Goal: Task Accomplishment & Management: Use online tool/utility

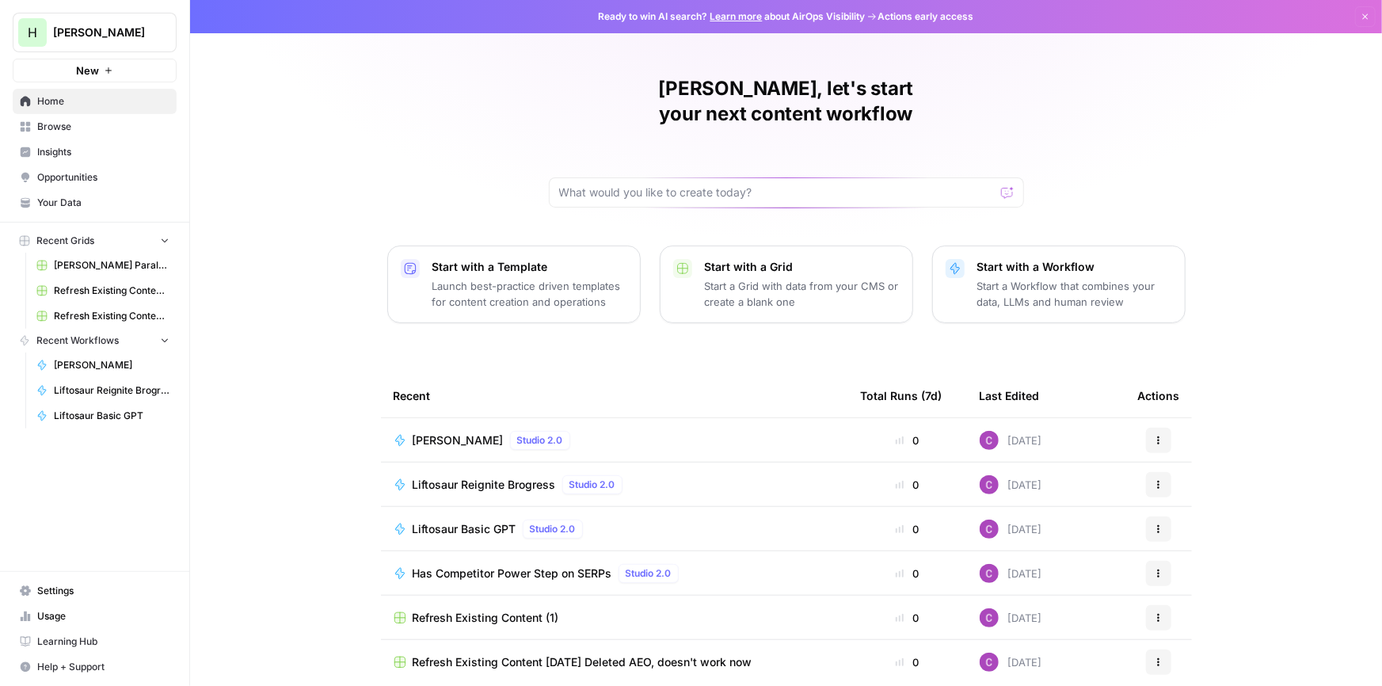
drag, startPoint x: 53, startPoint y: 120, endPoint x: 79, endPoint y: 131, distance: 28.1
click at [53, 120] on span "Browse" at bounding box center [103, 127] width 132 height 14
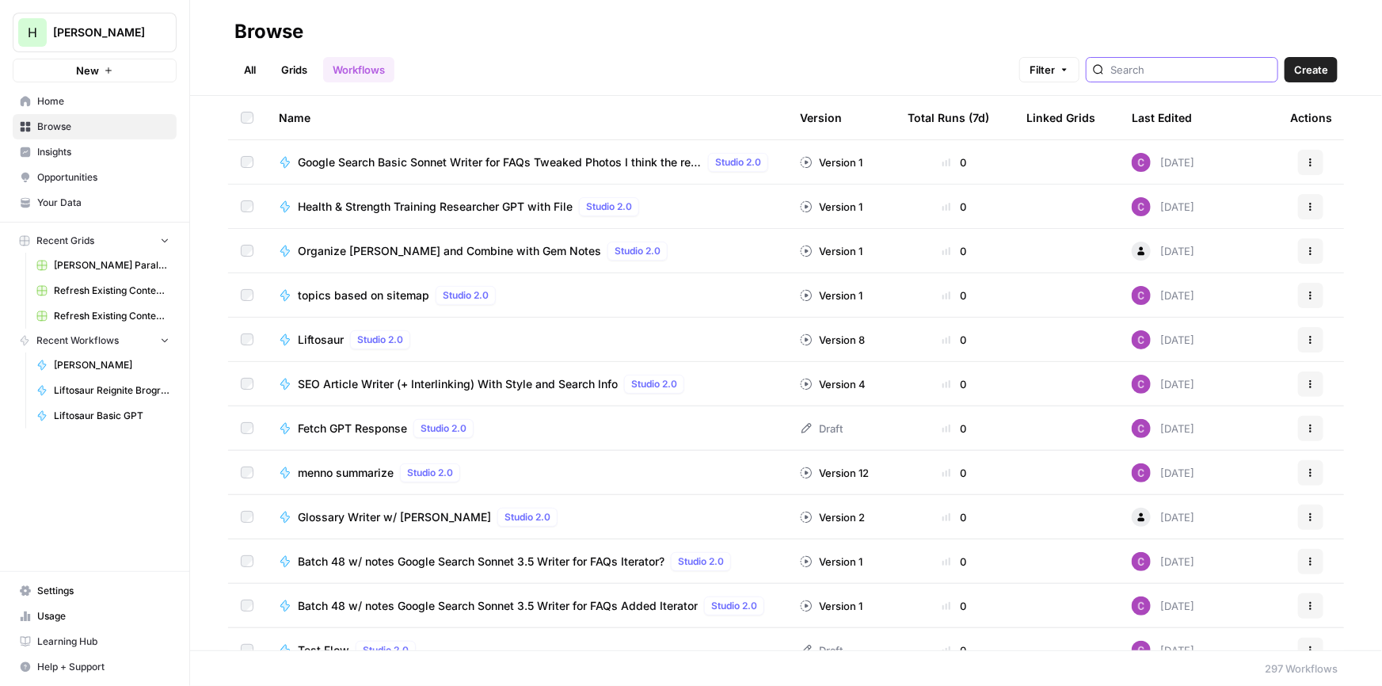
click at [1164, 69] on input "search" at bounding box center [1191, 70] width 161 height 16
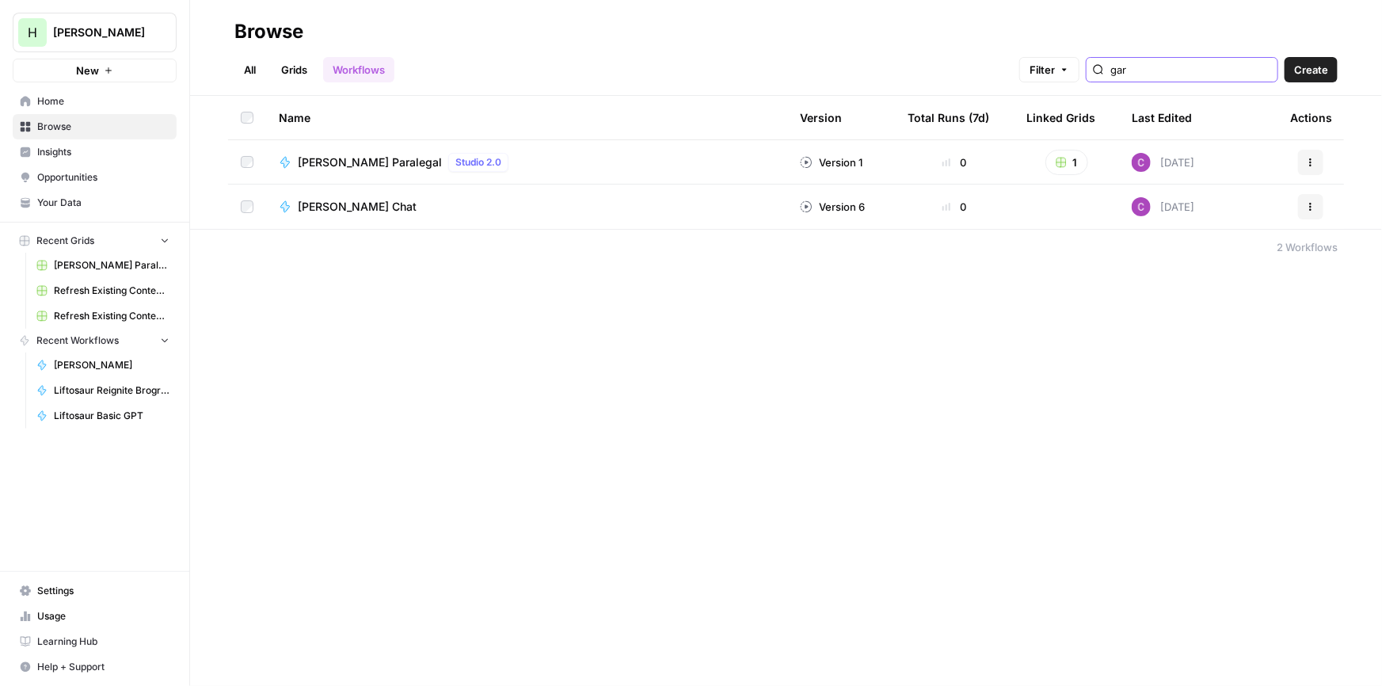
type input "gar"
click at [372, 164] on span "[PERSON_NAME] Paralegal" at bounding box center [370, 162] width 144 height 16
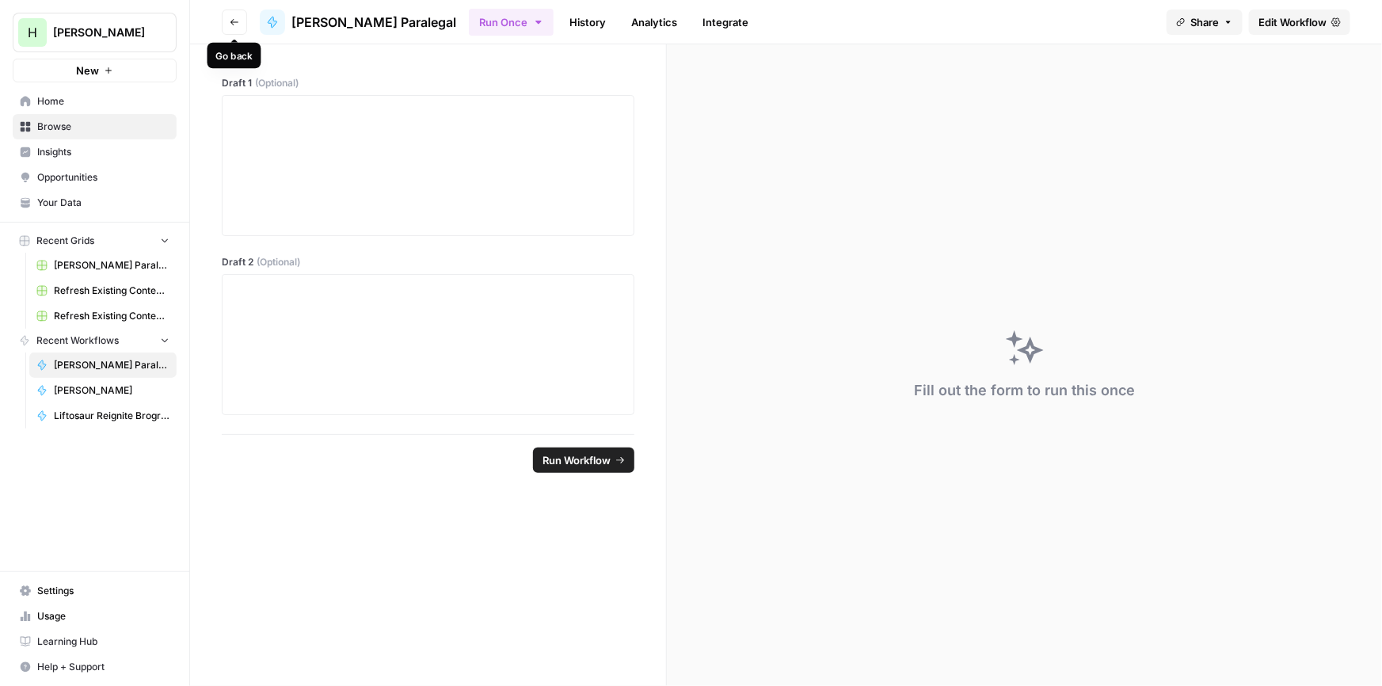
click at [238, 18] on button "Go back" at bounding box center [234, 22] width 25 height 25
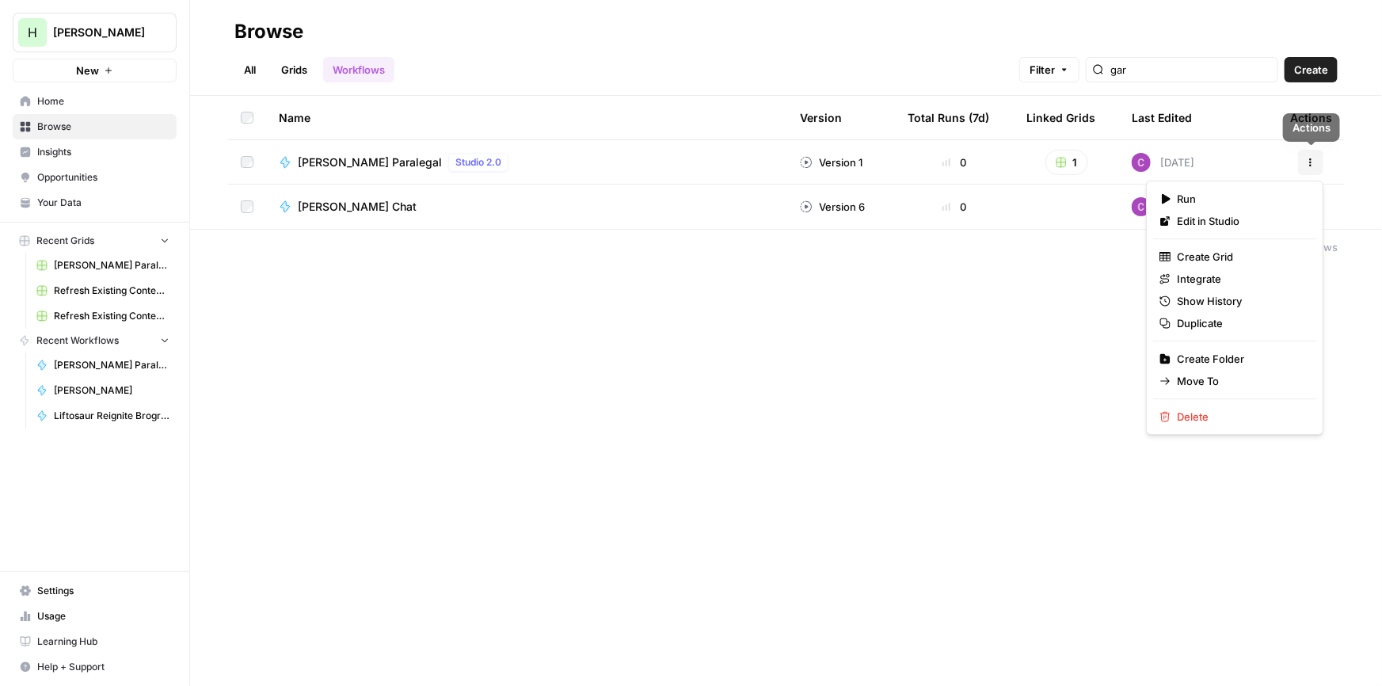
click at [1312, 154] on button "Actions" at bounding box center [1310, 162] width 25 height 25
click at [1196, 315] on span "Duplicate" at bounding box center [1240, 323] width 127 height 16
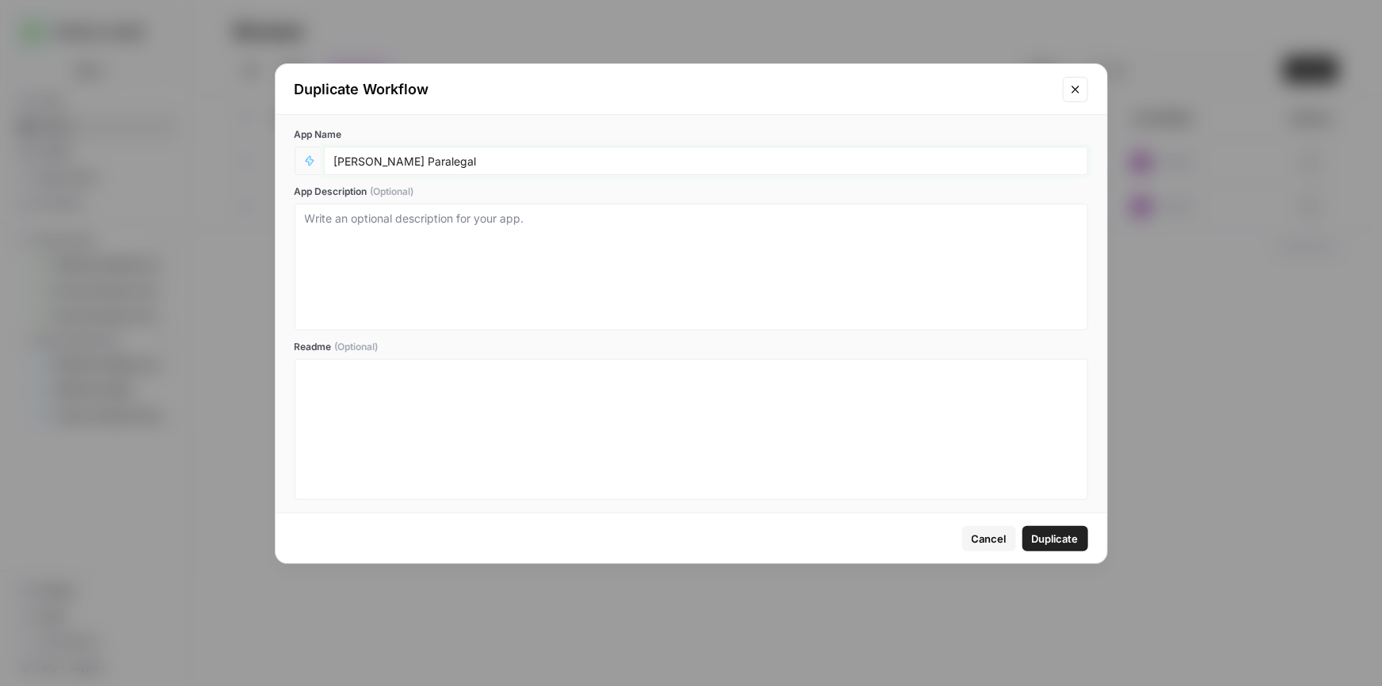
click at [489, 158] on input "[PERSON_NAME] Paralegal" at bounding box center [706, 161] width 744 height 14
type input "[PERSON_NAME] Editor"
click at [1067, 535] on span "Duplicate" at bounding box center [1055, 539] width 47 height 16
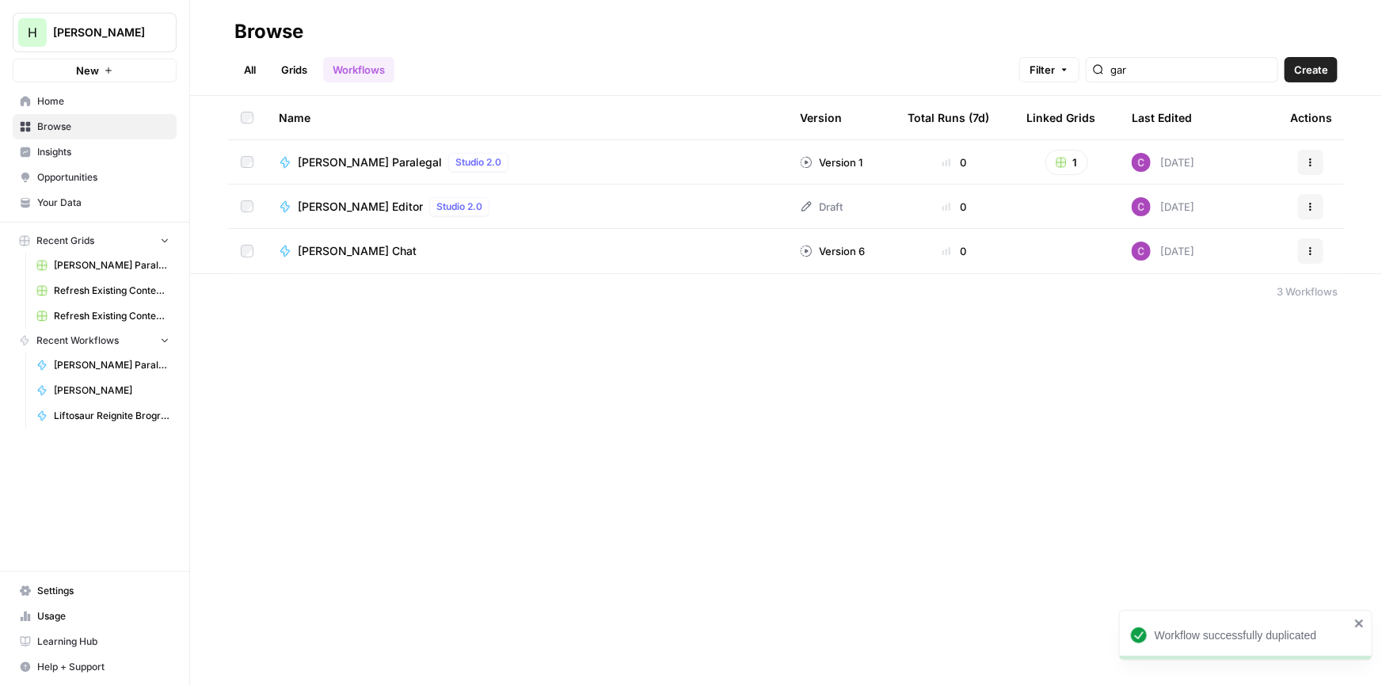
click at [1310, 199] on button "Actions" at bounding box center [1310, 206] width 25 height 25
click at [1188, 244] on span "Edit in Studio" at bounding box center [1240, 244] width 127 height 16
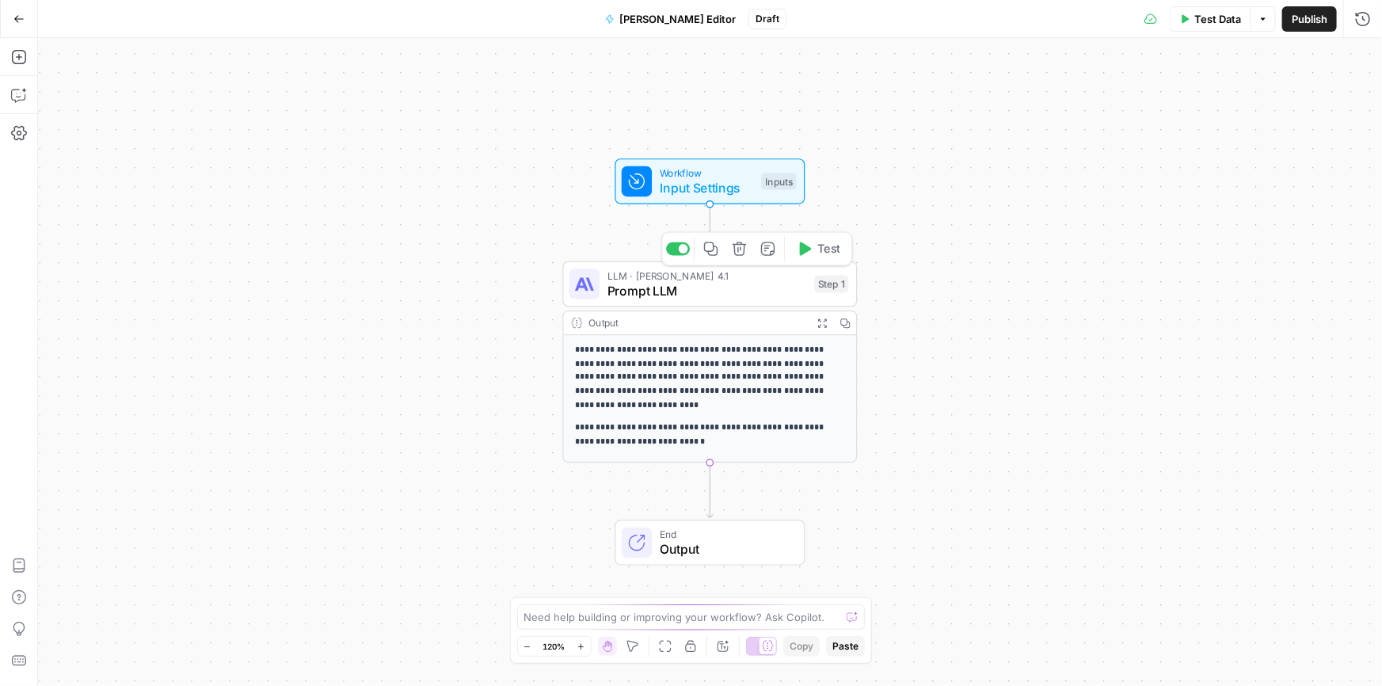
click at [684, 191] on span "Input Settings" at bounding box center [707, 187] width 94 height 19
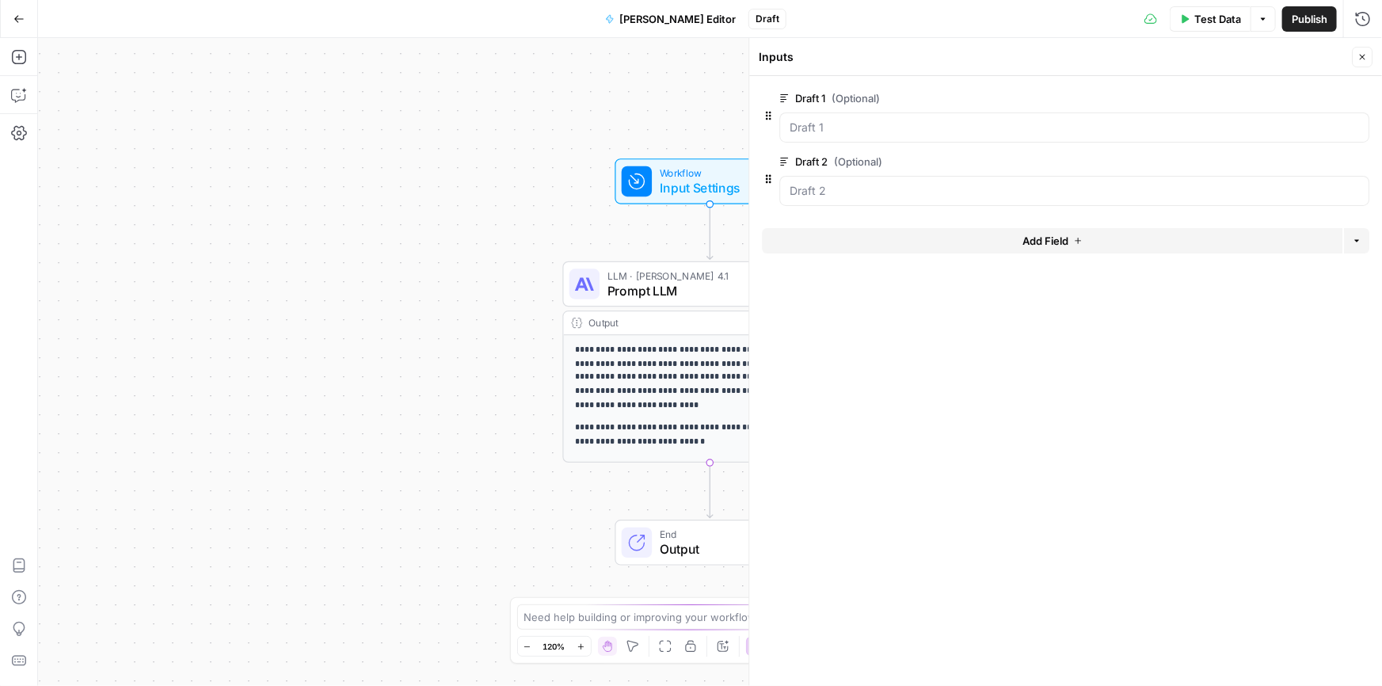
click at [1295, 94] on span "edit field" at bounding box center [1310, 98] width 35 height 13
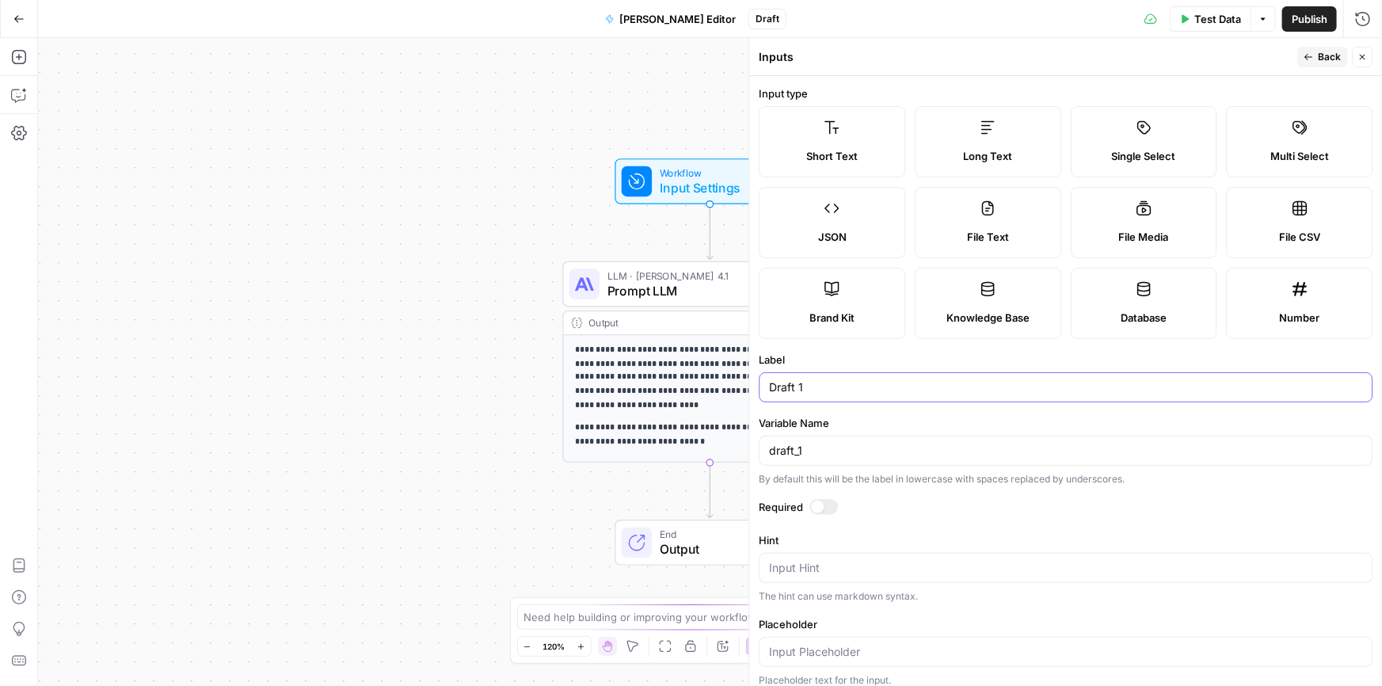
click at [803, 382] on input "Draft 1" at bounding box center [1065, 387] width 593 height 16
type input "Task"
click at [1315, 54] on button "Back" at bounding box center [1323, 57] width 50 height 21
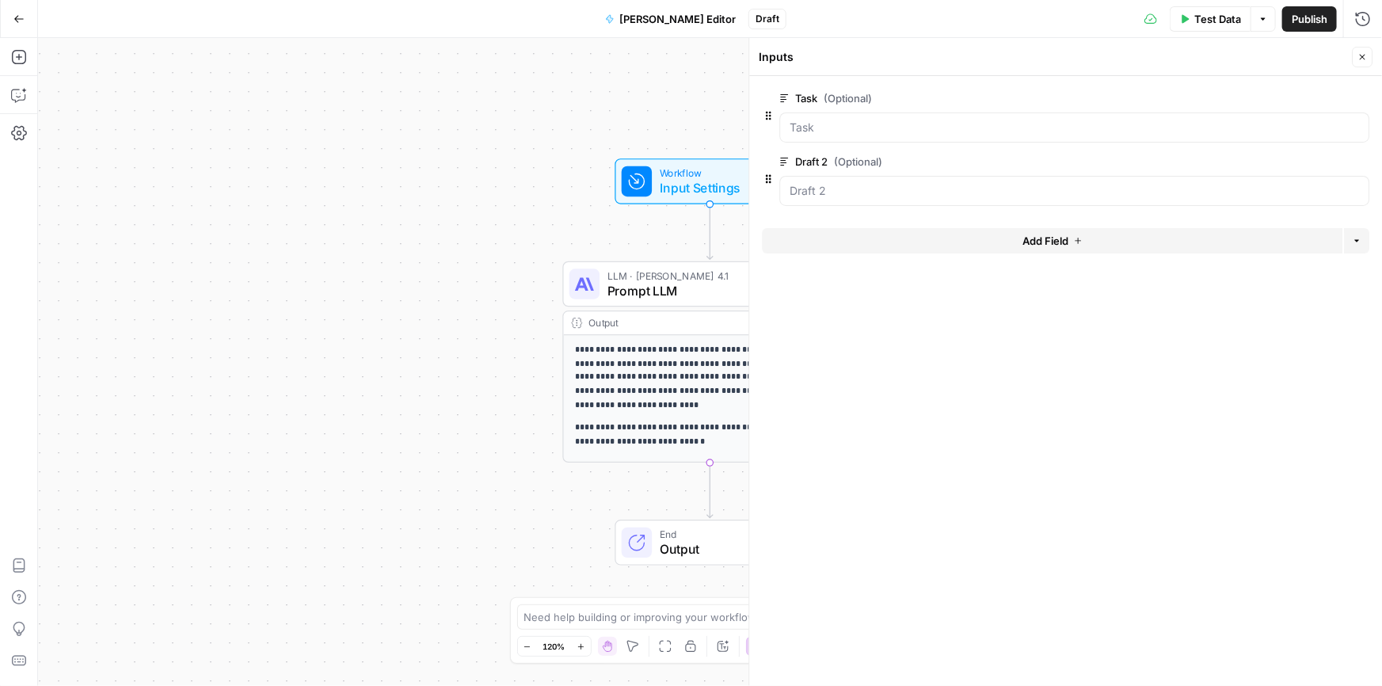
click at [1306, 152] on button "edit field" at bounding box center [1317, 161] width 61 height 19
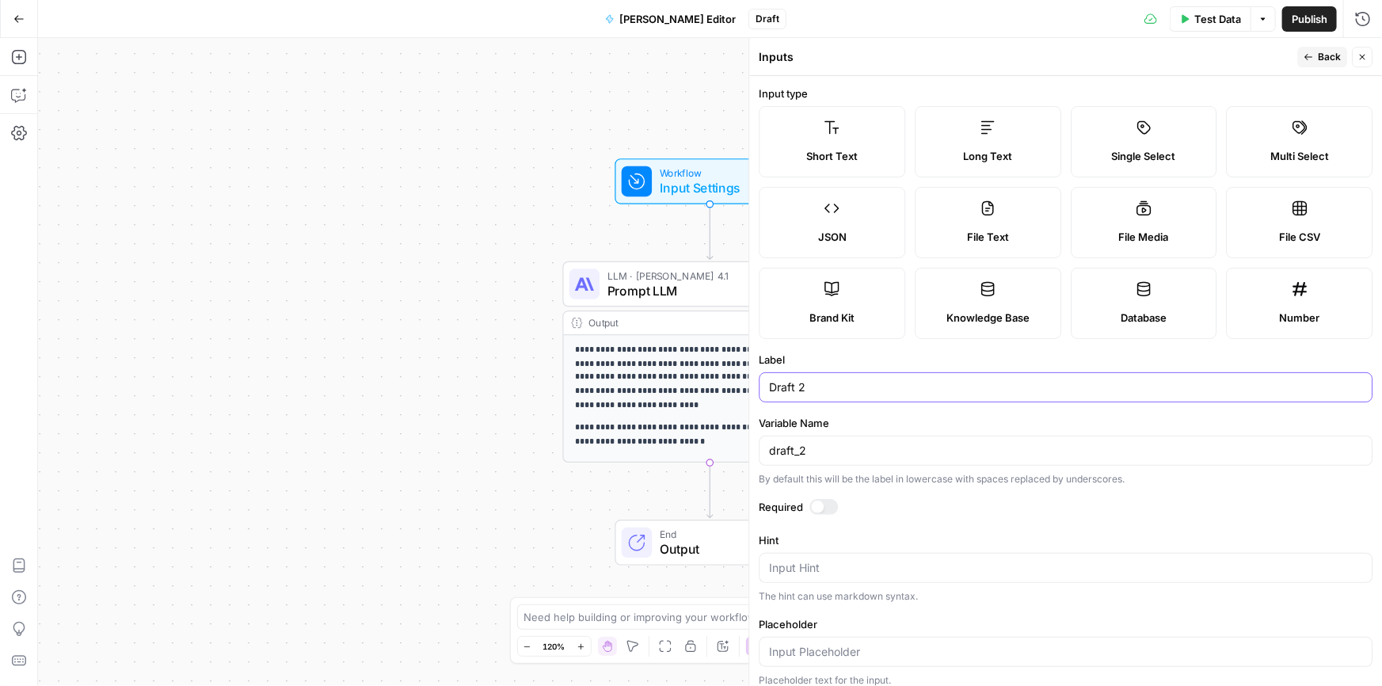
click at [802, 389] on input "Draft 2" at bounding box center [1065, 387] width 593 height 16
type input "Brief"
click at [800, 440] on div "draft_2" at bounding box center [1066, 451] width 614 height 30
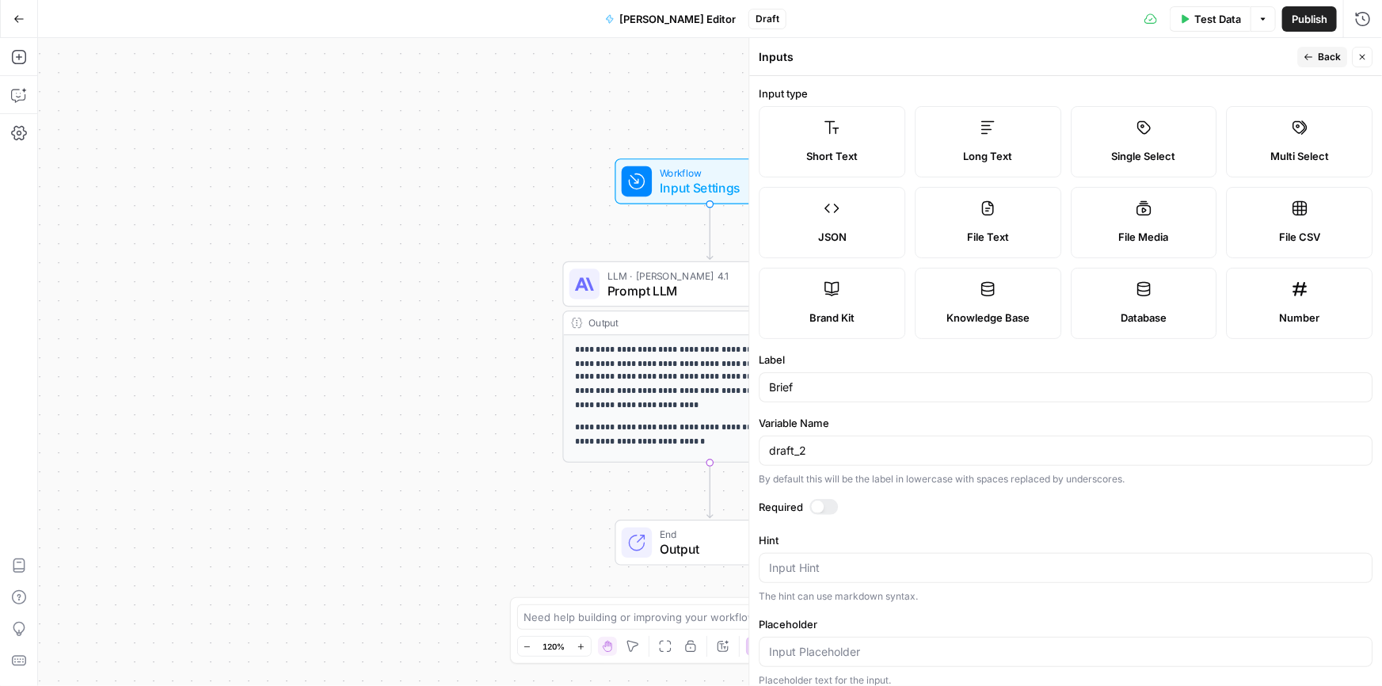
click at [800, 440] on div "draft_2" at bounding box center [1066, 451] width 614 height 30
click at [786, 452] on input "draft_2" at bounding box center [1065, 451] width 593 height 16
type input "d"
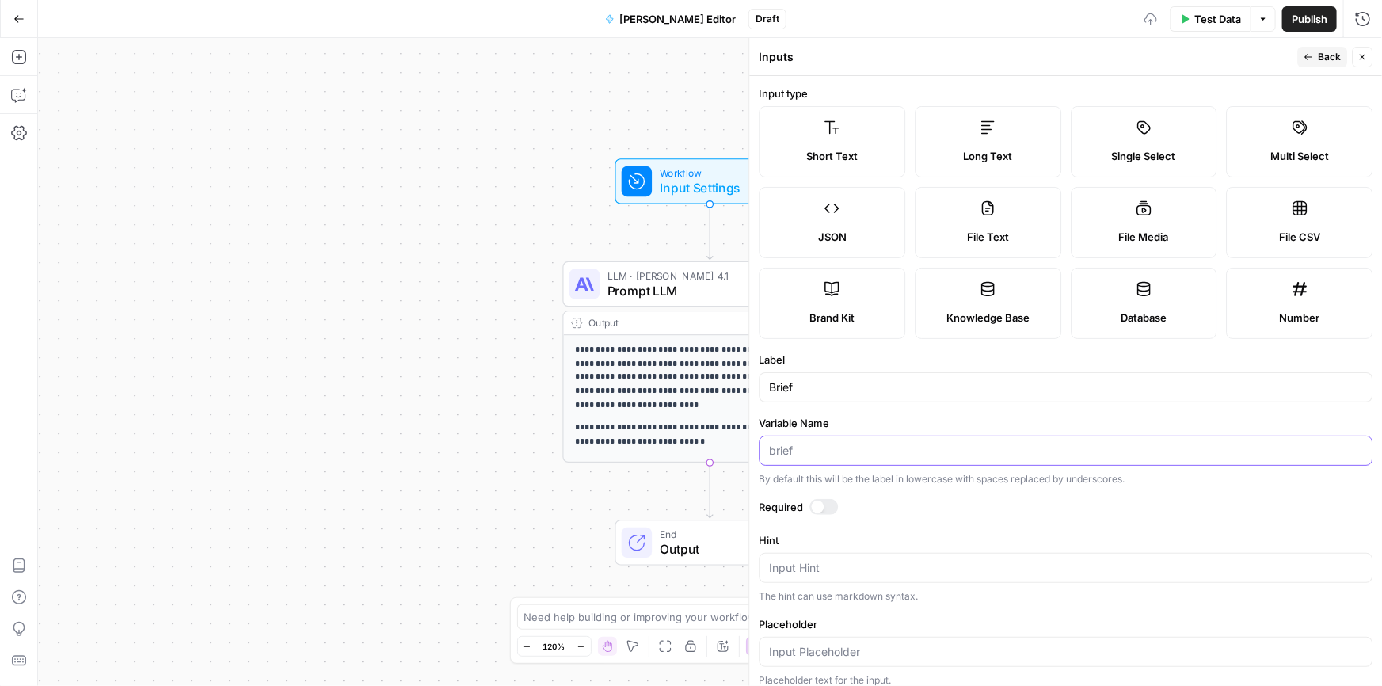
type input "b"
type input "brief"
click at [1314, 57] on icon "button" at bounding box center [1309, 57] width 10 height 10
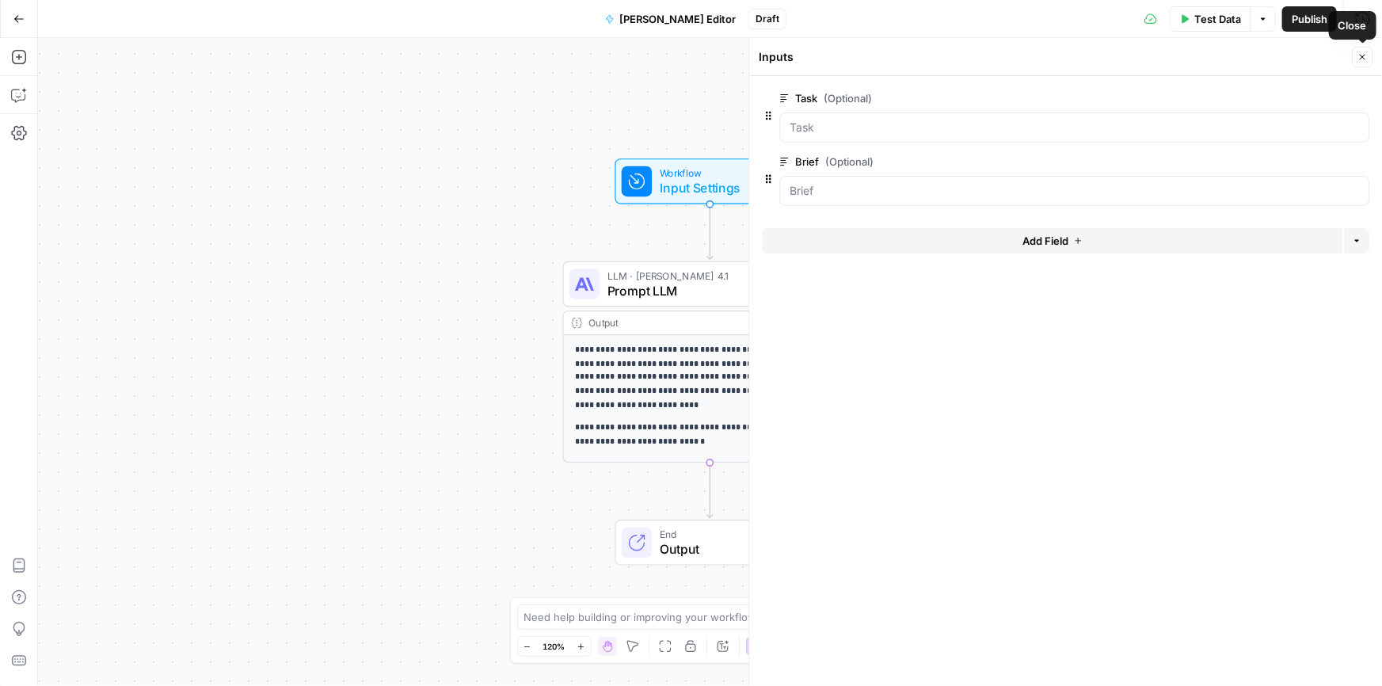
click at [1354, 65] on button "Close" at bounding box center [1362, 57] width 21 height 21
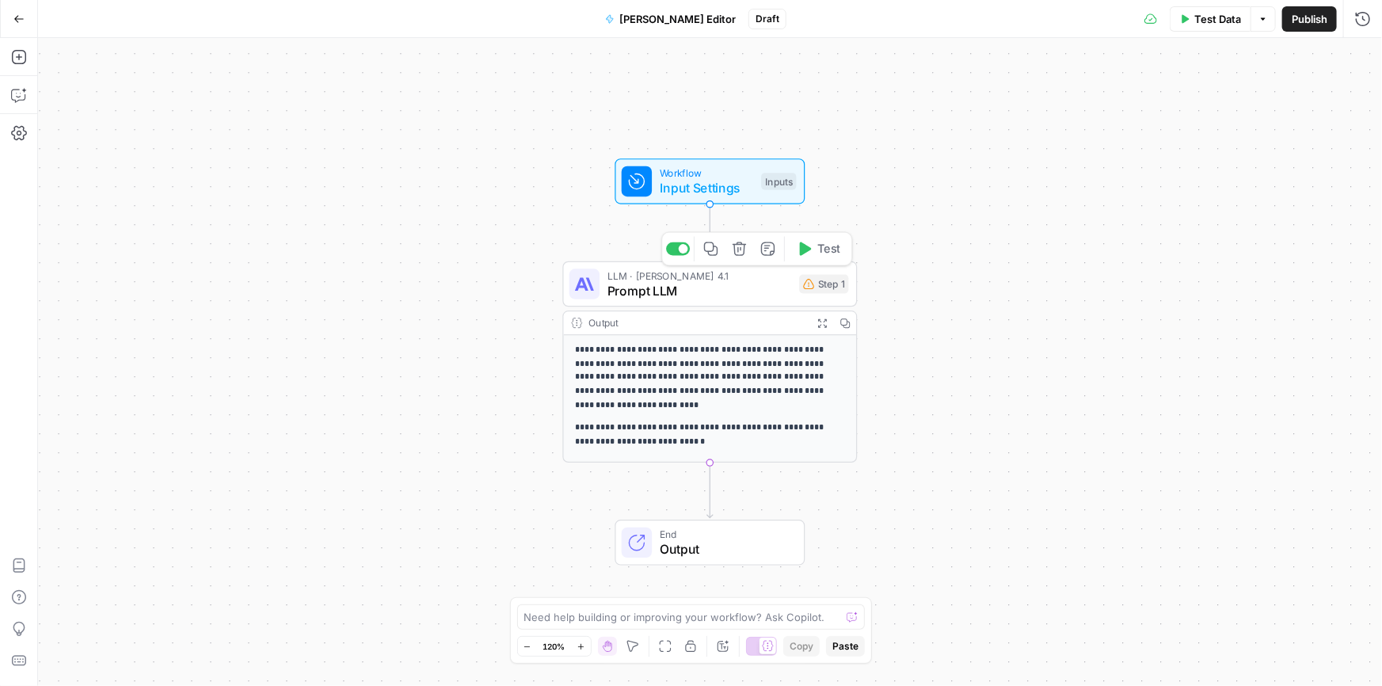
click at [665, 291] on span "Prompt LLM" at bounding box center [700, 290] width 185 height 19
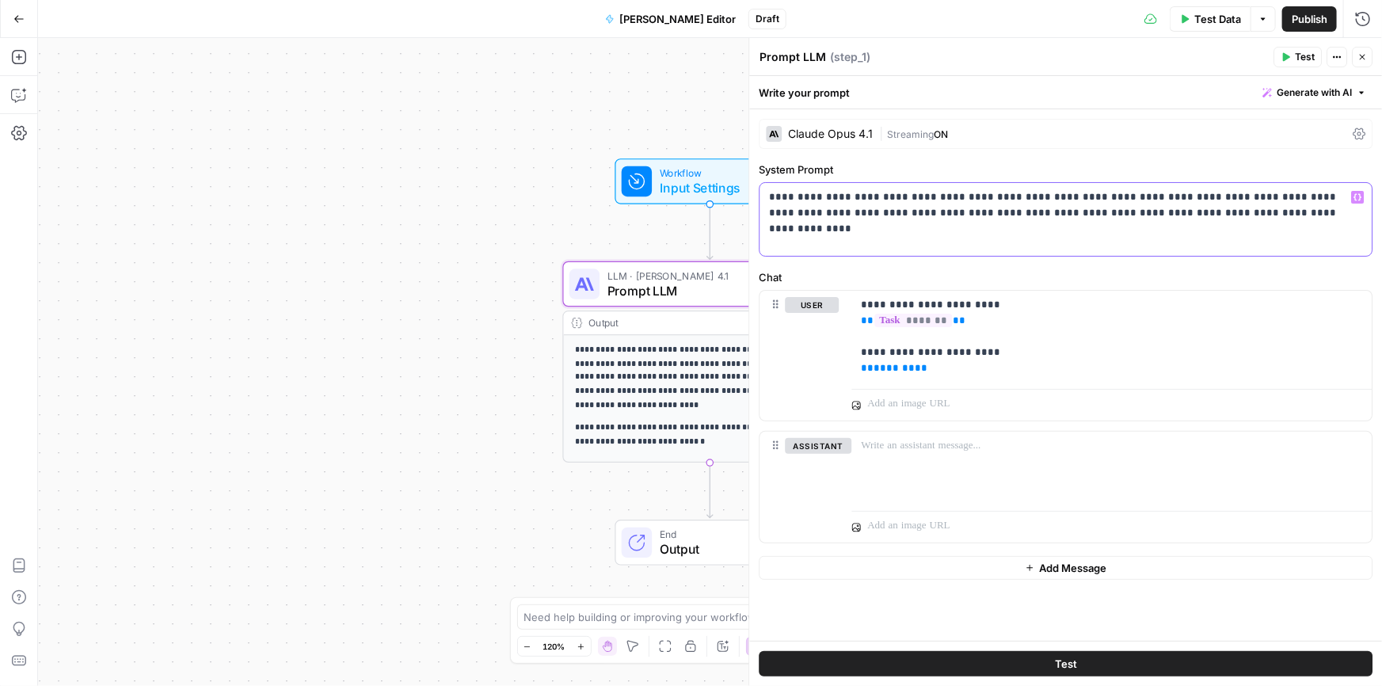
click at [824, 201] on p "**********" at bounding box center [1065, 205] width 593 height 32
drag, startPoint x: 1176, startPoint y: 201, endPoint x: 1131, endPoint y: 200, distance: 45.2
click at [1131, 200] on p "**********" at bounding box center [1065, 205] width 593 height 32
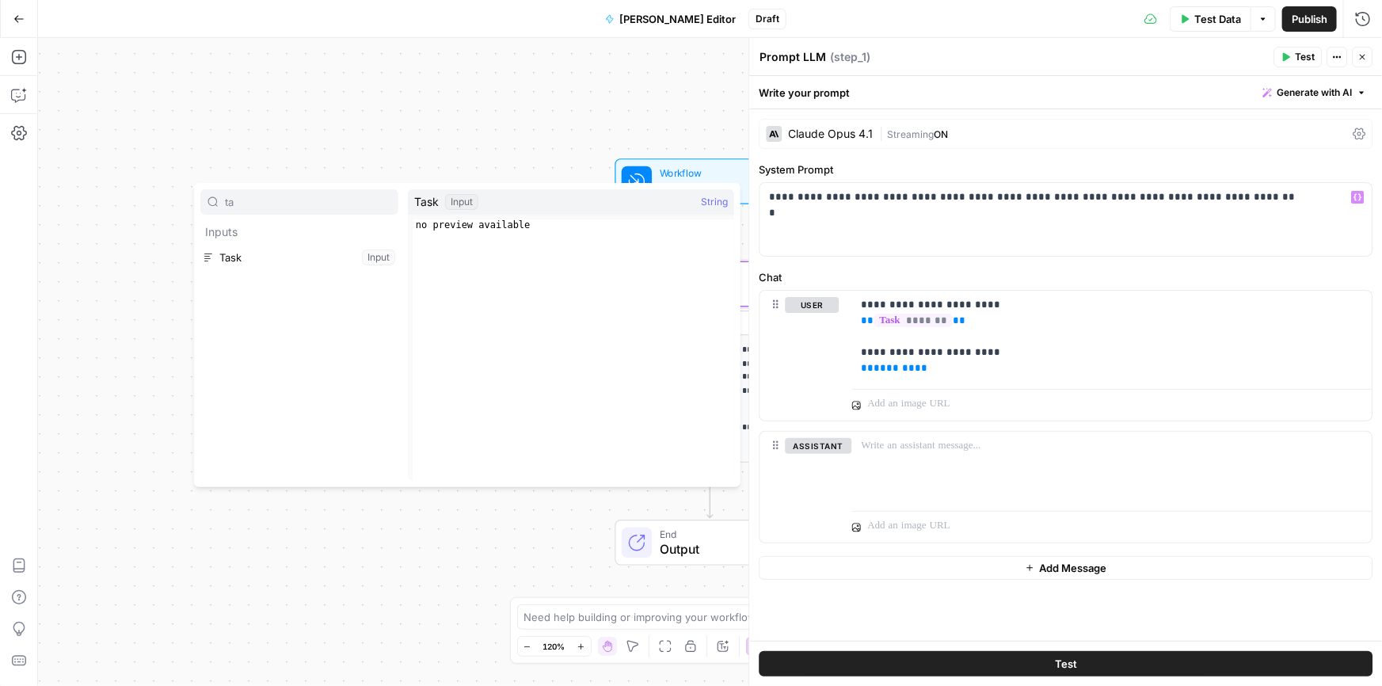
type input "ta"
click at [216, 262] on button "Select variable Task" at bounding box center [299, 257] width 198 height 25
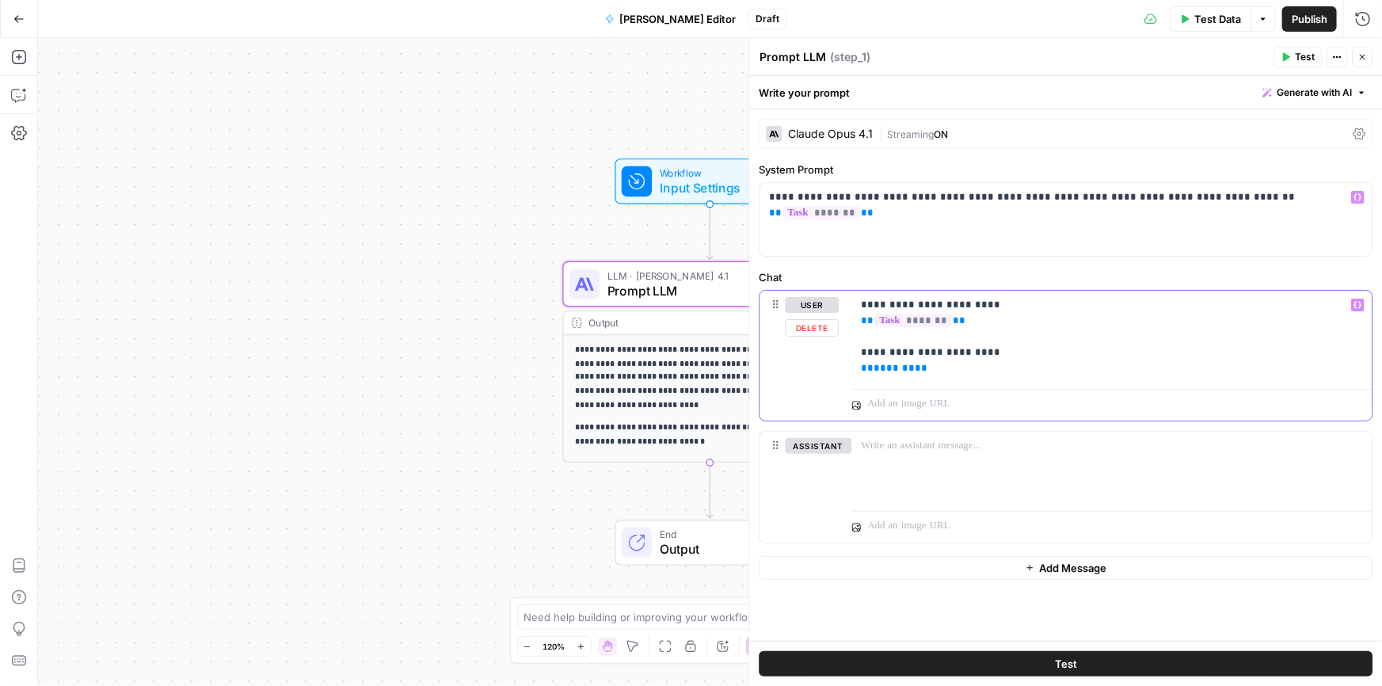
drag, startPoint x: 903, startPoint y: 365, endPoint x: 840, endPoint y: 291, distance: 97.8
click at [840, 291] on div "**********" at bounding box center [1066, 356] width 612 height 130
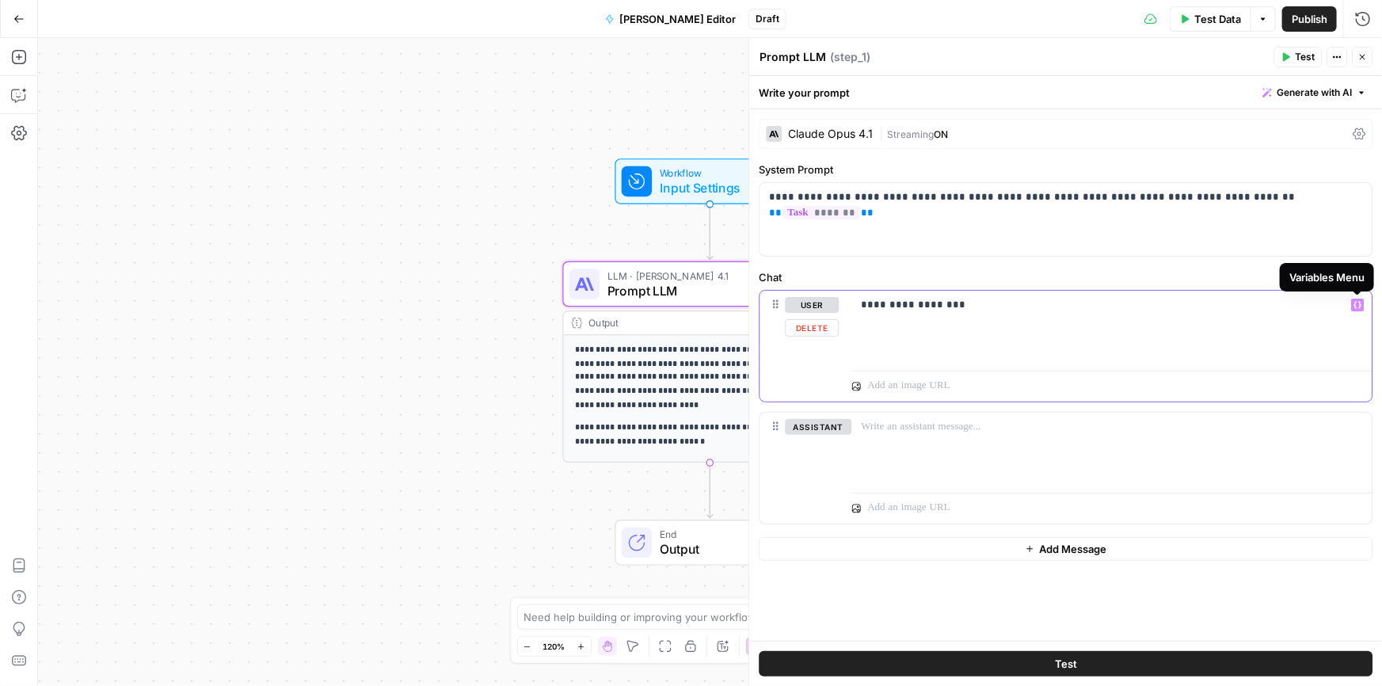
click at [1356, 304] on icon "button" at bounding box center [1358, 305] width 8 height 8
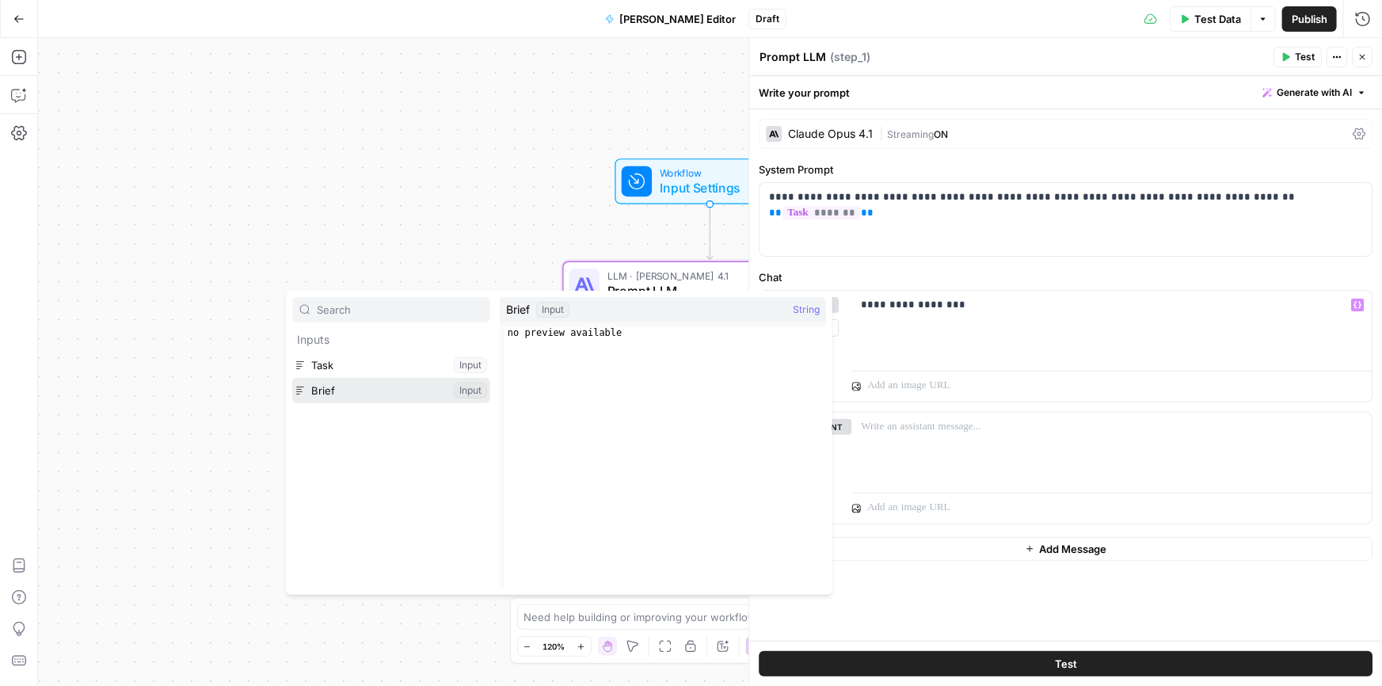
click at [330, 385] on button "Select variable Brief" at bounding box center [391, 390] width 198 height 25
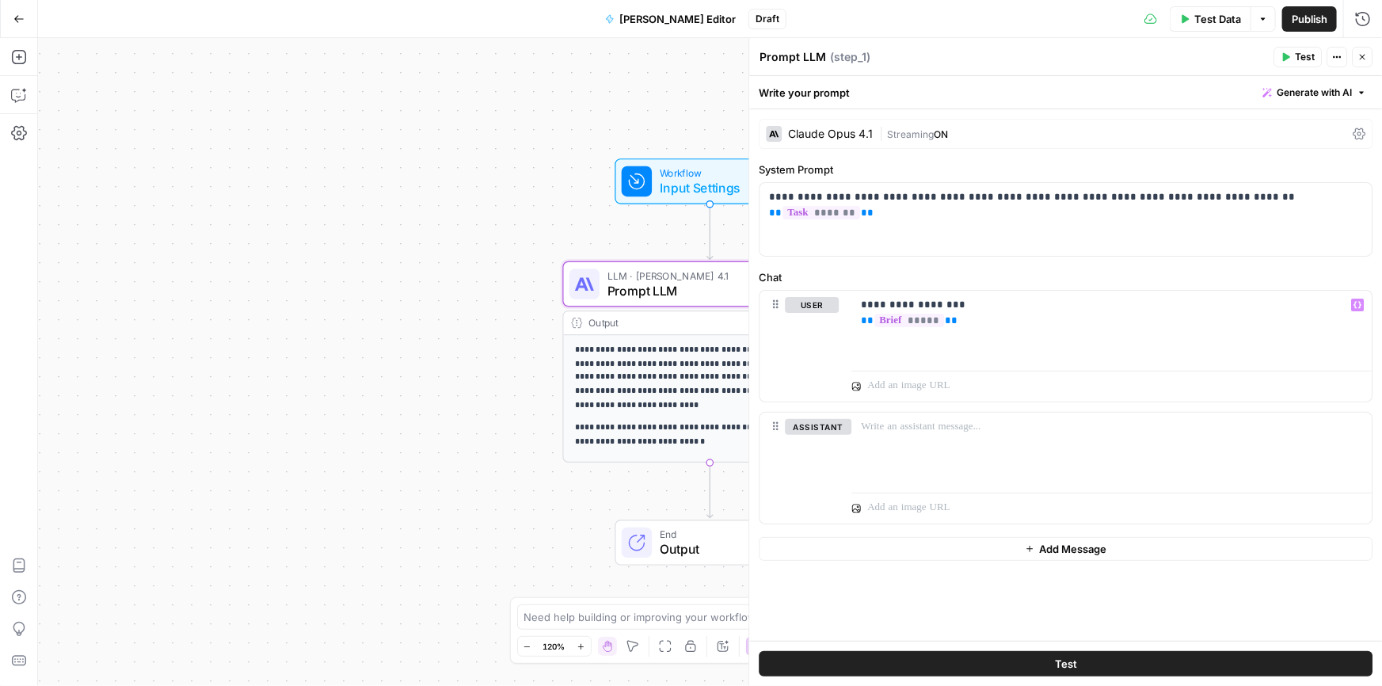
click at [1314, 23] on span "Publish" at bounding box center [1310, 19] width 36 height 16
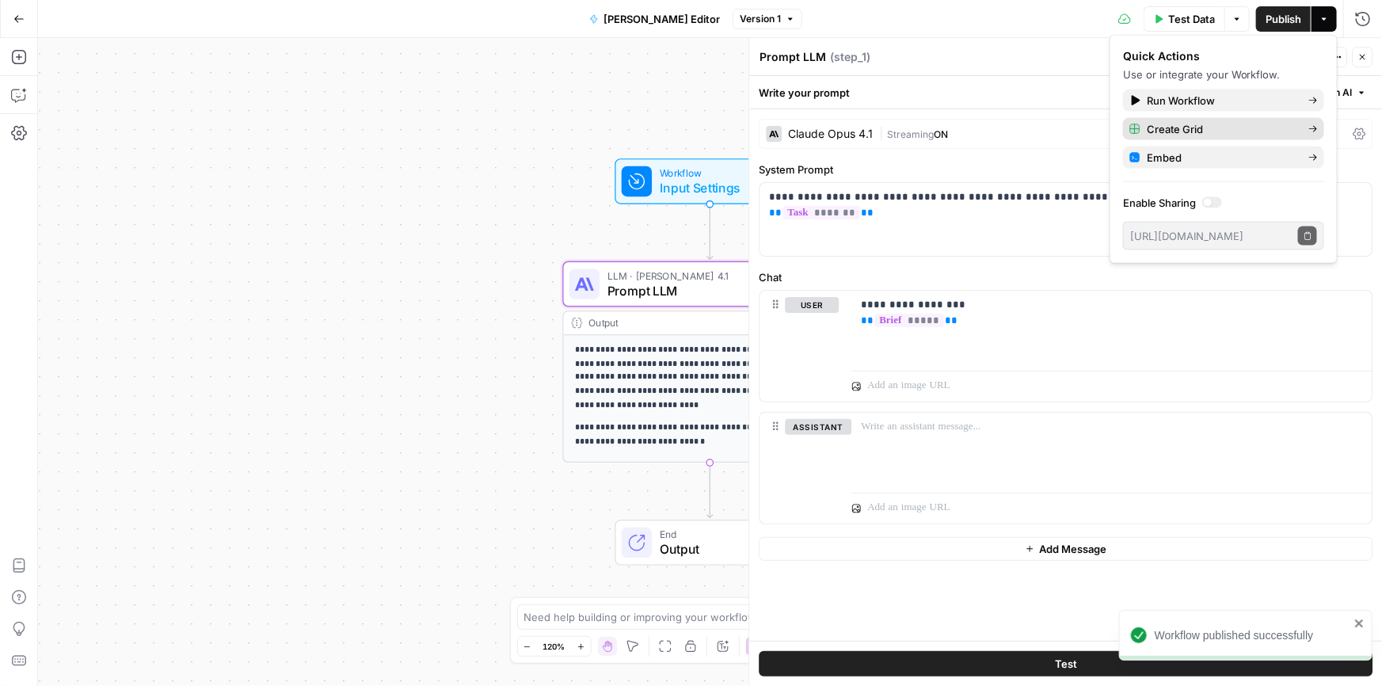
click at [1146, 128] on div "Create Grid" at bounding box center [1224, 129] width 189 height 16
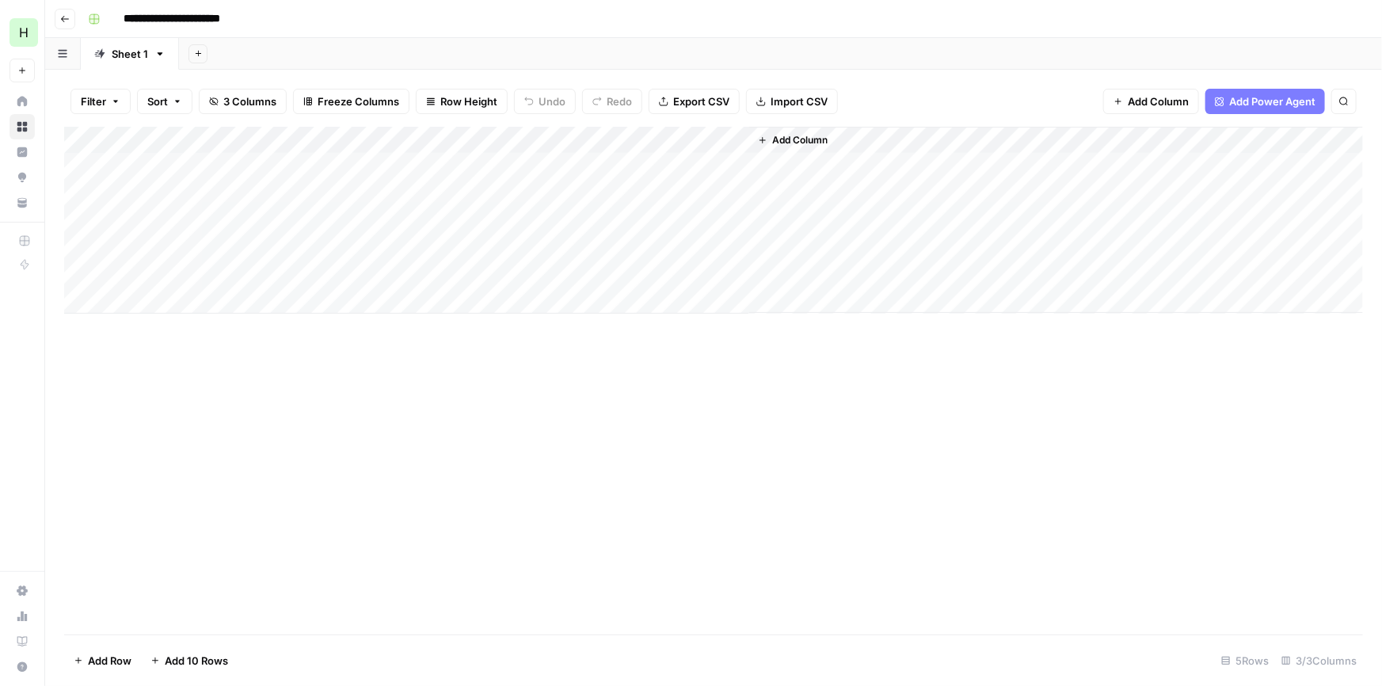
click at [148, 169] on div "Add Column" at bounding box center [713, 220] width 1299 height 187
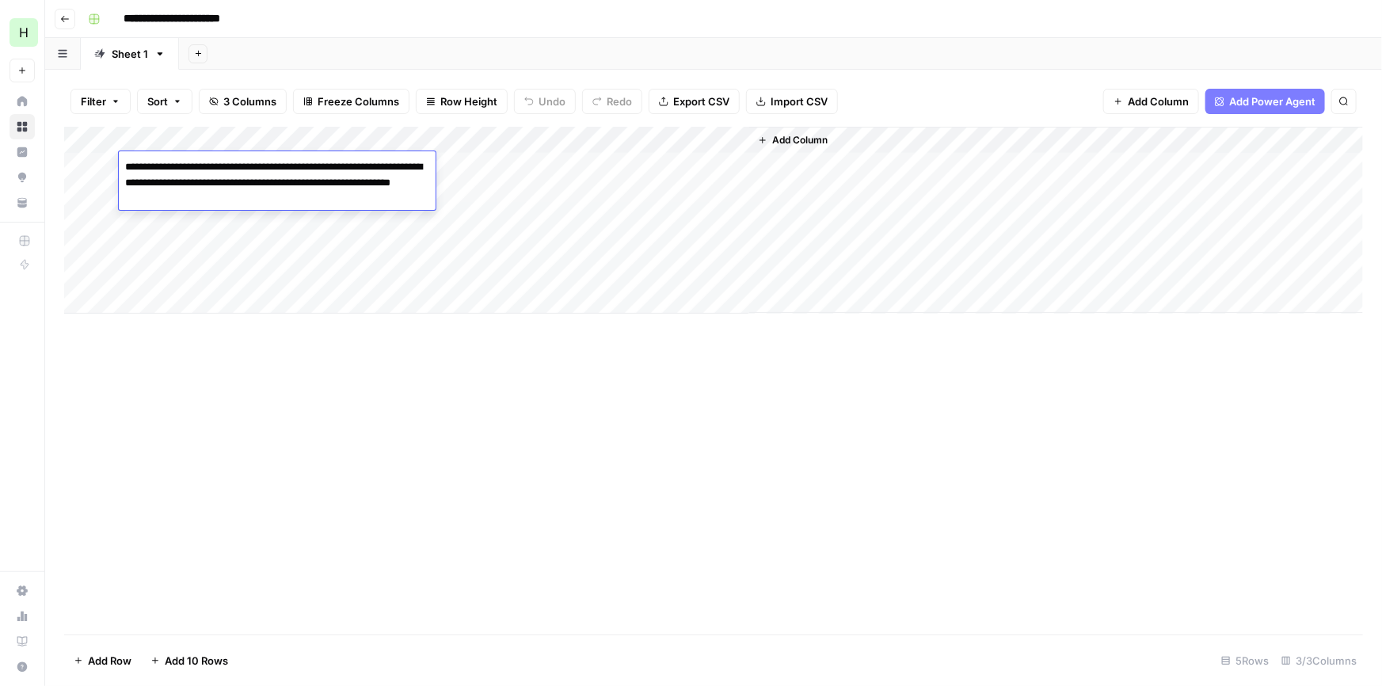
type textarea "**********"
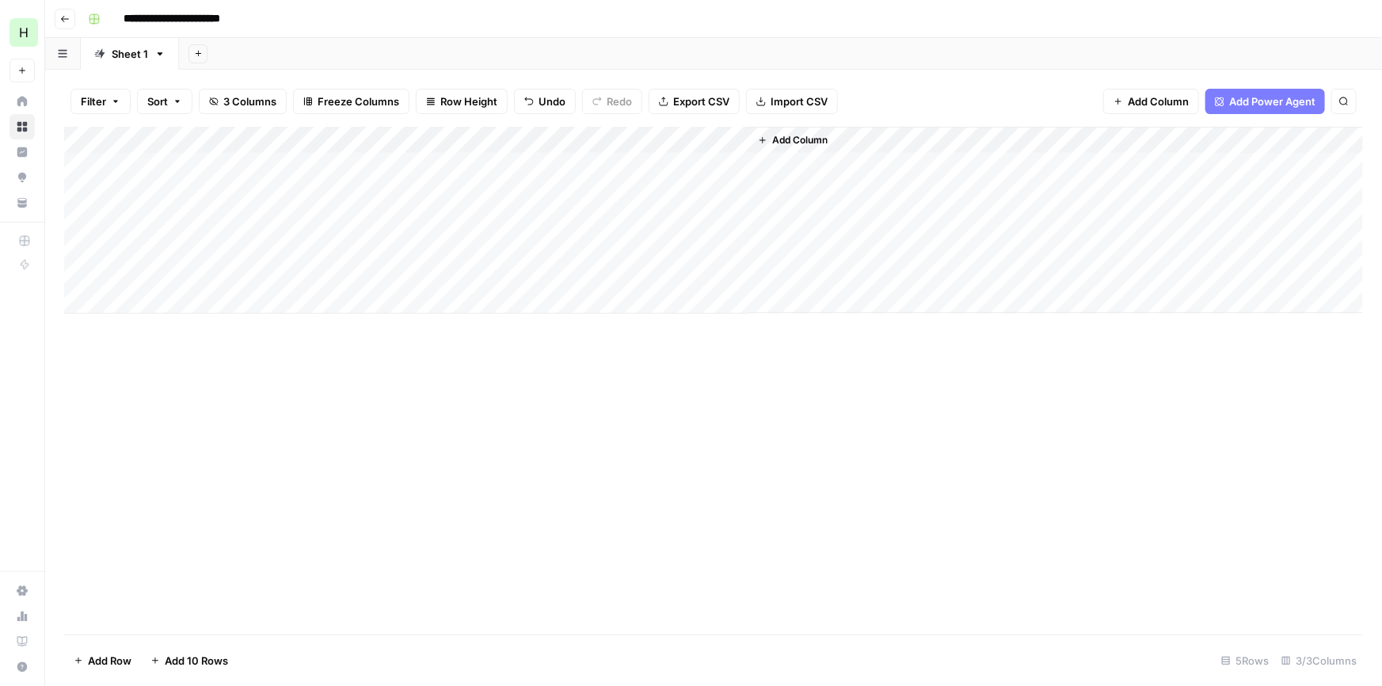
click at [336, 140] on div "Add Column" at bounding box center [713, 220] width 1299 height 187
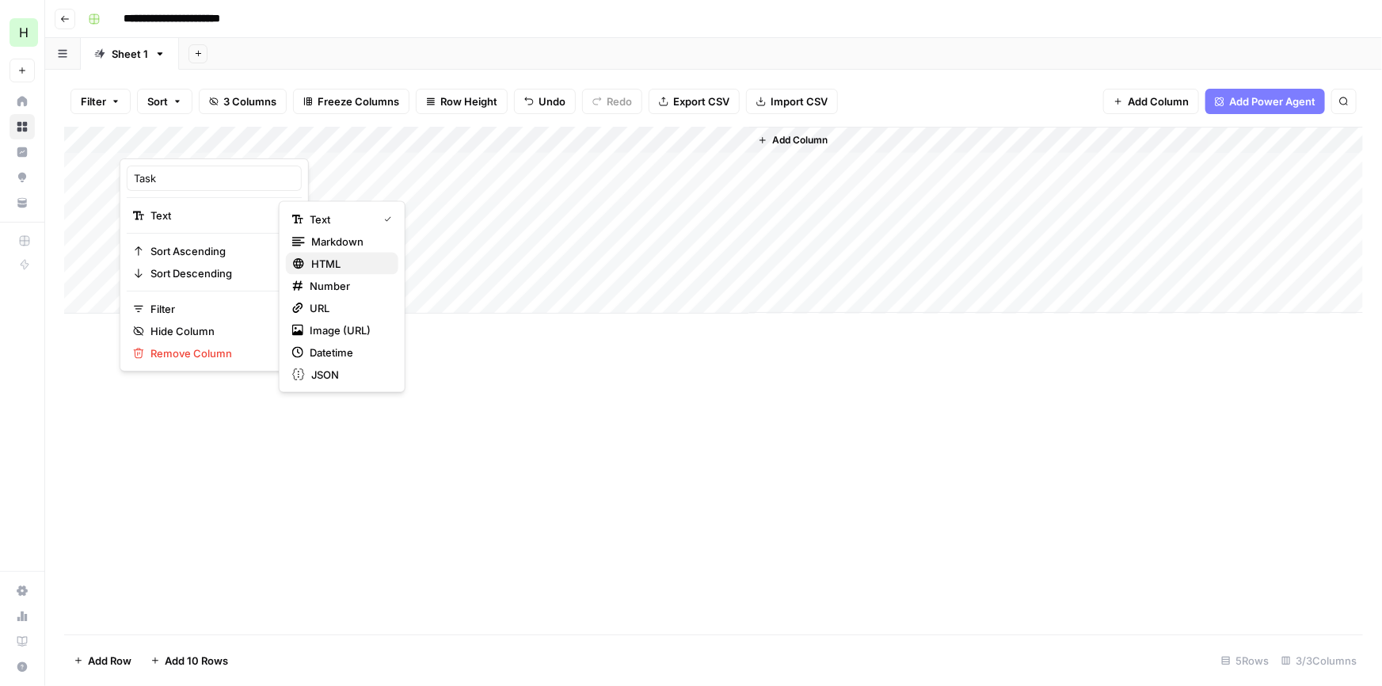
click at [328, 254] on button "HTML" at bounding box center [342, 264] width 112 height 22
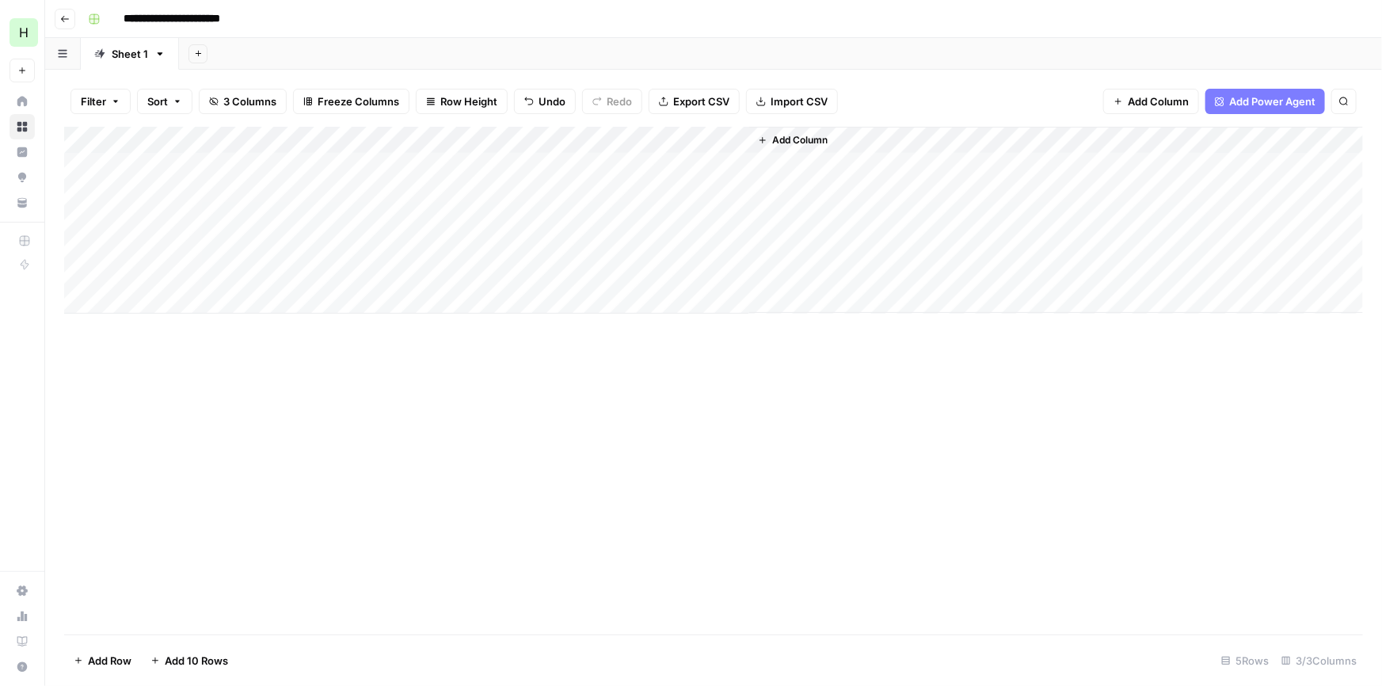
click at [558, 138] on div "Add Column" at bounding box center [713, 220] width 1299 height 187
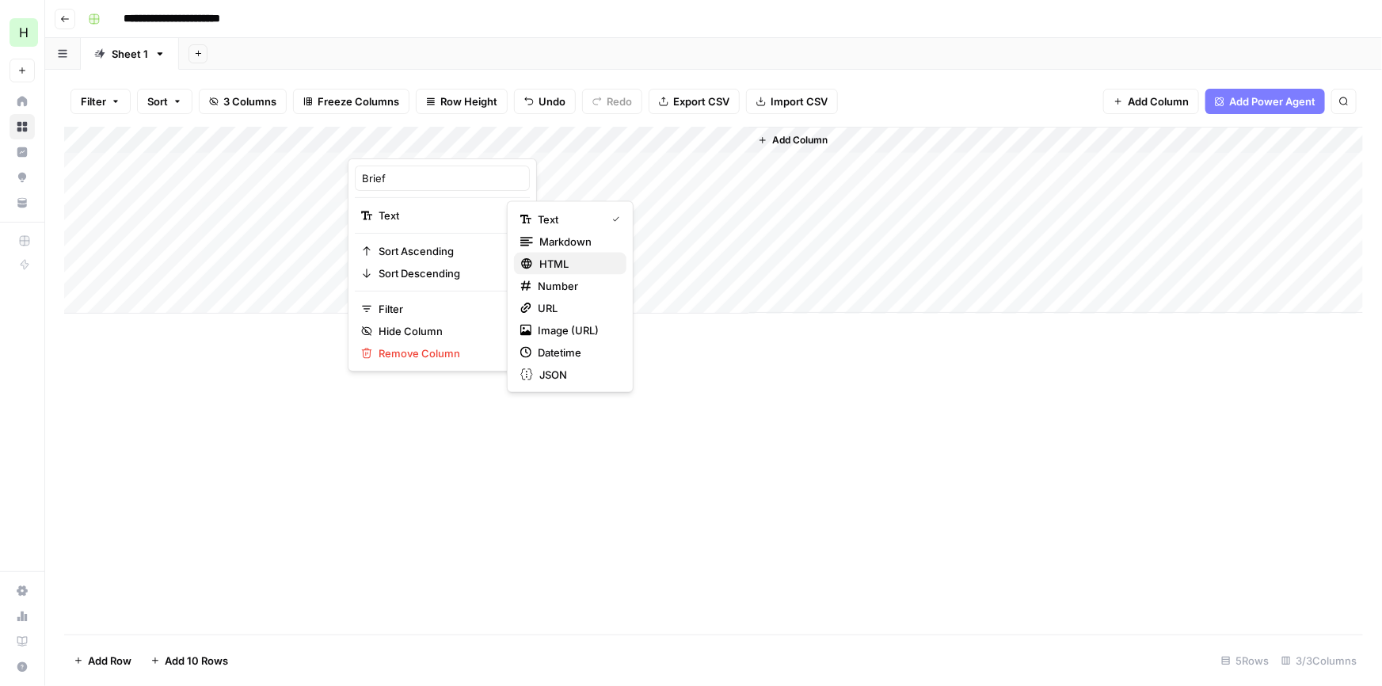
click at [546, 260] on span "HTML" at bounding box center [577, 264] width 74 height 16
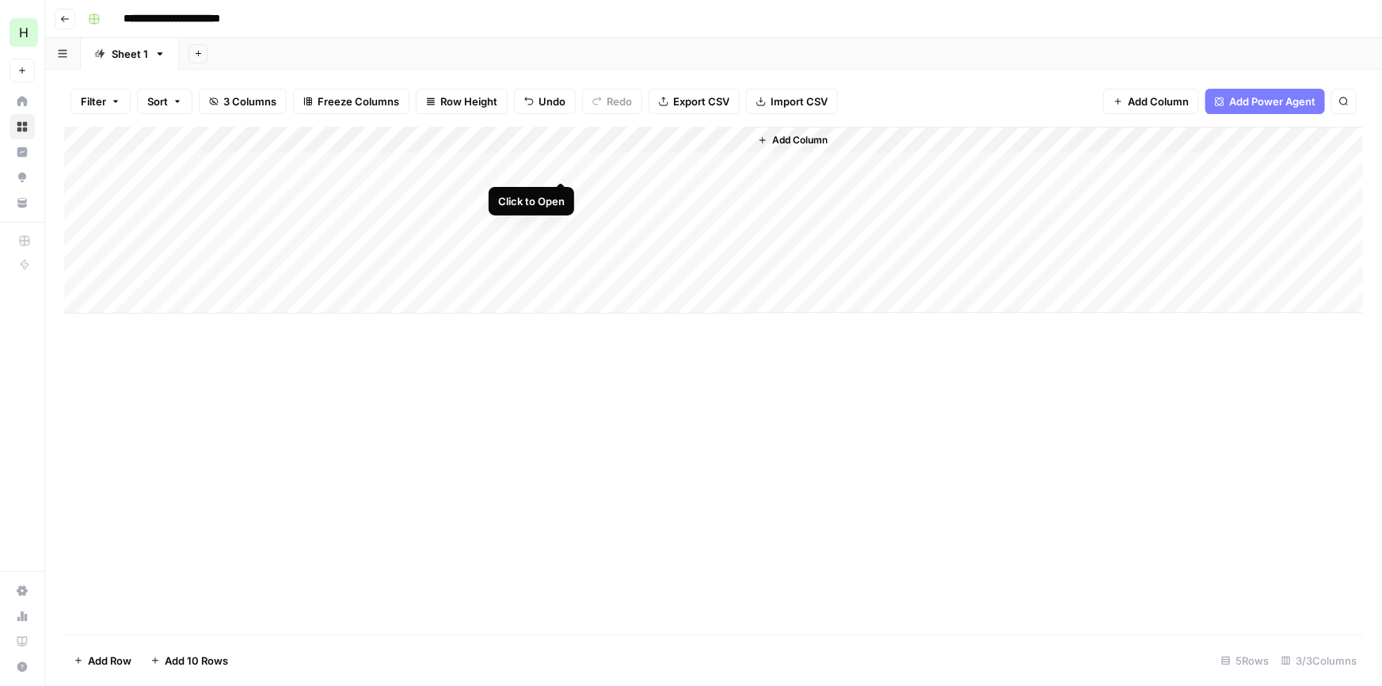
click at [561, 162] on div "Add Column" at bounding box center [713, 220] width 1299 height 187
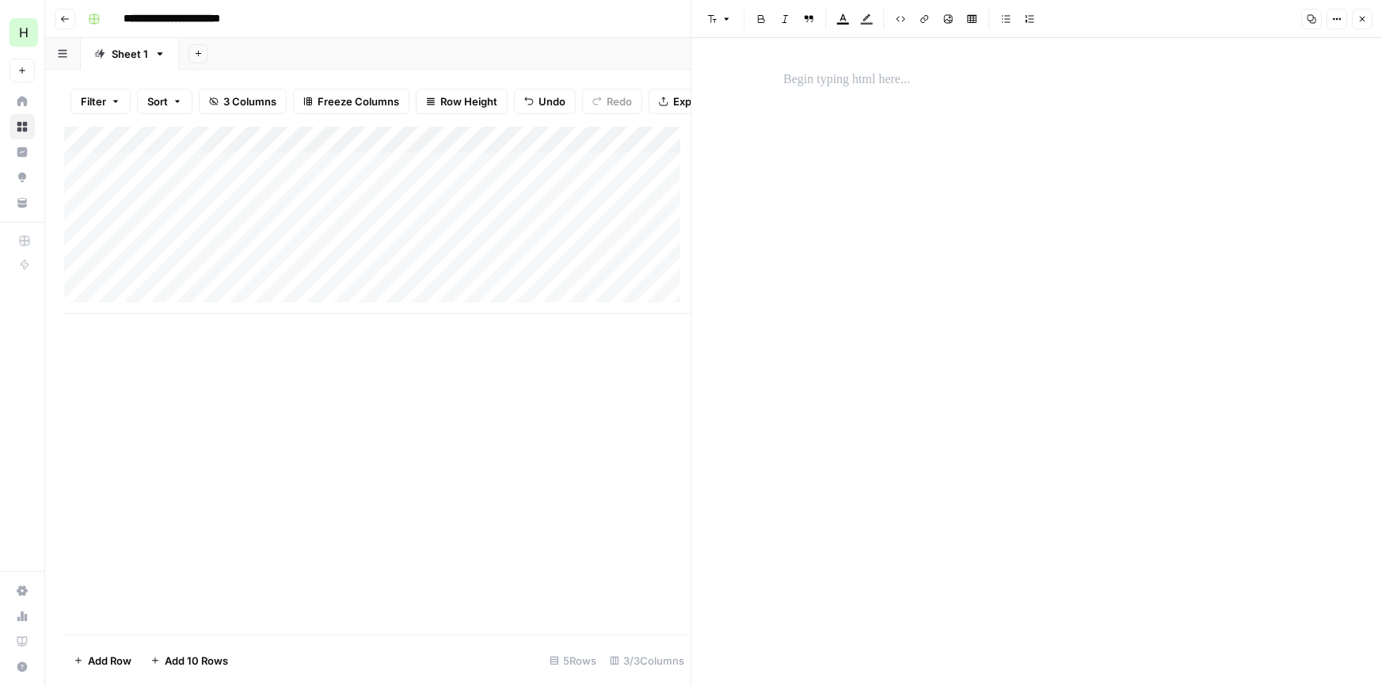
click at [833, 77] on p at bounding box center [1037, 80] width 507 height 21
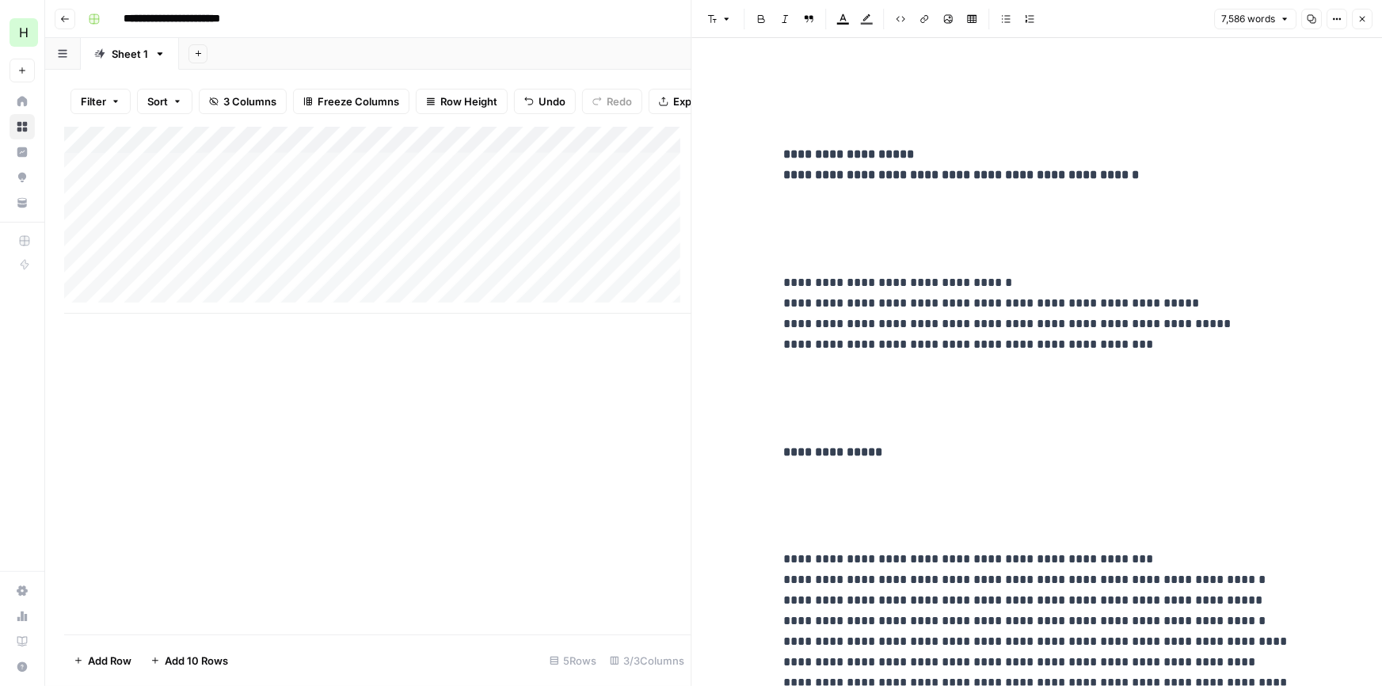
click at [805, 216] on p at bounding box center [1037, 229] width 507 height 62
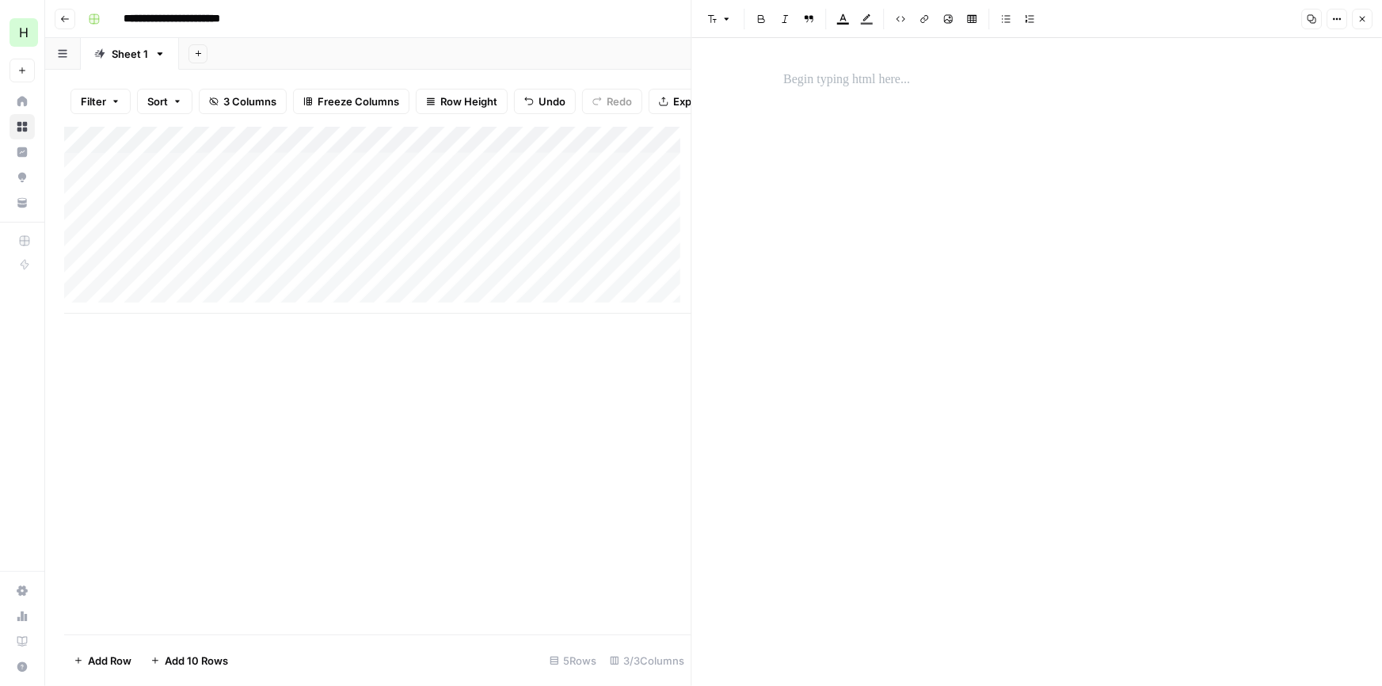
drag, startPoint x: 1363, startPoint y: 23, endPoint x: 1346, endPoint y: 26, distance: 17.7
click at [1363, 23] on icon "button" at bounding box center [1363, 19] width 10 height 10
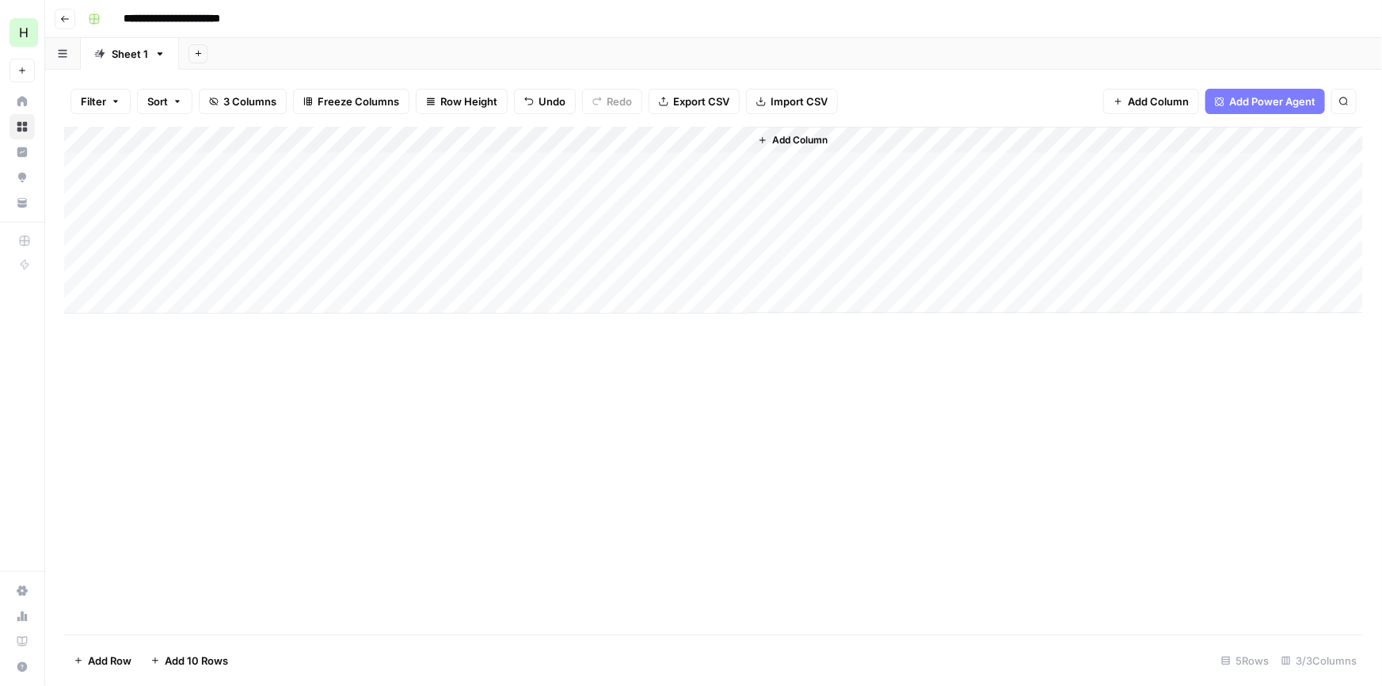
click at [563, 139] on div "Add Column" at bounding box center [713, 220] width 1299 height 187
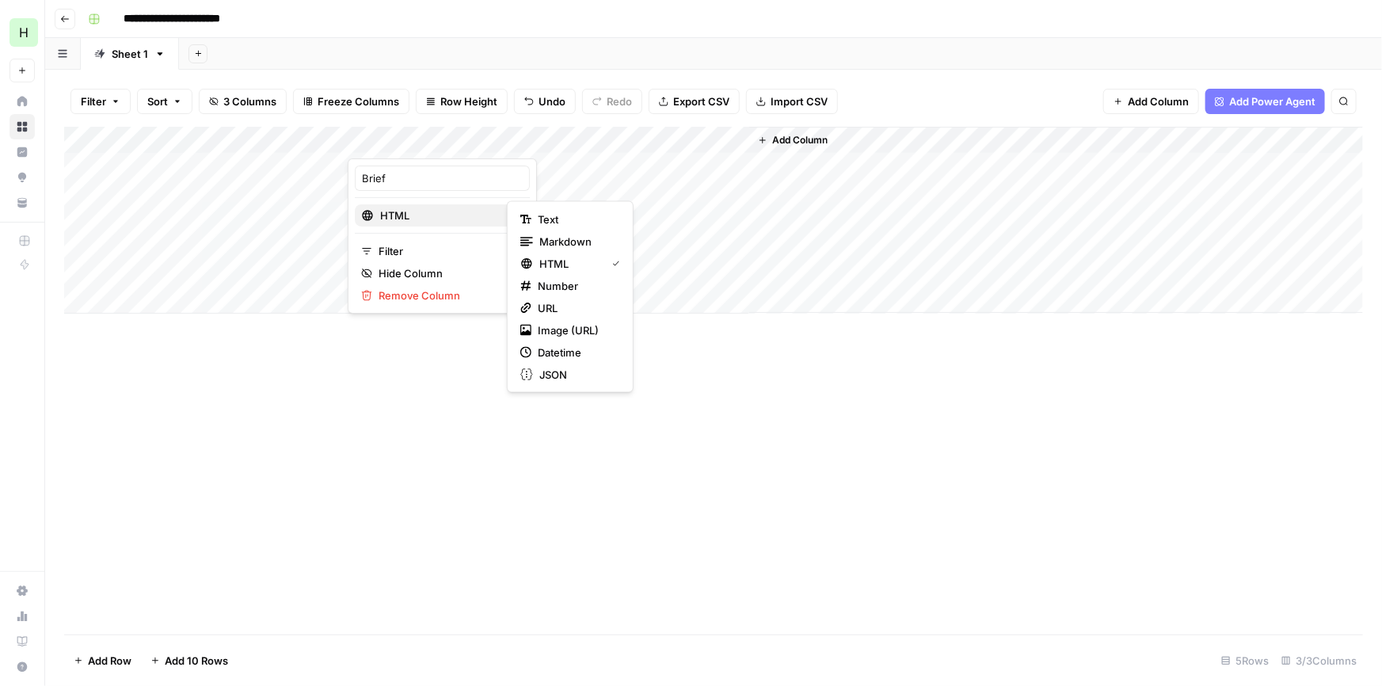
click at [473, 209] on span "HTML" at bounding box center [440, 216] width 121 height 16
click at [446, 223] on button "HTML" at bounding box center [442, 215] width 175 height 22
click at [542, 231] on button "Markdown" at bounding box center [570, 242] width 112 height 22
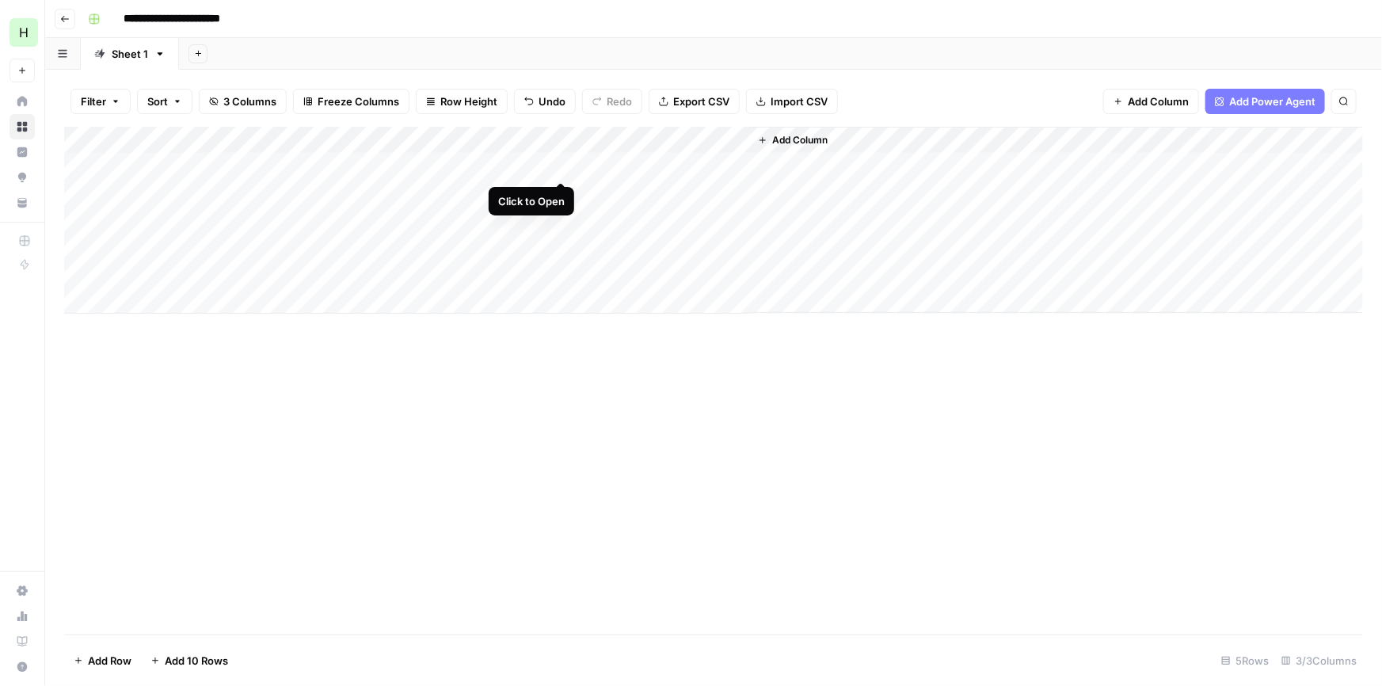
click at [560, 165] on div "Add Column" at bounding box center [713, 220] width 1299 height 187
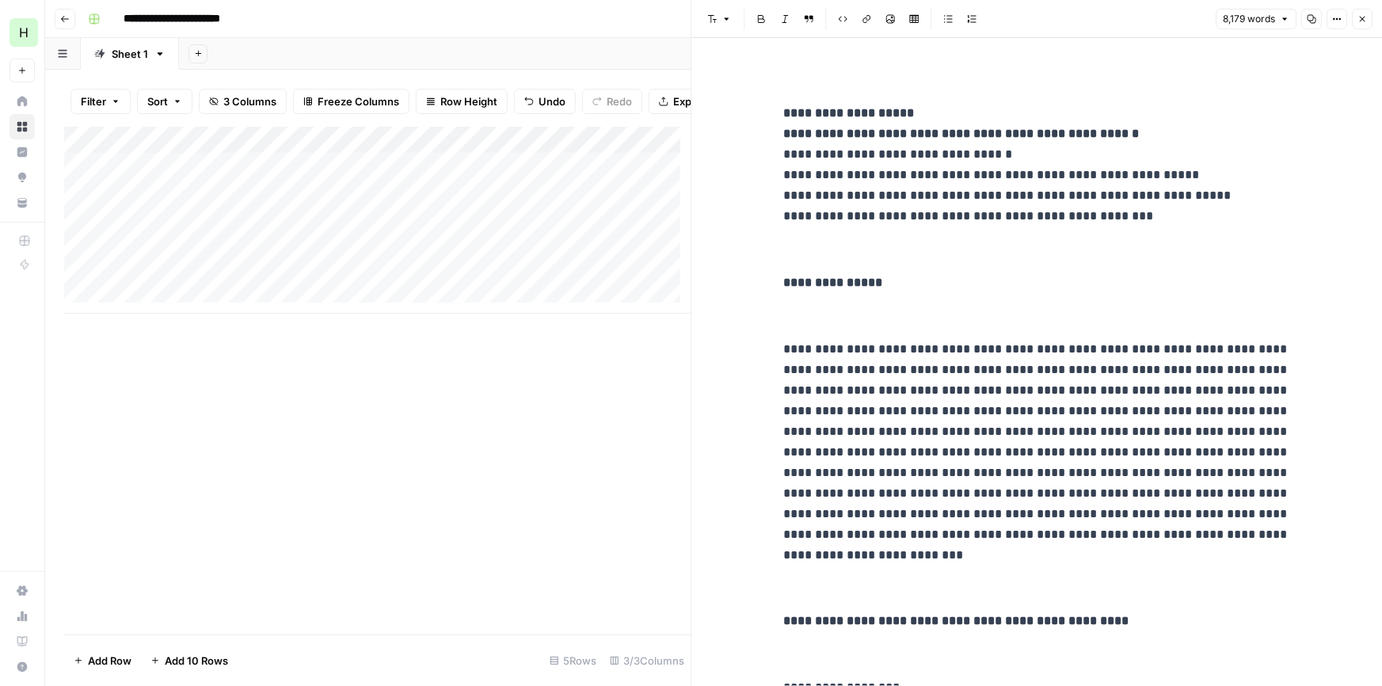
click at [826, 152] on p "**********" at bounding box center [1037, 165] width 507 height 124
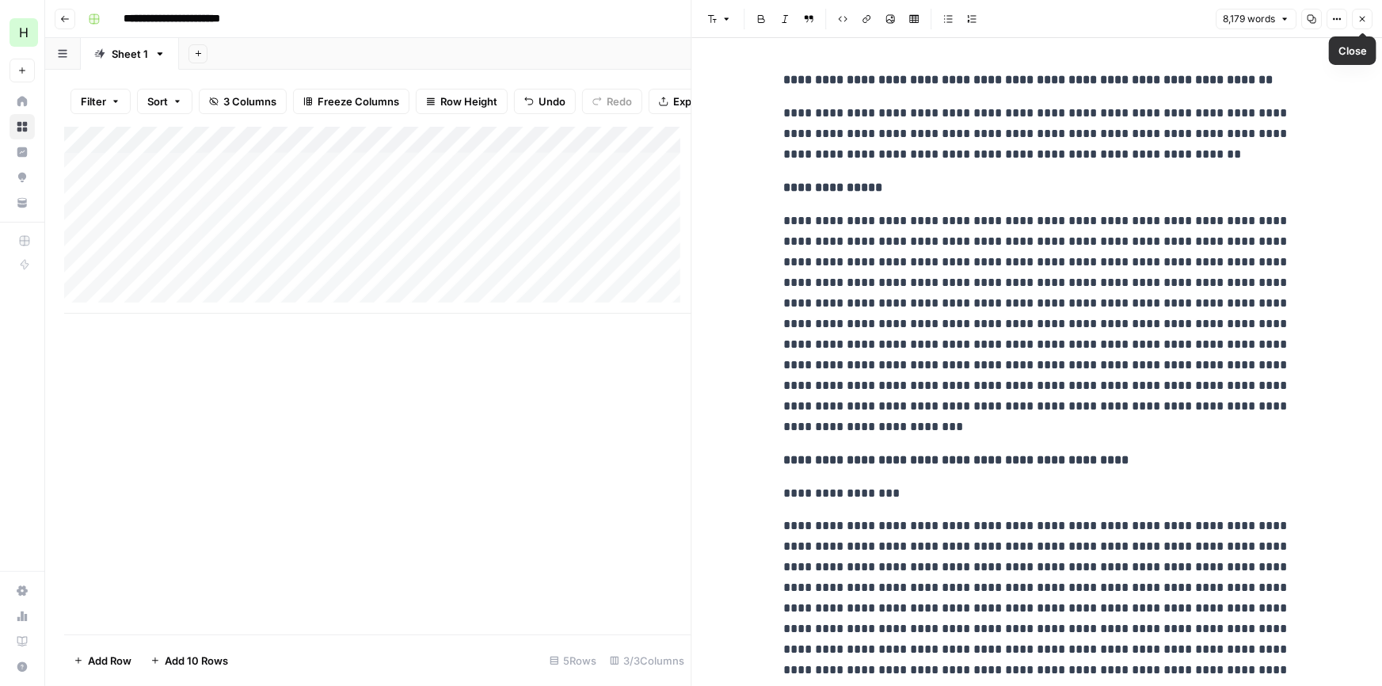
click at [1356, 23] on button "Close" at bounding box center [1362, 19] width 21 height 21
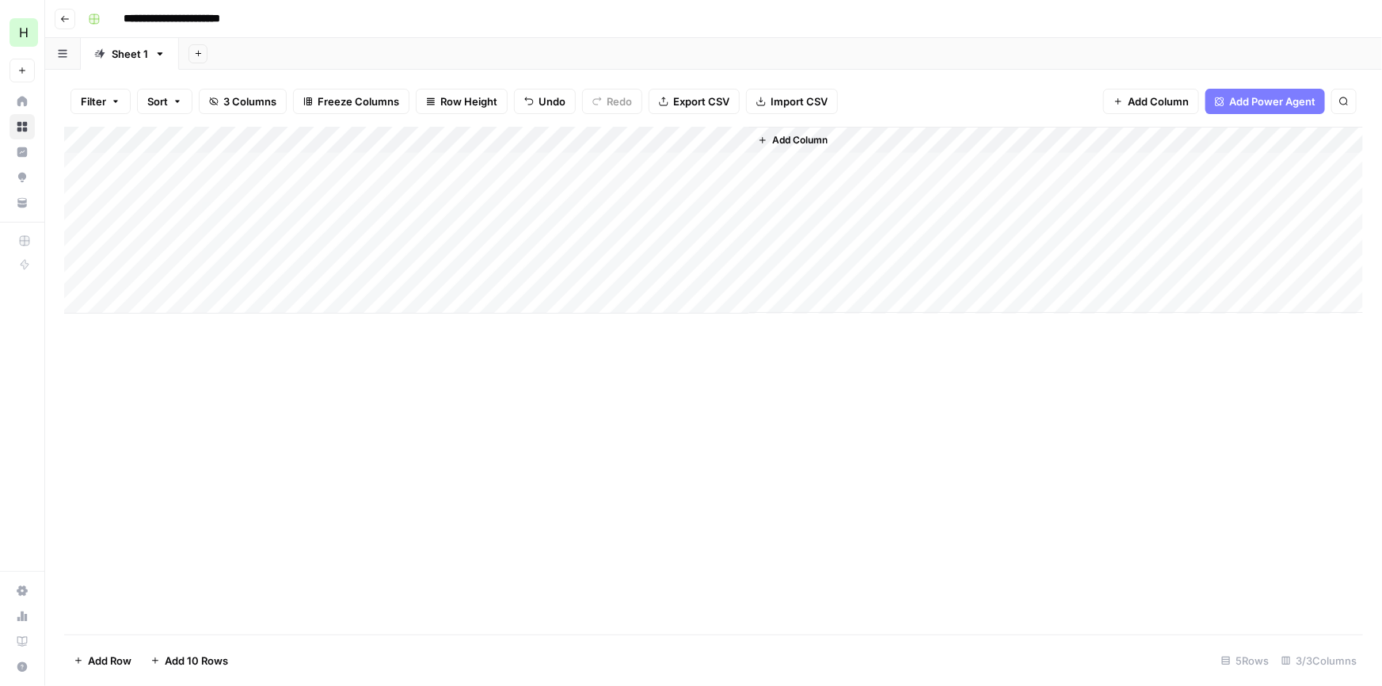
click at [658, 167] on div "Add Column" at bounding box center [713, 220] width 1299 height 187
click at [871, 162] on div "Add Column" at bounding box center [713, 220] width 1299 height 187
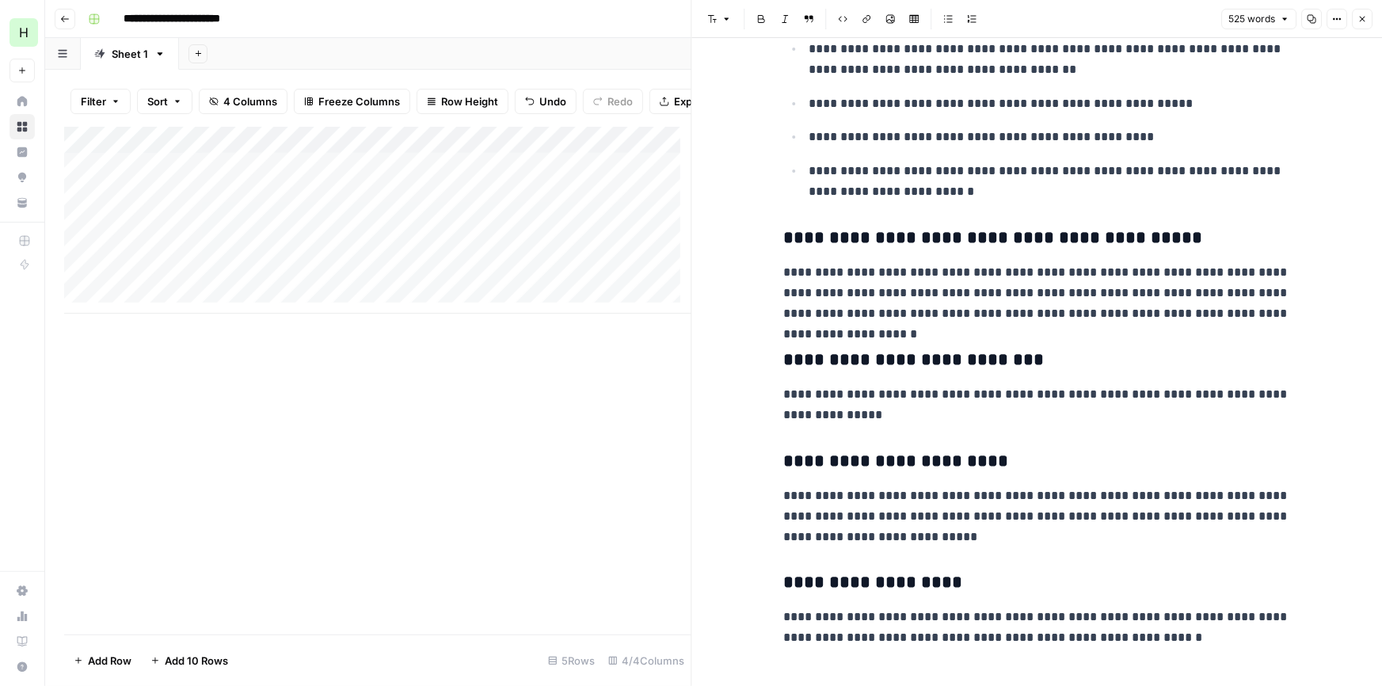
scroll to position [1705, 0]
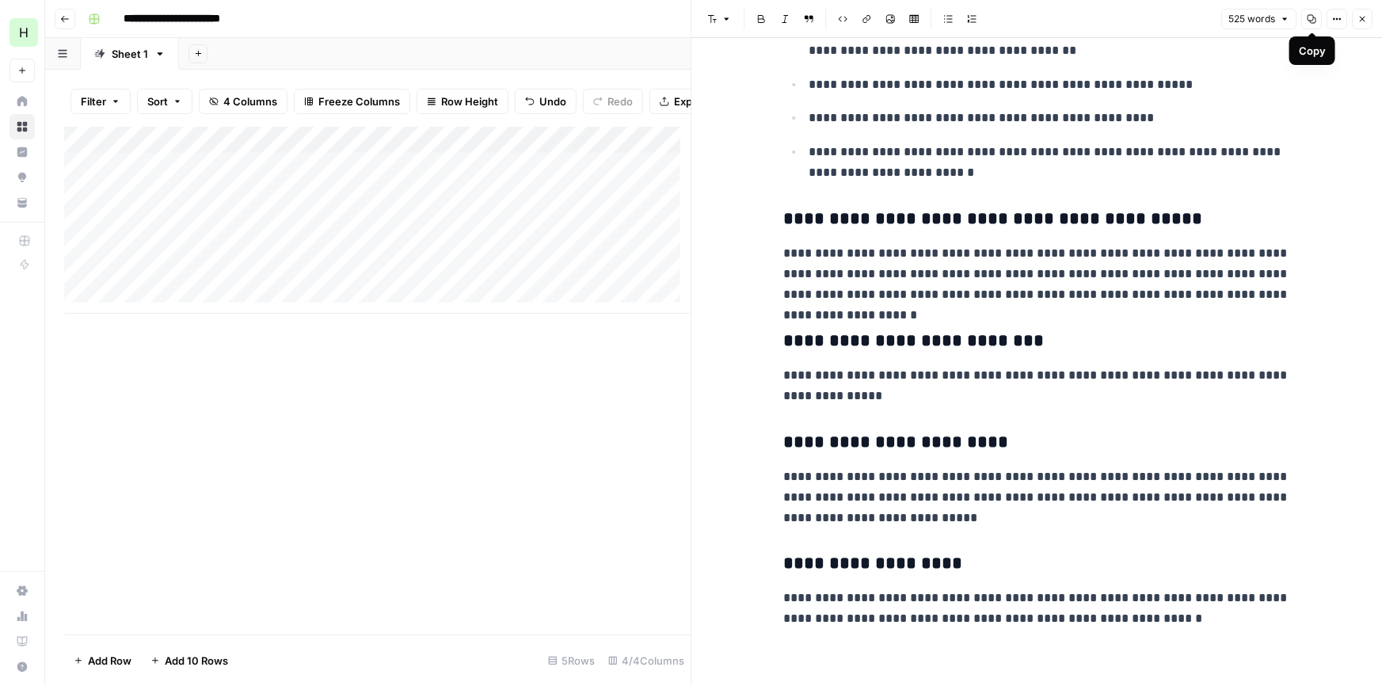
click at [1308, 27] on button "Copy" at bounding box center [1312, 19] width 21 height 21
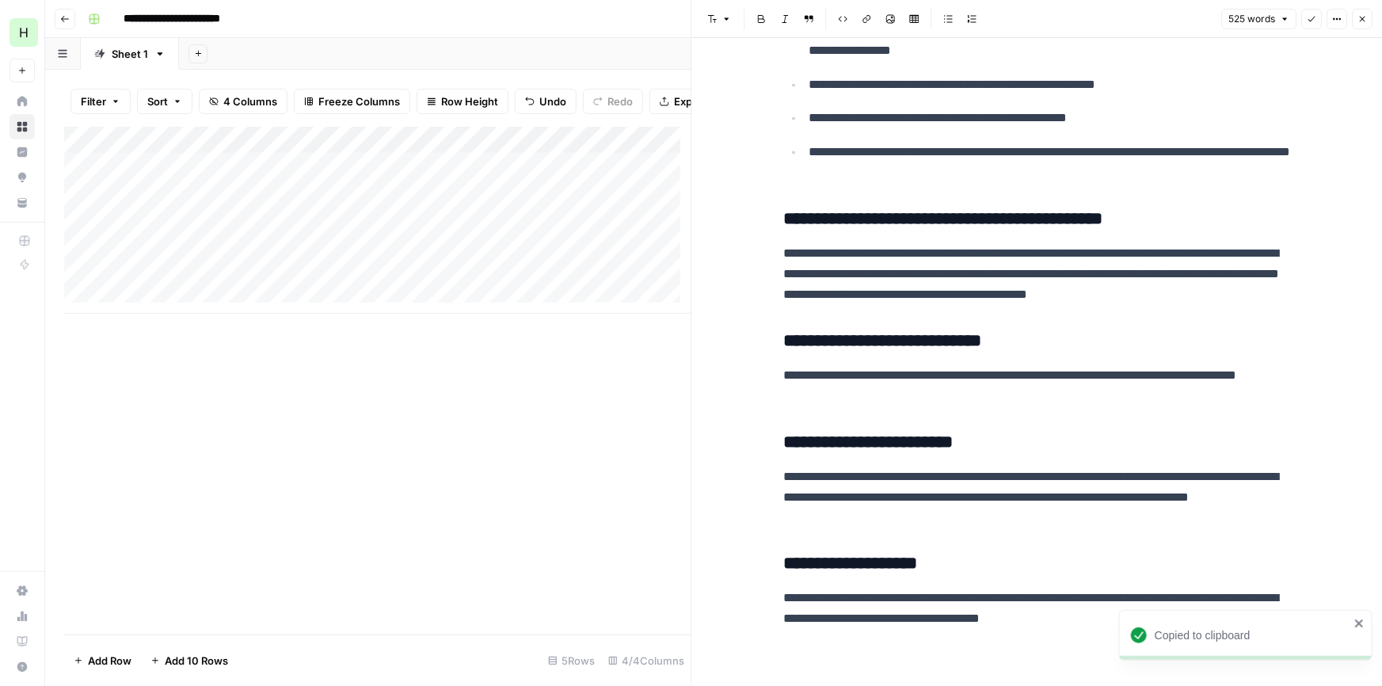
scroll to position [1602, 0]
click at [337, 172] on div "Add Column" at bounding box center [377, 220] width 627 height 187
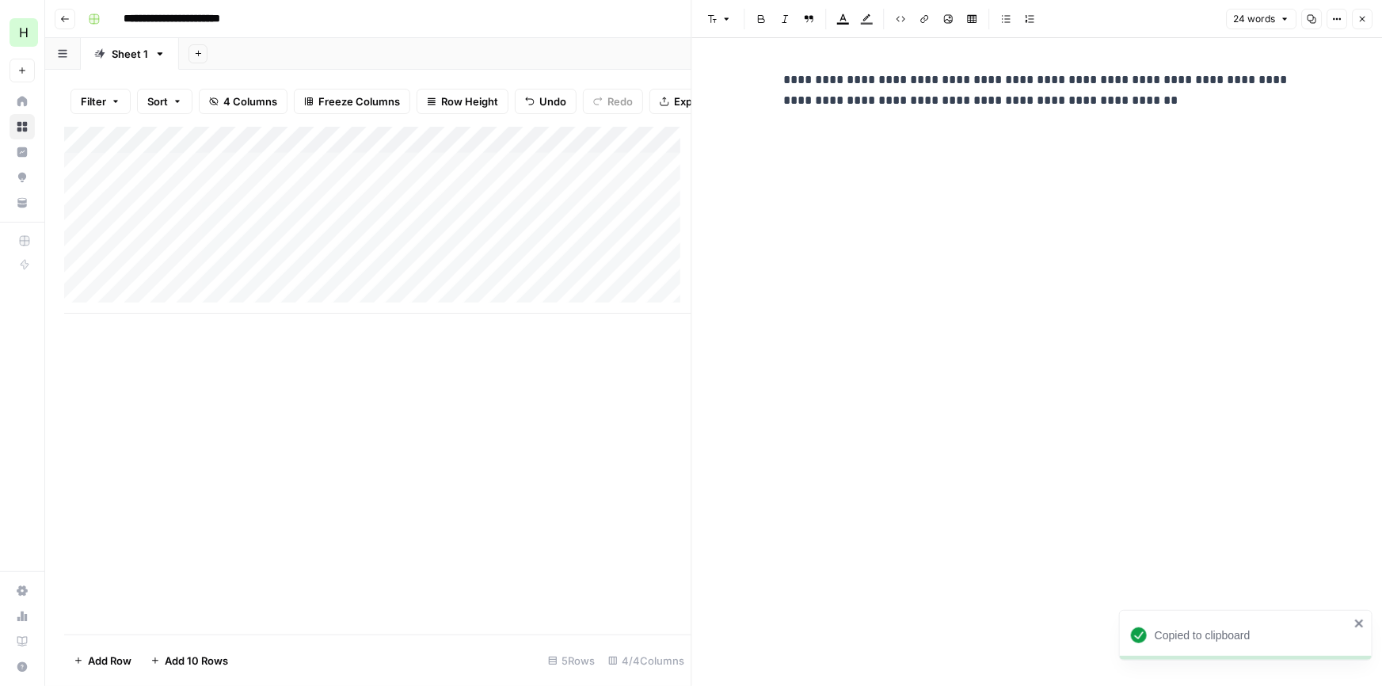
click at [333, 153] on div "Add Column" at bounding box center [377, 220] width 627 height 187
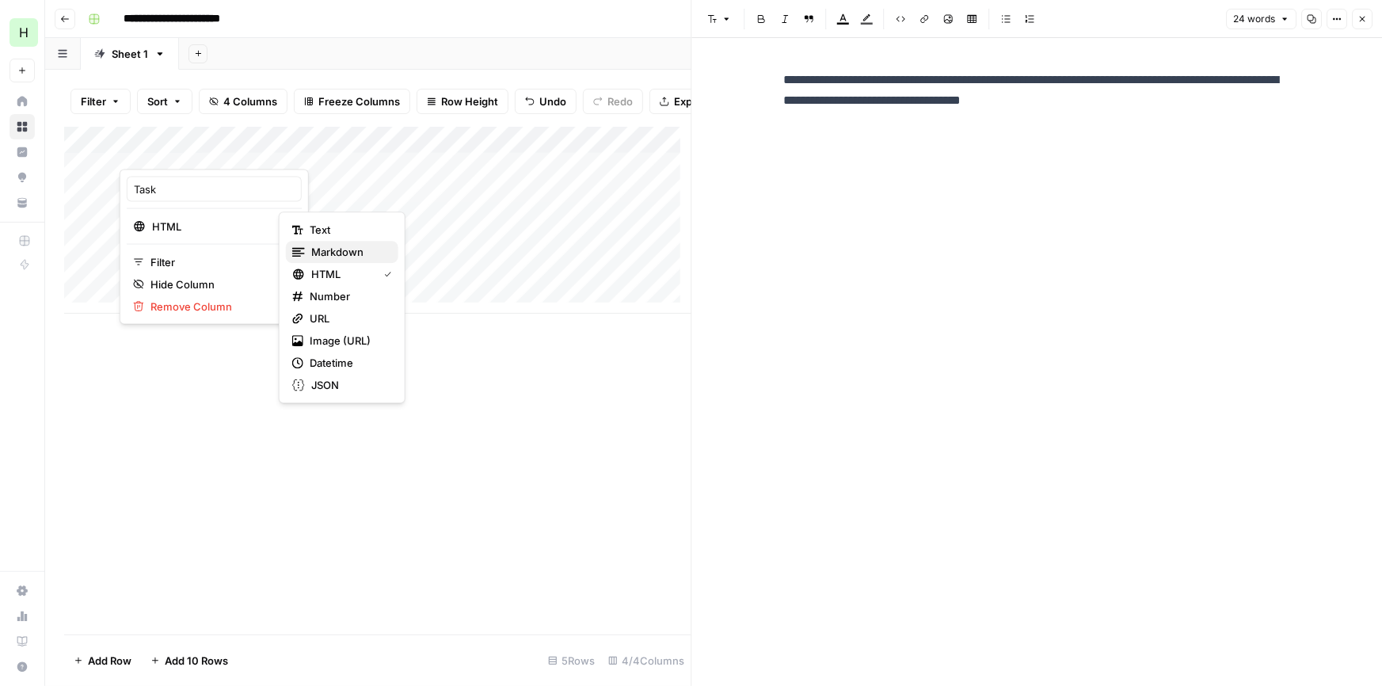
click at [321, 246] on span "Markdown" at bounding box center [348, 252] width 74 height 16
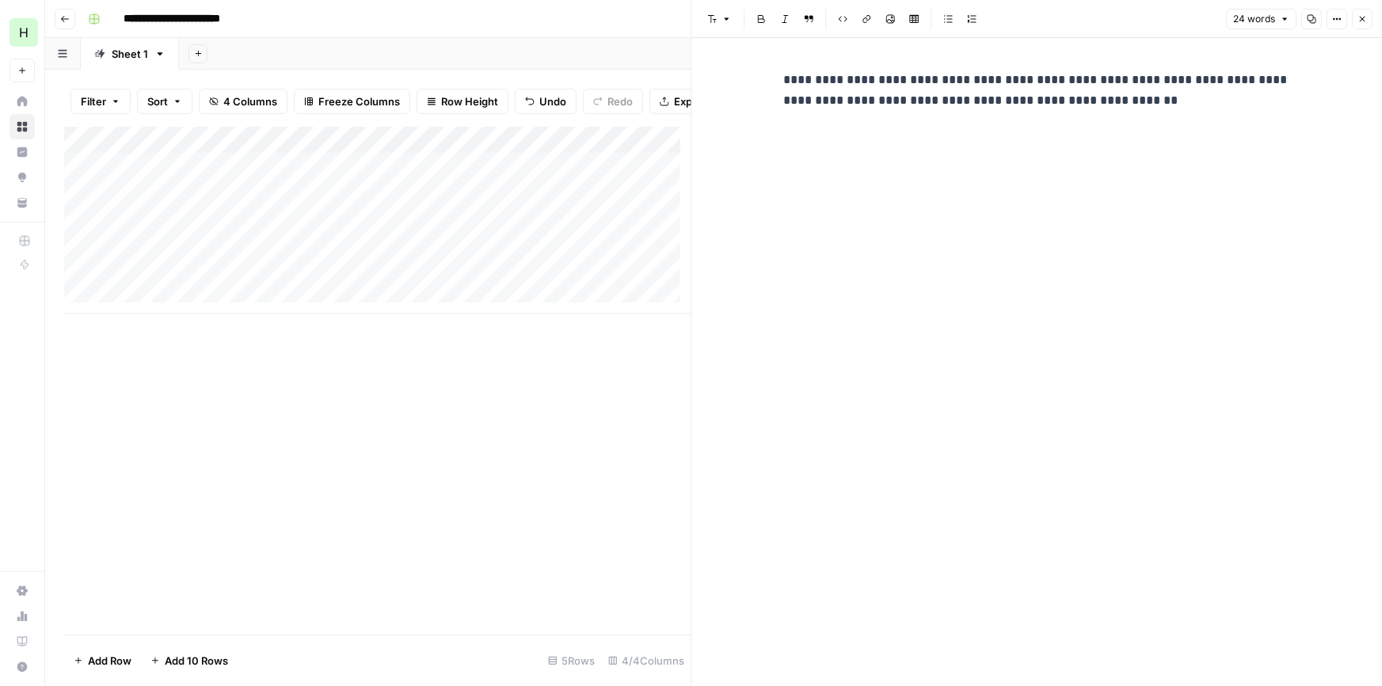
click at [993, 128] on div "**********" at bounding box center [1037, 362] width 526 height 648
click at [787, 74] on p "**********" at bounding box center [1037, 90] width 507 height 41
click at [1146, 115] on div "**********" at bounding box center [1037, 90] width 526 height 54
drag, startPoint x: 688, startPoint y: 107, endPoint x: 855, endPoint y: 102, distance: 166.4
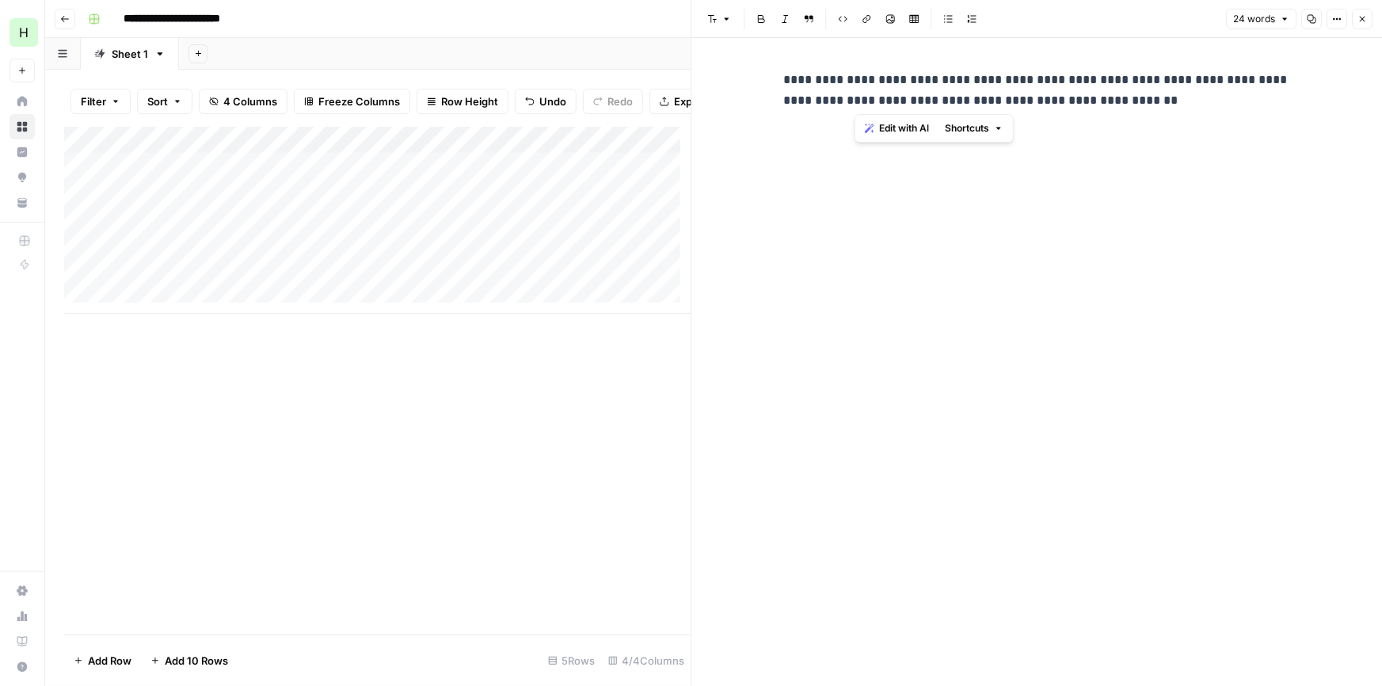
click at [855, 102] on p "**********" at bounding box center [1037, 90] width 507 height 41
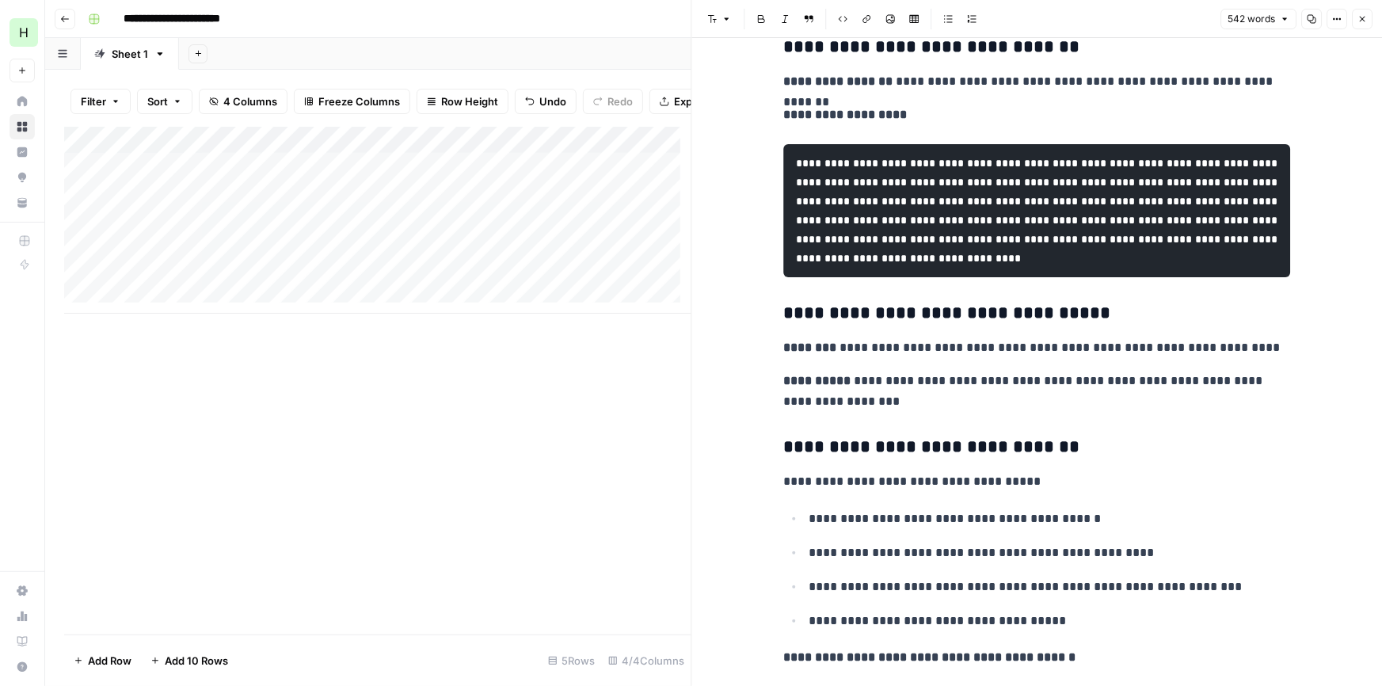
scroll to position [620, 0]
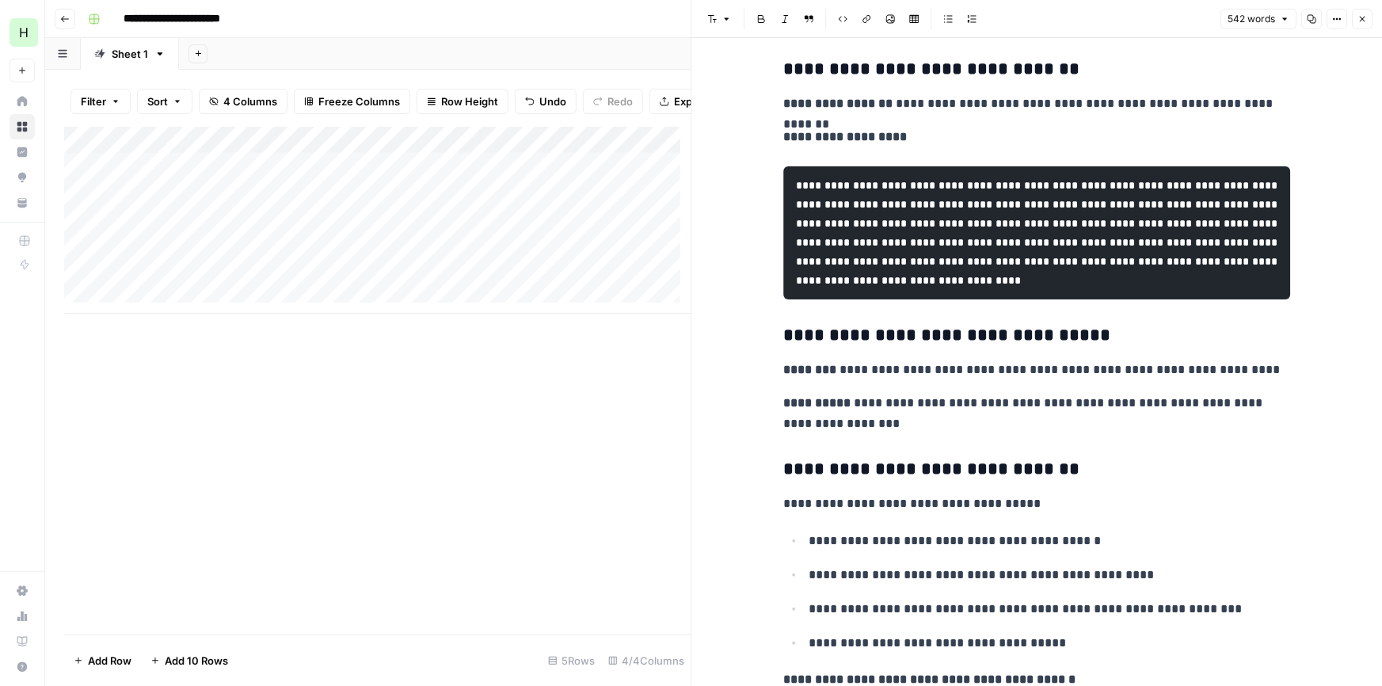
click at [1364, 17] on icon "button" at bounding box center [1363, 20] width 6 height 6
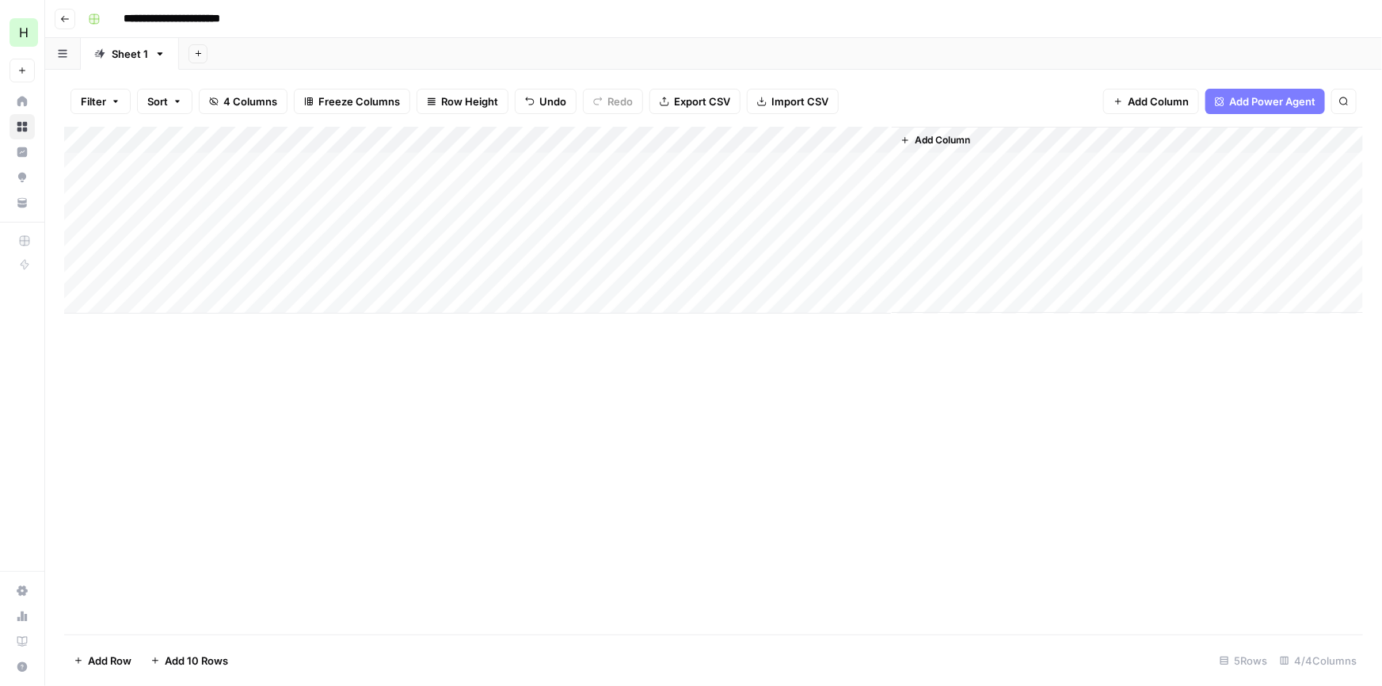
click at [736, 160] on div "Add Column" at bounding box center [713, 220] width 1299 height 187
click at [875, 165] on div "Add Column" at bounding box center [713, 220] width 1299 height 187
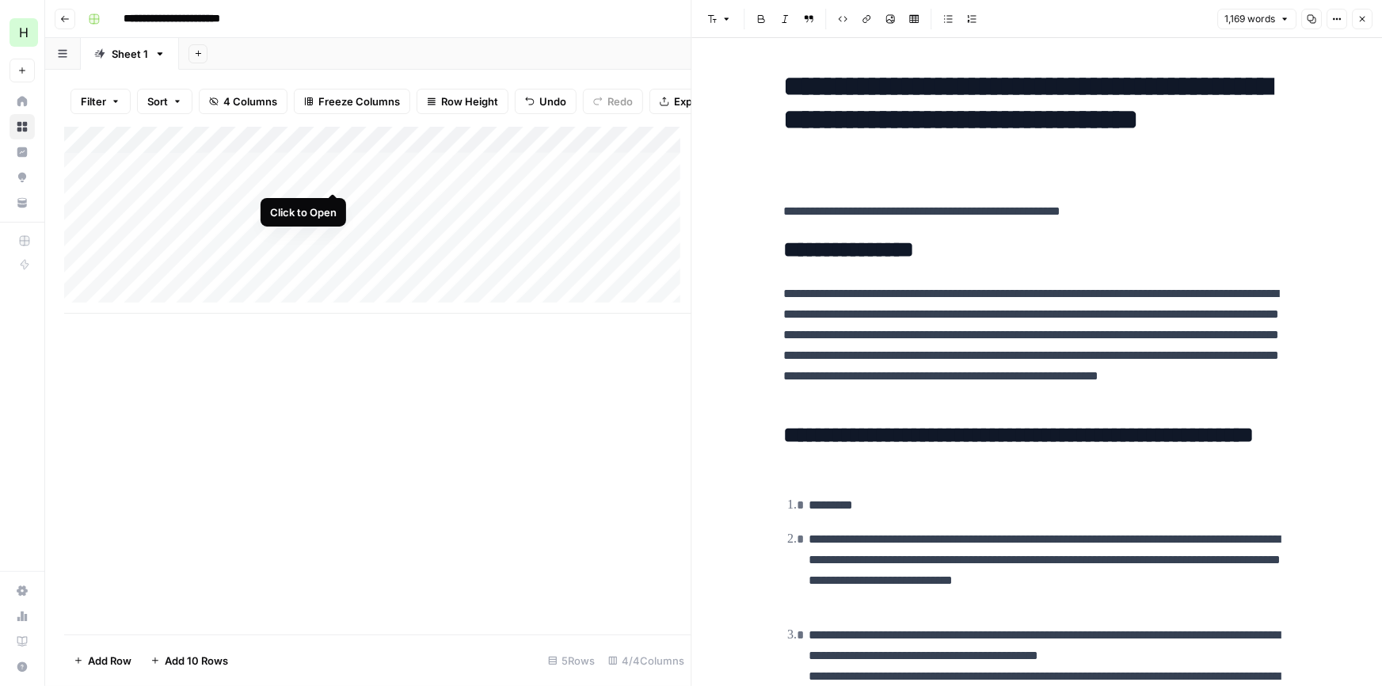
click at [330, 171] on div "Add Column" at bounding box center [377, 220] width 627 height 187
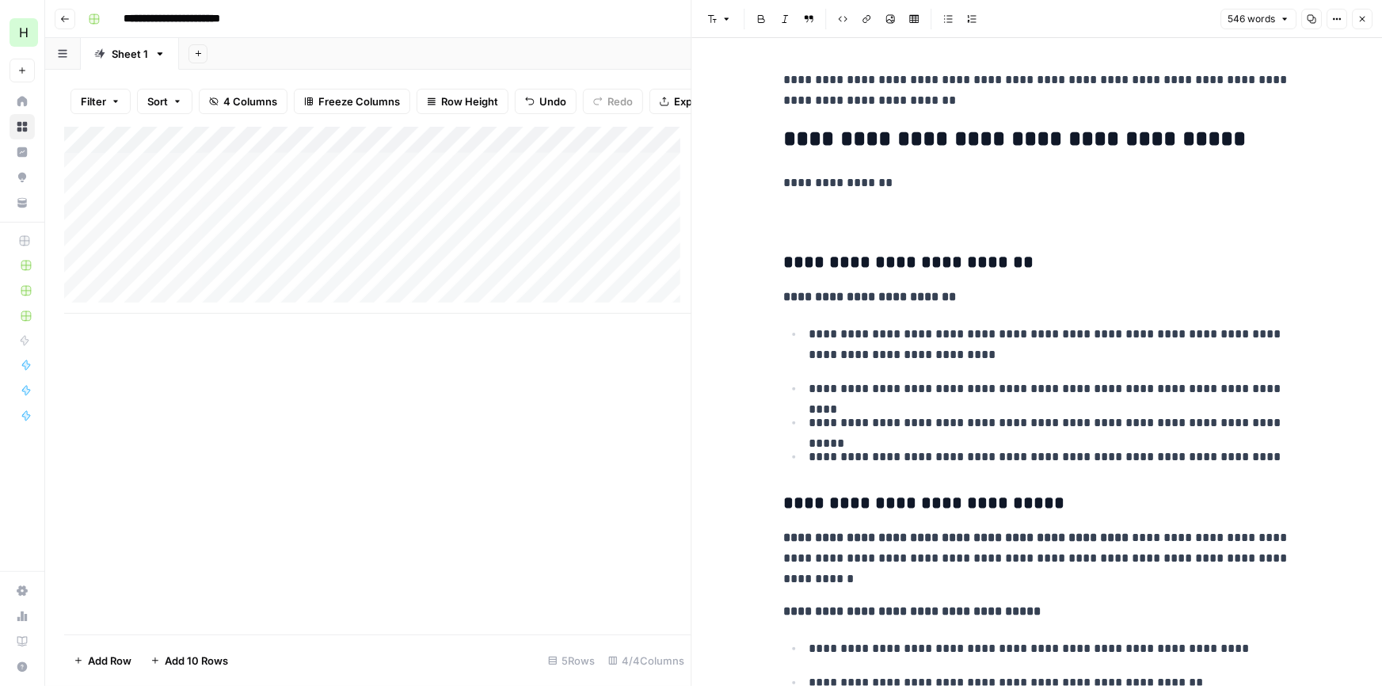
click at [909, 181] on p "**********" at bounding box center [1037, 183] width 507 height 21
click at [879, 186] on p "**********" at bounding box center [1037, 183] width 507 height 21
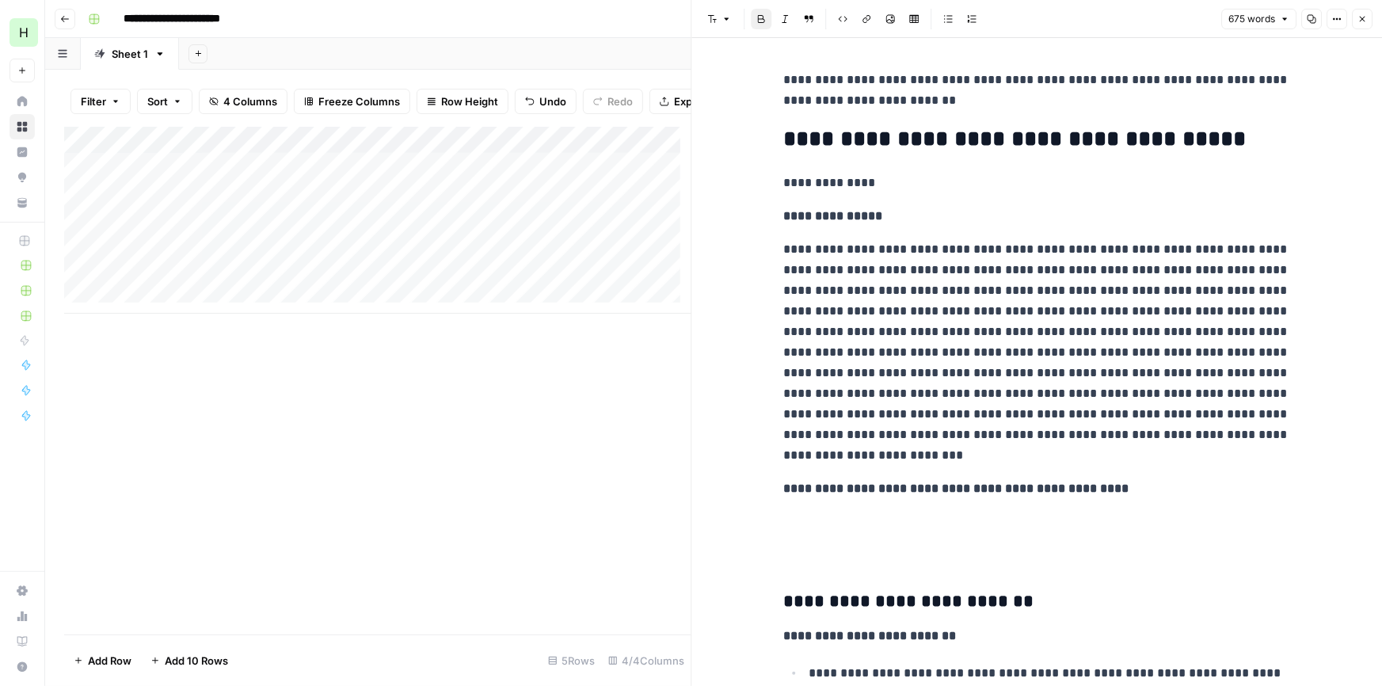
click at [1184, 487] on p "**********" at bounding box center [1037, 489] width 507 height 21
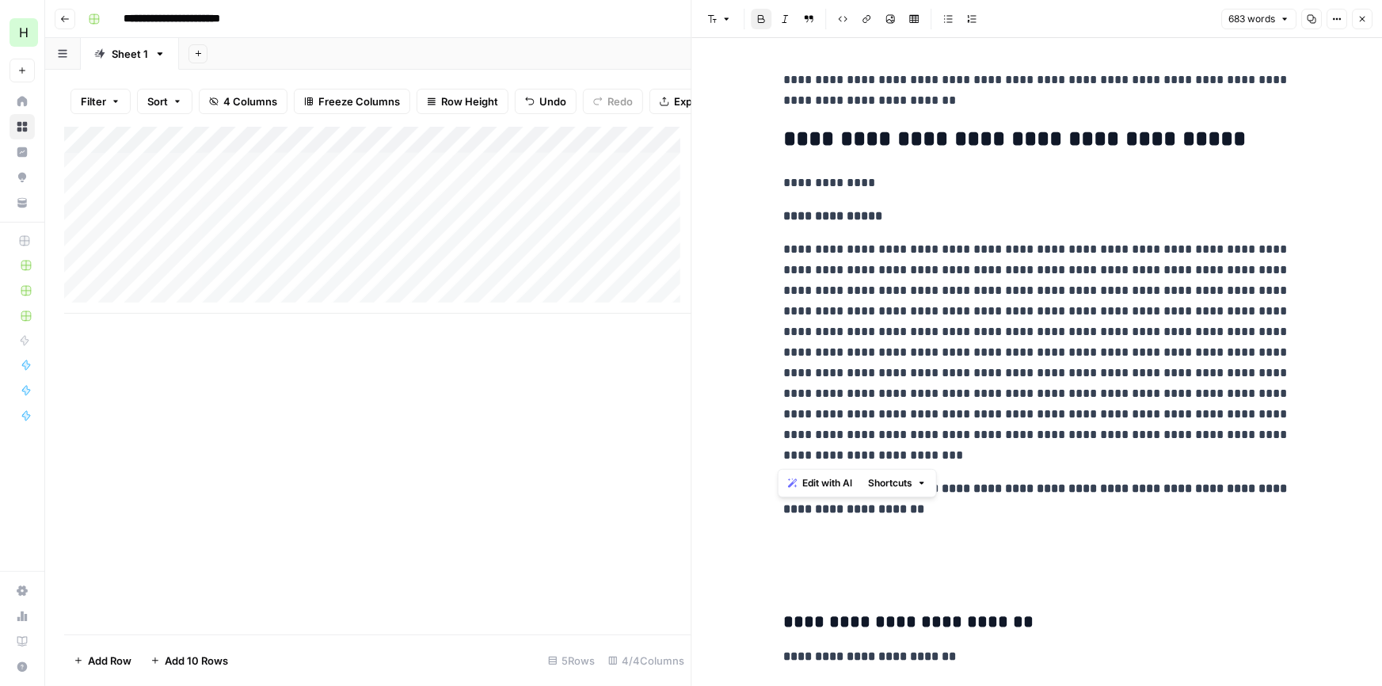
drag, startPoint x: 850, startPoint y: 453, endPoint x: 739, endPoint y: 252, distance: 229.8
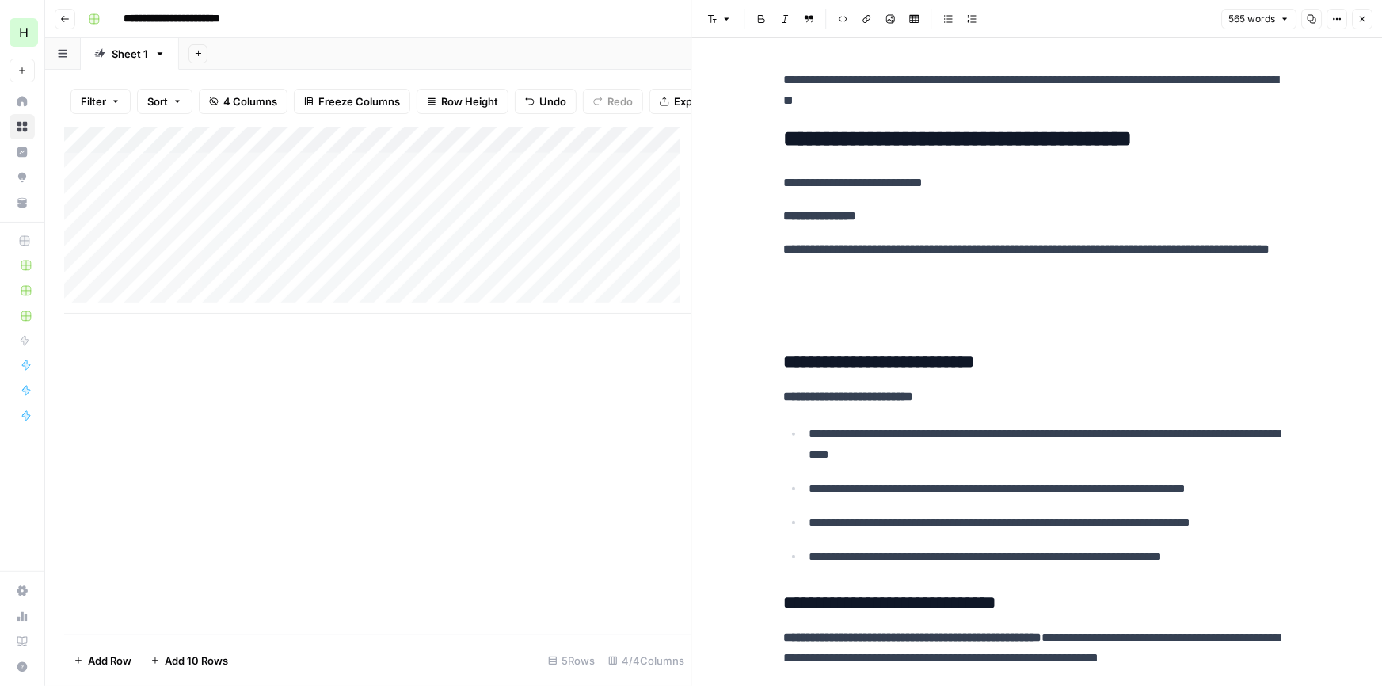
click at [1187, 246] on strong "**********" at bounding box center [1027, 249] width 486 height 12
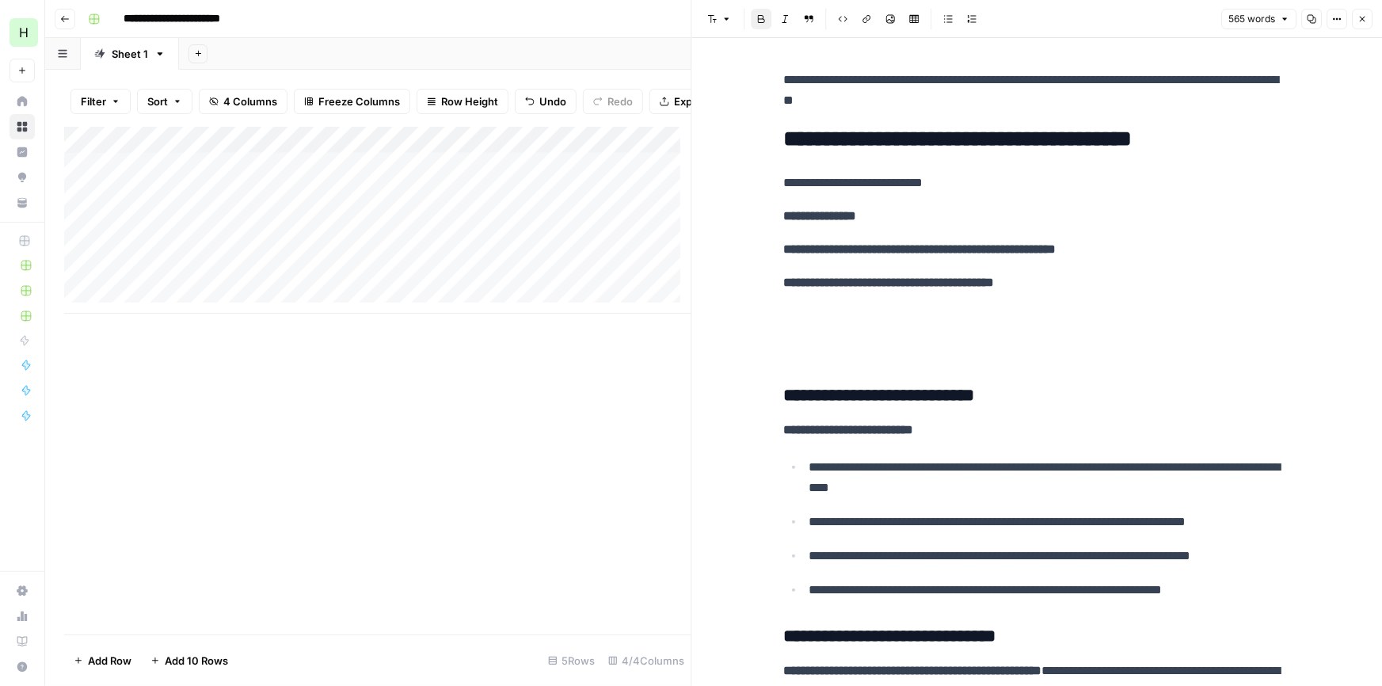
click at [852, 346] on p at bounding box center [1037, 349] width 507 height 21
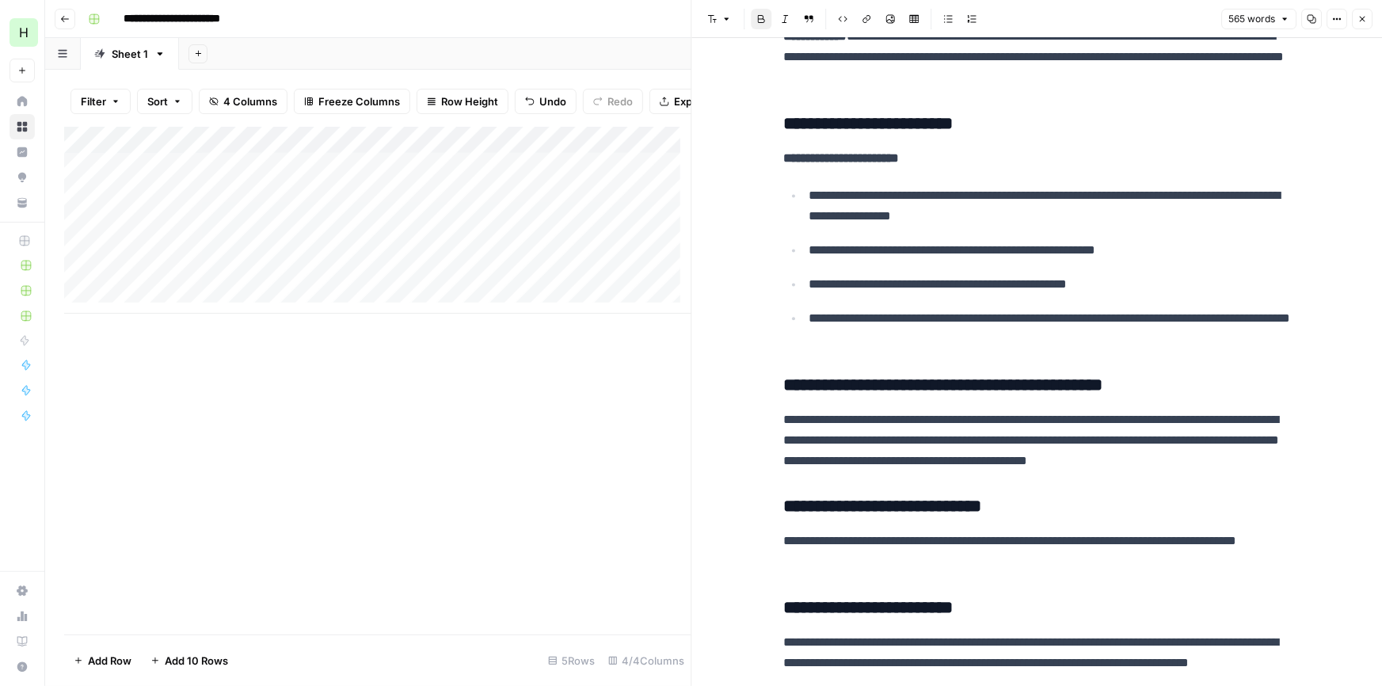
scroll to position [1833, 0]
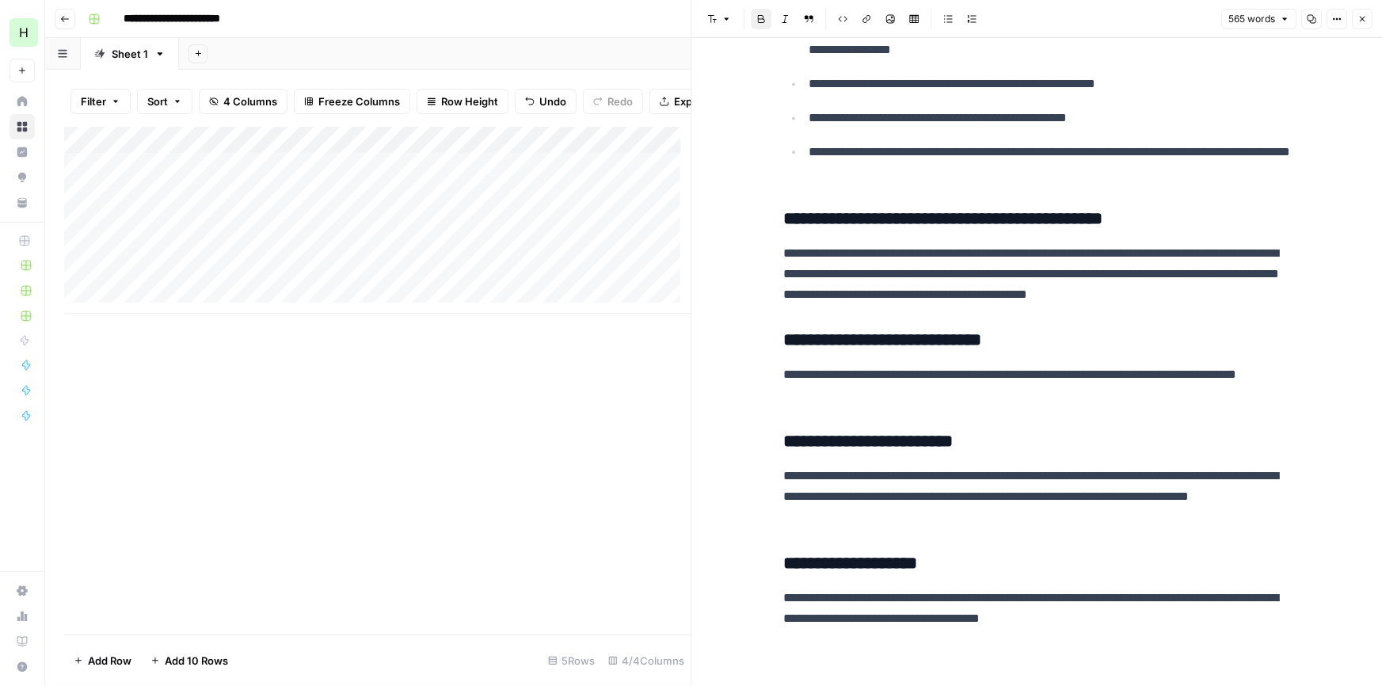
click at [1180, 623] on p "**********" at bounding box center [1037, 608] width 507 height 41
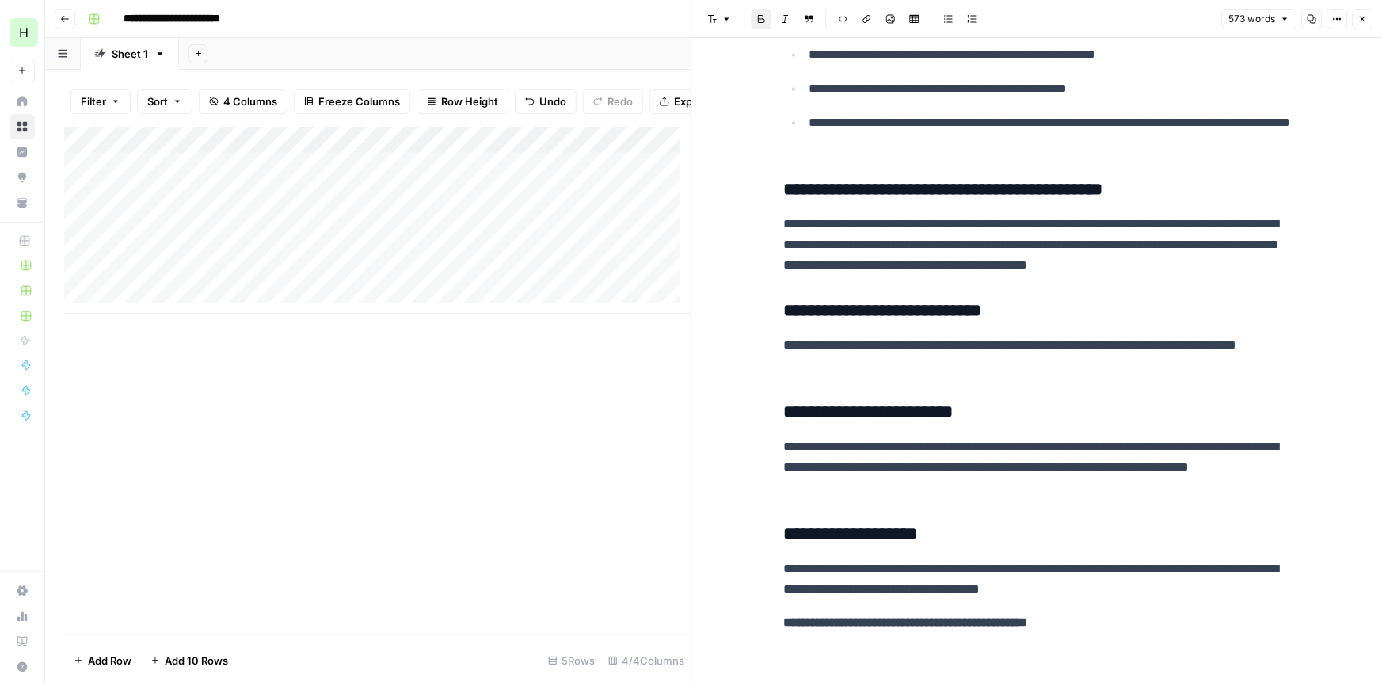
click at [788, 628] on strong "**********" at bounding box center [906, 622] width 244 height 12
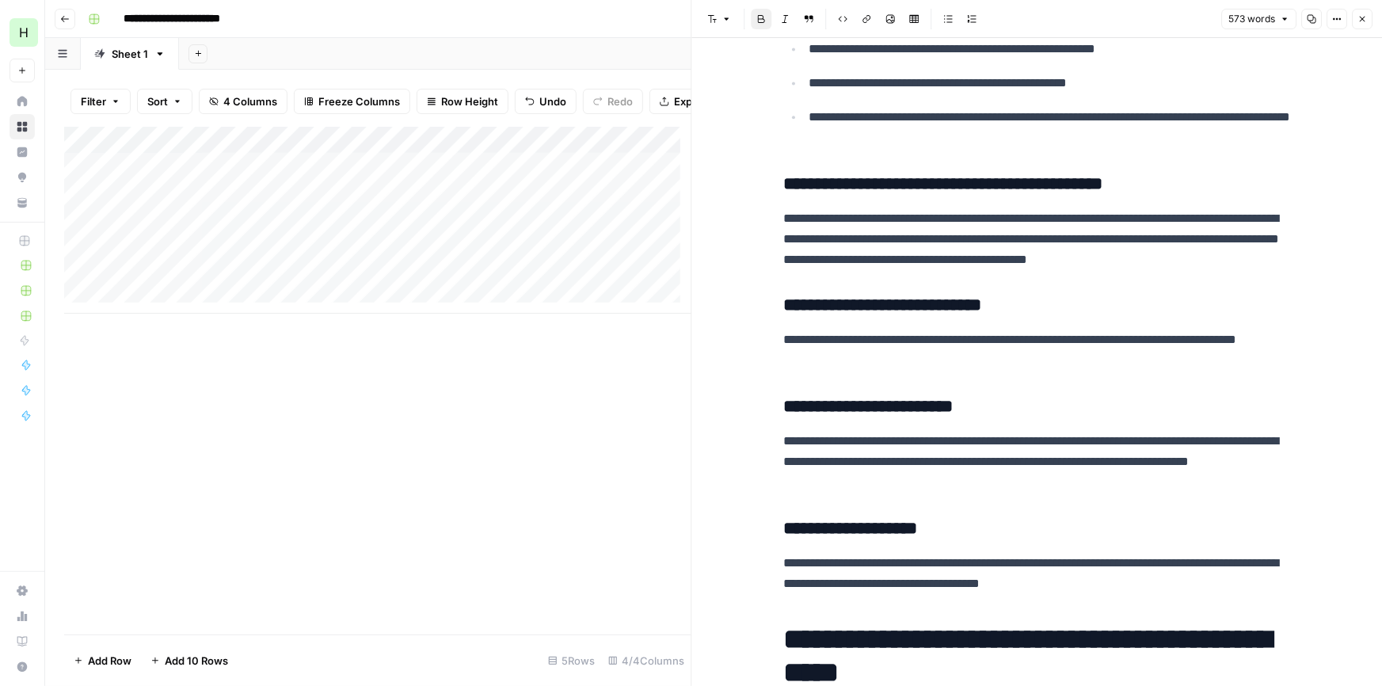
scroll to position [1944, 0]
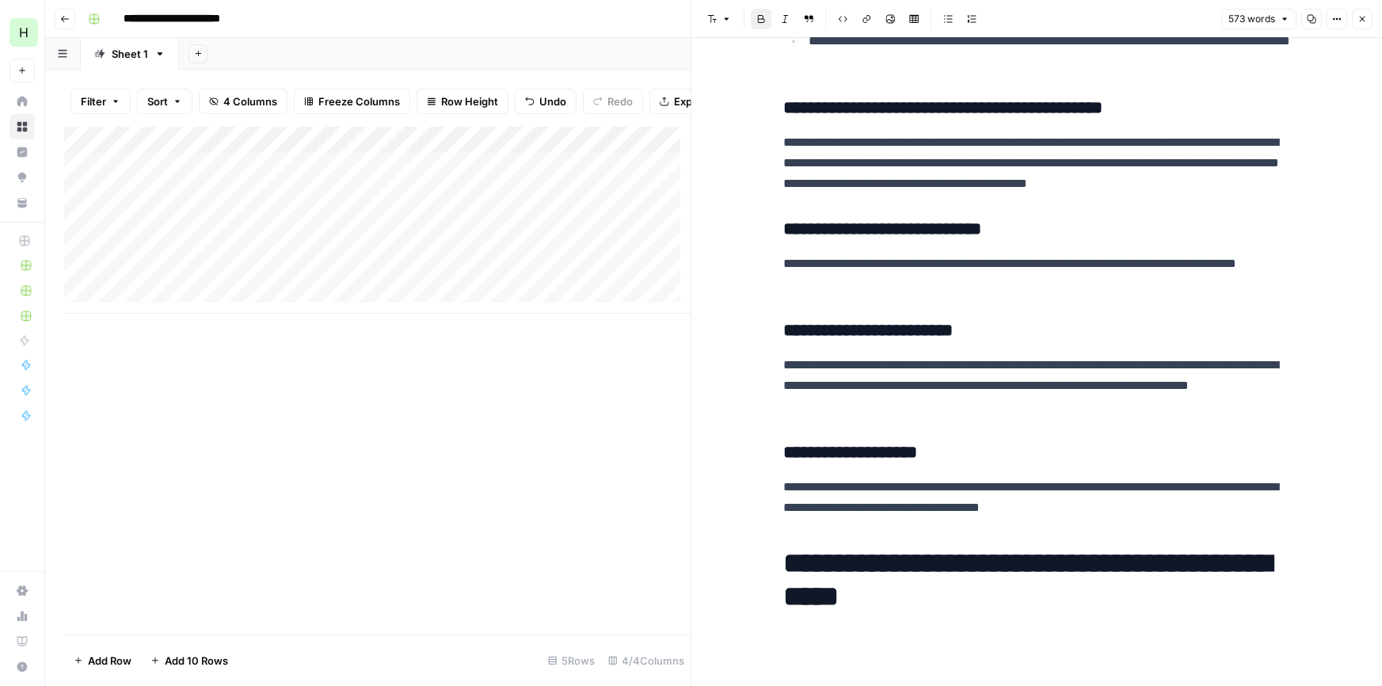
click at [1031, 604] on h1 "**********" at bounding box center [1037, 580] width 507 height 67
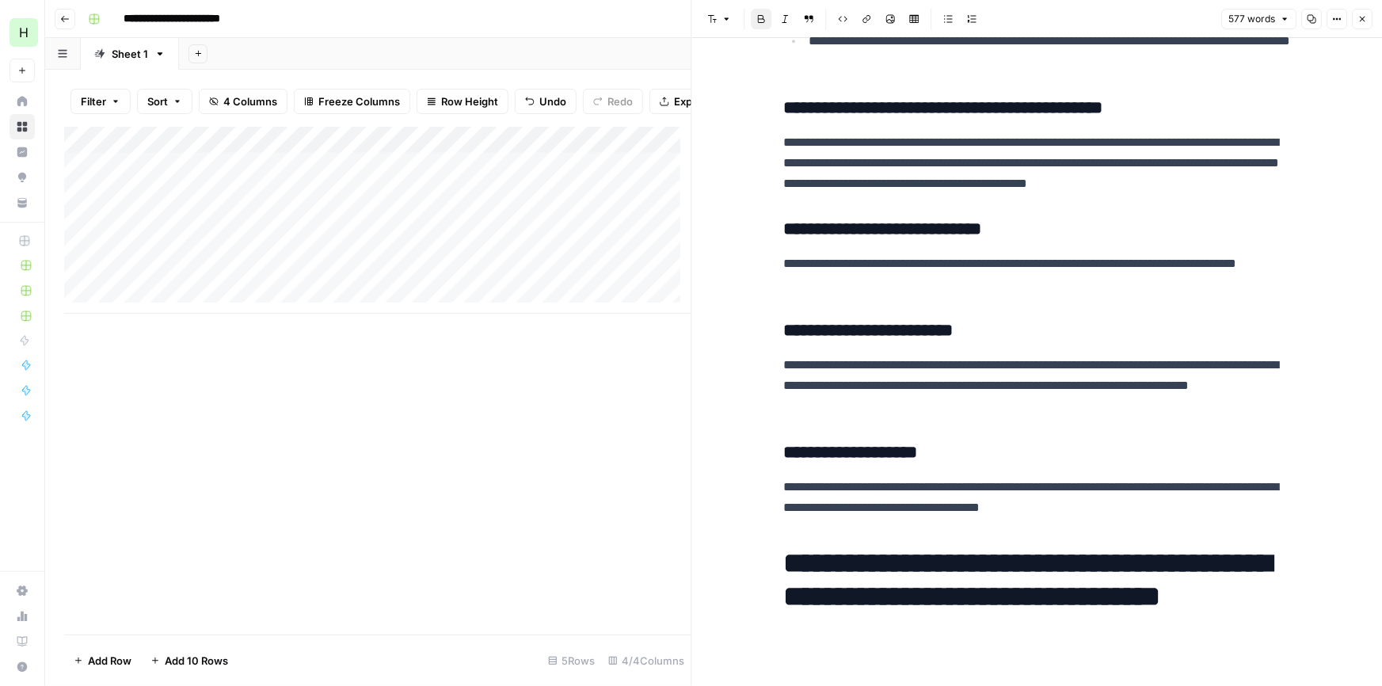
click at [1363, 20] on icon "button" at bounding box center [1363, 20] width 6 height 6
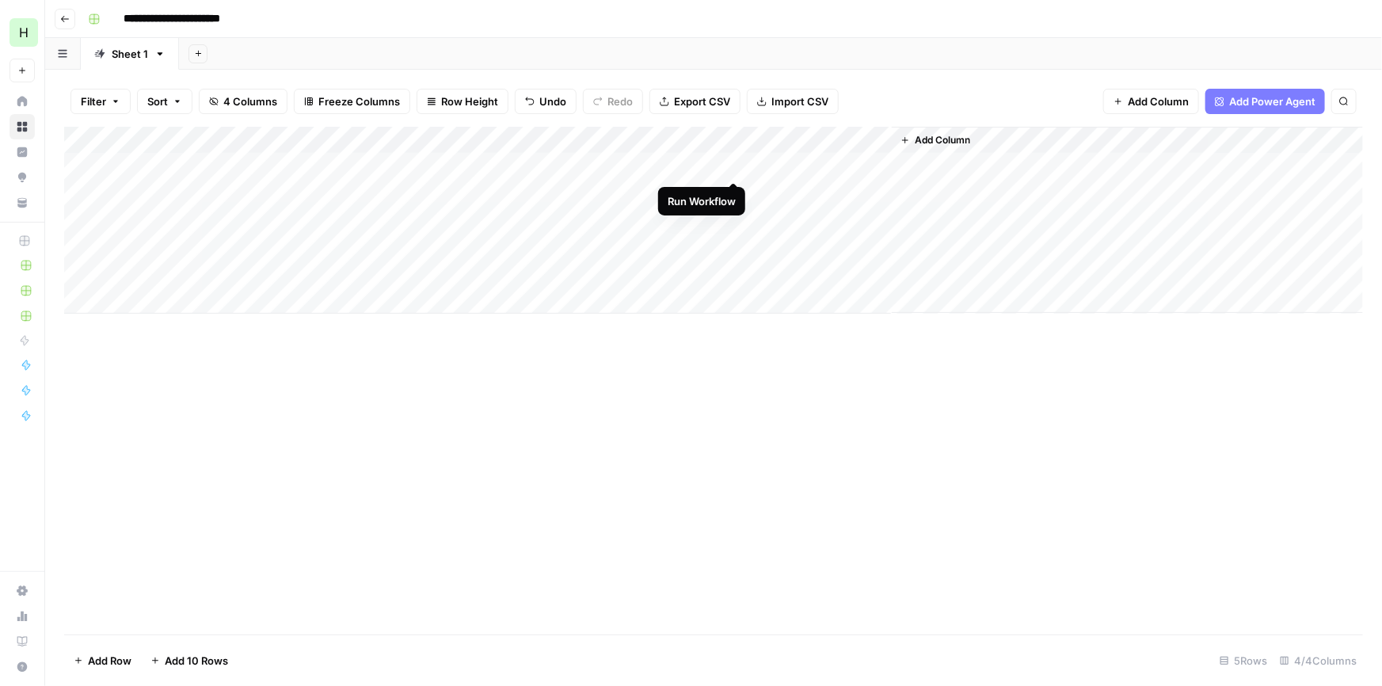
click at [736, 166] on div "Add Column" at bounding box center [713, 220] width 1299 height 187
click at [871, 166] on div "Add Column" at bounding box center [713, 220] width 1299 height 187
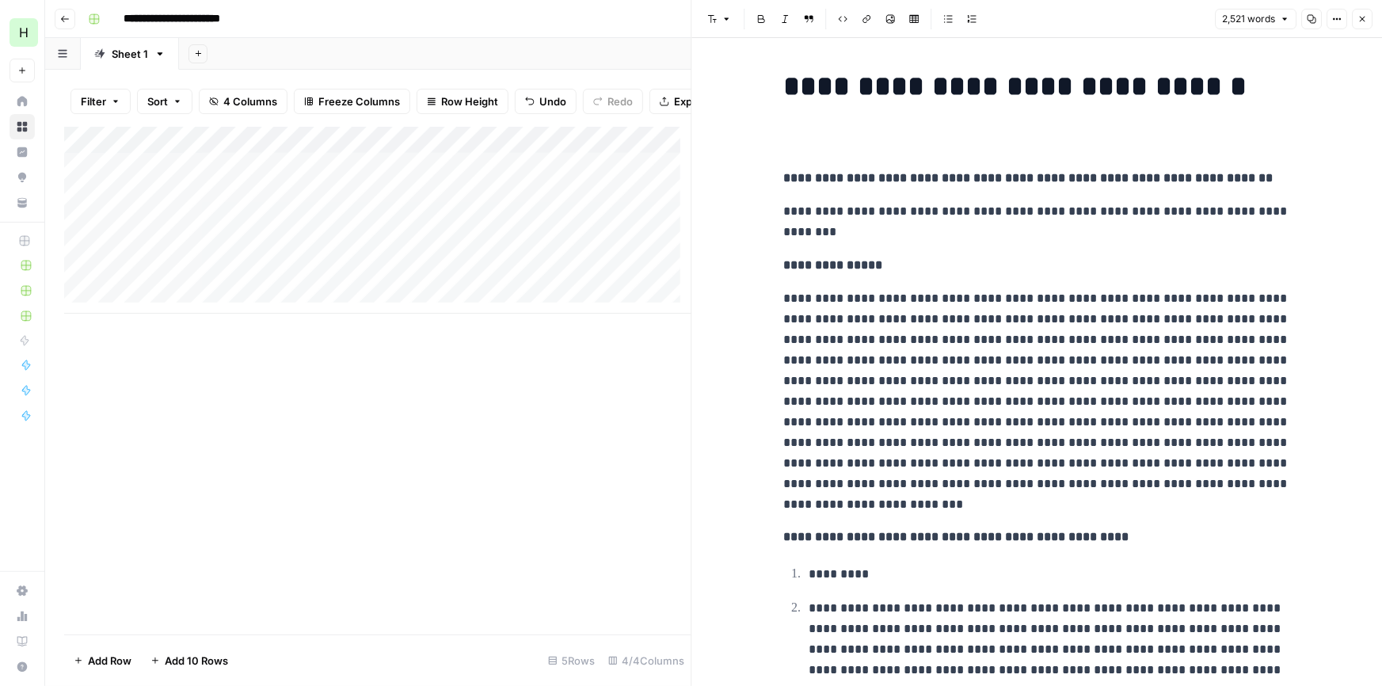
drag, startPoint x: 1067, startPoint y: 534, endPoint x: 1024, endPoint y: -40, distance: 575.2
drag, startPoint x: 1018, startPoint y: 292, endPoint x: 1018, endPoint y: 384, distance: 91.9
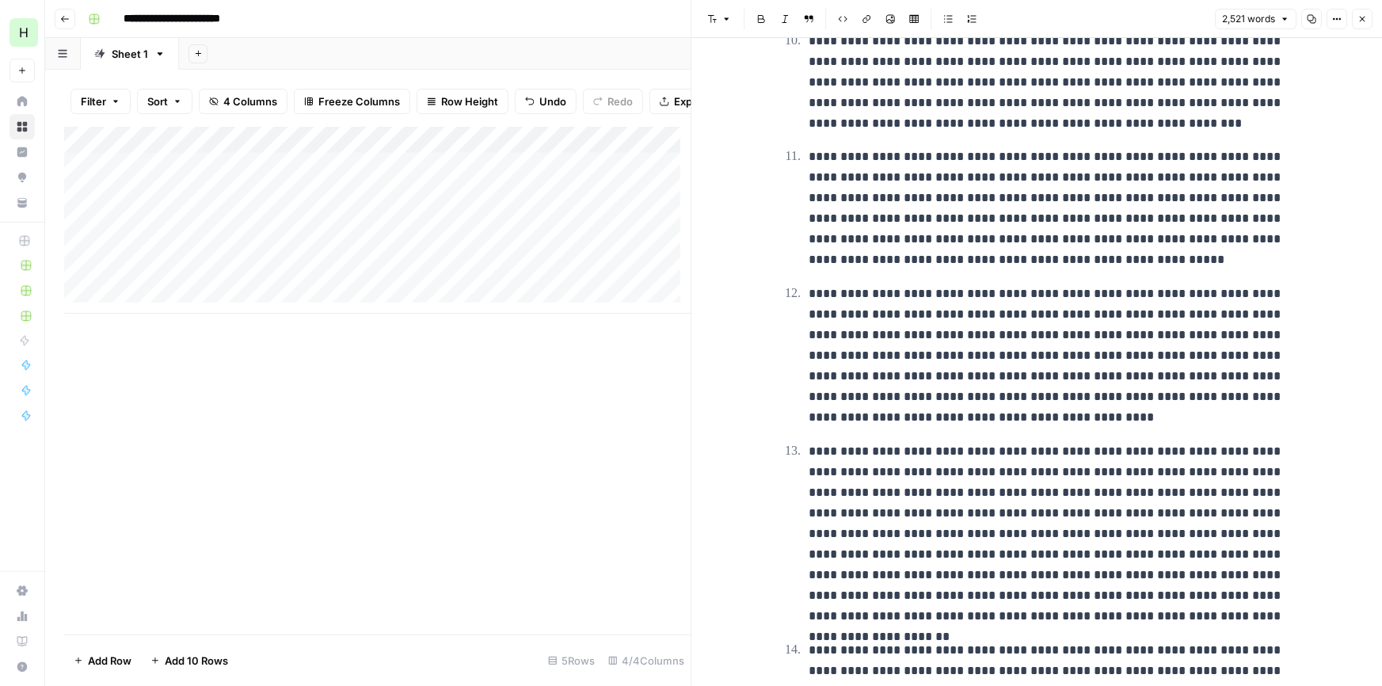
drag, startPoint x: 1006, startPoint y: 246, endPoint x: 964, endPoint y: 377, distance: 138.1
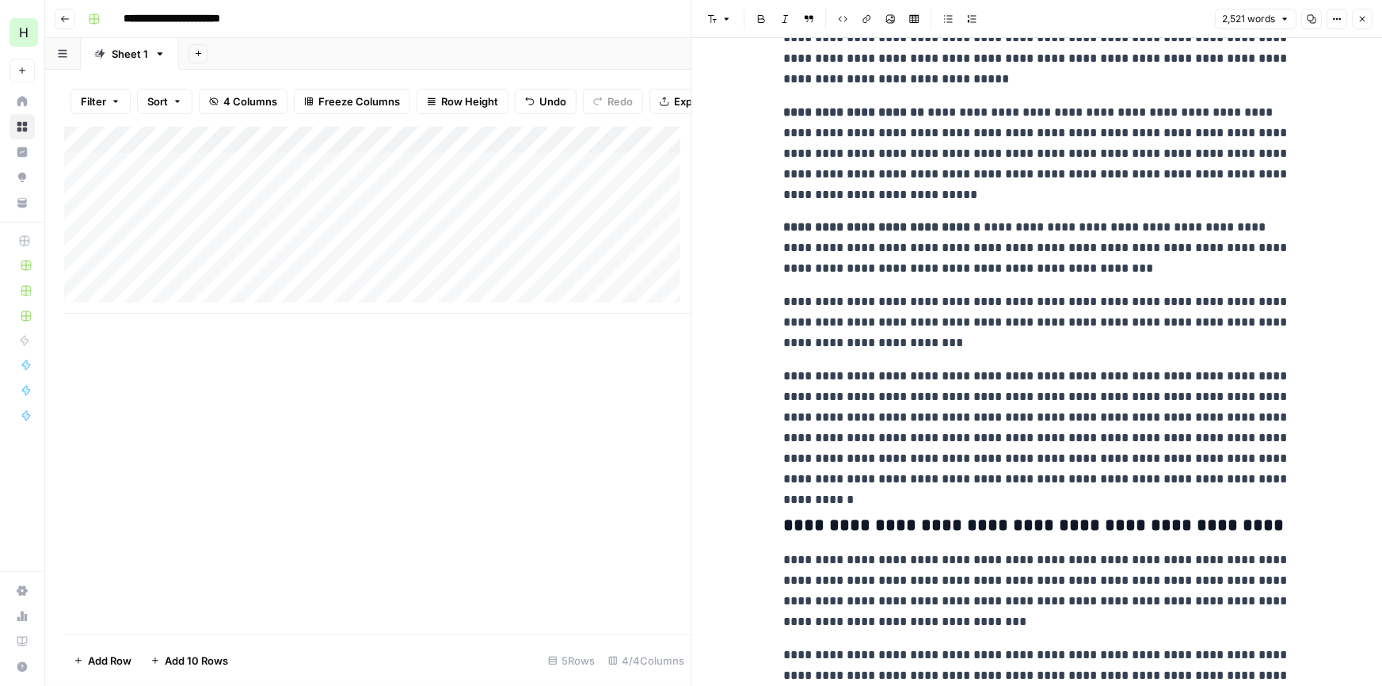
drag, startPoint x: 974, startPoint y: 429, endPoint x: 971, endPoint y: 445, distance: 16.9
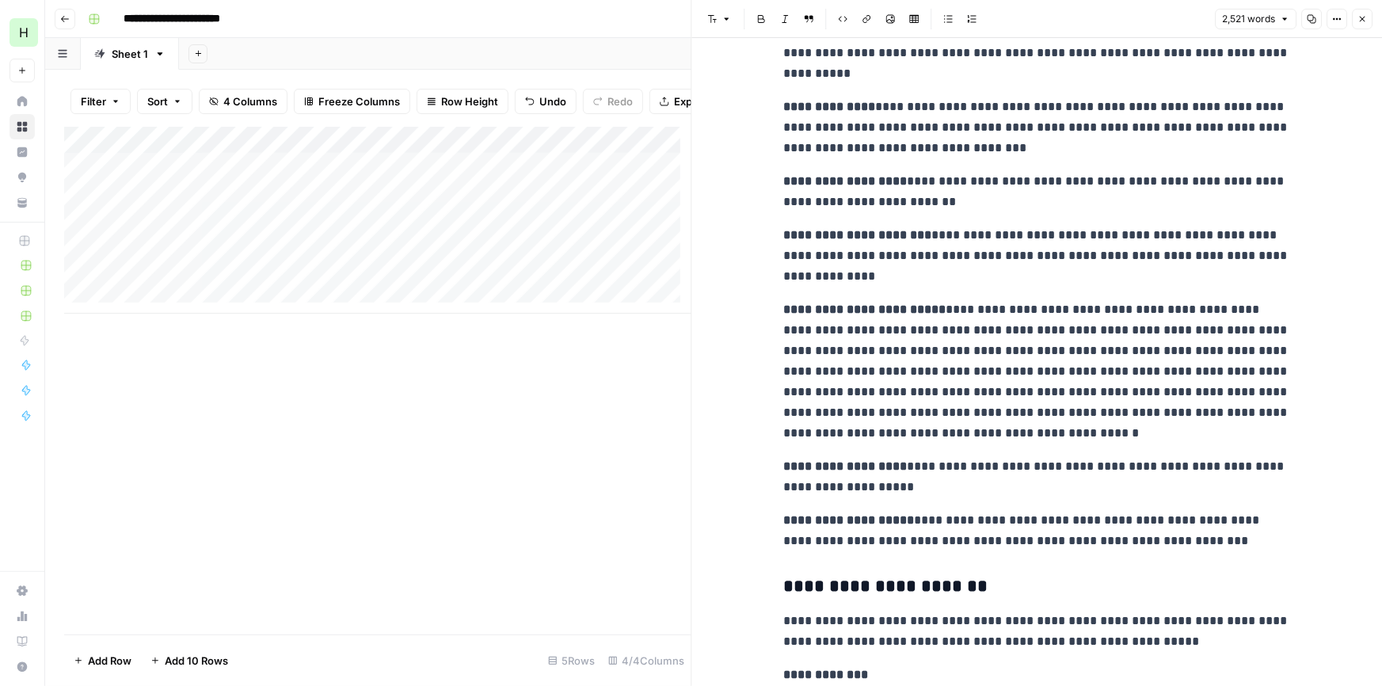
scroll to position [5878, 0]
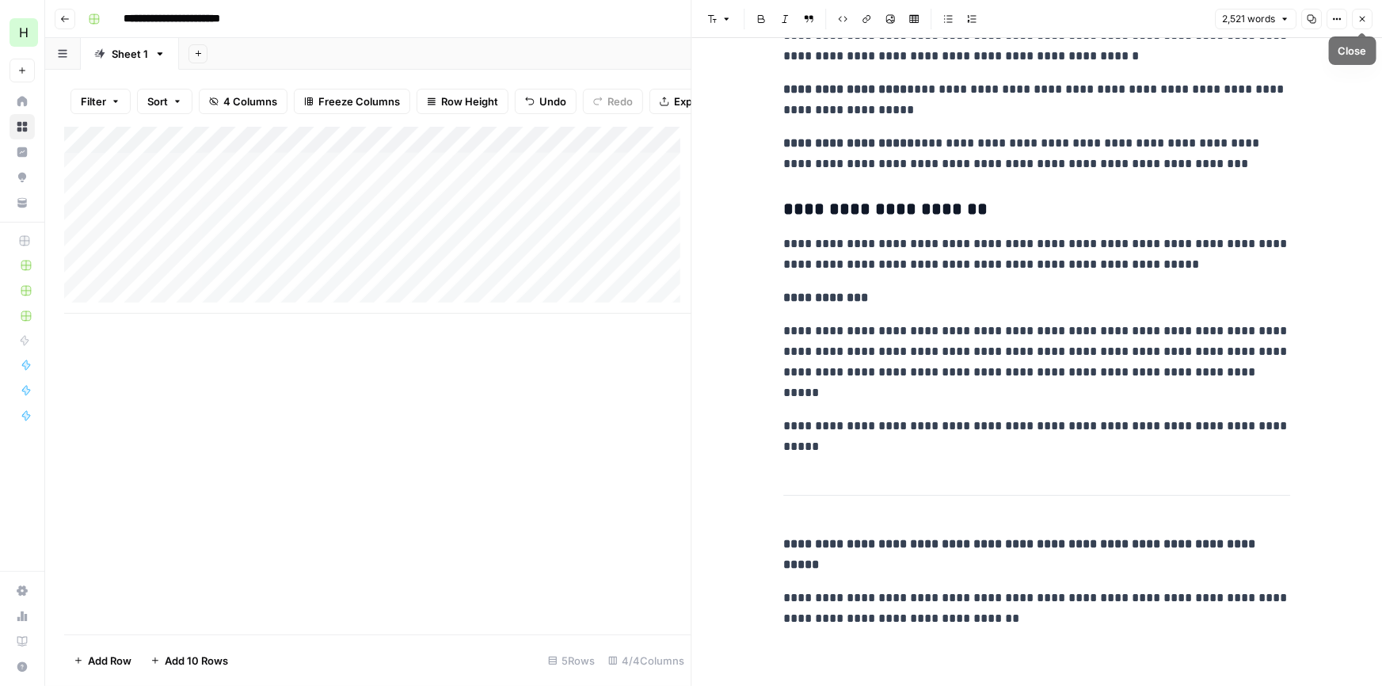
click at [1366, 21] on icon "button" at bounding box center [1363, 19] width 10 height 10
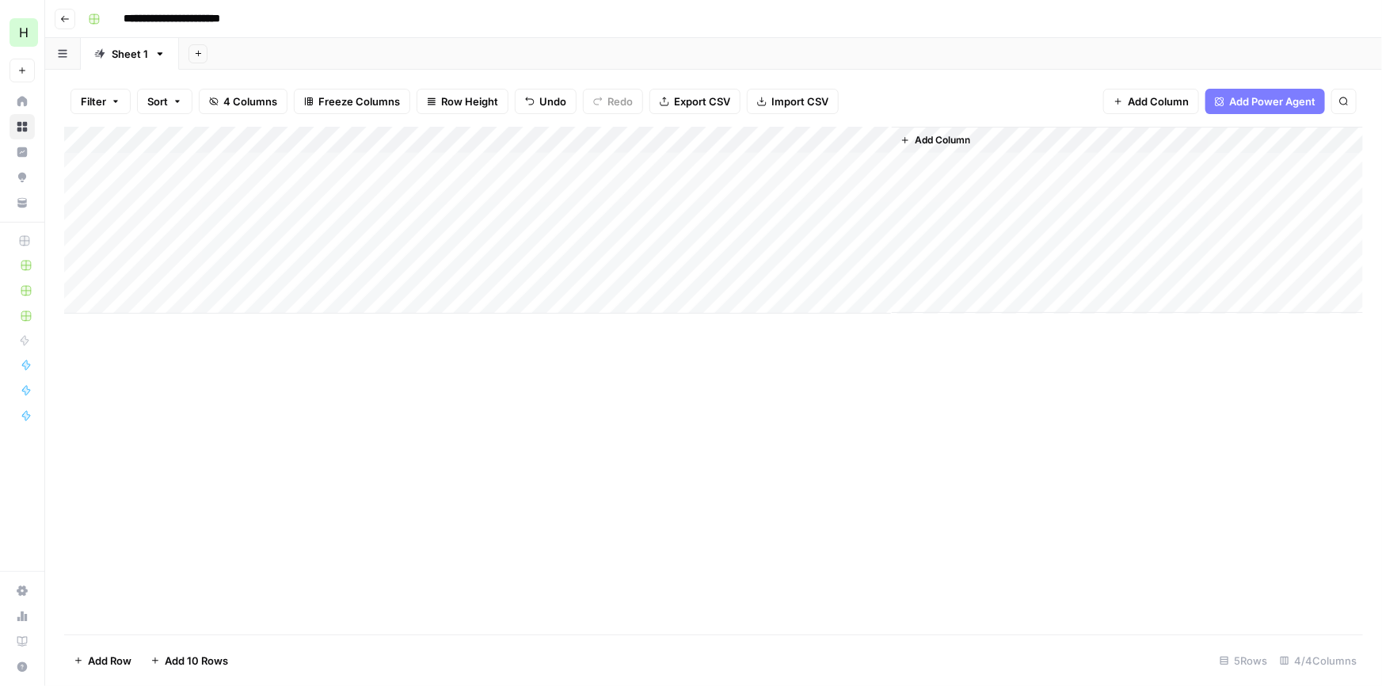
click at [185, 191] on div "Add Column" at bounding box center [713, 220] width 1299 height 187
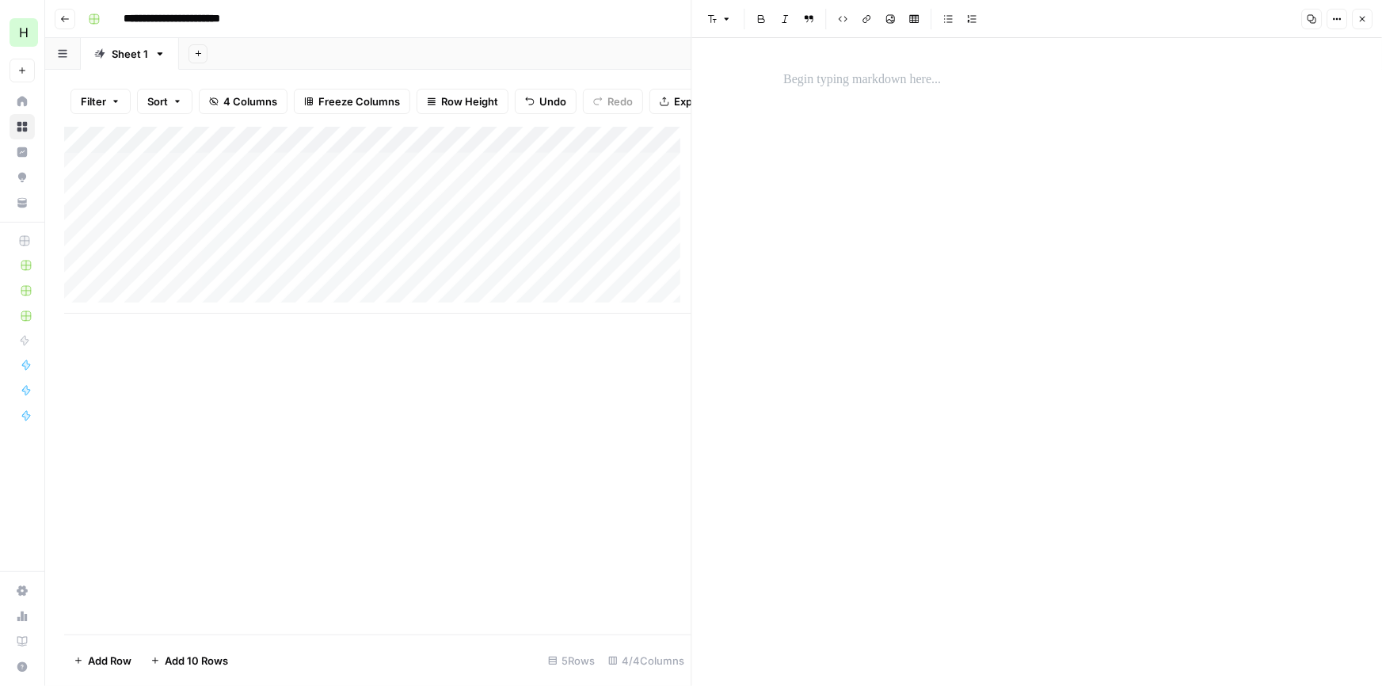
click at [901, 92] on div at bounding box center [1037, 79] width 526 height 33
click at [1363, 17] on icon "button" at bounding box center [1363, 19] width 10 height 10
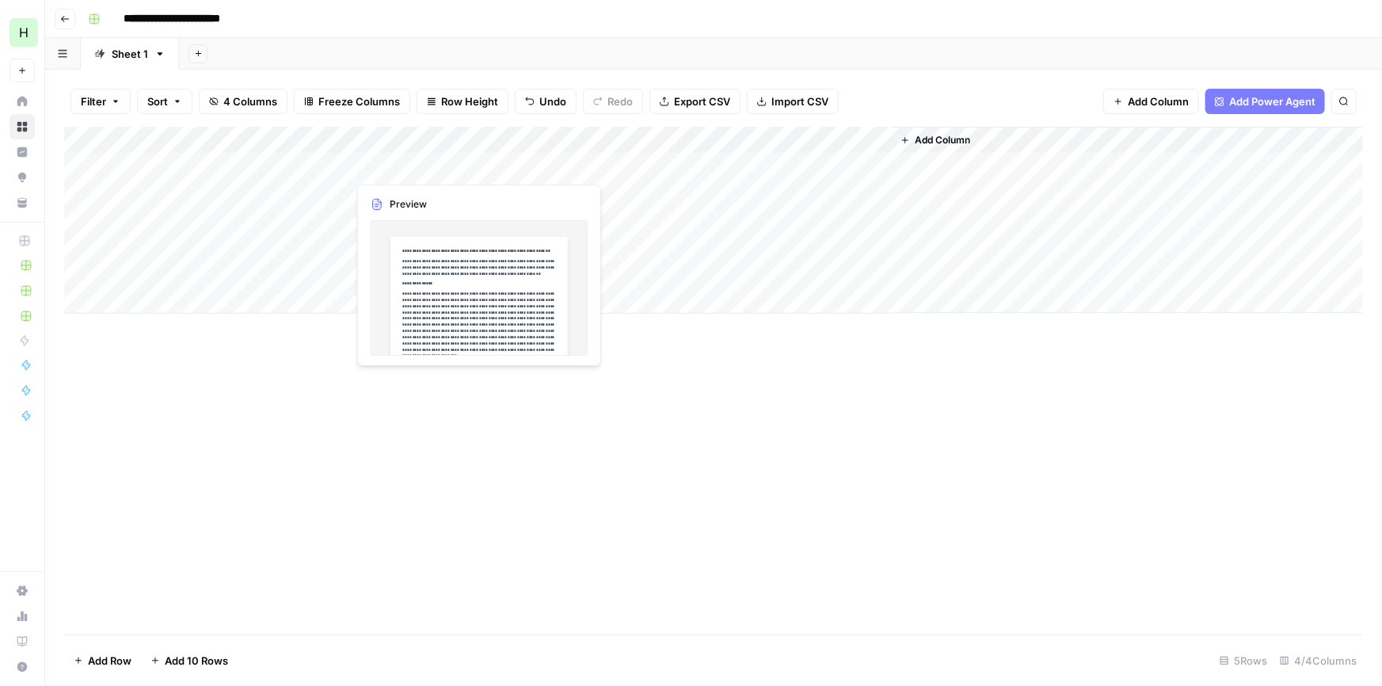
click at [505, 164] on div "Add Column" at bounding box center [713, 220] width 1299 height 187
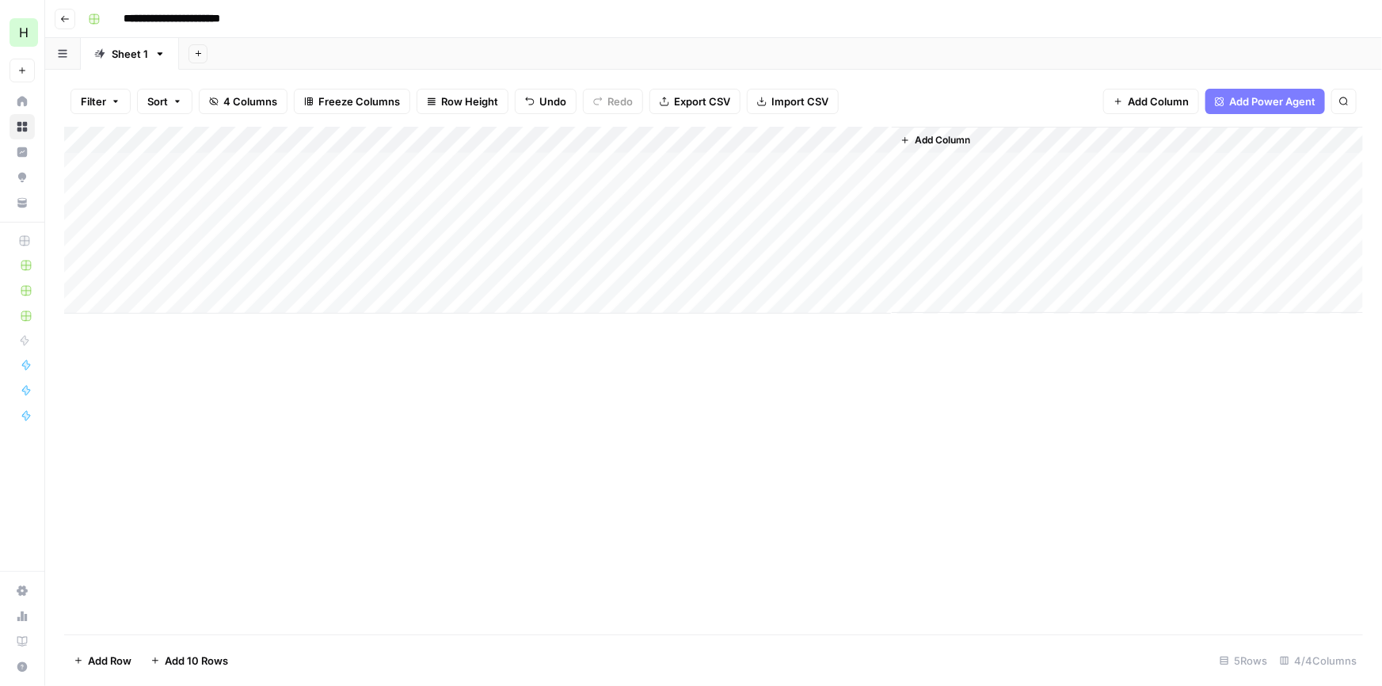
click at [564, 159] on div "Add Column" at bounding box center [713, 220] width 1299 height 187
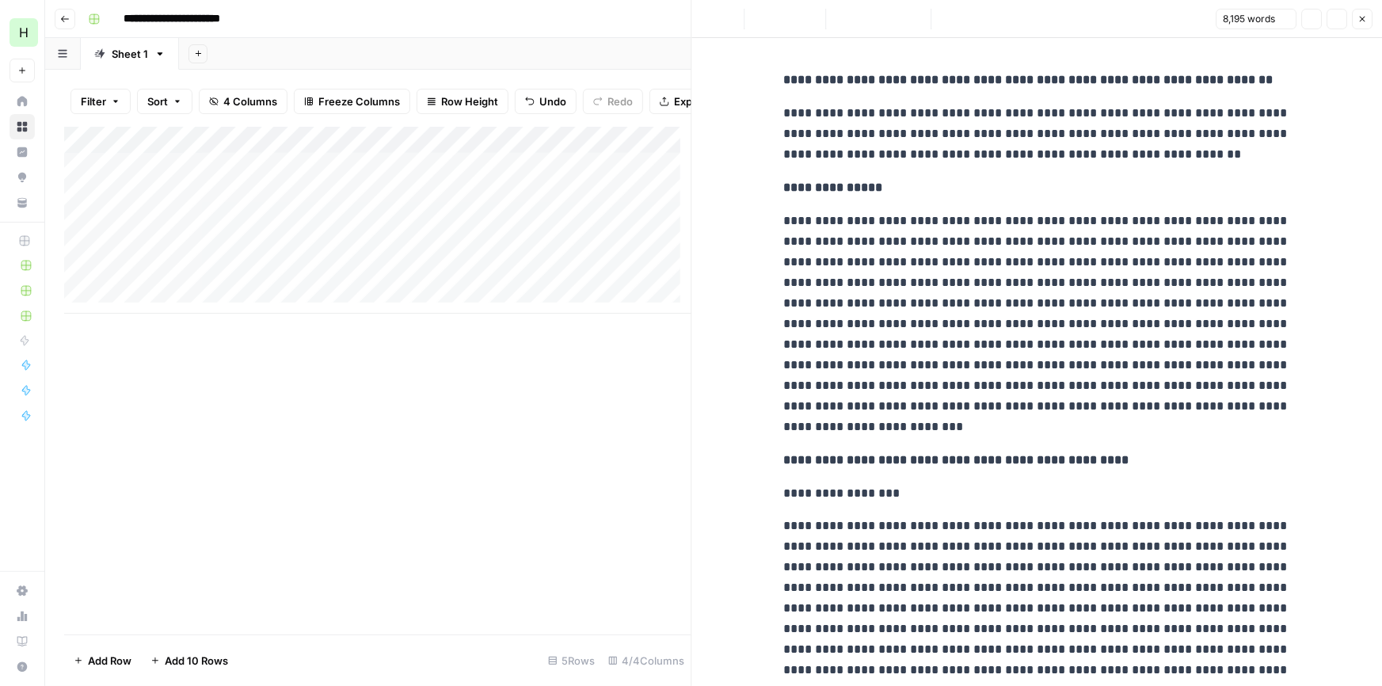
click at [1032, 198] on p "**********" at bounding box center [1037, 187] width 507 height 21
copy div "**********"
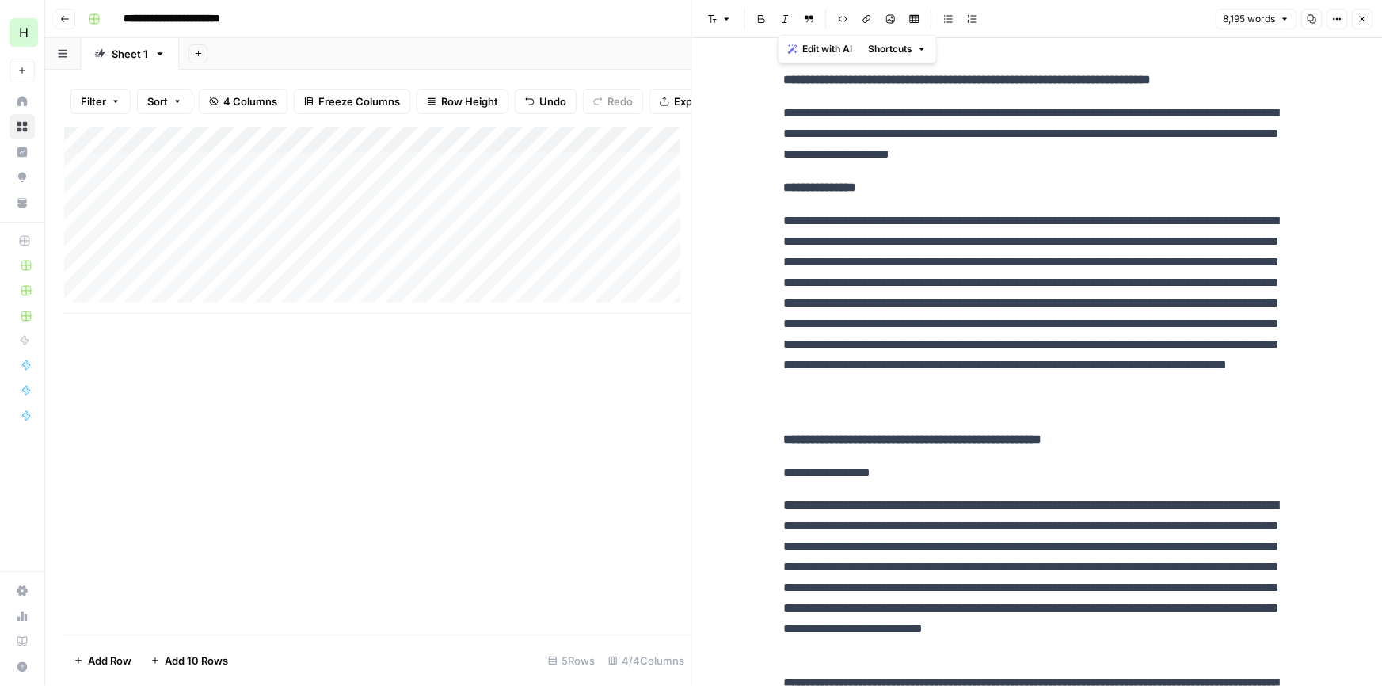
click at [480, 200] on div "Add Column" at bounding box center [377, 220] width 627 height 187
click at [566, 204] on div "Add Column" at bounding box center [377, 220] width 627 height 187
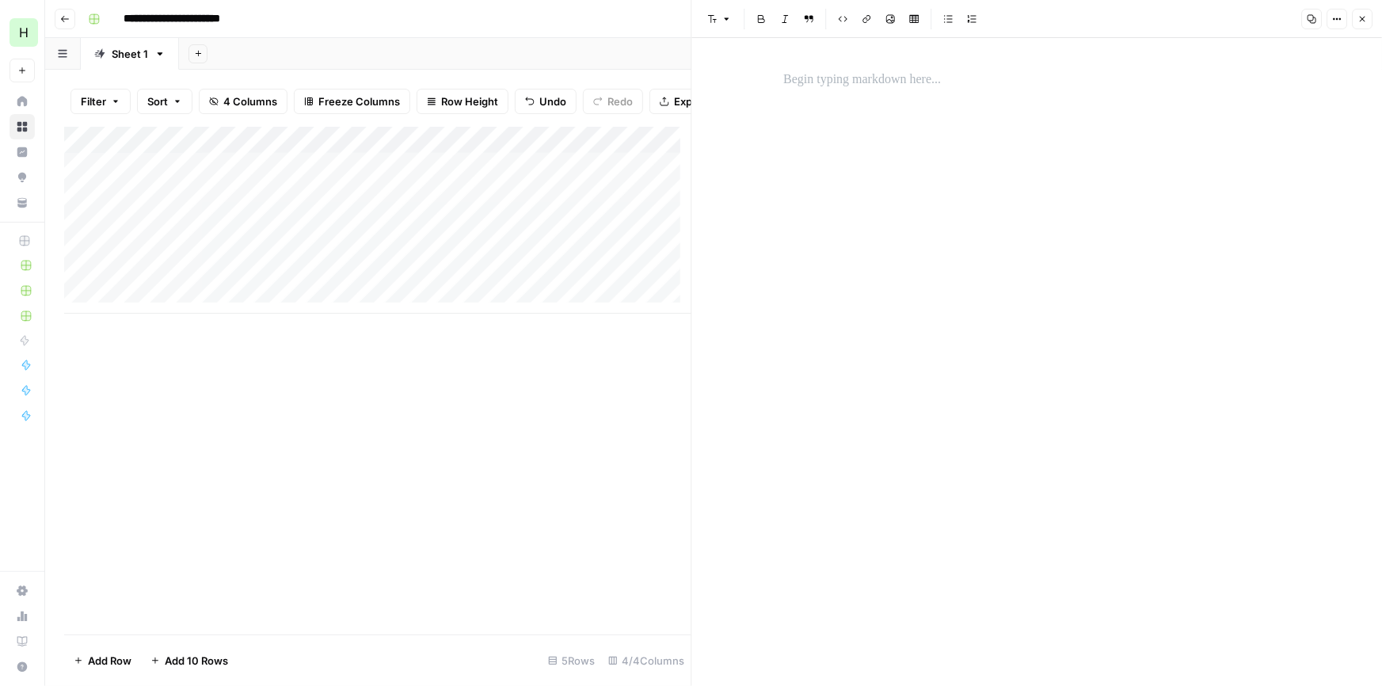
click at [852, 94] on div at bounding box center [1037, 79] width 526 height 33
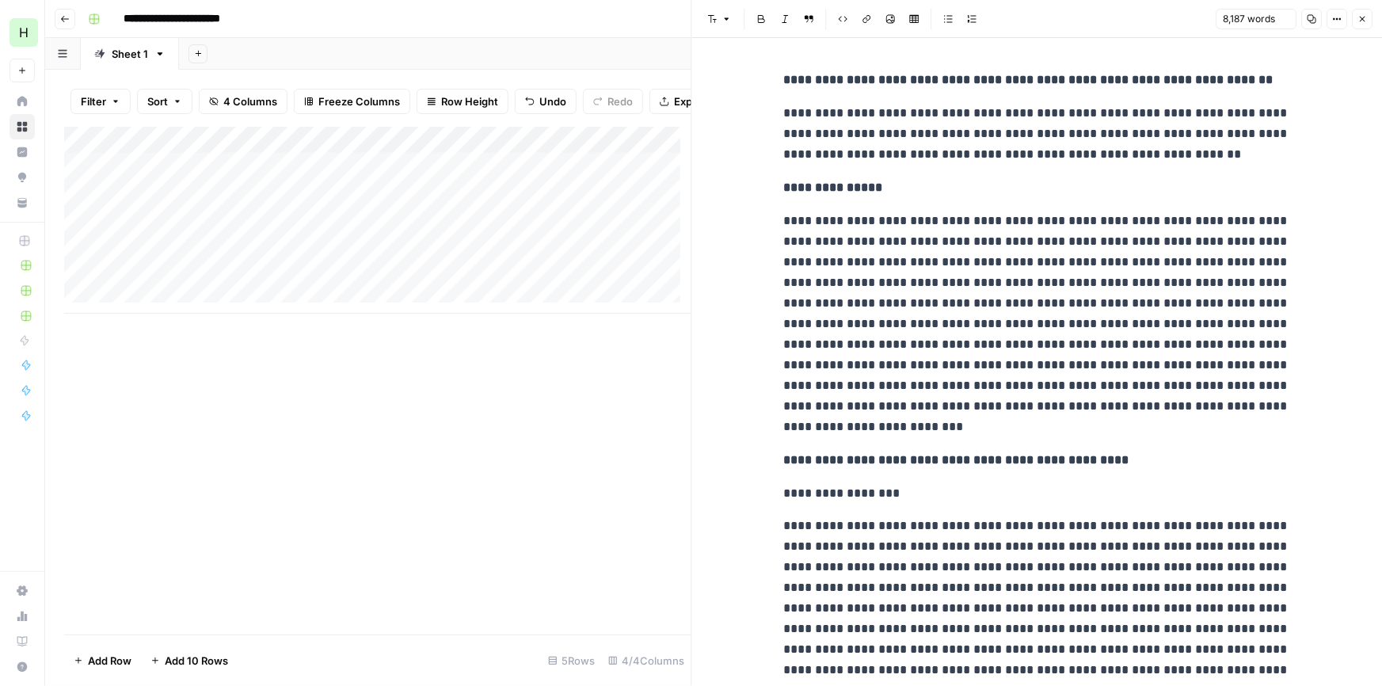
scroll to position [17224, 0]
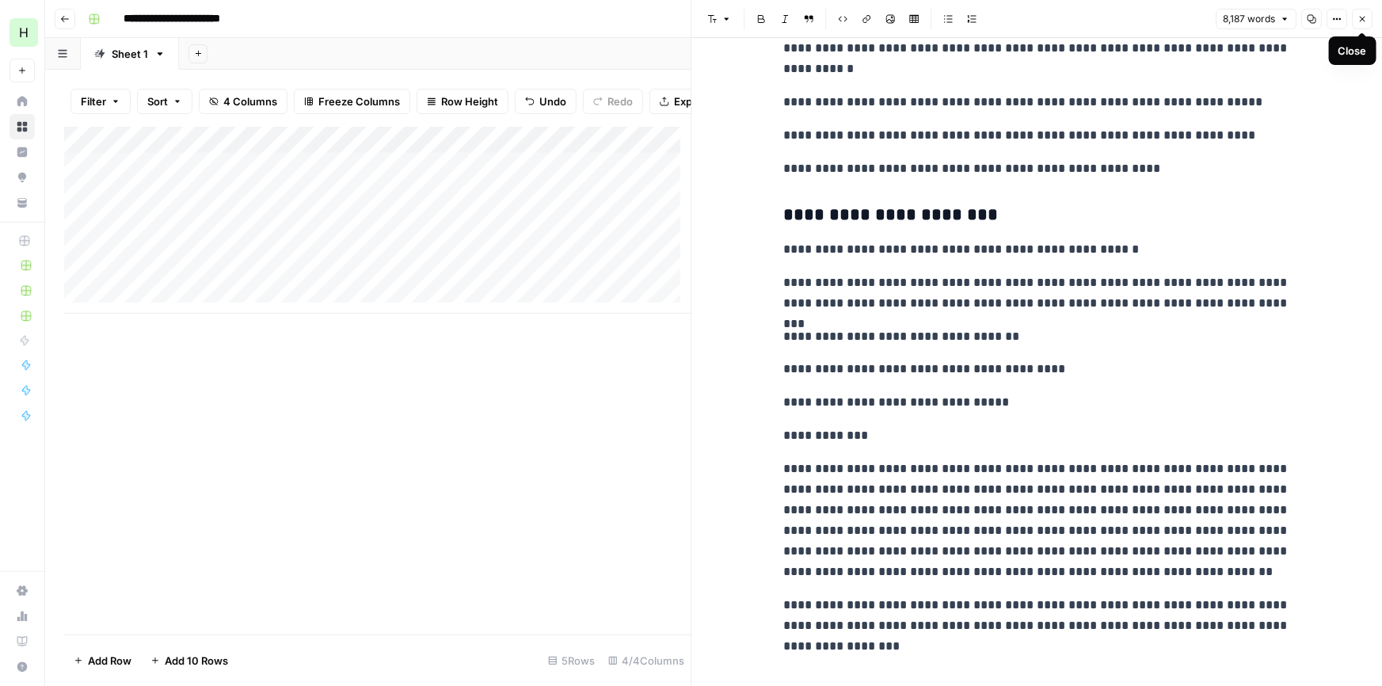
click at [1363, 17] on icon "button" at bounding box center [1363, 20] width 6 height 6
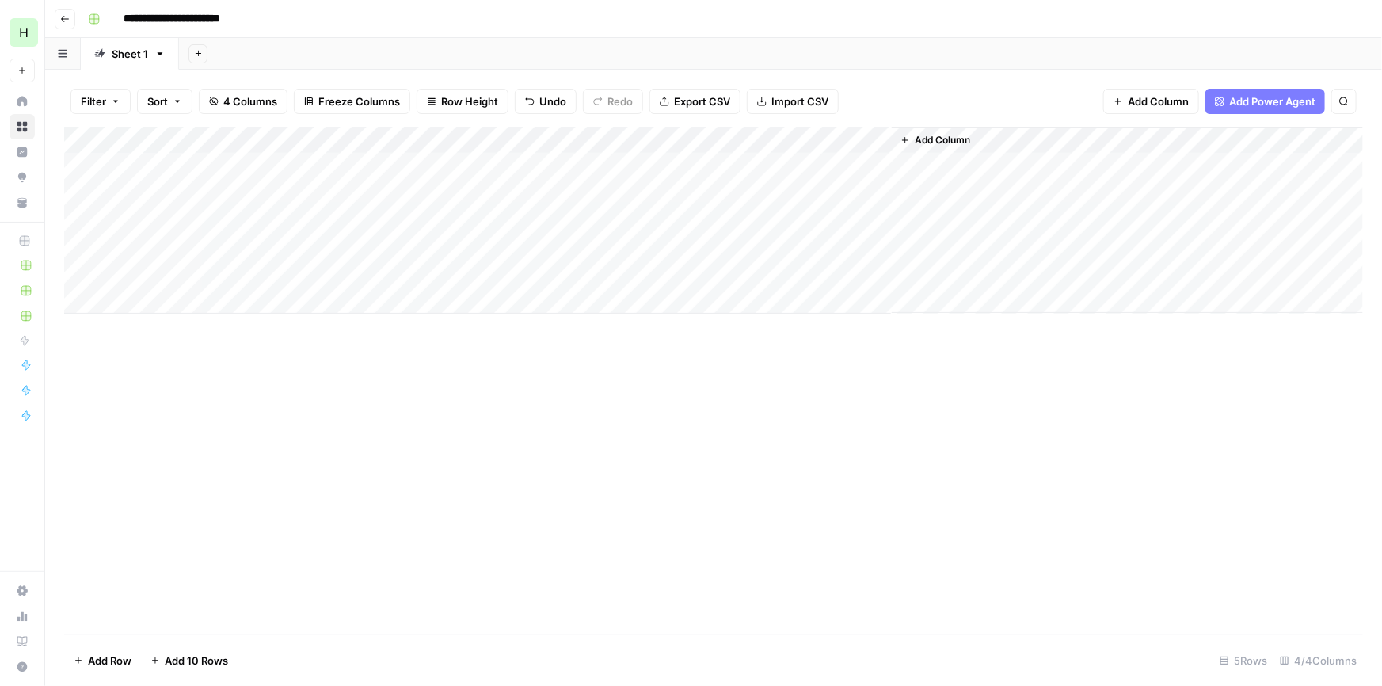
click at [662, 185] on div "Add Column" at bounding box center [713, 220] width 1299 height 187
click at [872, 158] on div "Add Column" at bounding box center [713, 220] width 1299 height 187
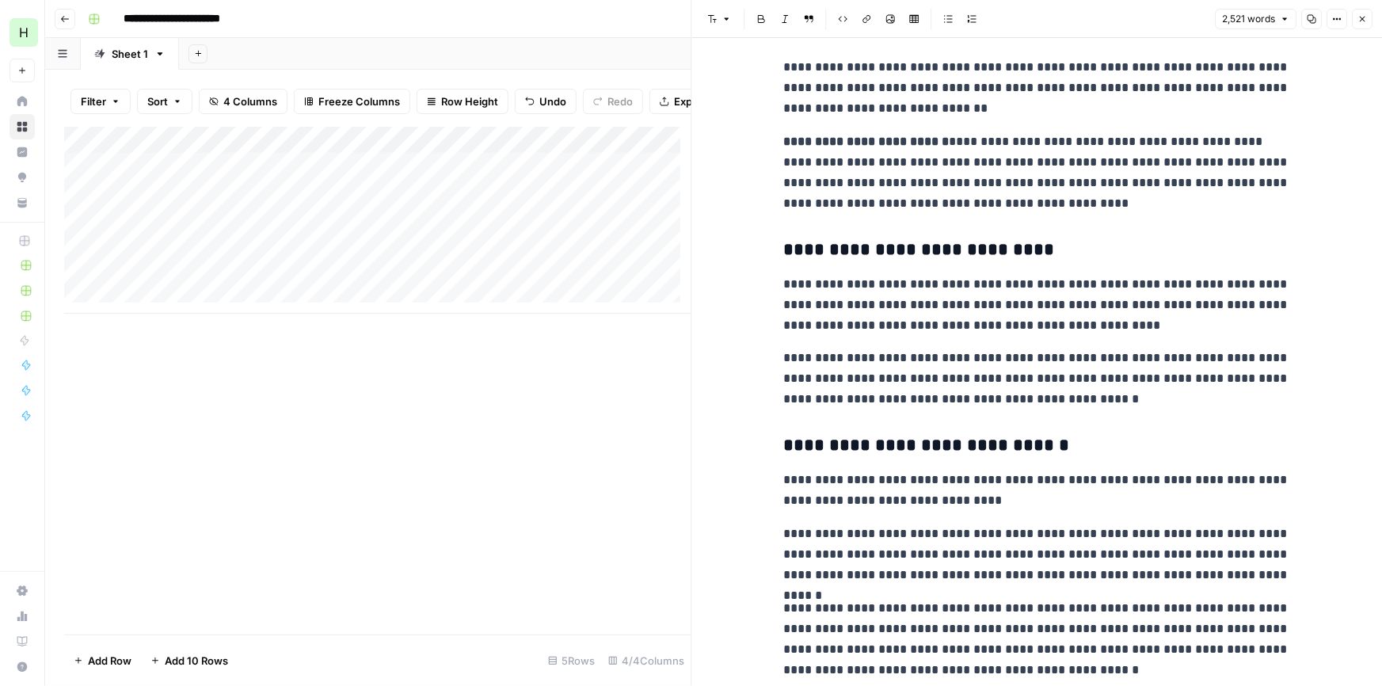
scroll to position [4705, 0]
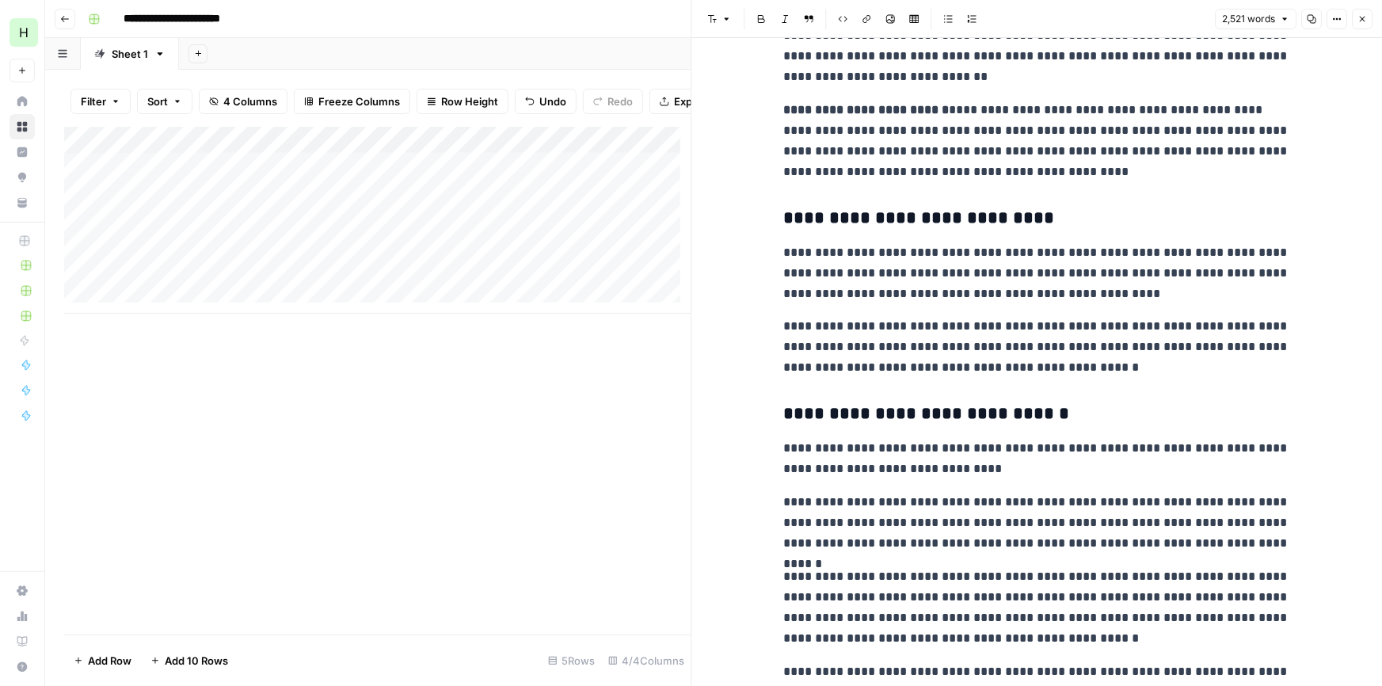
click at [1362, 25] on button "Close" at bounding box center [1362, 19] width 21 height 21
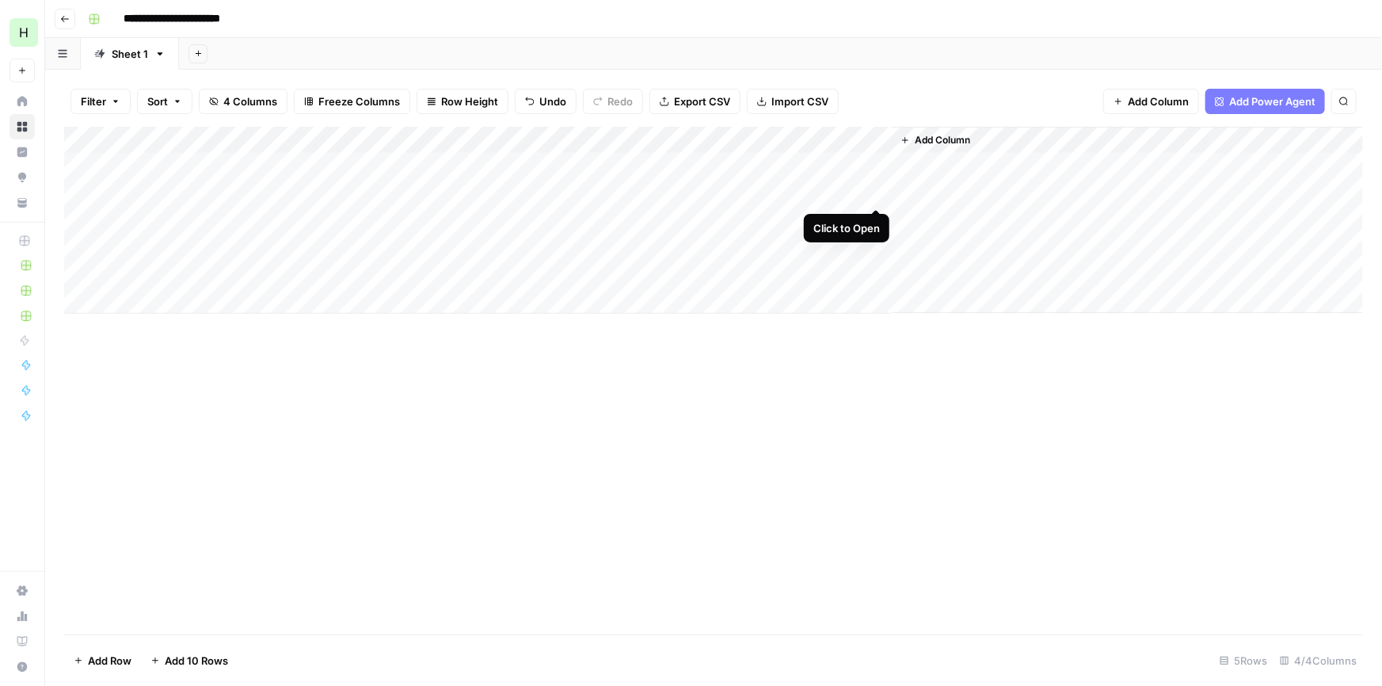
click at [871, 196] on div "Add Column" at bounding box center [713, 220] width 1299 height 187
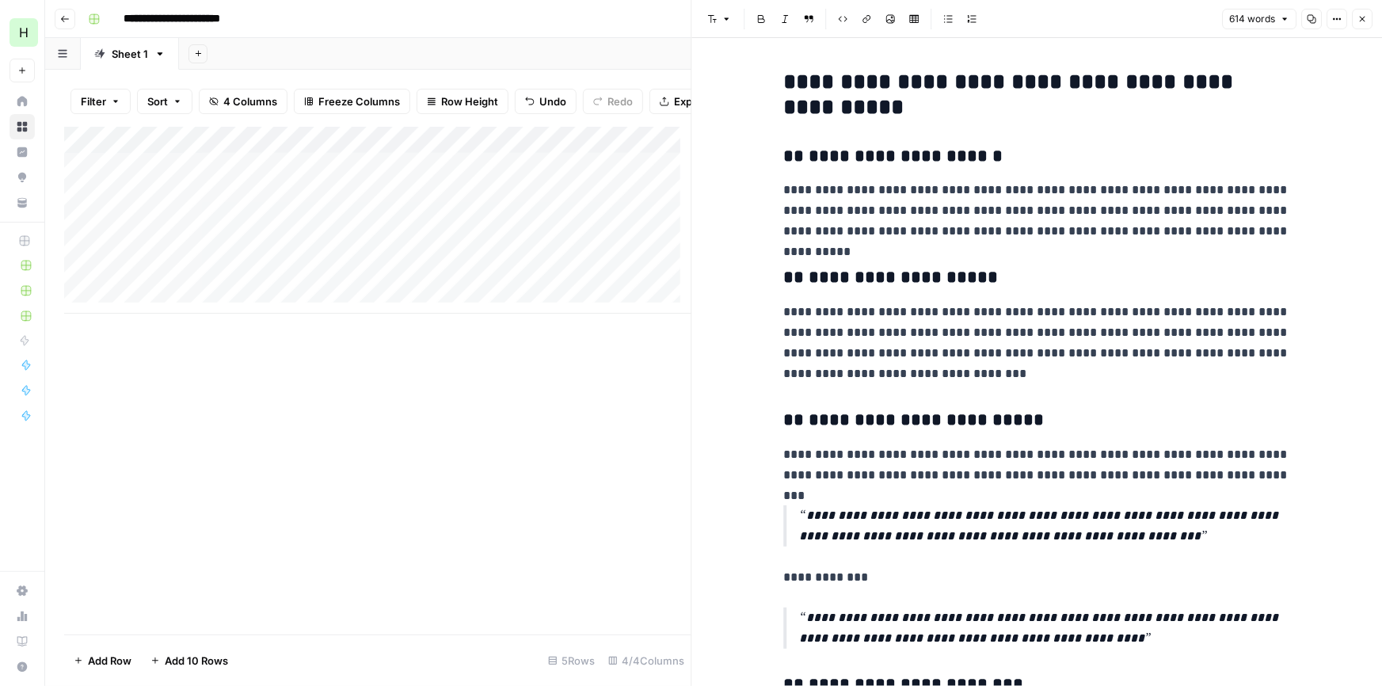
drag, startPoint x: 1059, startPoint y: 524, endPoint x: 1091, endPoint y: 285, distance: 240.6
click at [1315, 16] on icon "button" at bounding box center [1312, 19] width 10 height 10
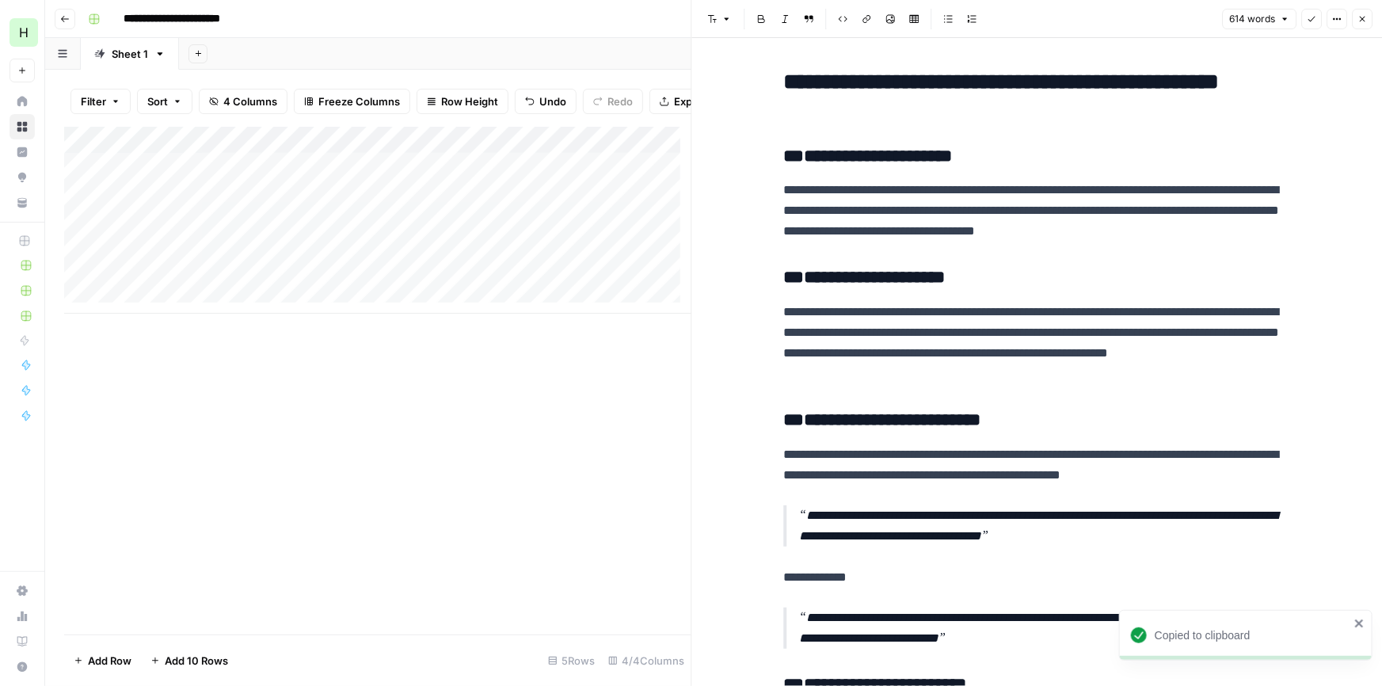
click at [277, 228] on div "Add Column" at bounding box center [377, 220] width 627 height 187
click at [329, 229] on div "Add Column" at bounding box center [377, 220] width 627 height 187
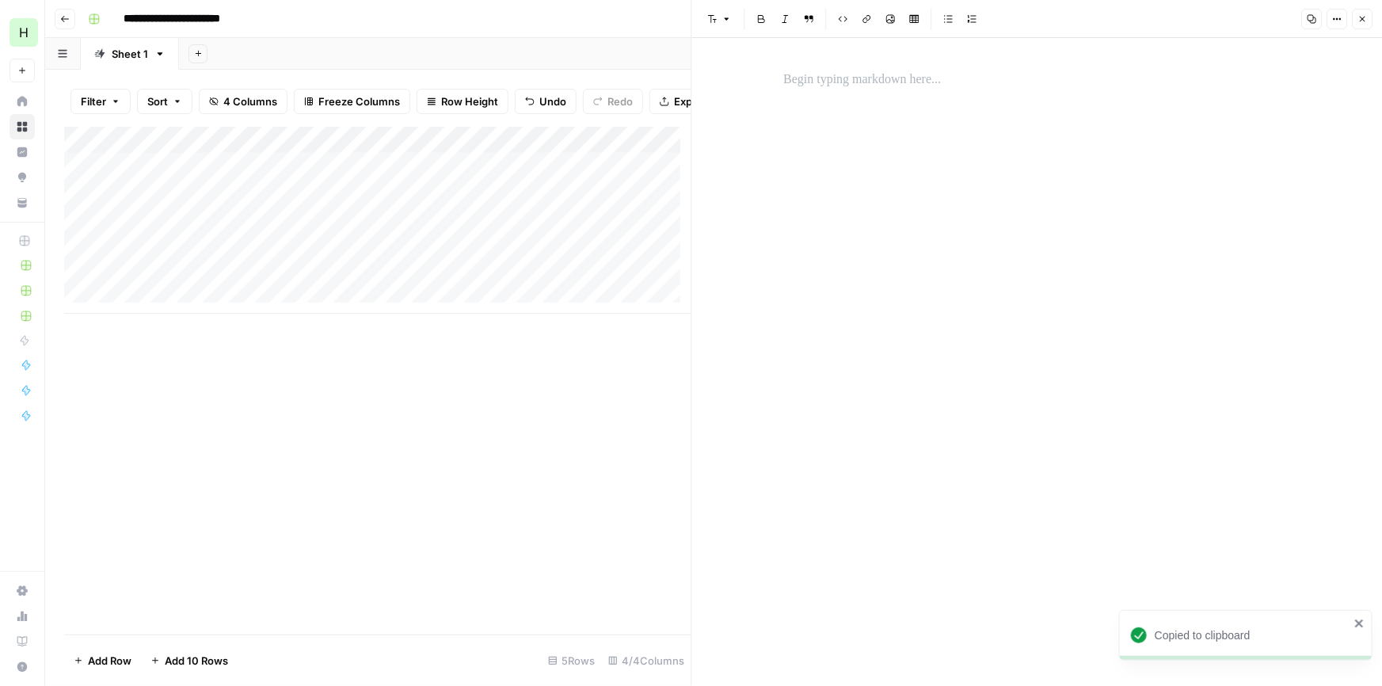
click at [335, 224] on div "Add Column" at bounding box center [377, 220] width 627 height 187
click at [975, 120] on div at bounding box center [1037, 362] width 526 height 648
click at [935, 83] on p at bounding box center [1037, 80] width 507 height 21
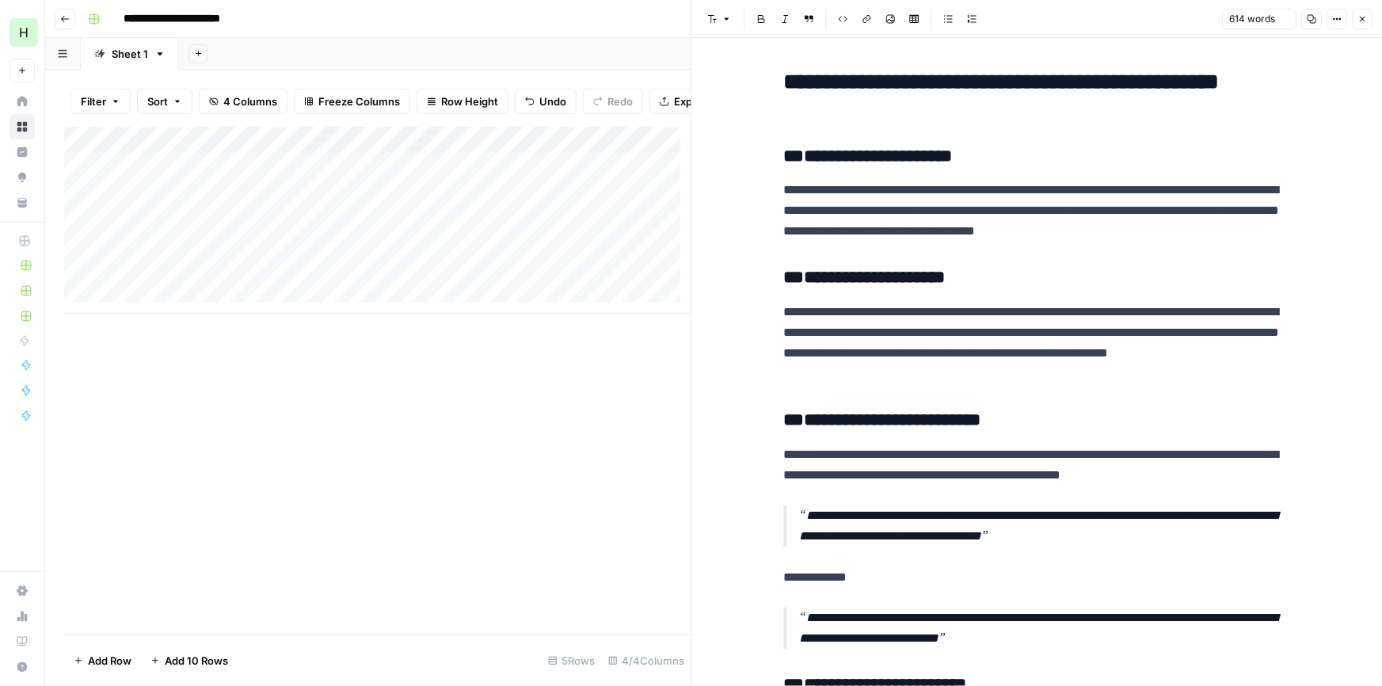
scroll to position [1630, 0]
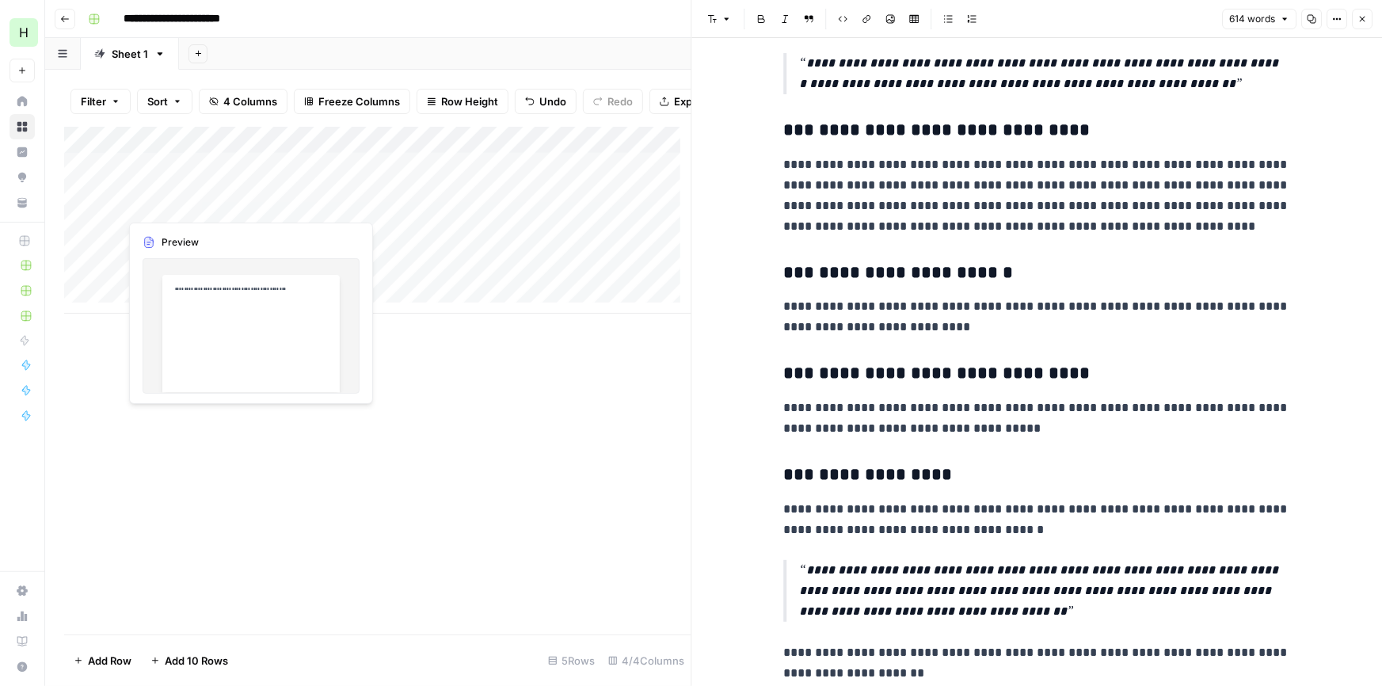
click at [238, 196] on div "Add Column" at bounding box center [377, 220] width 627 height 187
click at [269, 173] on div "Add Column" at bounding box center [377, 220] width 627 height 187
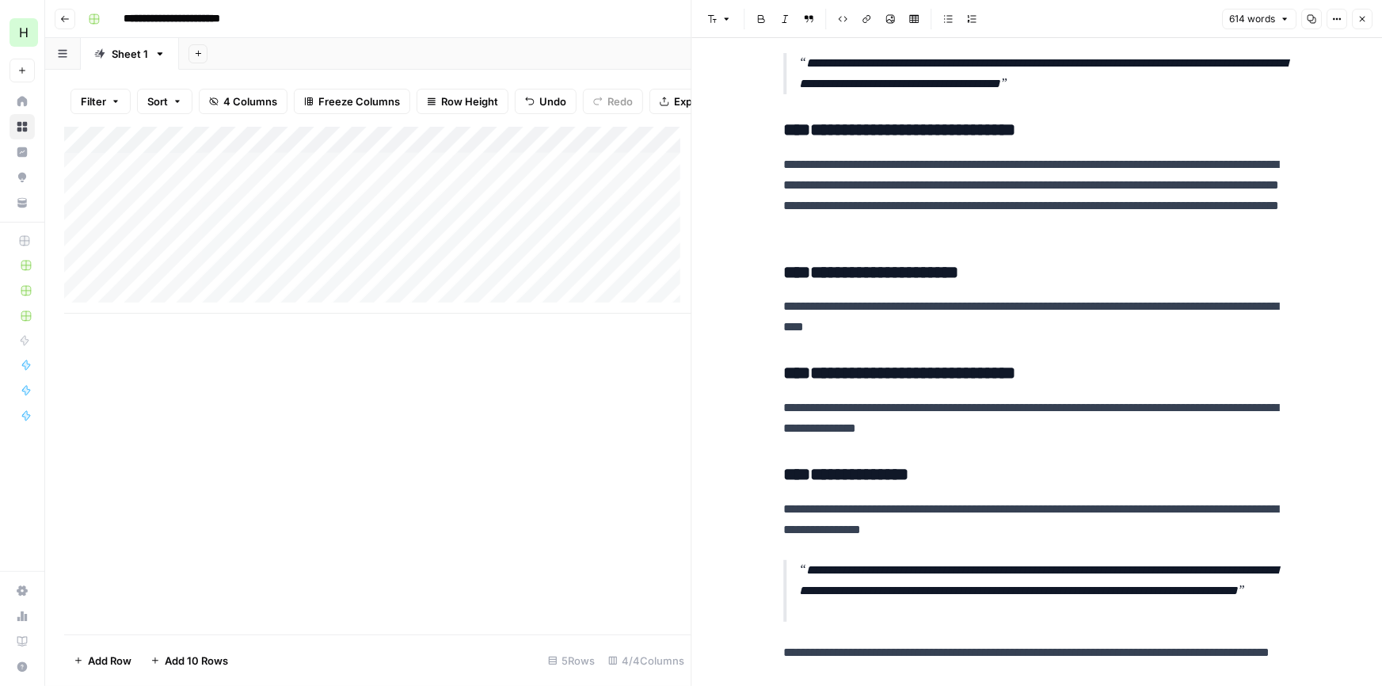
click at [333, 173] on div "Add Column" at bounding box center [377, 220] width 627 height 187
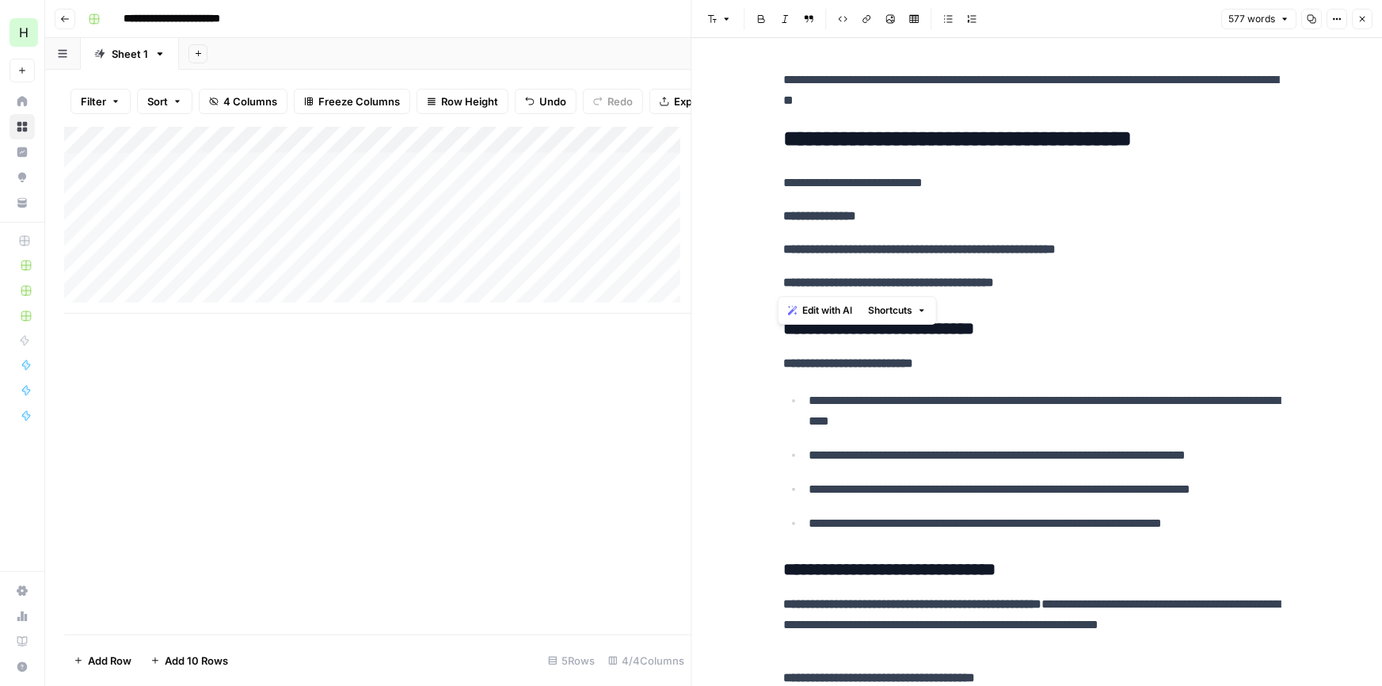
drag, startPoint x: 1111, startPoint y: 287, endPoint x: 751, endPoint y: 177, distance: 376.2
click at [1021, 243] on strong "**********" at bounding box center [920, 249] width 273 height 12
drag, startPoint x: 1077, startPoint y: 282, endPoint x: 768, endPoint y: 179, distance: 325.7
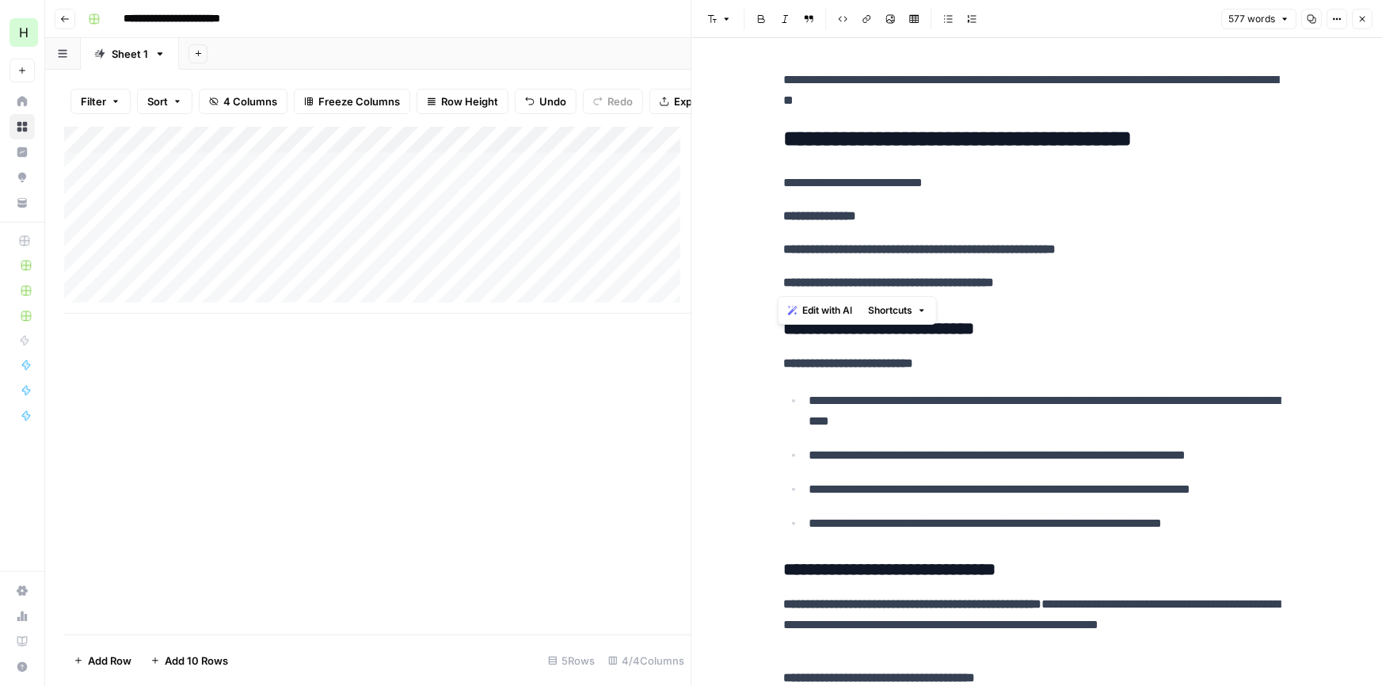
copy div "**********"
click at [1366, 23] on button "Close" at bounding box center [1362, 19] width 21 height 21
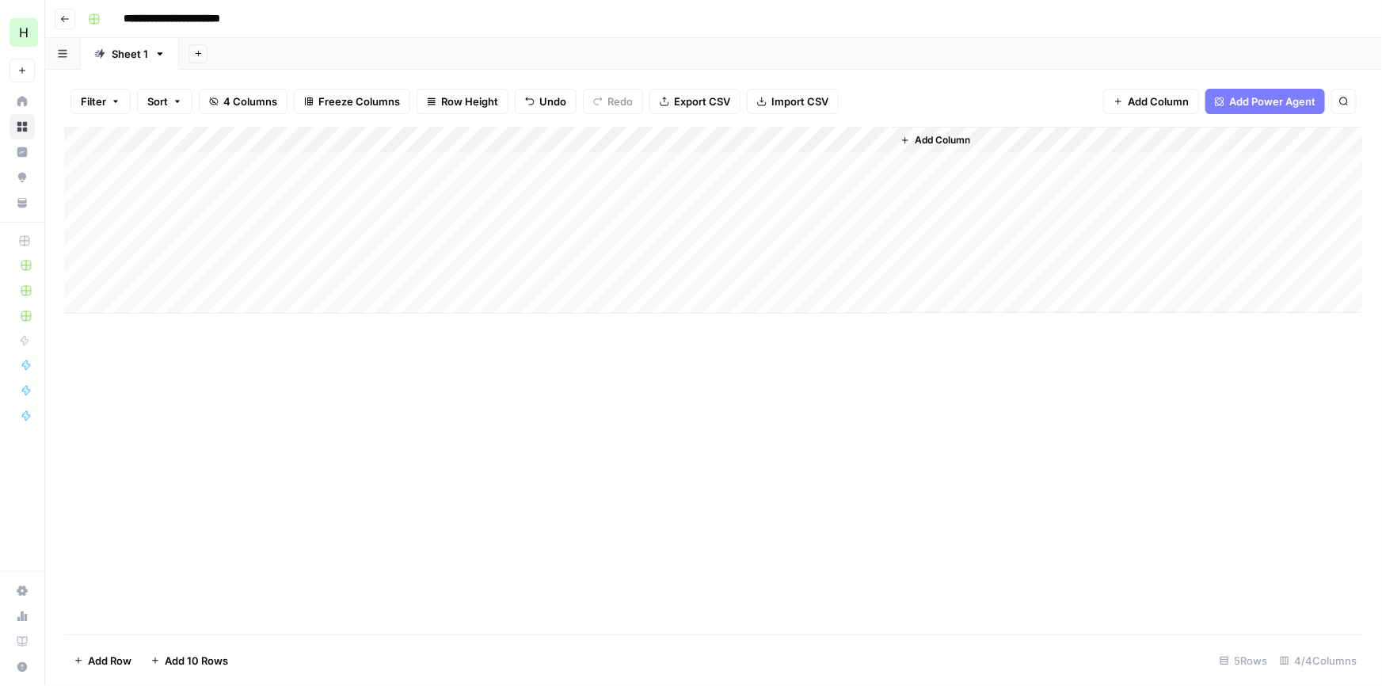
click at [338, 217] on div "Add Column" at bounding box center [713, 220] width 1299 height 187
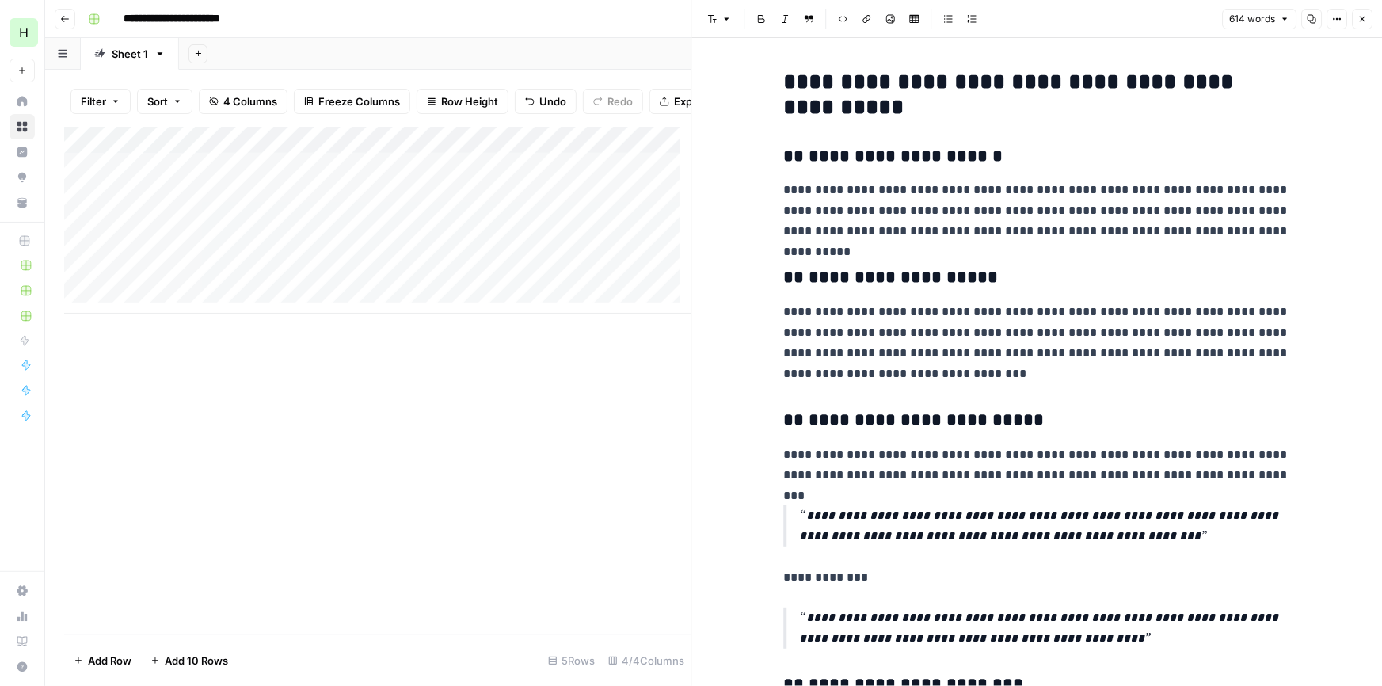
click at [784, 74] on h2 "**********" at bounding box center [1037, 95] width 507 height 51
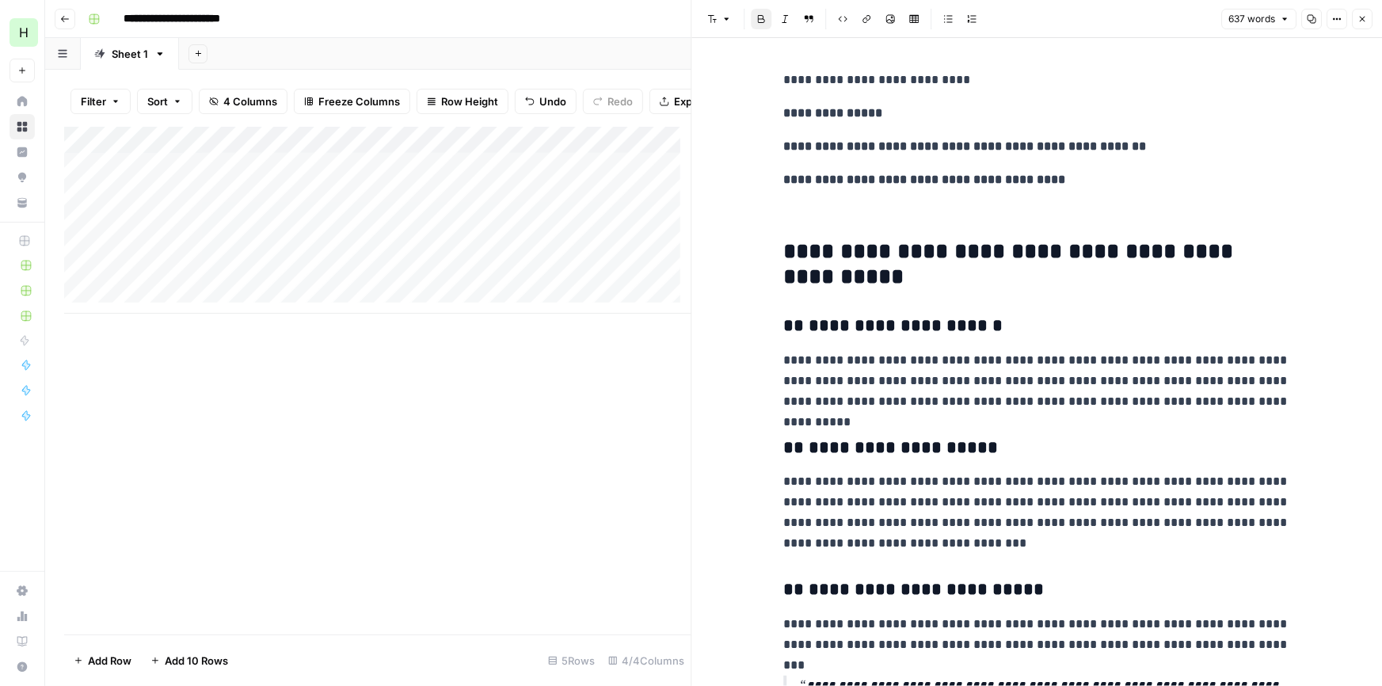
click at [890, 221] on p at bounding box center [1037, 213] width 507 height 21
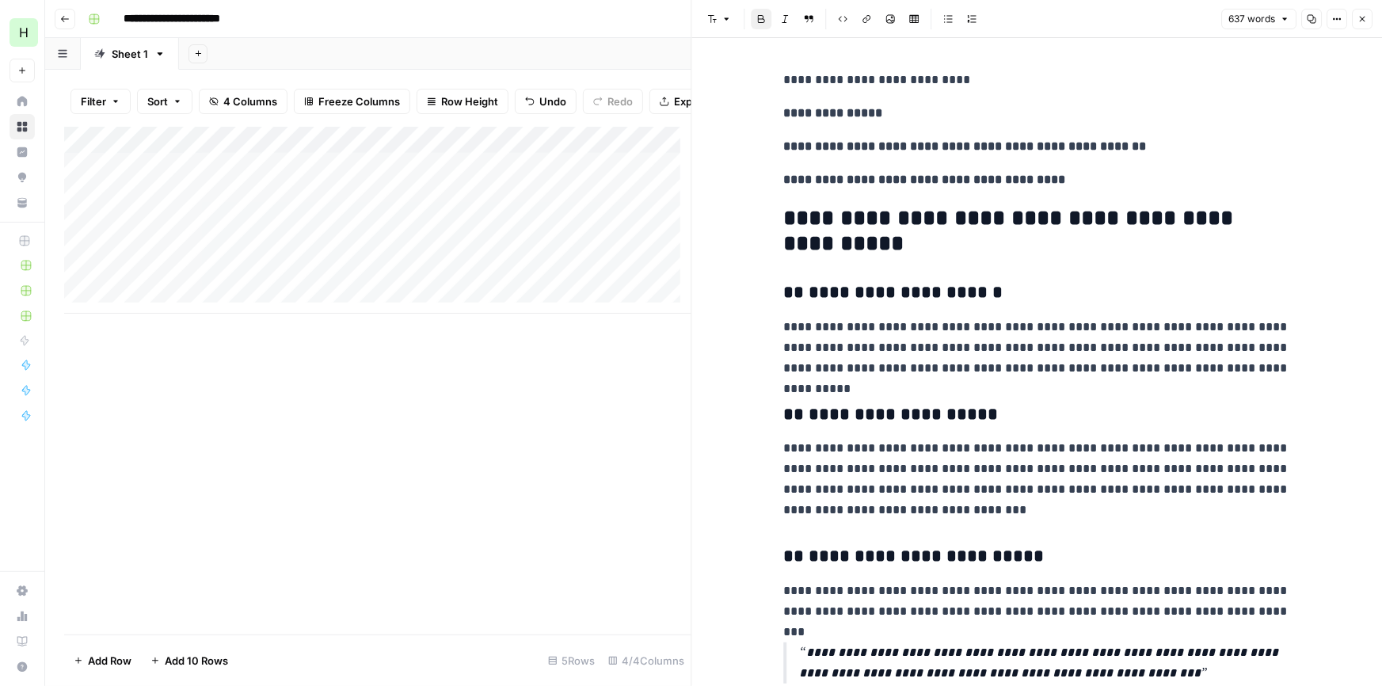
click at [964, 284] on strong "**********" at bounding box center [906, 292] width 194 height 17
drag, startPoint x: 1290, startPoint y: 367, endPoint x: 1021, endPoint y: 351, distance: 269.0
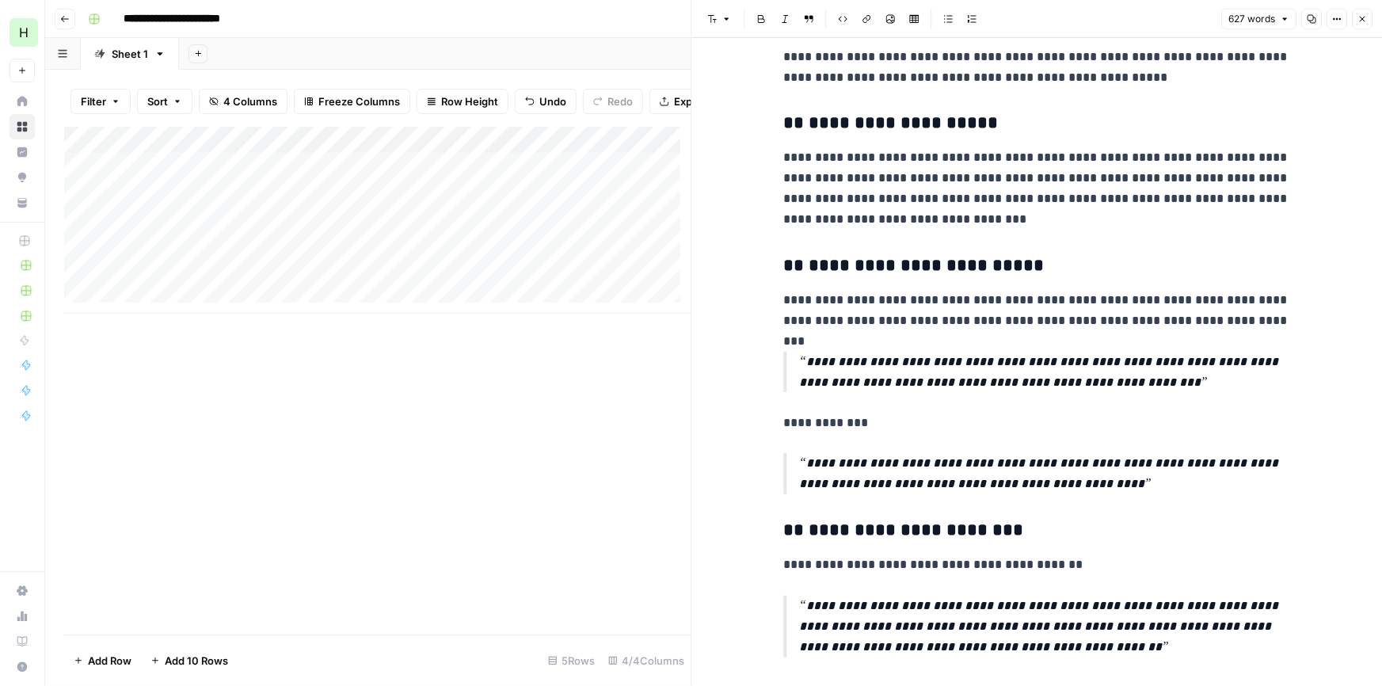
scroll to position [336, 0]
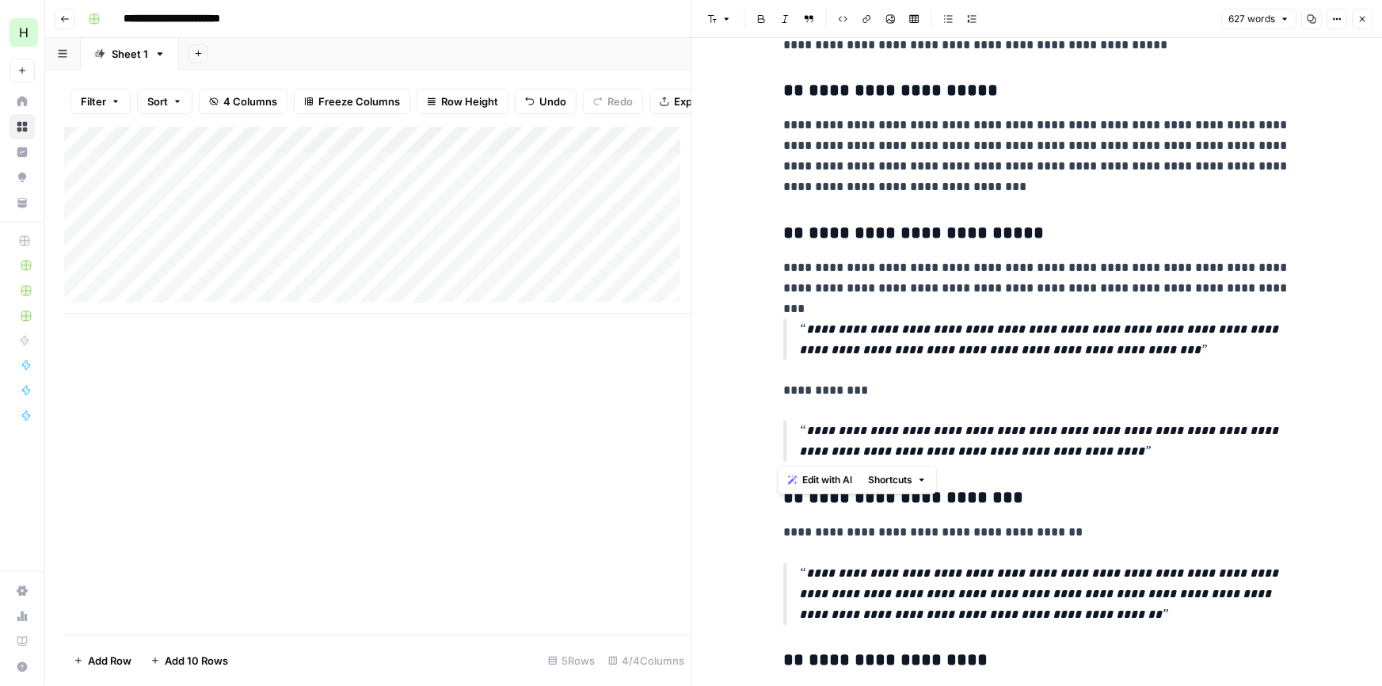
drag, startPoint x: 1101, startPoint y: 452, endPoint x: 776, endPoint y: 266, distance: 374.7
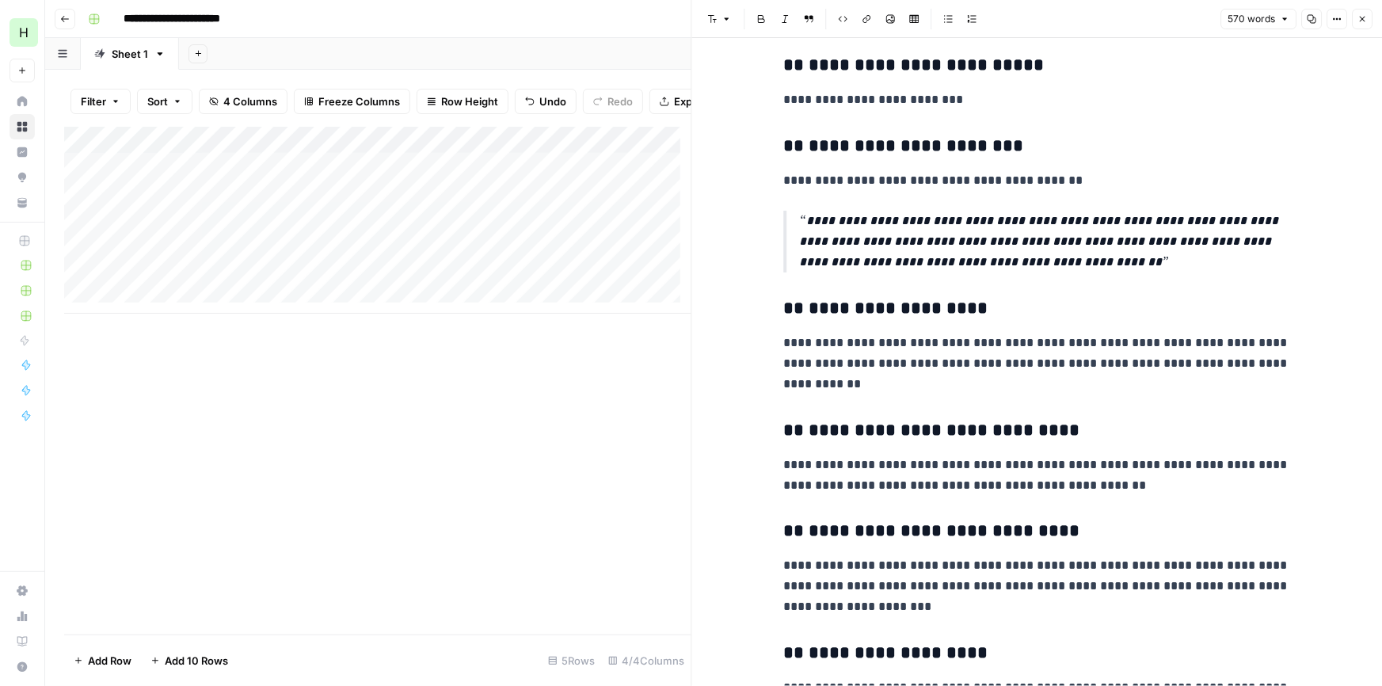
scroll to position [672, 0]
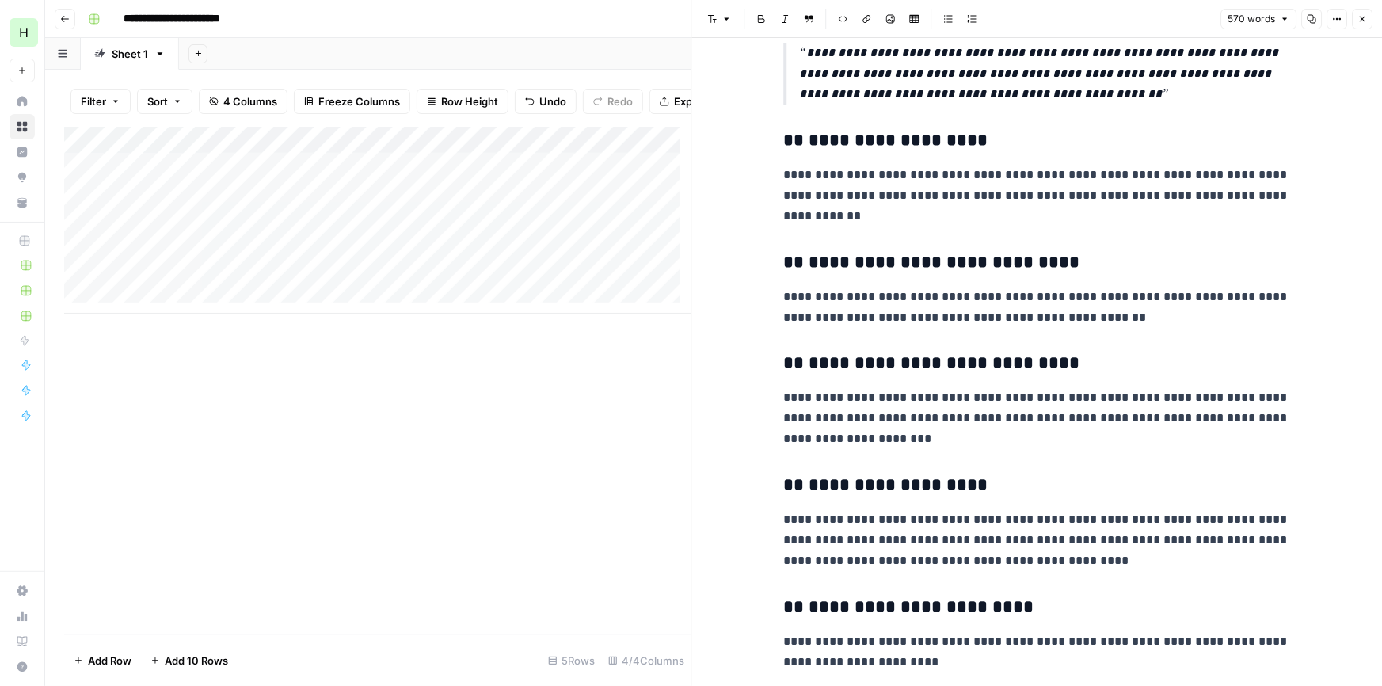
click at [934, 228] on div "**********" at bounding box center [1037, 502] width 526 height 2221
drag, startPoint x: 962, startPoint y: 218, endPoint x: 950, endPoint y: 196, distance: 24.5
click at [950, 196] on p "**********" at bounding box center [1037, 196] width 507 height 62
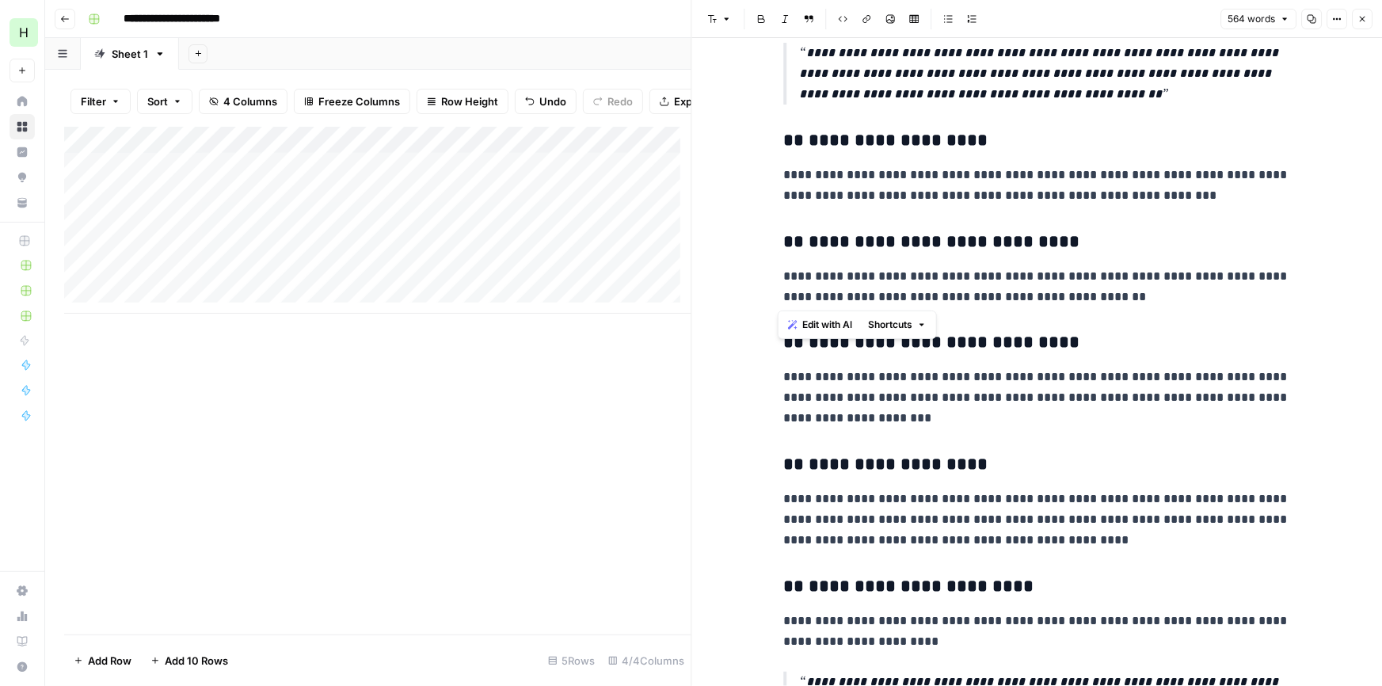
drag, startPoint x: 1096, startPoint y: 302, endPoint x: 763, endPoint y: 250, distance: 336.7
click at [763, 250] on div "**********" at bounding box center [1037, 504] width 691 height 2277
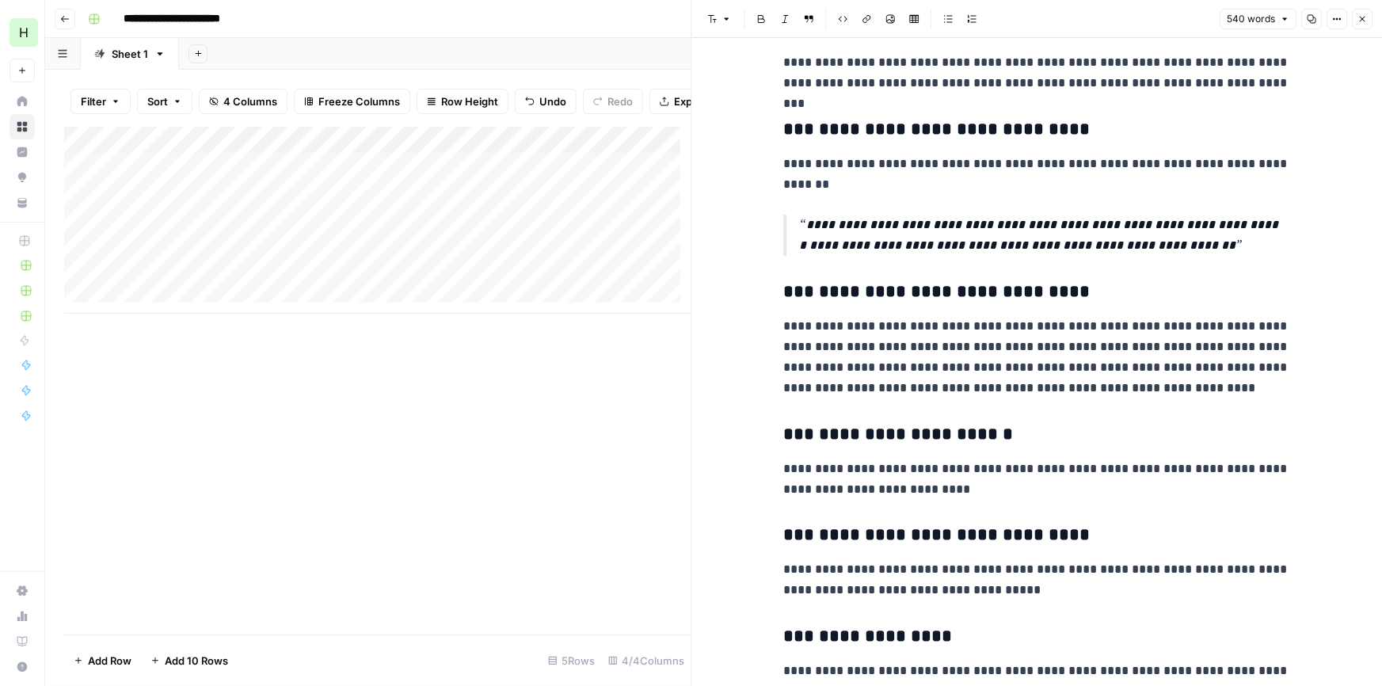
scroll to position [1344, 0]
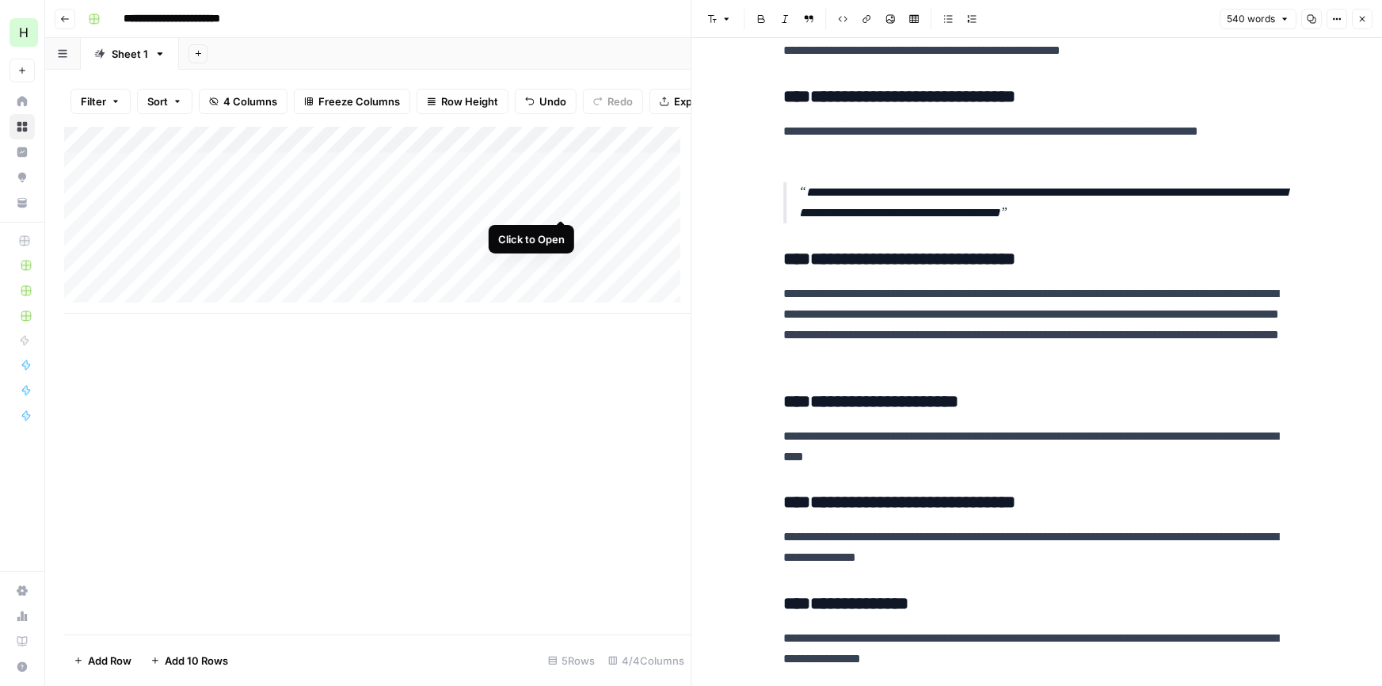
click at [562, 207] on div "Add Column" at bounding box center [377, 220] width 627 height 187
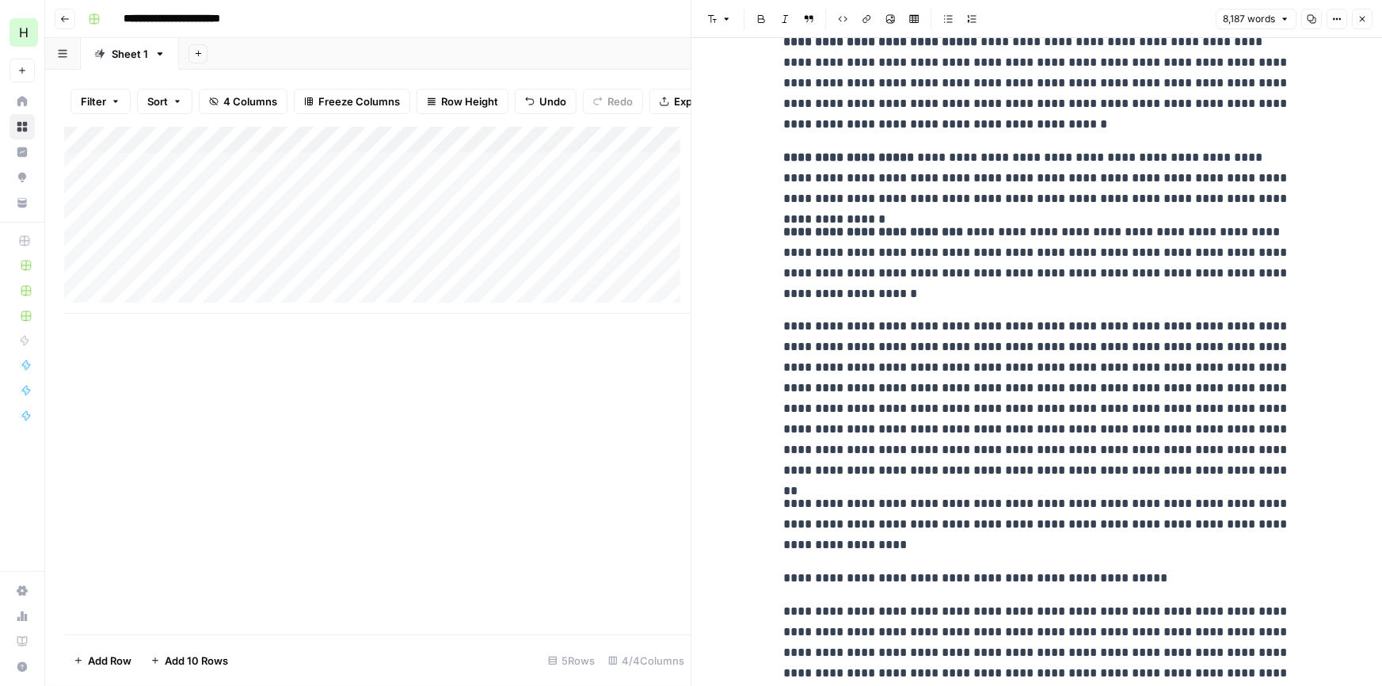
scroll to position [17280, 0]
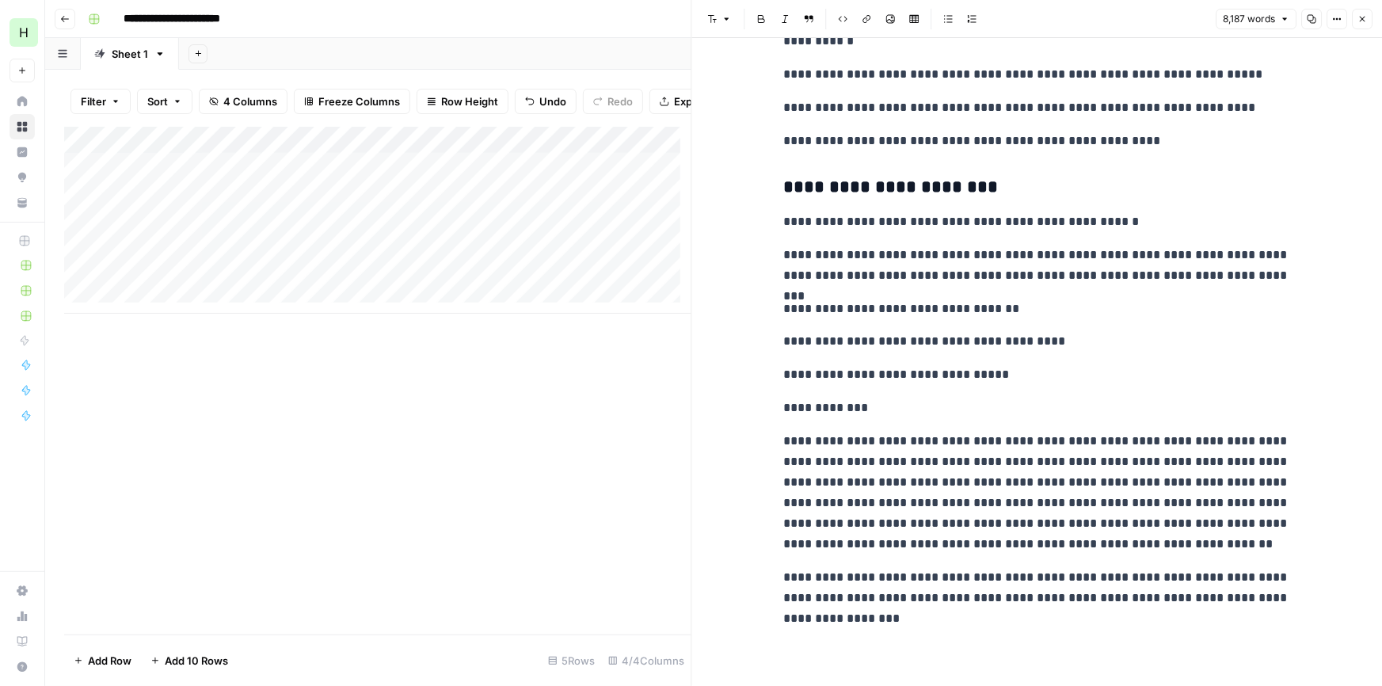
drag, startPoint x: 953, startPoint y: 584, endPoint x: 955, endPoint y: 547, distance: 36.5
click at [1362, 24] on button "Close" at bounding box center [1362, 19] width 21 height 21
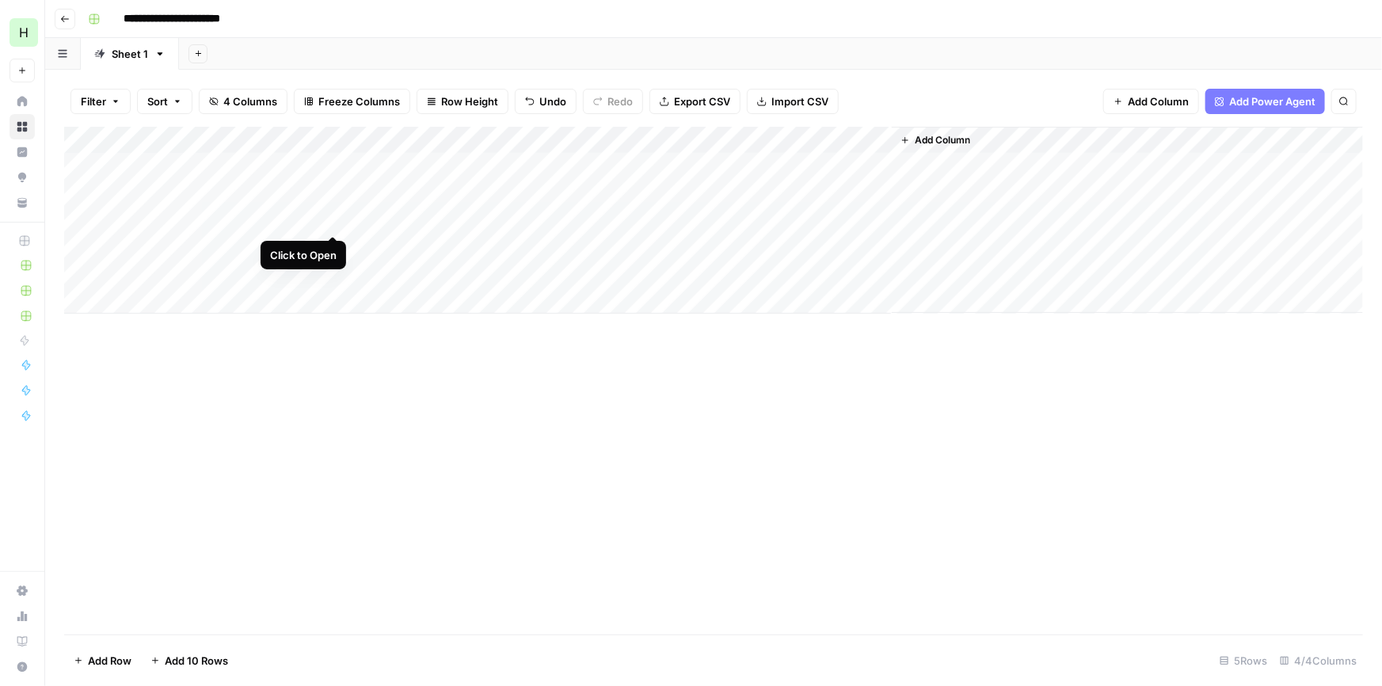
click at [332, 220] on div "Add Column" at bounding box center [713, 220] width 1299 height 187
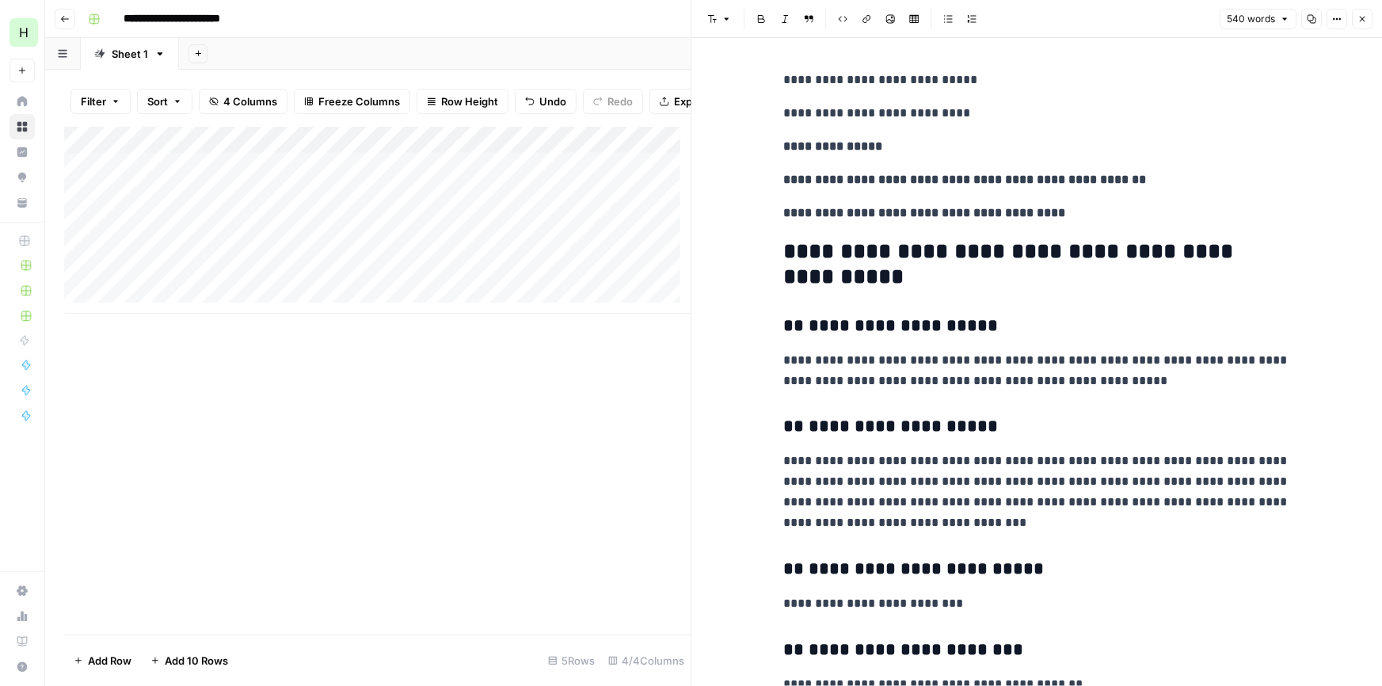
drag, startPoint x: 980, startPoint y: 448, endPoint x: 986, endPoint y: 207, distance: 241.7
click at [978, 73] on p "**********" at bounding box center [1037, 80] width 507 height 21
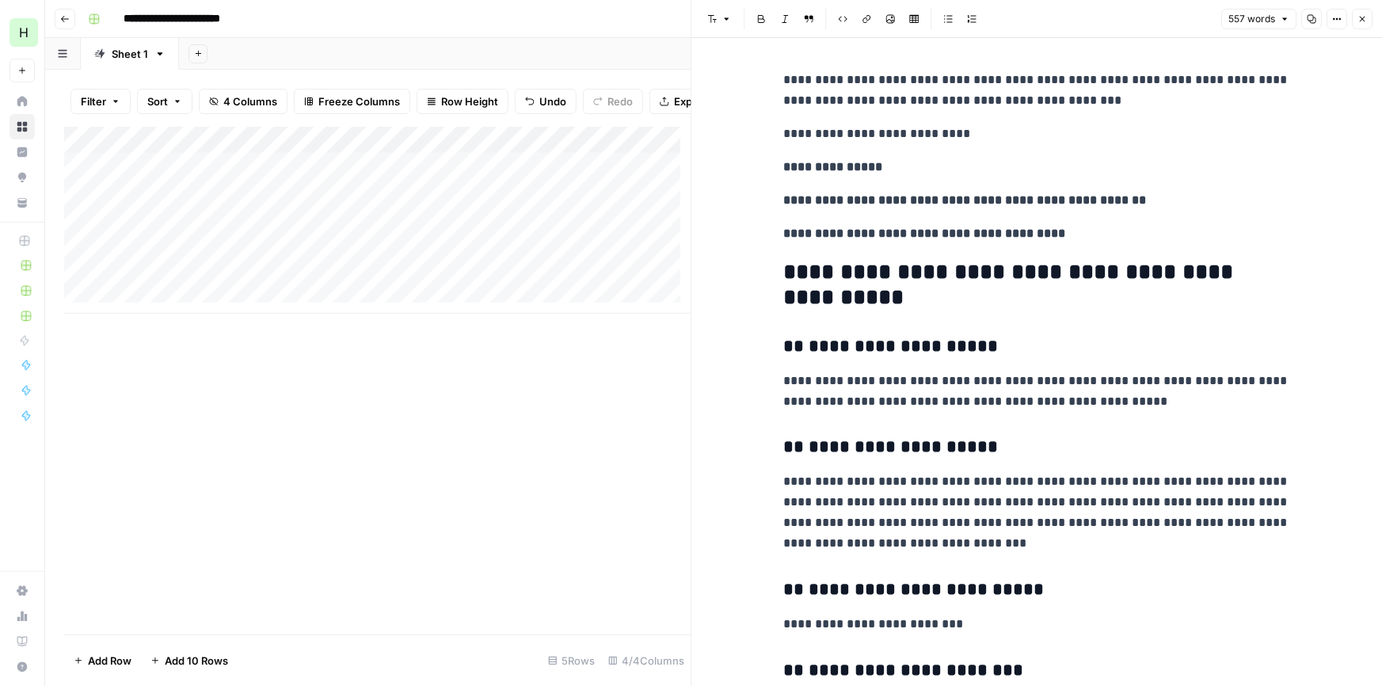
click at [854, 99] on p "**********" at bounding box center [1037, 90] width 507 height 41
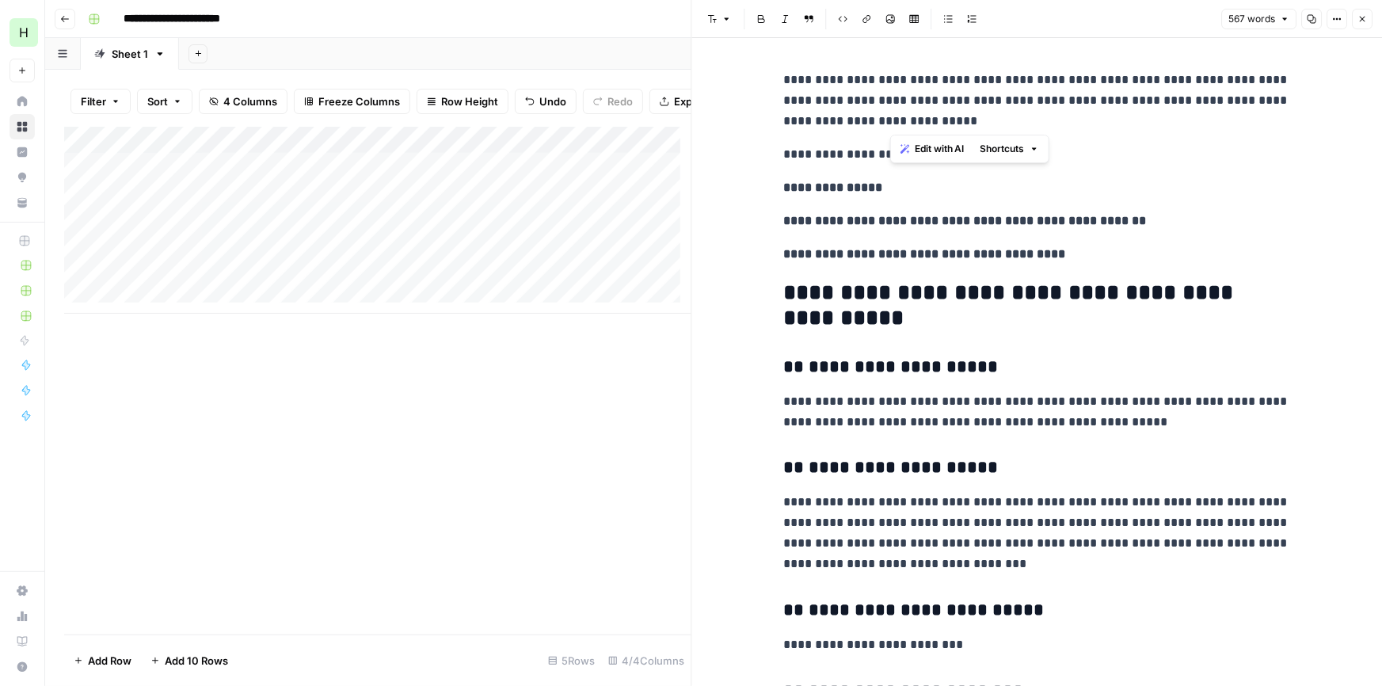
drag, startPoint x: 1174, startPoint y: 103, endPoint x: 1183, endPoint y: 120, distance: 18.8
click at [1183, 120] on p "**********" at bounding box center [1037, 101] width 507 height 62
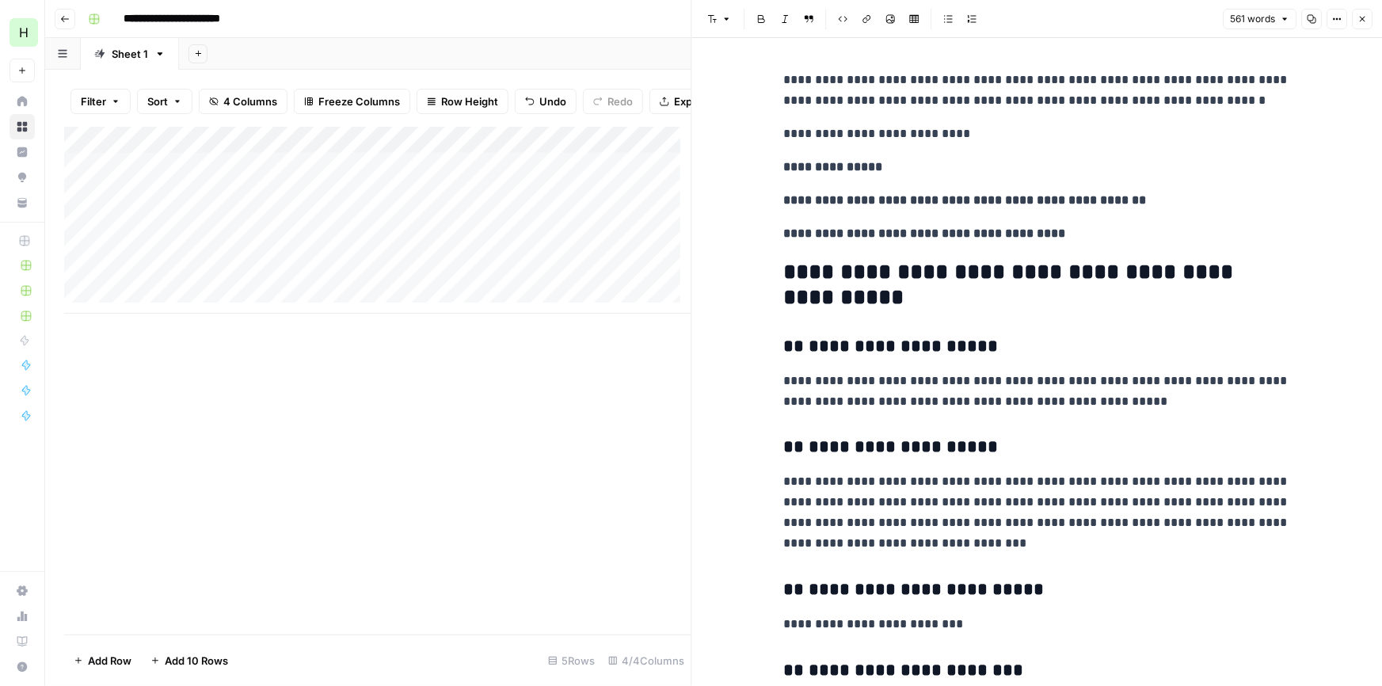
click at [784, 133] on p "**********" at bounding box center [1037, 134] width 507 height 21
click at [1166, 79] on p "**********" at bounding box center [1037, 90] width 507 height 41
click at [956, 76] on p "**********" at bounding box center [1037, 90] width 507 height 41
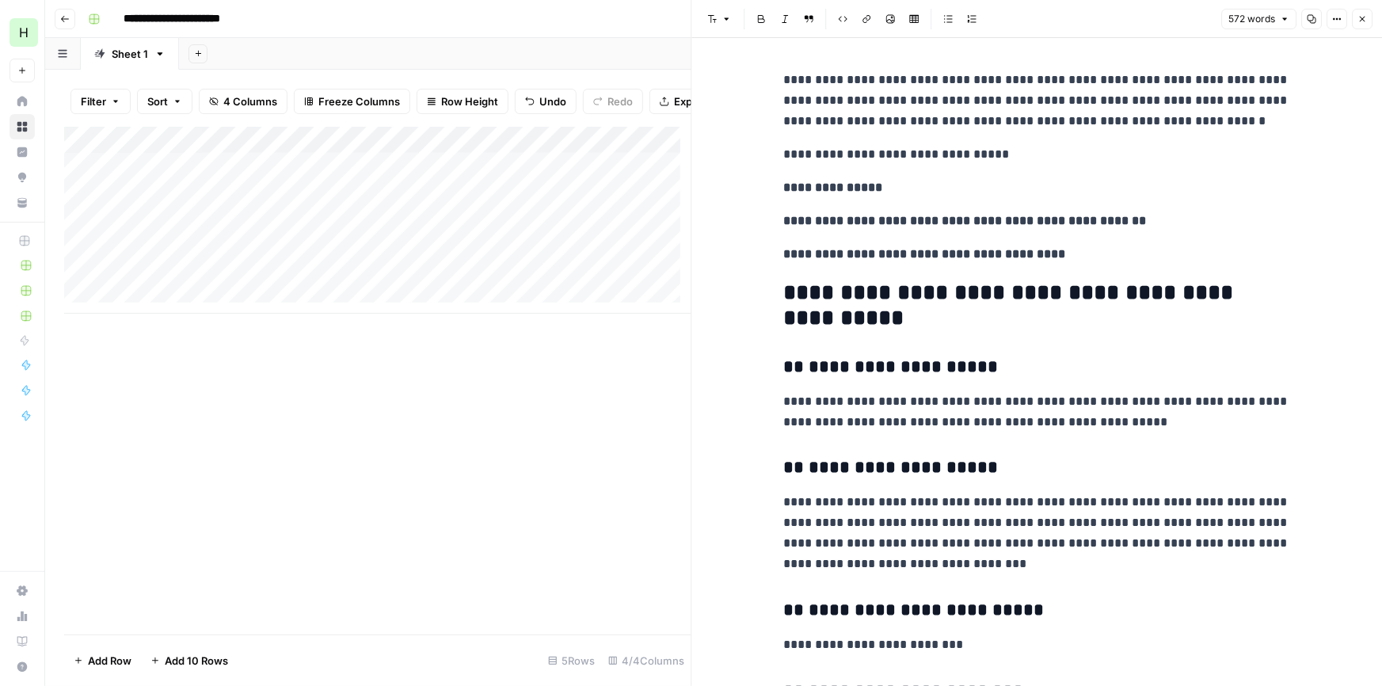
click at [1261, 97] on p "**********" at bounding box center [1037, 101] width 507 height 62
click at [1260, 97] on p "**********" at bounding box center [1037, 101] width 507 height 62
drag, startPoint x: 1081, startPoint y: 131, endPoint x: 919, endPoint y: 127, distance: 162.5
click at [919, 127] on p "**********" at bounding box center [1037, 101] width 507 height 62
click at [986, 154] on p "**********" at bounding box center [1037, 154] width 507 height 21
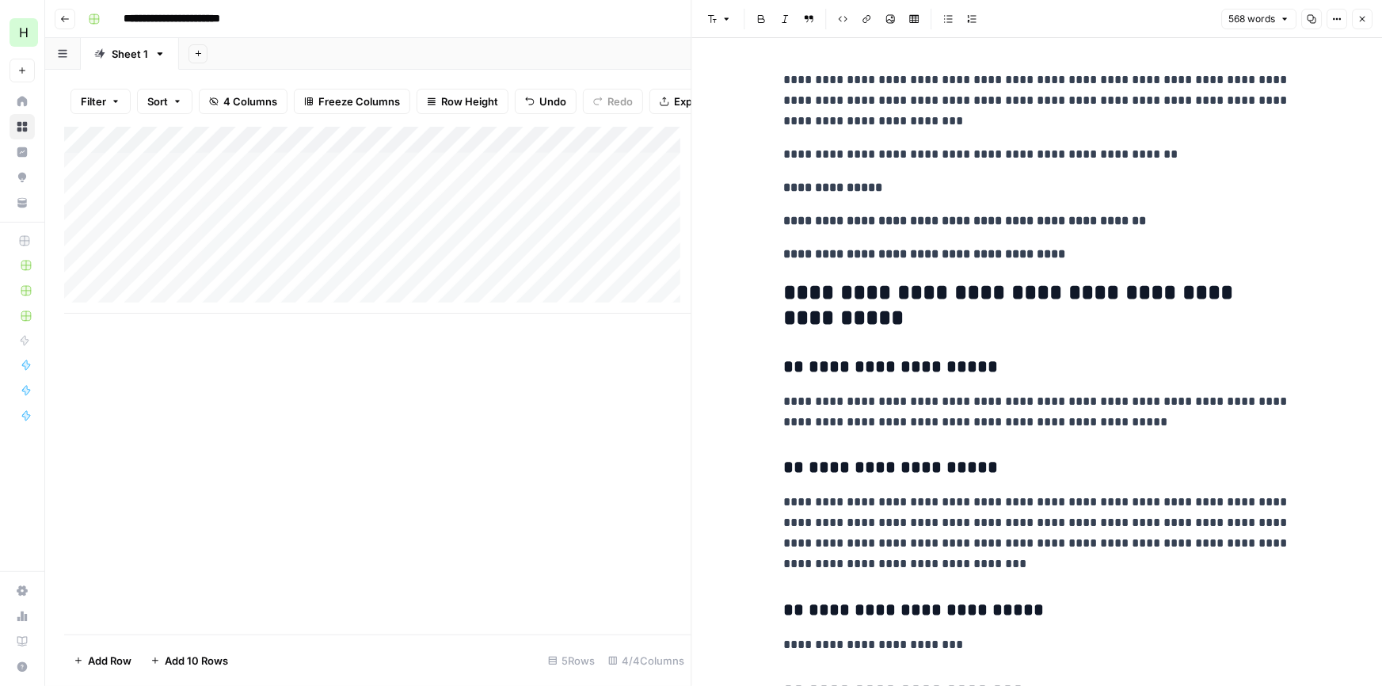
click at [1368, 16] on button "Close" at bounding box center [1362, 19] width 21 height 21
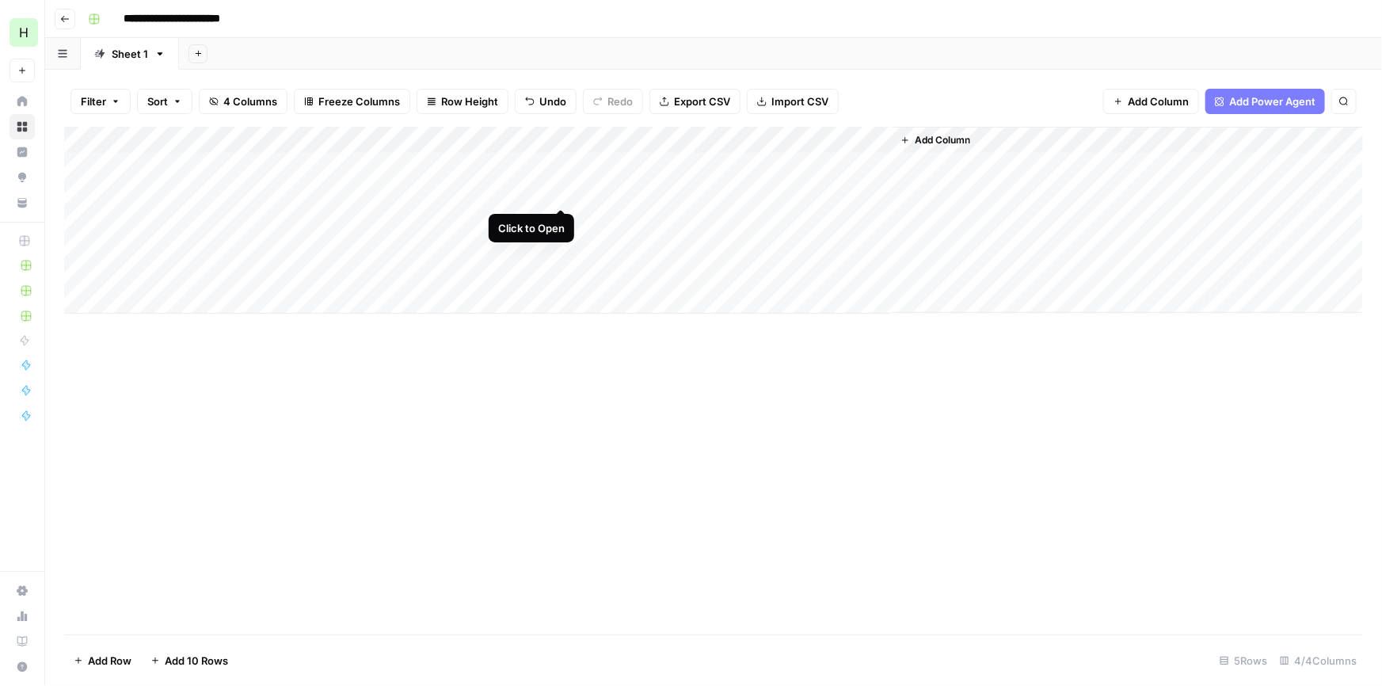
click at [552, 191] on div "Add Column" at bounding box center [713, 220] width 1299 height 187
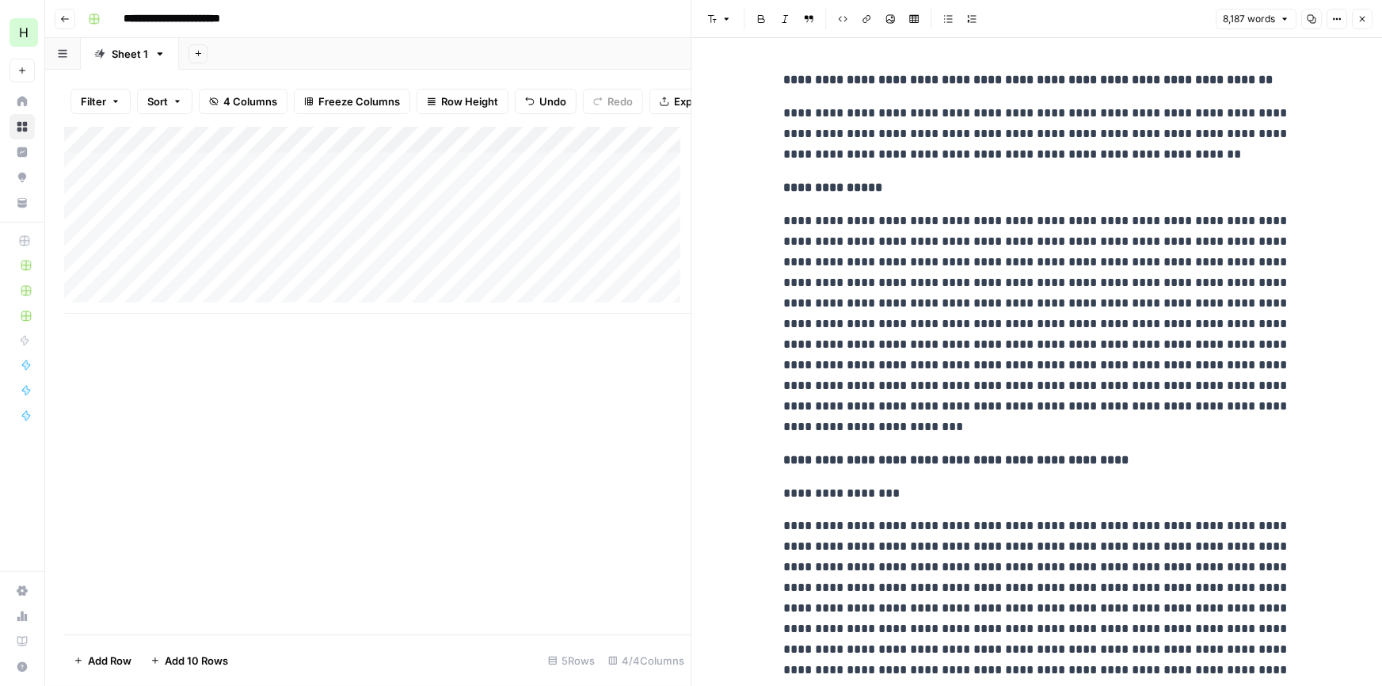
click at [997, 165] on p "**********" at bounding box center [1037, 134] width 507 height 62
click at [1309, 16] on icon "button" at bounding box center [1312, 19] width 10 height 10
click at [1360, 23] on icon "button" at bounding box center [1363, 19] width 10 height 10
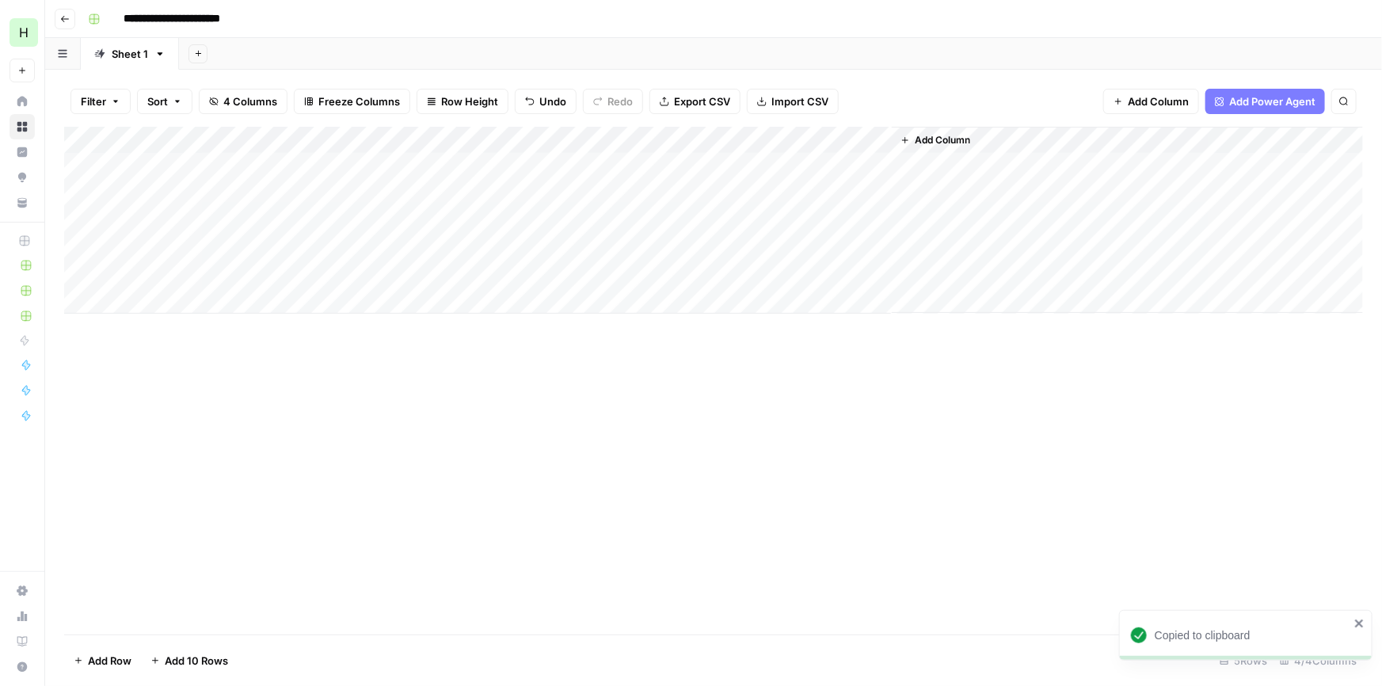
click at [445, 220] on div "Add Column" at bounding box center [713, 220] width 1299 height 187
click at [557, 215] on div "Add Column" at bounding box center [713, 220] width 1299 height 187
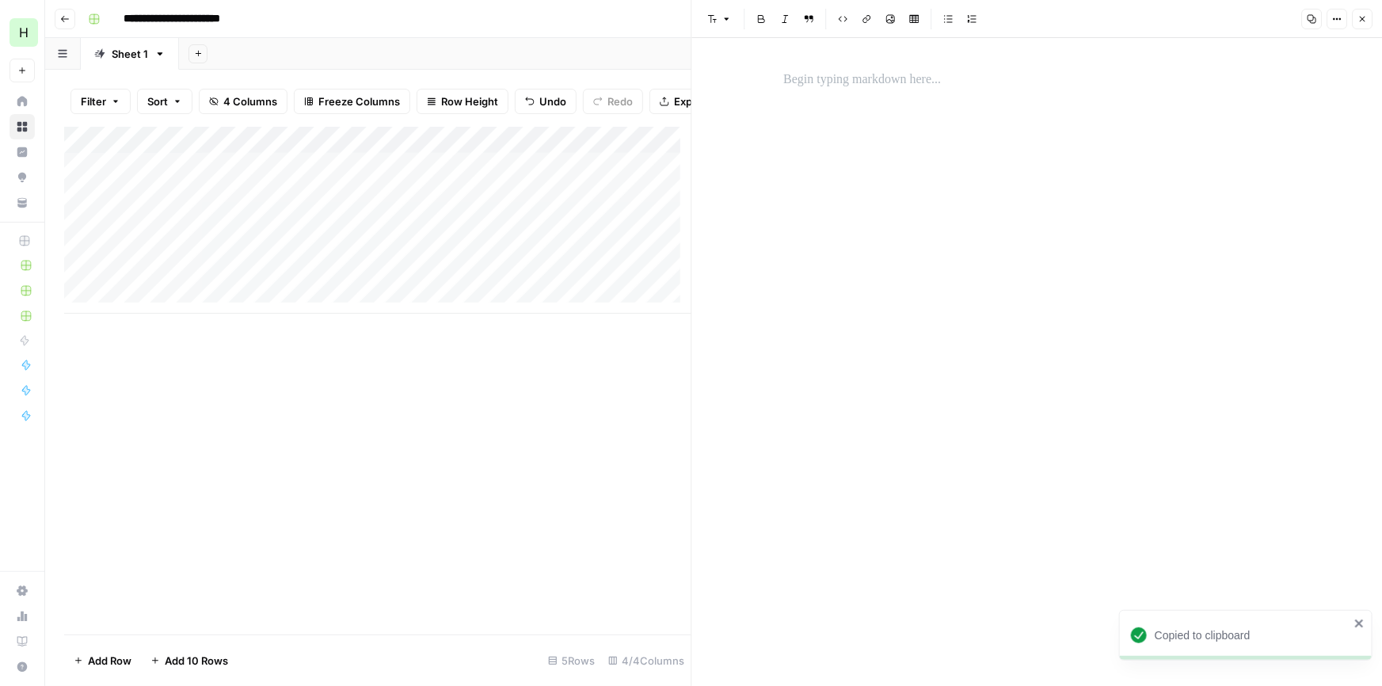
click at [858, 85] on p at bounding box center [1037, 80] width 507 height 21
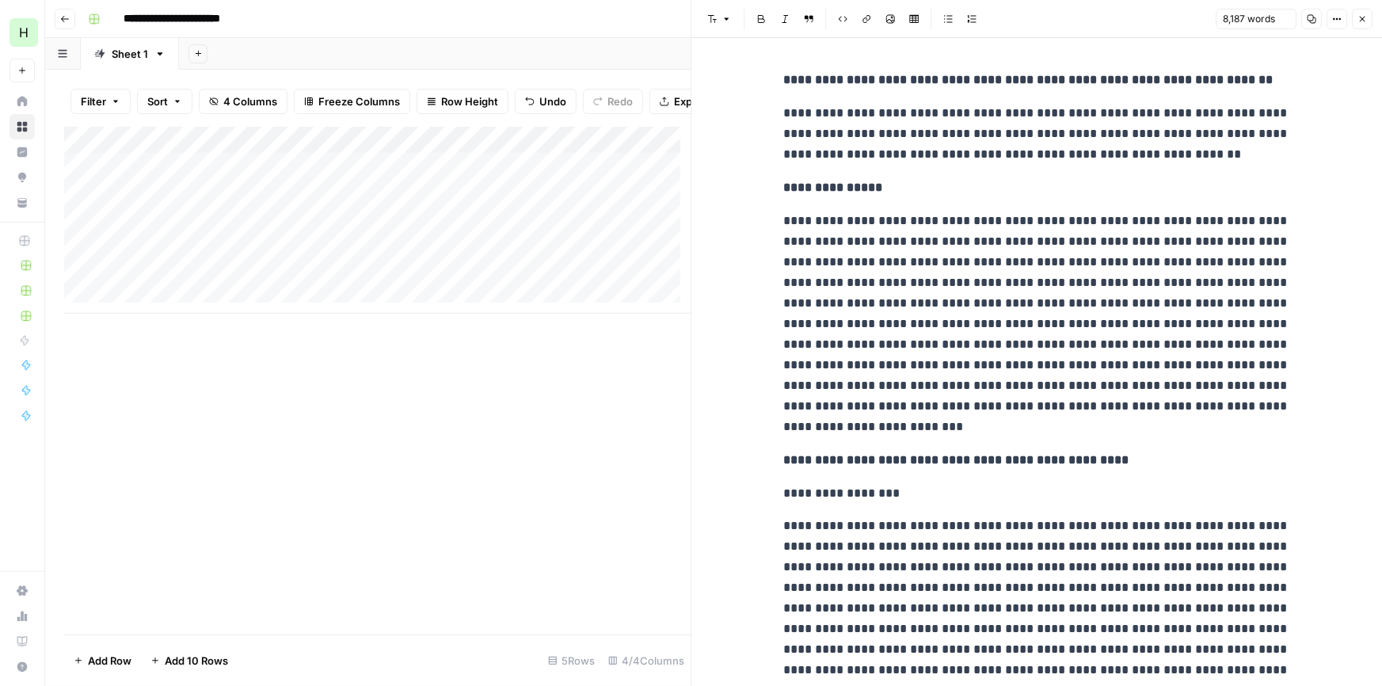
scroll to position [17224, 0]
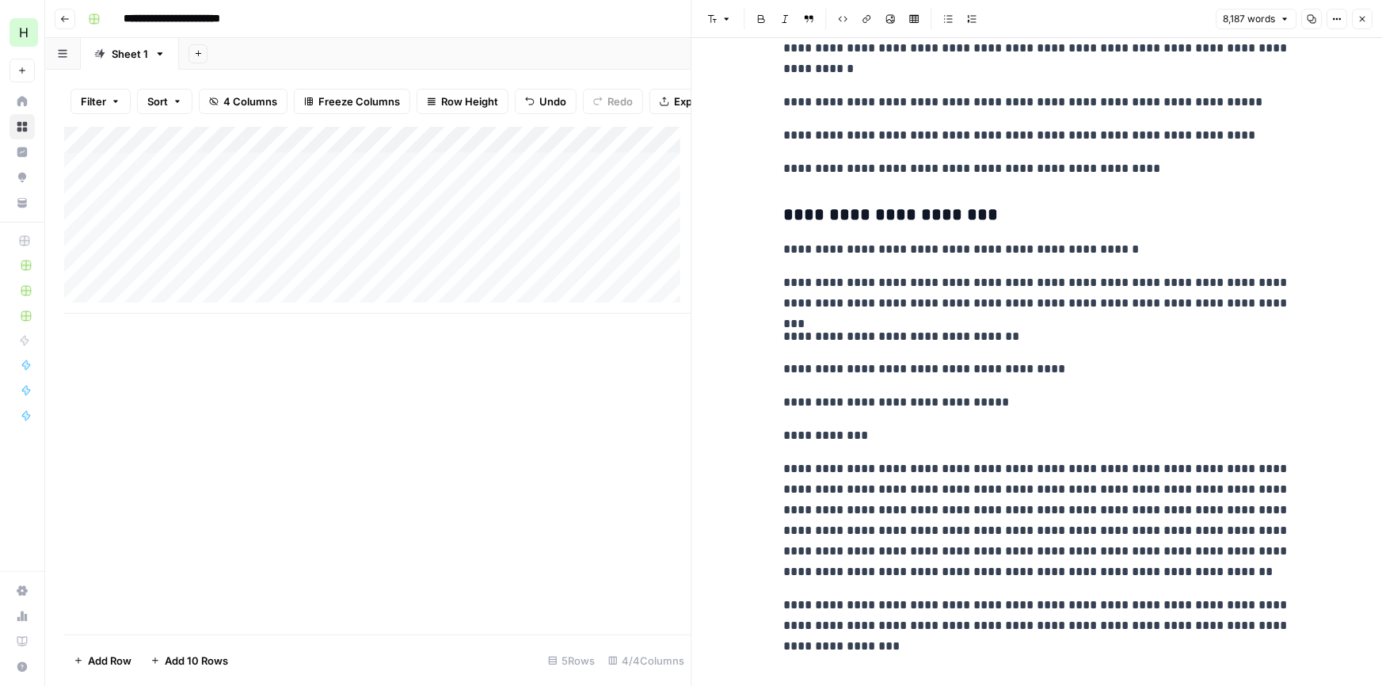
click at [1367, 12] on button "Close" at bounding box center [1362, 19] width 21 height 21
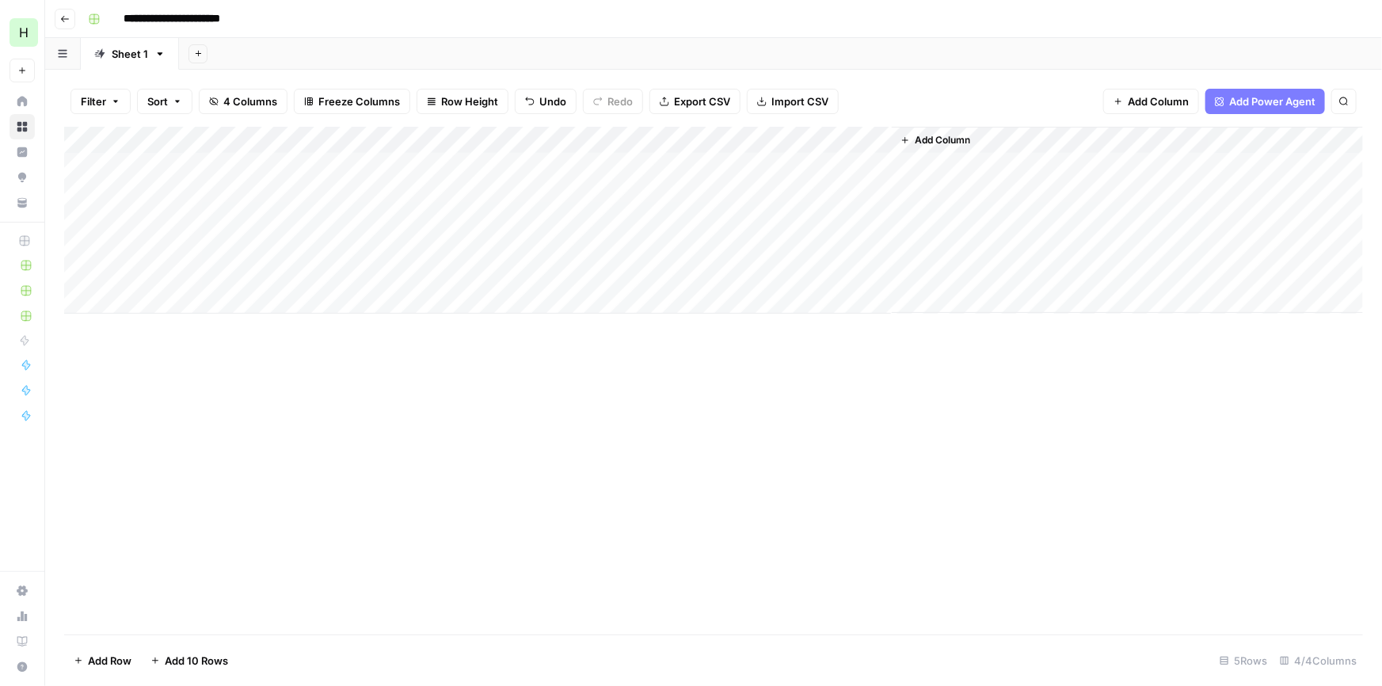
click at [660, 216] on div "Add Column" at bounding box center [713, 220] width 1299 height 187
click at [737, 212] on div "Add Column" at bounding box center [713, 220] width 1299 height 187
click at [328, 216] on div "Add Column" at bounding box center [713, 220] width 1299 height 187
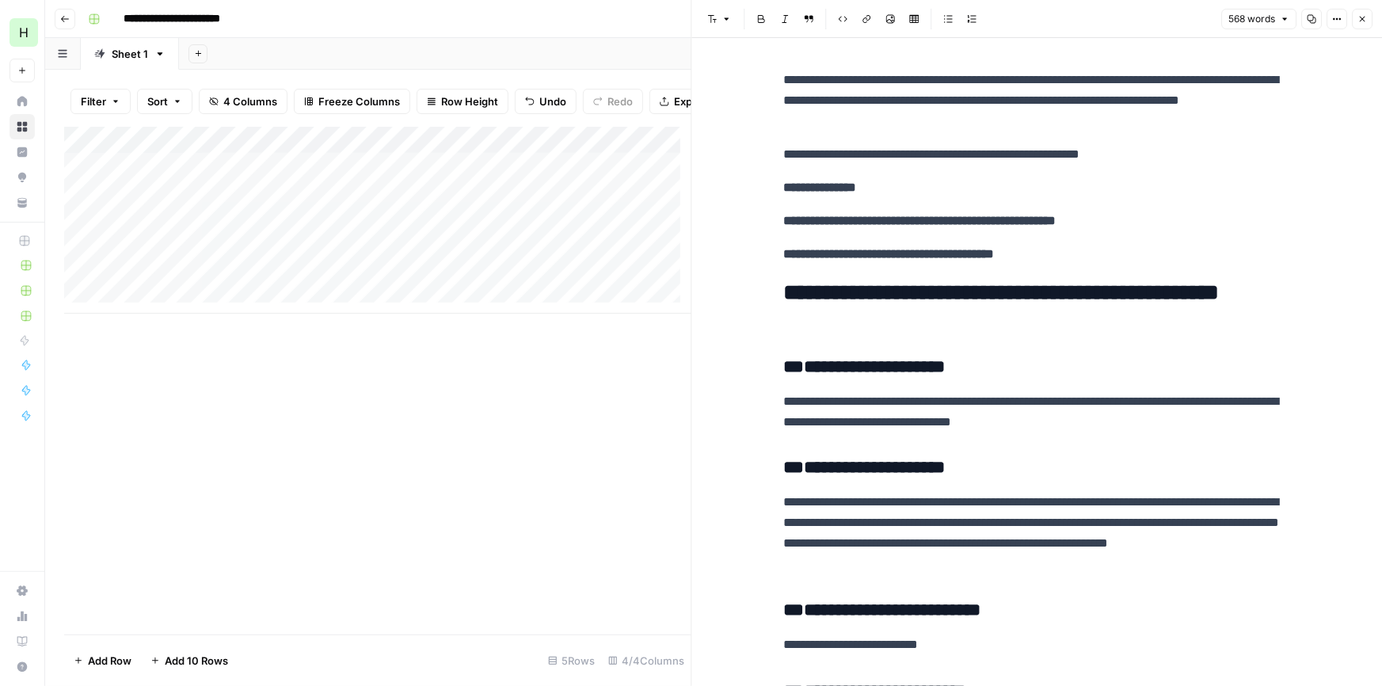
click at [1089, 256] on p "**********" at bounding box center [1037, 254] width 507 height 21
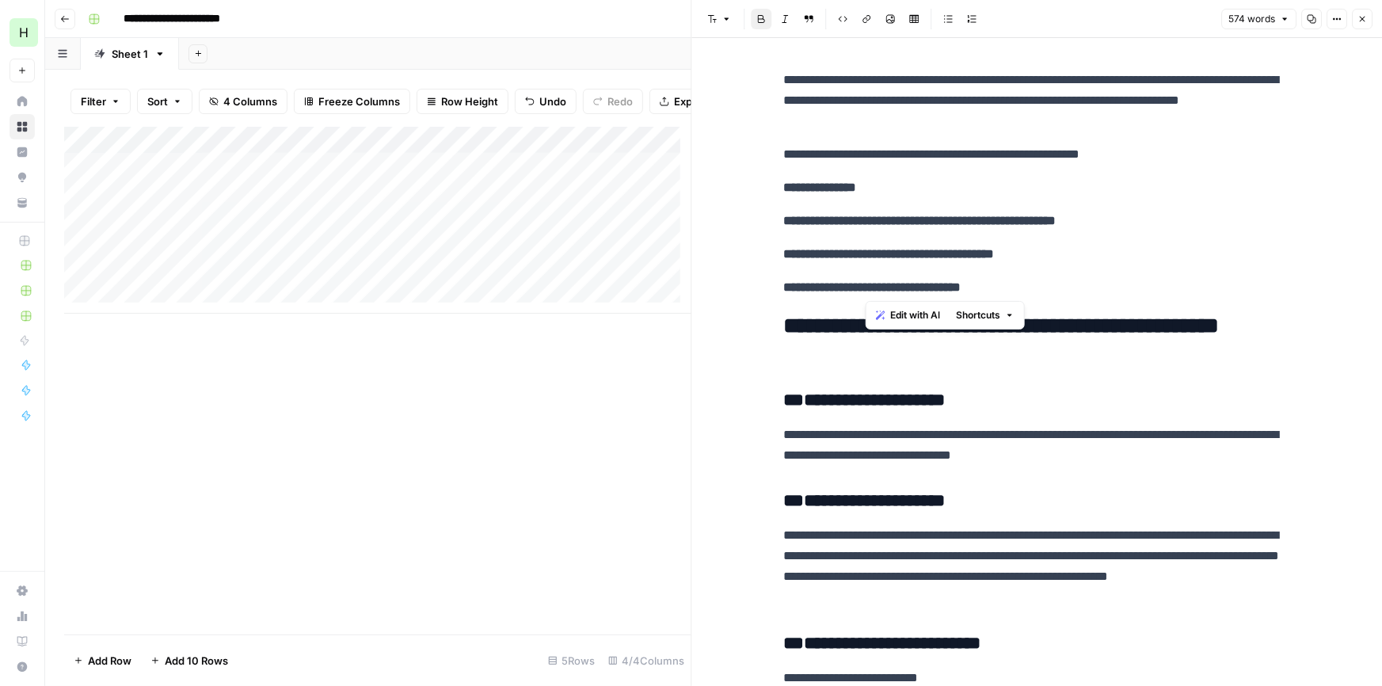
drag, startPoint x: 865, startPoint y: 291, endPoint x: 876, endPoint y: 291, distance: 11.1
click at [876, 291] on strong "**********" at bounding box center [872, 287] width 177 height 12
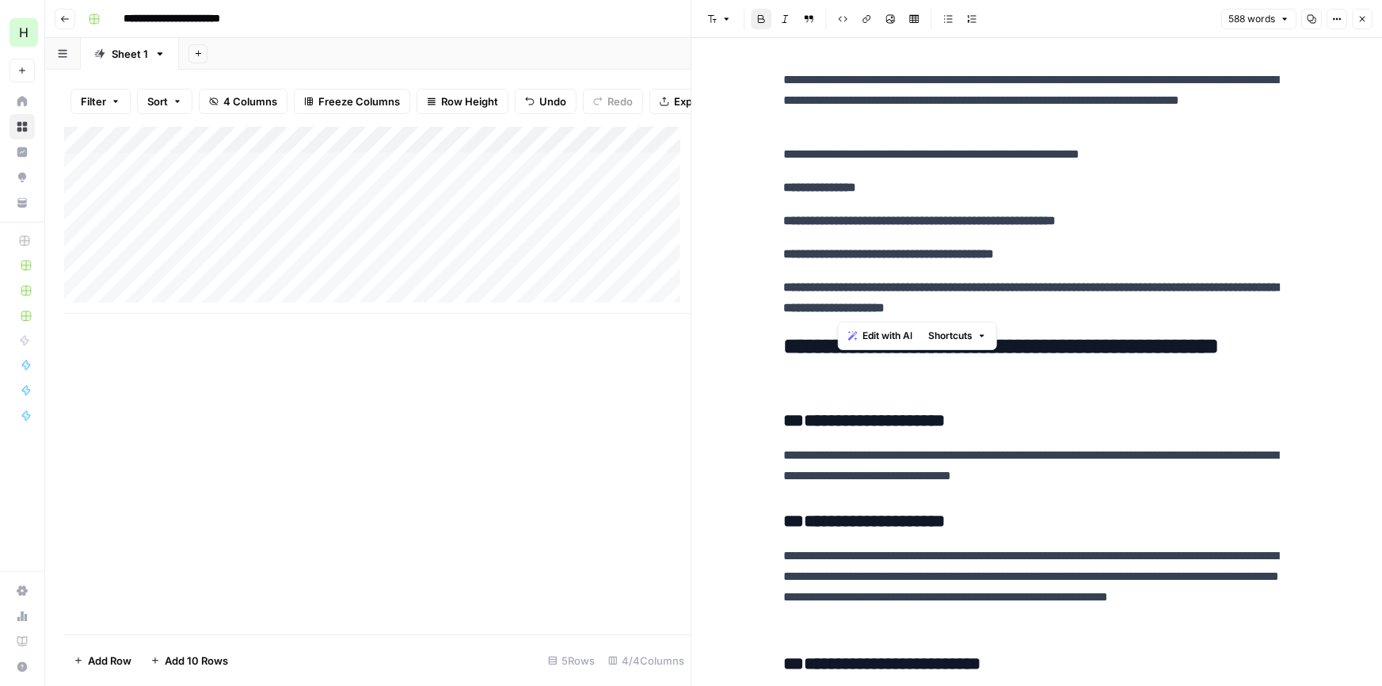
drag, startPoint x: 884, startPoint y: 307, endPoint x: 839, endPoint y: 300, distance: 45.6
click at [839, 300] on strong "**********" at bounding box center [1031, 297] width 495 height 32
click at [1033, 313] on strong "**********" at bounding box center [1031, 297] width 495 height 32
click at [1365, 16] on icon "button" at bounding box center [1363, 19] width 10 height 10
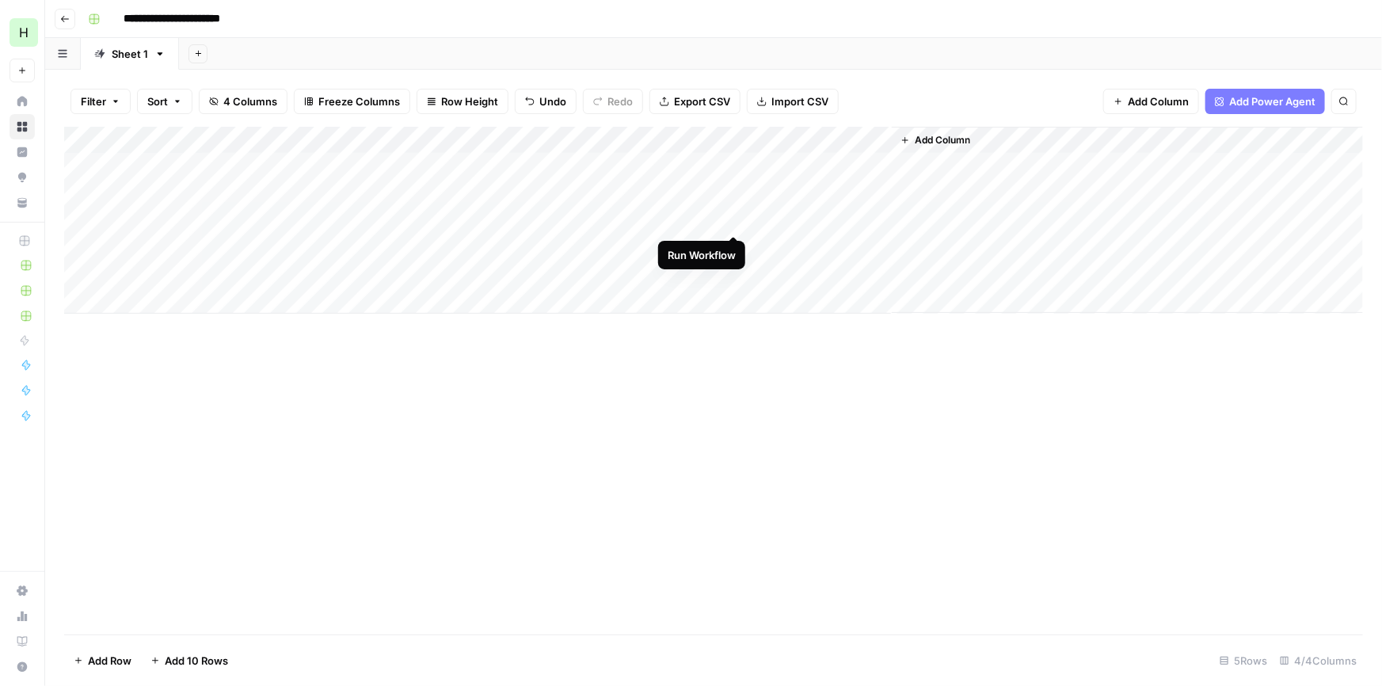
click at [729, 220] on div "Add Column" at bounding box center [713, 220] width 1299 height 187
click at [329, 221] on div "Add Column" at bounding box center [713, 220] width 1299 height 187
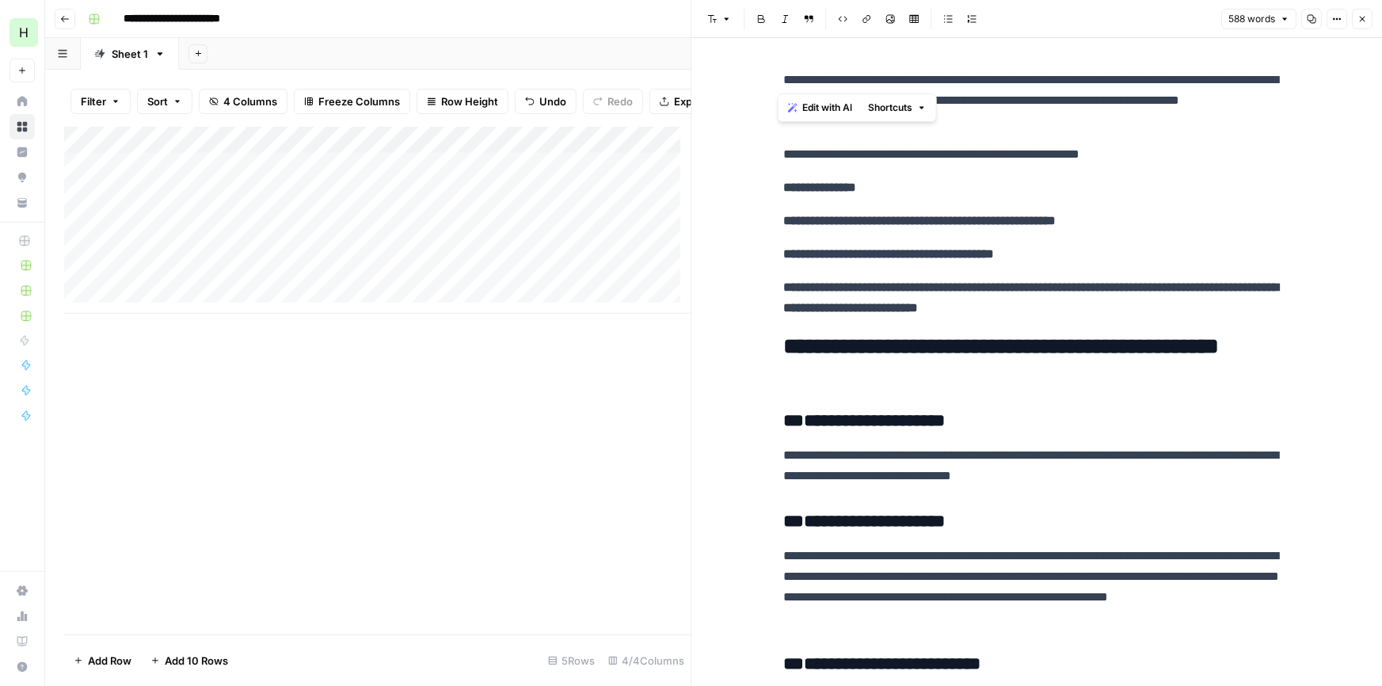
drag, startPoint x: 952, startPoint y: 79, endPoint x: 684, endPoint y: 54, distance: 269.0
click at [692, 54] on div "**********" at bounding box center [1038, 343] width 692 height 686
copy p "**********"
click at [914, 211] on p "**********" at bounding box center [1037, 221] width 507 height 21
click at [1367, 20] on button "Close" at bounding box center [1362, 19] width 21 height 21
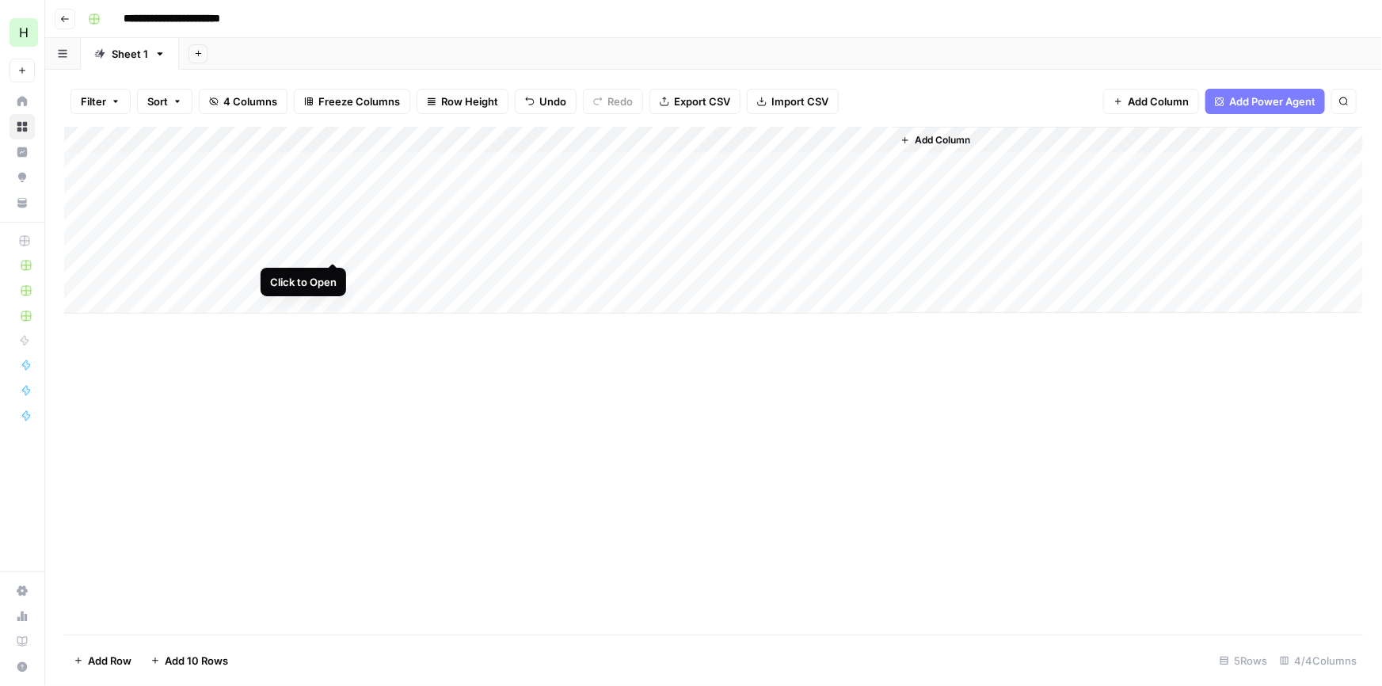
click at [331, 245] on div "Add Column" at bounding box center [713, 220] width 1299 height 187
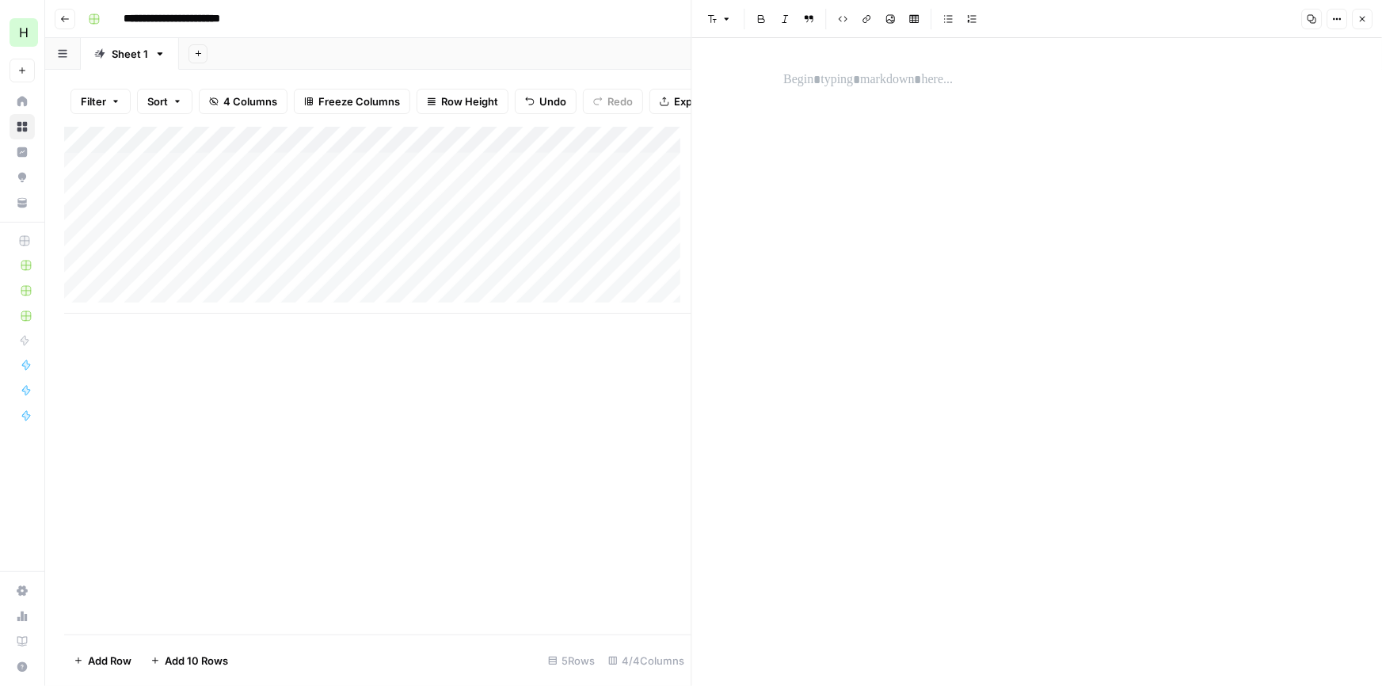
click at [841, 73] on p at bounding box center [1037, 80] width 507 height 21
paste div
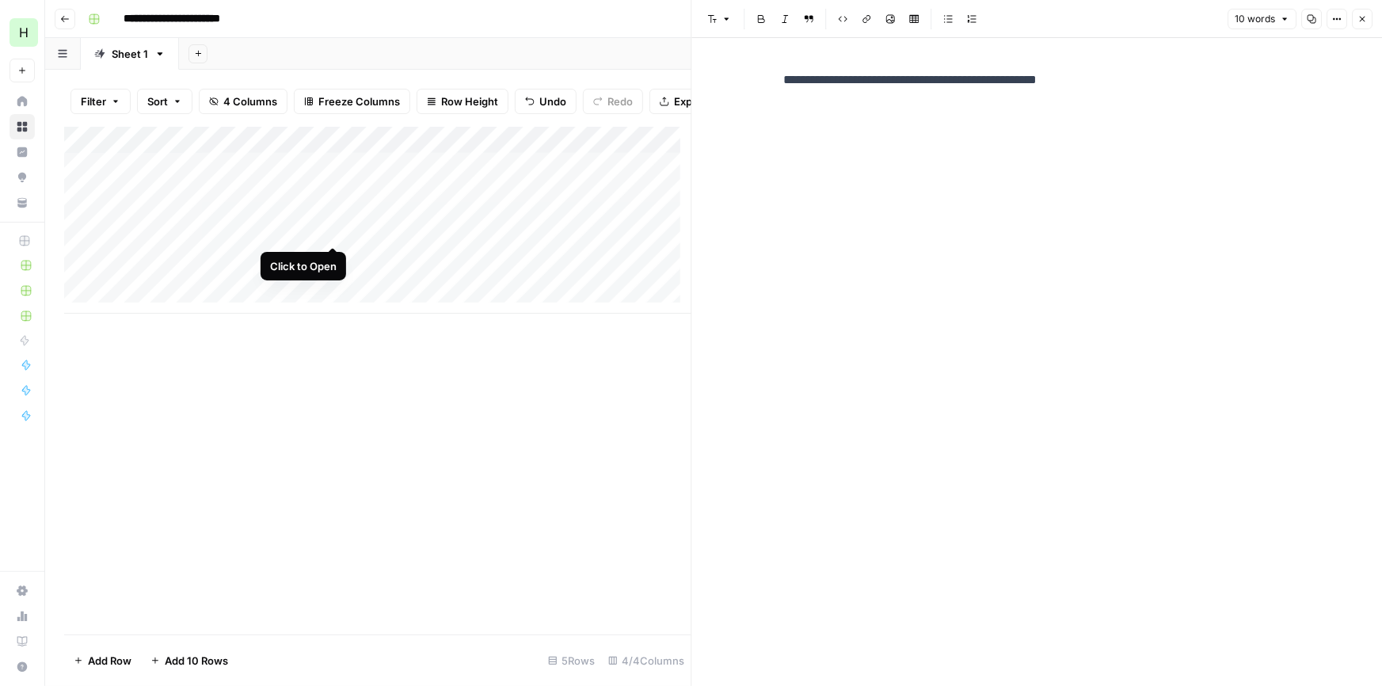
click at [328, 227] on div "Add Column" at bounding box center [377, 220] width 627 height 187
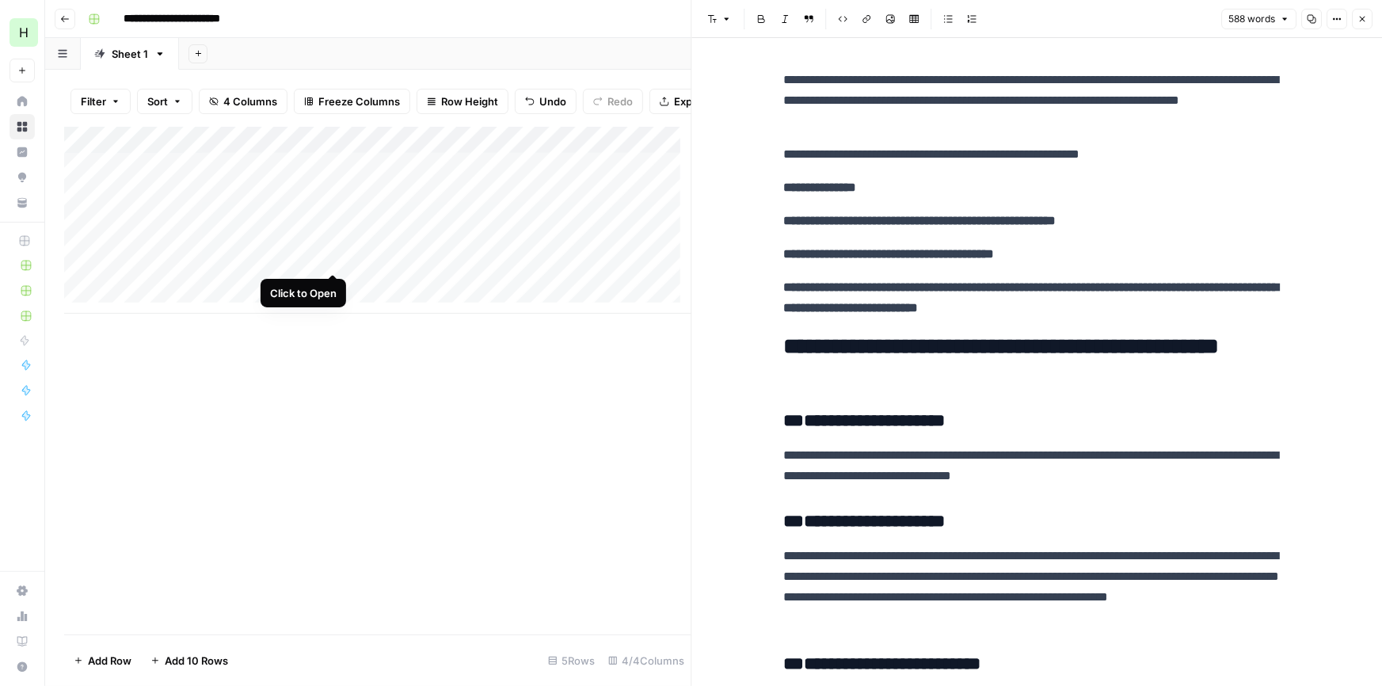
click at [335, 255] on div "Add Column" at bounding box center [377, 220] width 627 height 187
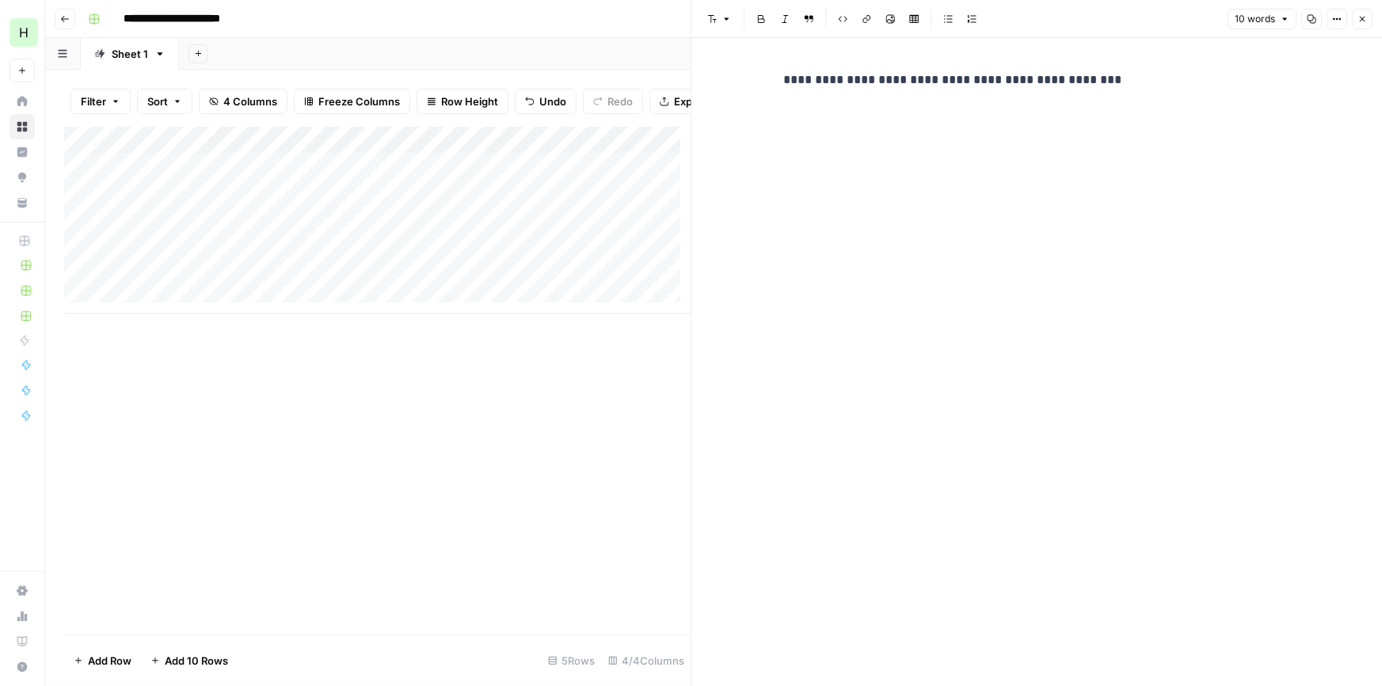
click at [1123, 73] on p "**********" at bounding box center [1037, 80] width 507 height 21
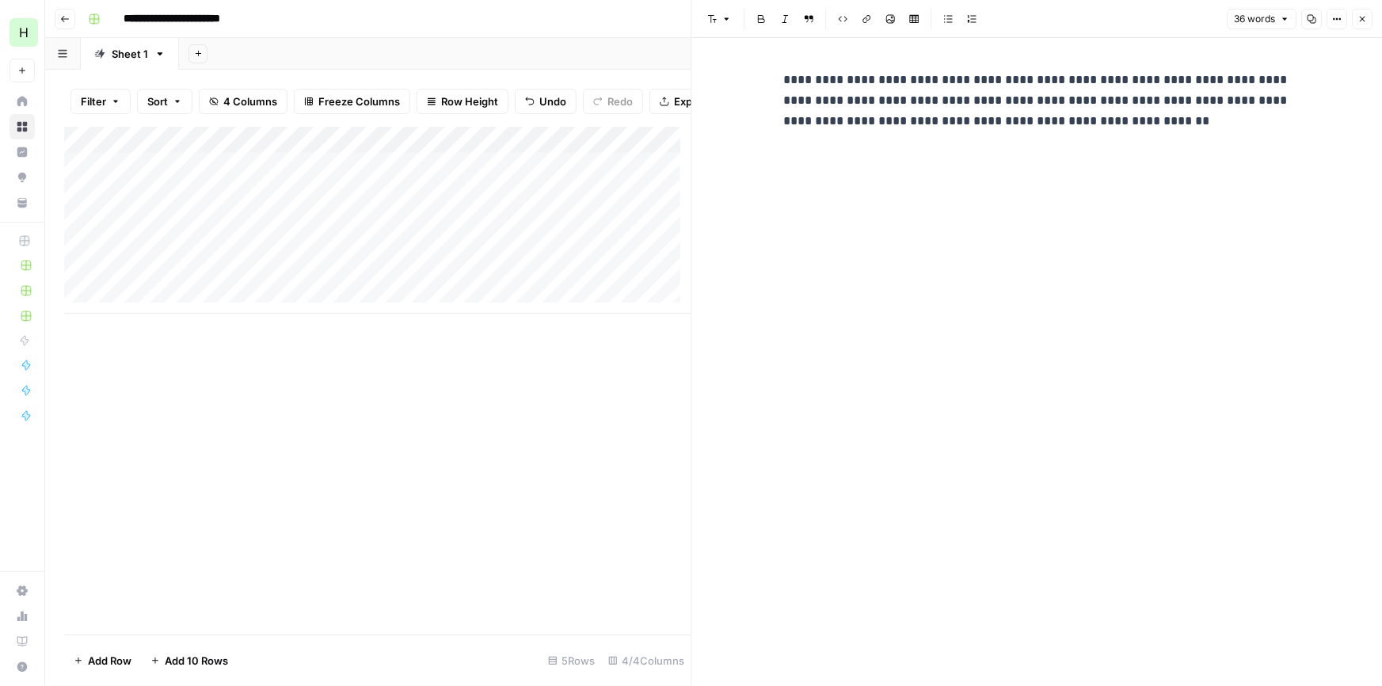
click at [1356, 16] on button "Close" at bounding box center [1362, 19] width 21 height 21
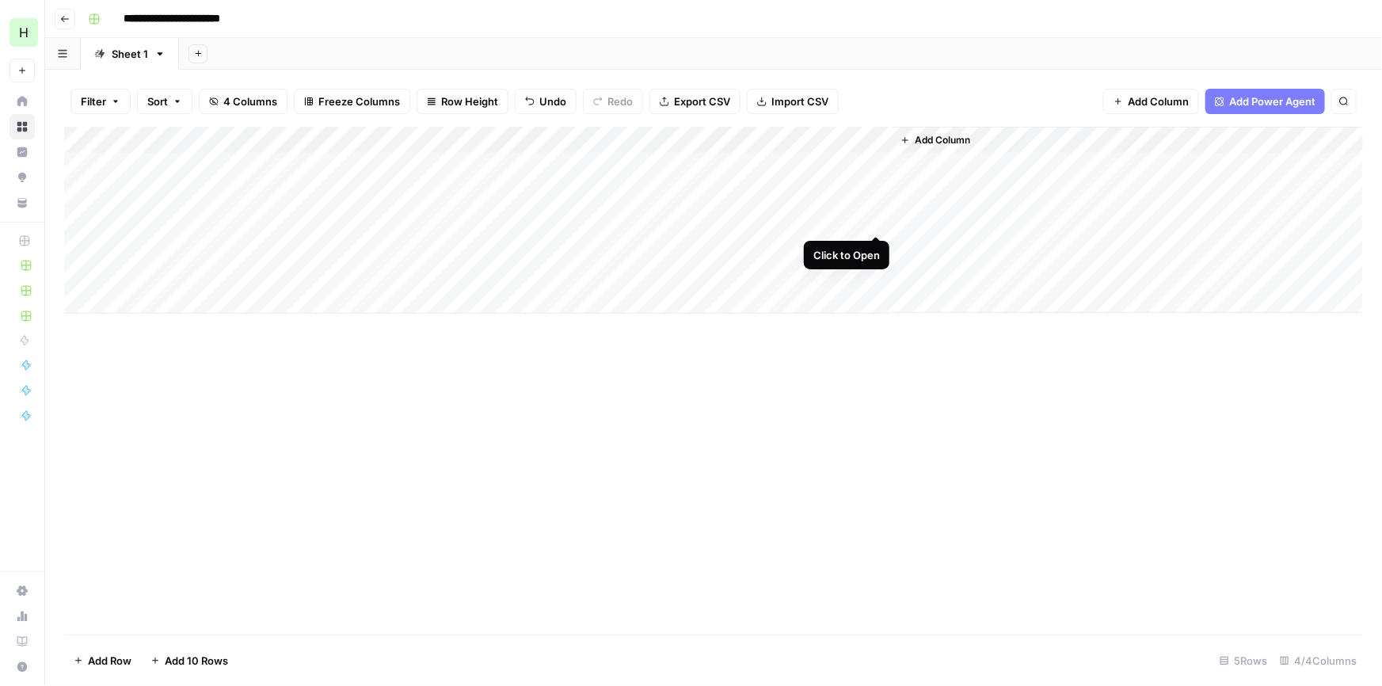
click at [881, 214] on div "Add Column" at bounding box center [713, 220] width 1299 height 187
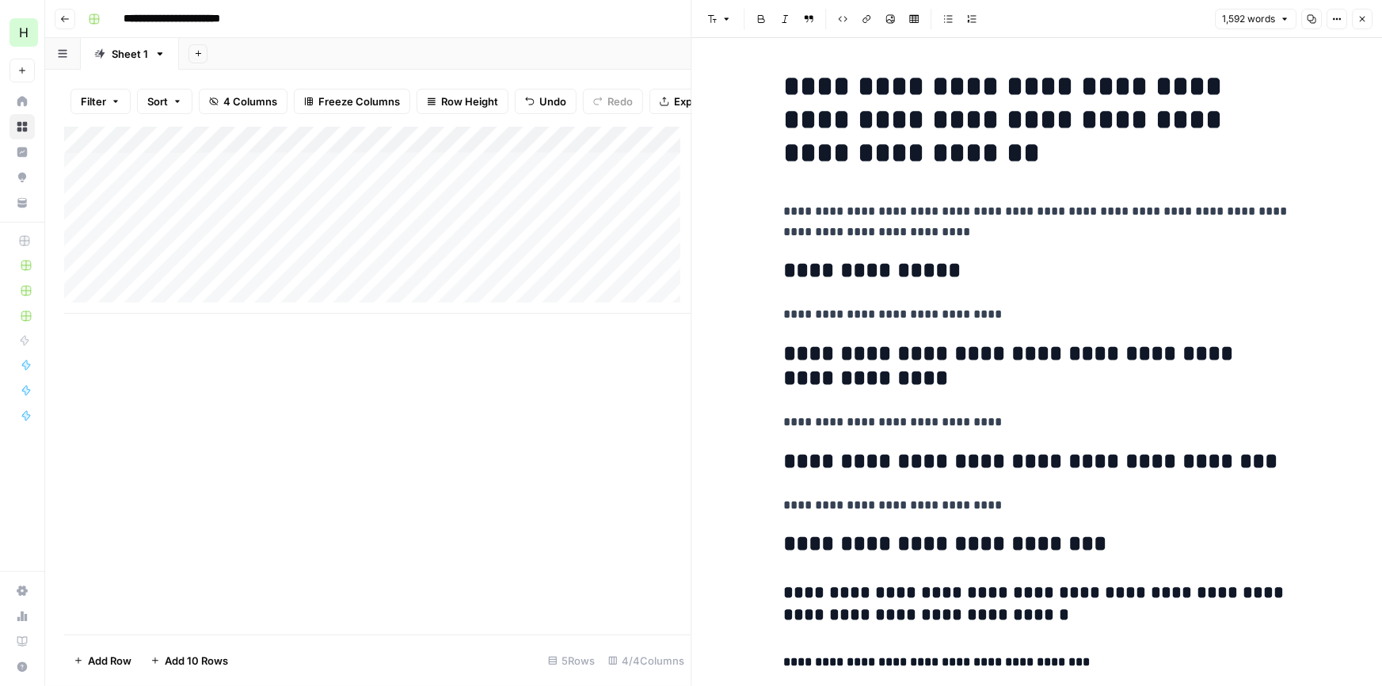
drag, startPoint x: 1065, startPoint y: 452, endPoint x: 1062, endPoint y: 120, distance: 331.2
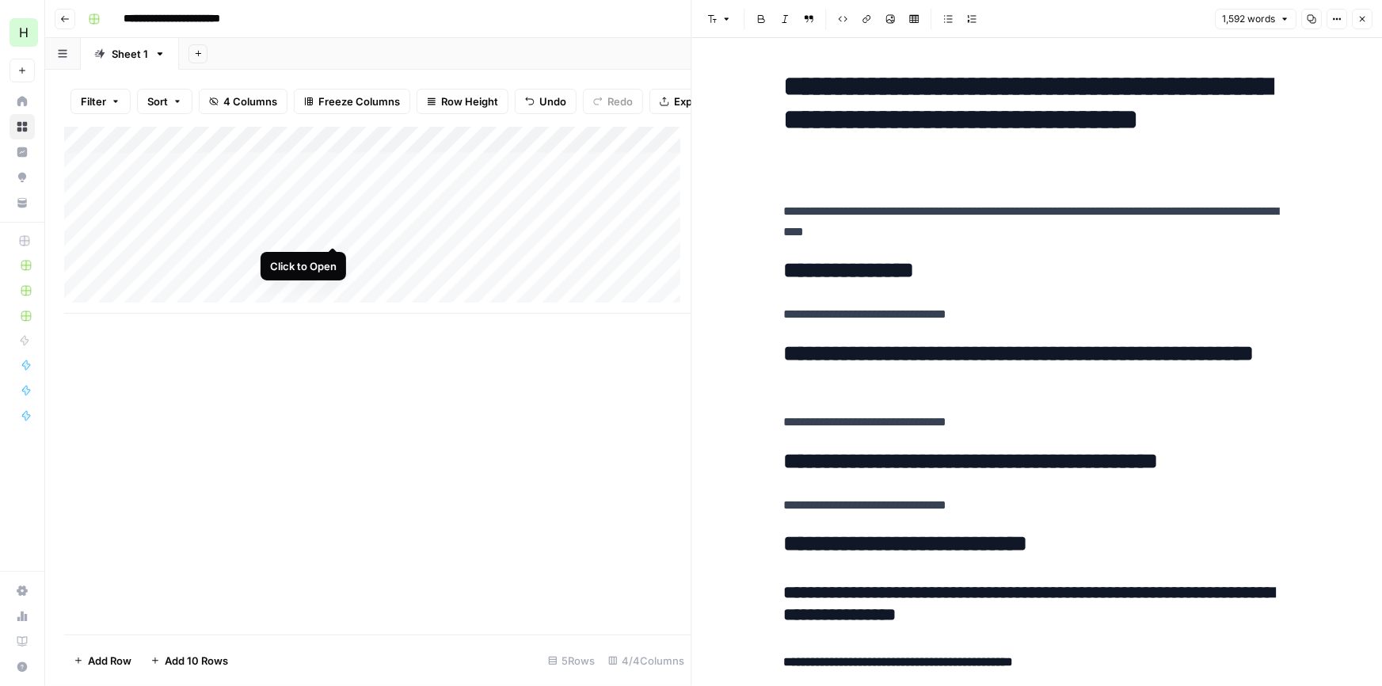
click at [336, 226] on div "Add Column" at bounding box center [377, 220] width 627 height 187
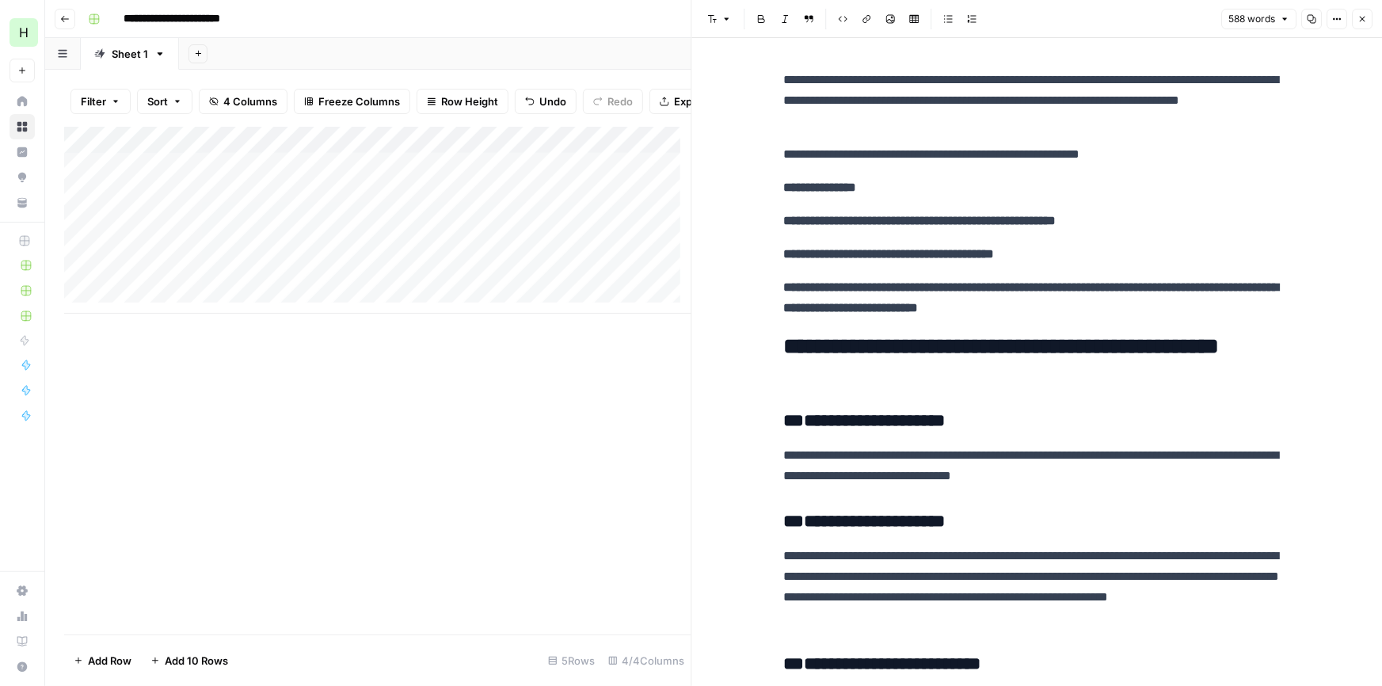
click at [1014, 78] on p "**********" at bounding box center [1037, 101] width 507 height 62
drag, startPoint x: 1245, startPoint y: 78, endPoint x: 1180, endPoint y: 119, distance: 76.9
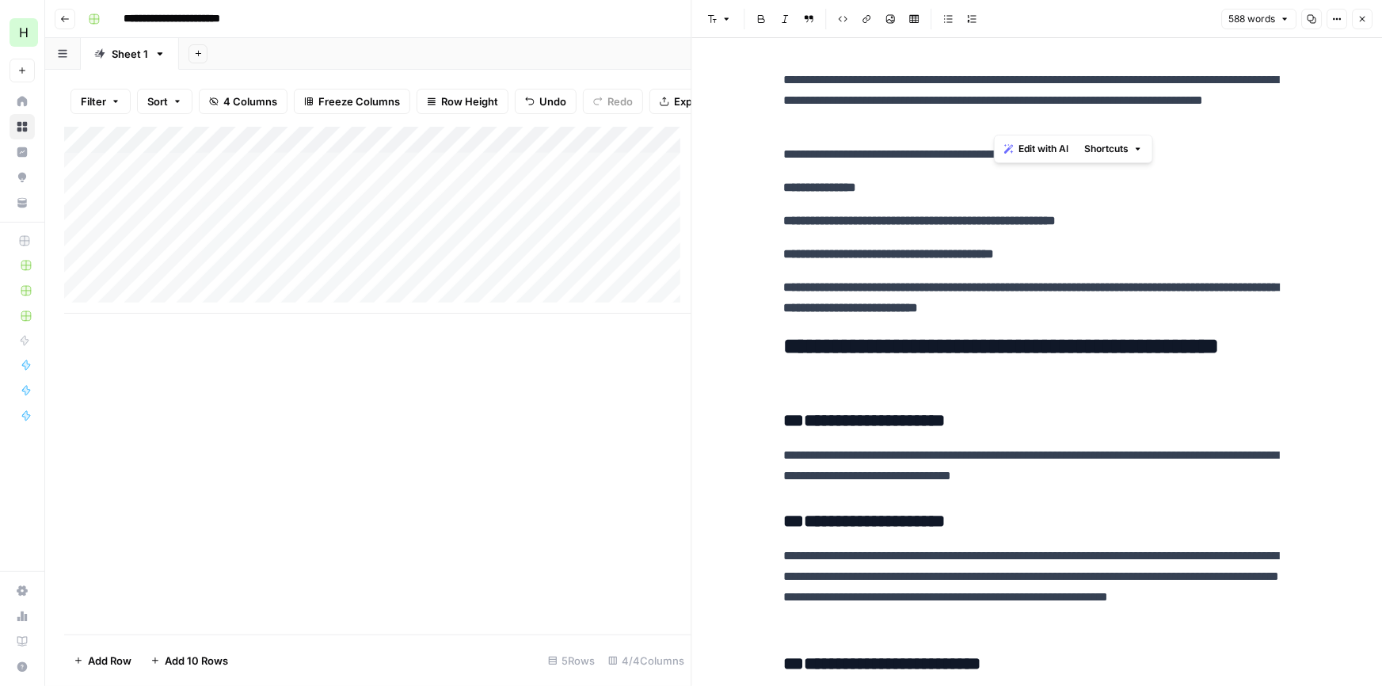
click at [1180, 119] on p "**********" at bounding box center [1037, 101] width 507 height 62
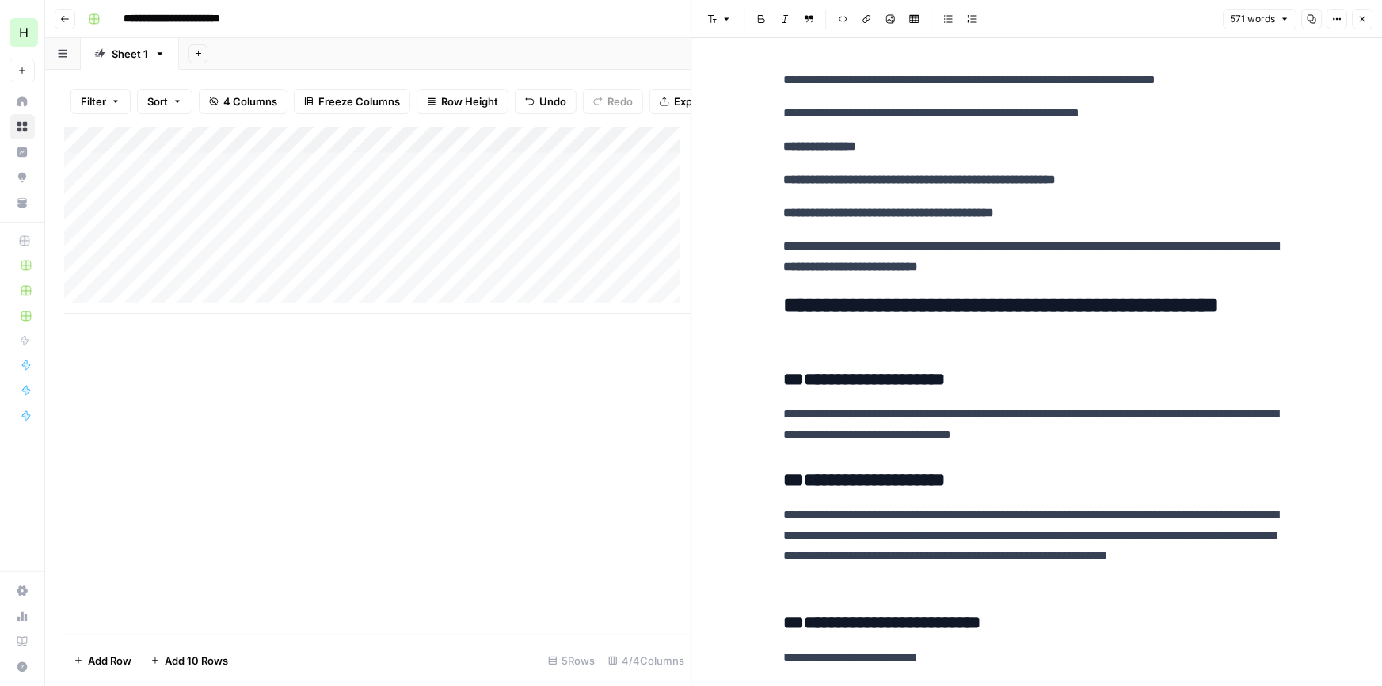
click at [784, 120] on p "**********" at bounding box center [1037, 113] width 507 height 21
drag, startPoint x: 1108, startPoint y: 269, endPoint x: 770, endPoint y: 113, distance: 372.6
click at [1138, 269] on p "**********" at bounding box center [1037, 256] width 507 height 41
drag, startPoint x: 1253, startPoint y: 72, endPoint x: 696, endPoint y: 72, distance: 556.9
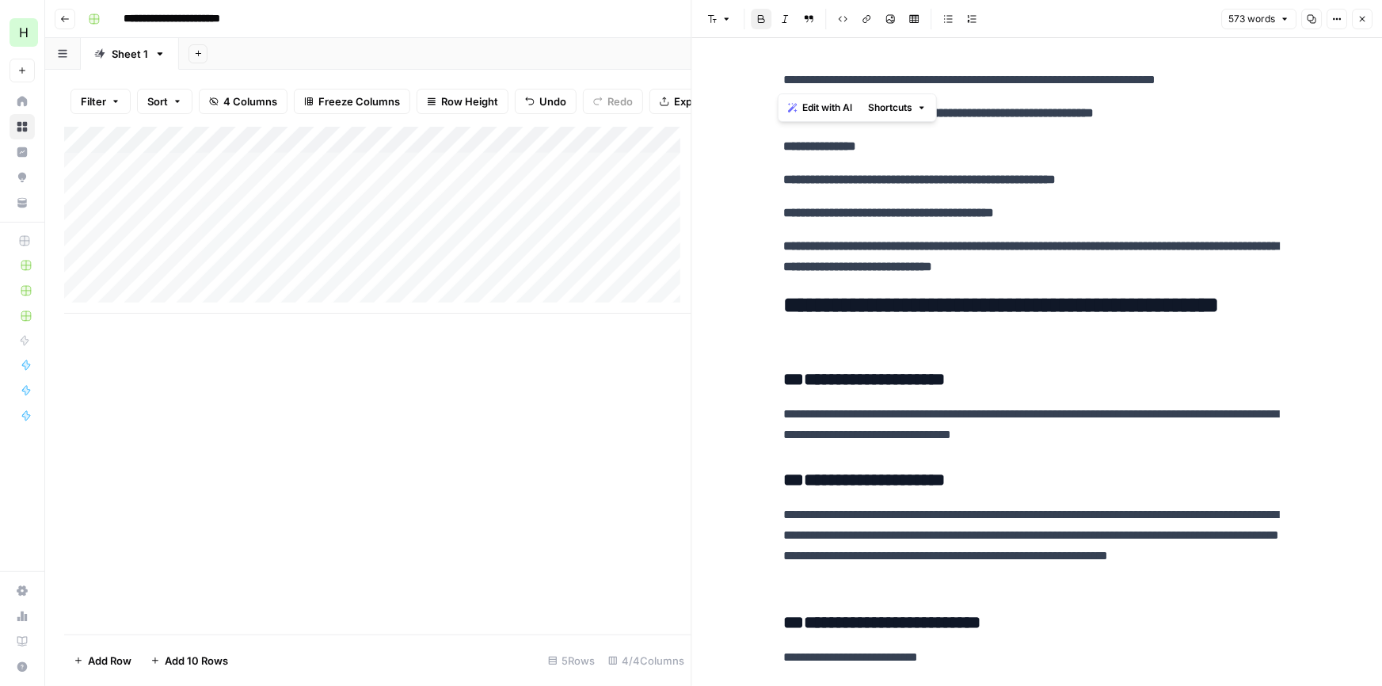
click at [696, 72] on div "**********" at bounding box center [1038, 343] width 692 height 686
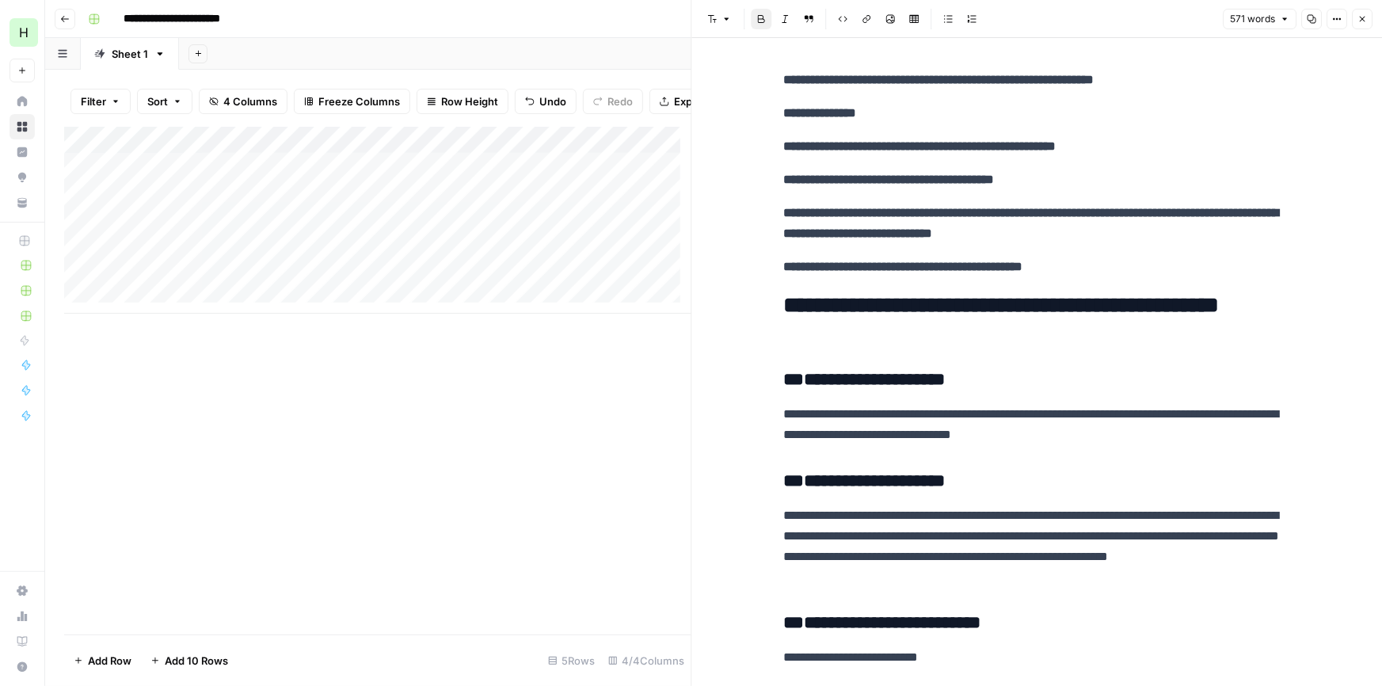
click at [891, 261] on strong "**********" at bounding box center [903, 267] width 239 height 12
click at [1190, 266] on p "**********" at bounding box center [1037, 267] width 507 height 21
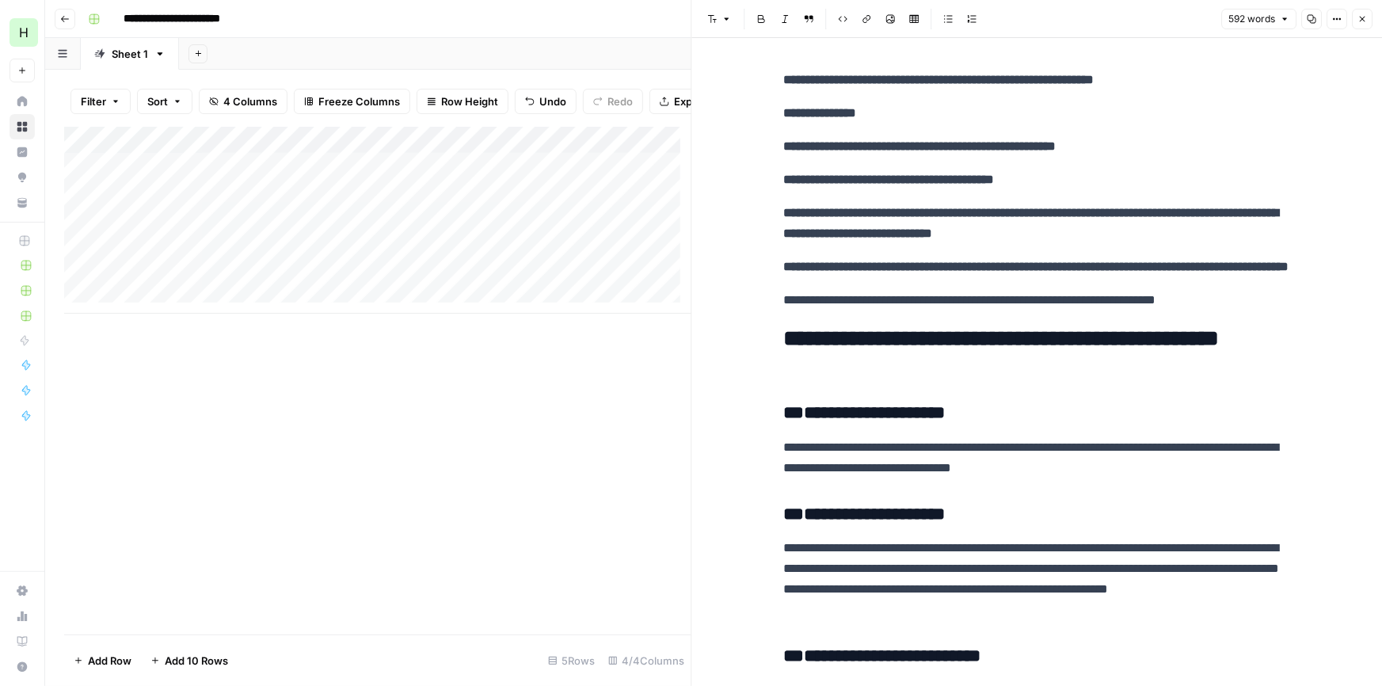
click at [1358, 22] on icon "button" at bounding box center [1363, 19] width 10 height 10
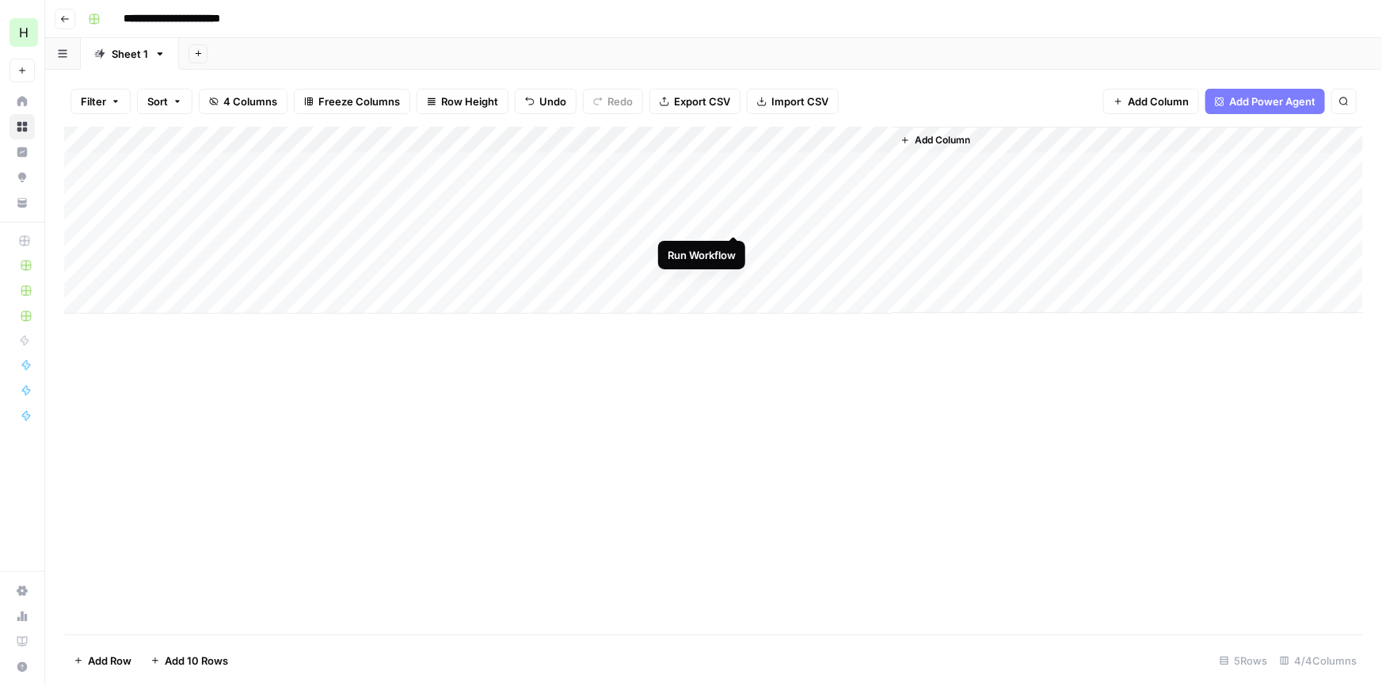
click at [732, 216] on div "Add Column" at bounding box center [713, 220] width 1299 height 187
click at [216, 257] on div "Add Column" at bounding box center [713, 220] width 1299 height 187
click at [872, 214] on div "Add Column" at bounding box center [713, 220] width 1299 height 187
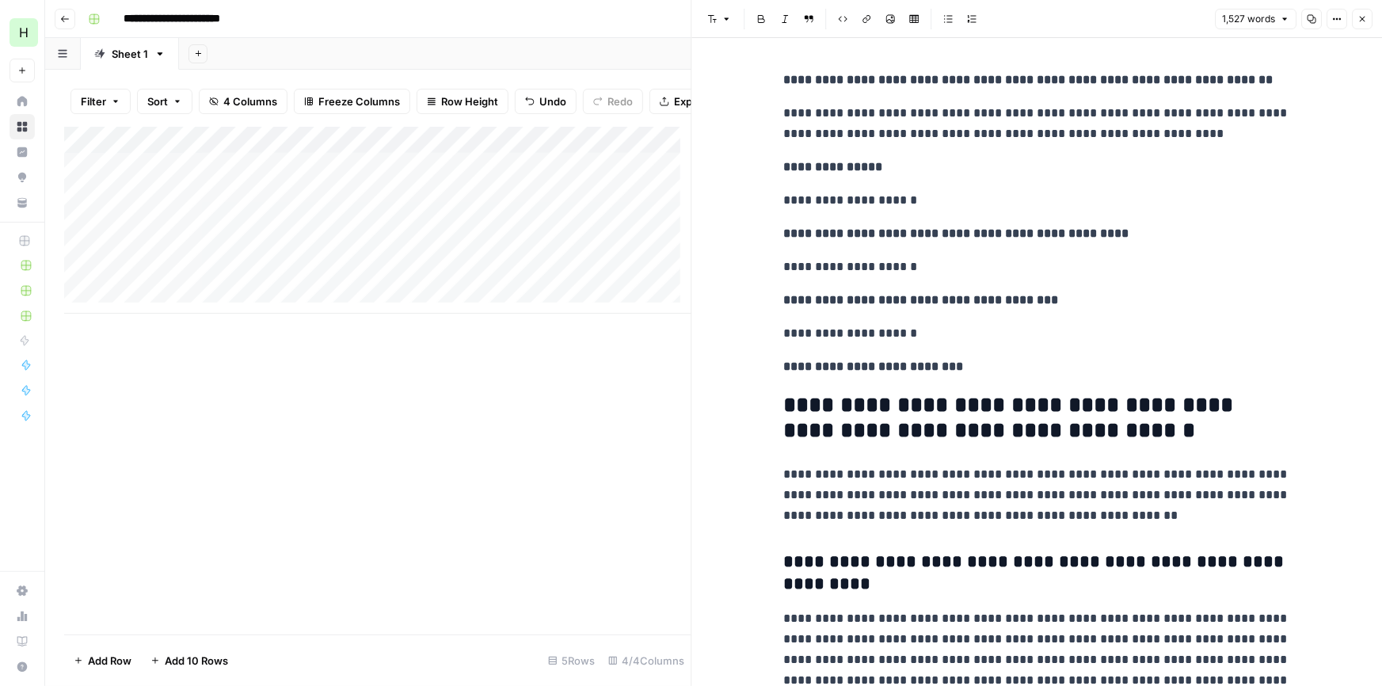
drag, startPoint x: 936, startPoint y: 561, endPoint x: 982, endPoint y: 261, distance: 303.8
click at [1307, 20] on icon "button" at bounding box center [1312, 19] width 10 height 10
click at [330, 254] on div "Add Column" at bounding box center [377, 220] width 627 height 187
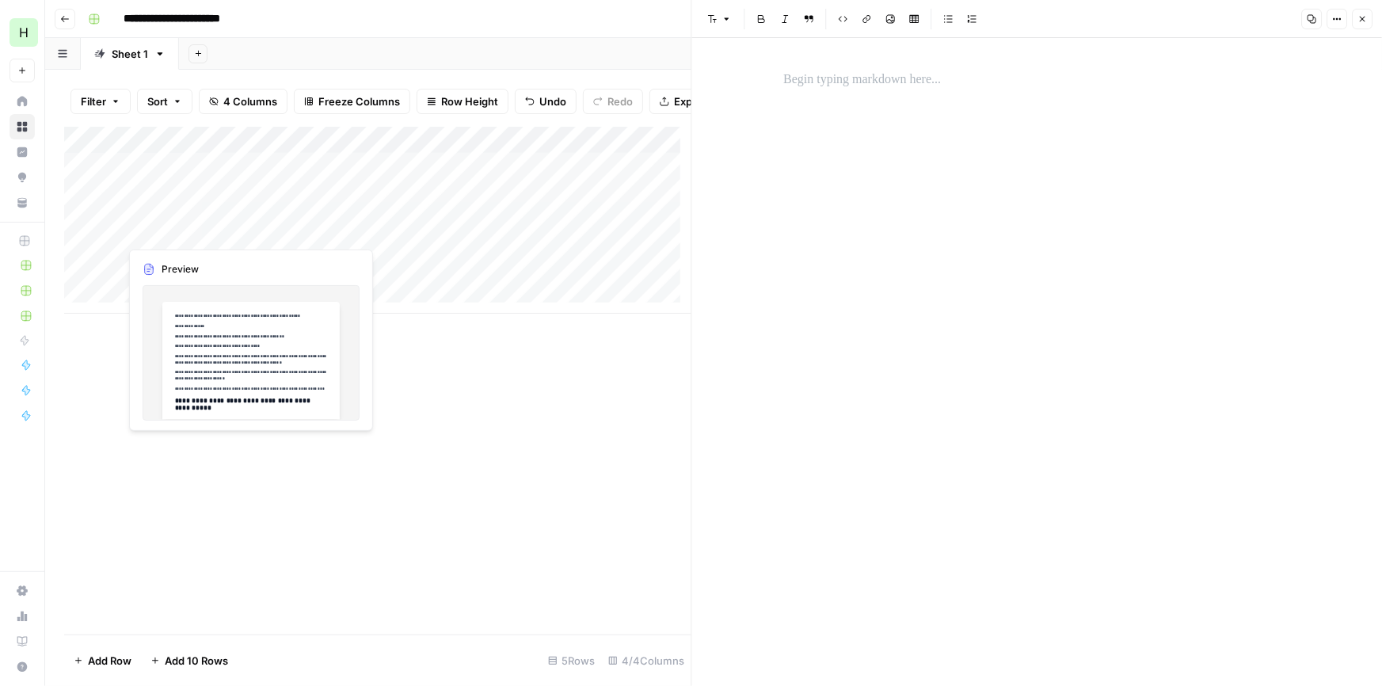
click at [336, 232] on div "Add Column" at bounding box center [377, 220] width 627 height 187
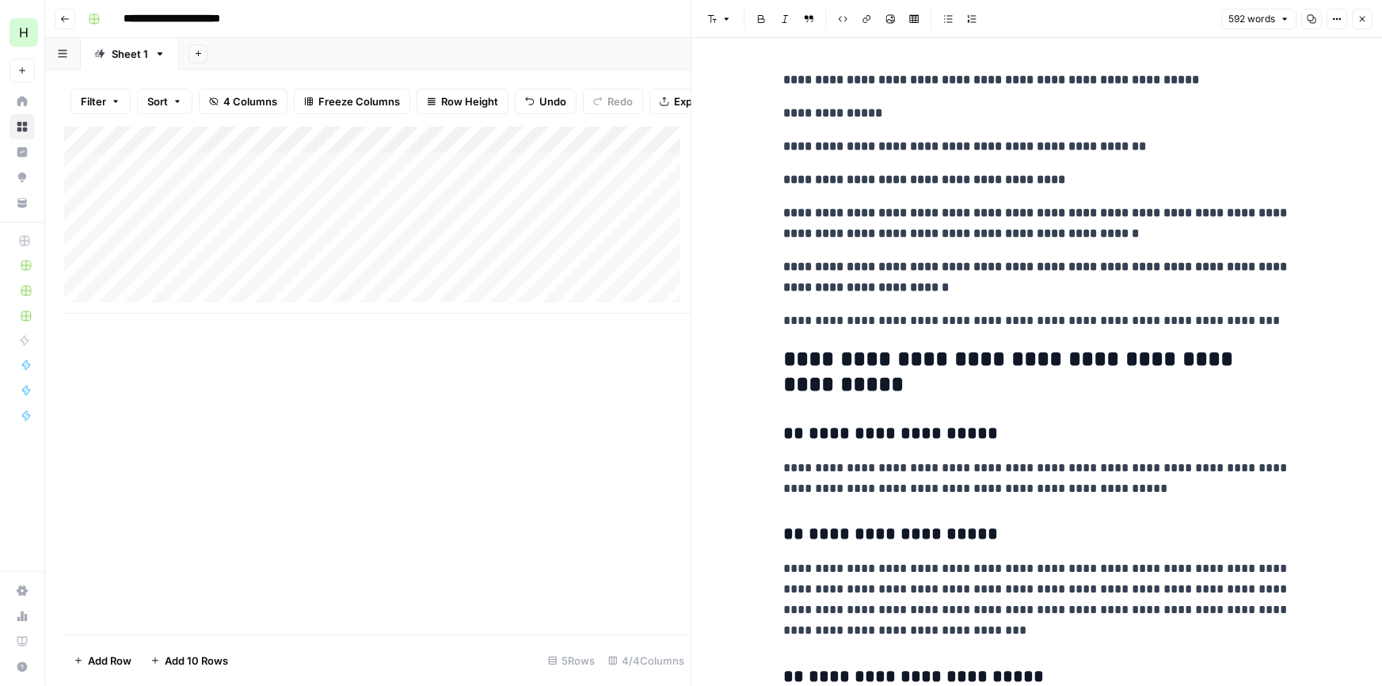
click at [1031, 149] on strong "**********" at bounding box center [965, 146] width 363 height 12
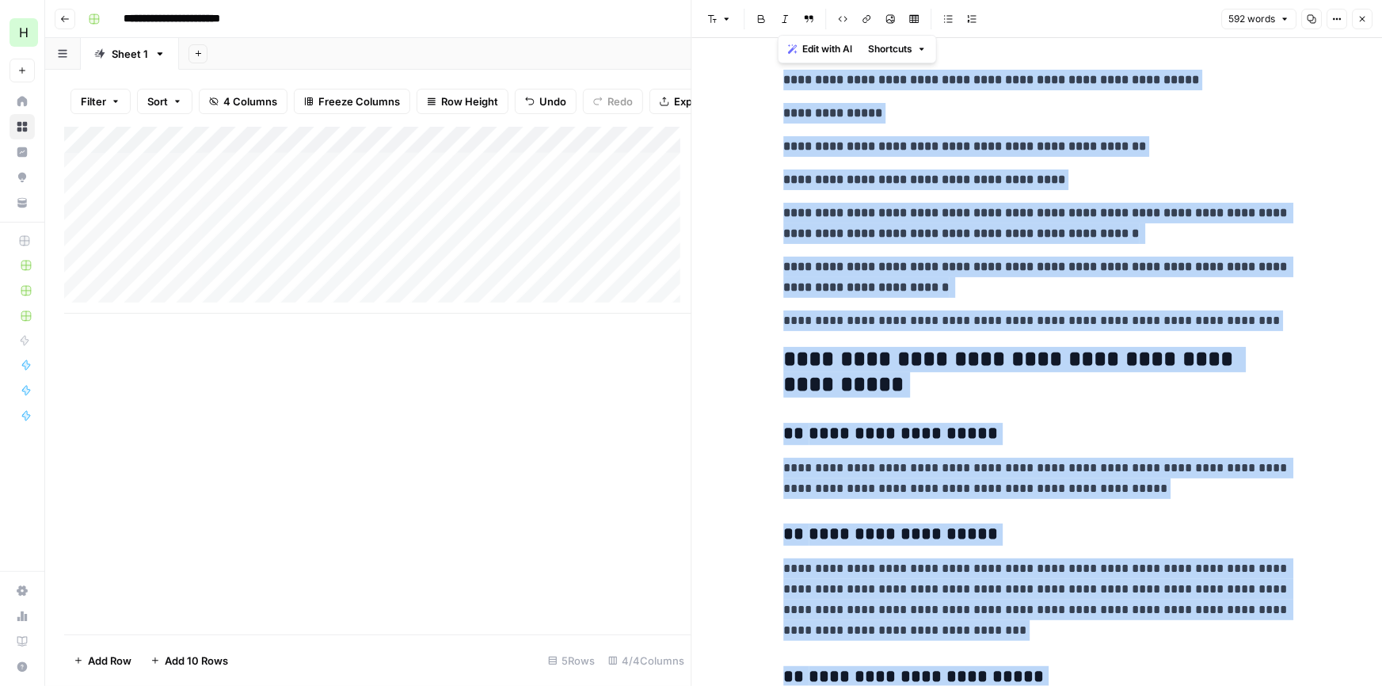
copy div "**********"
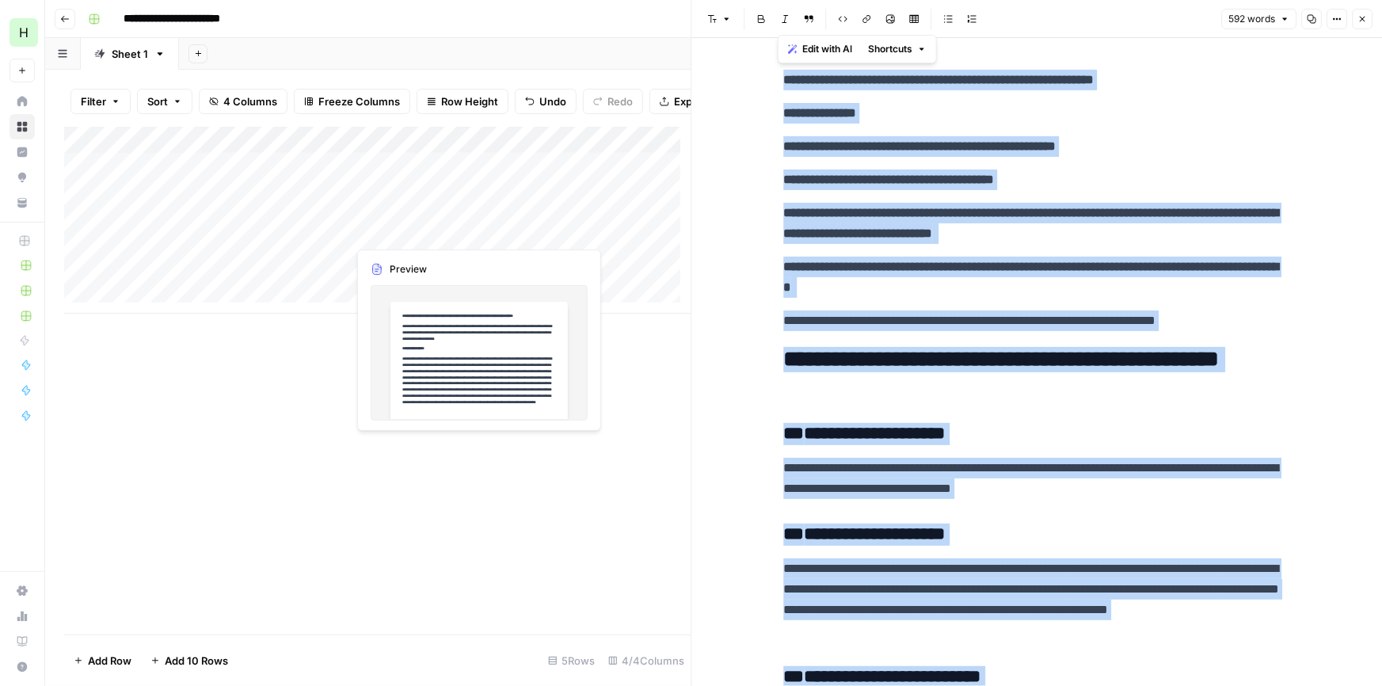
click at [293, 246] on div "Add Column" at bounding box center [377, 220] width 627 height 187
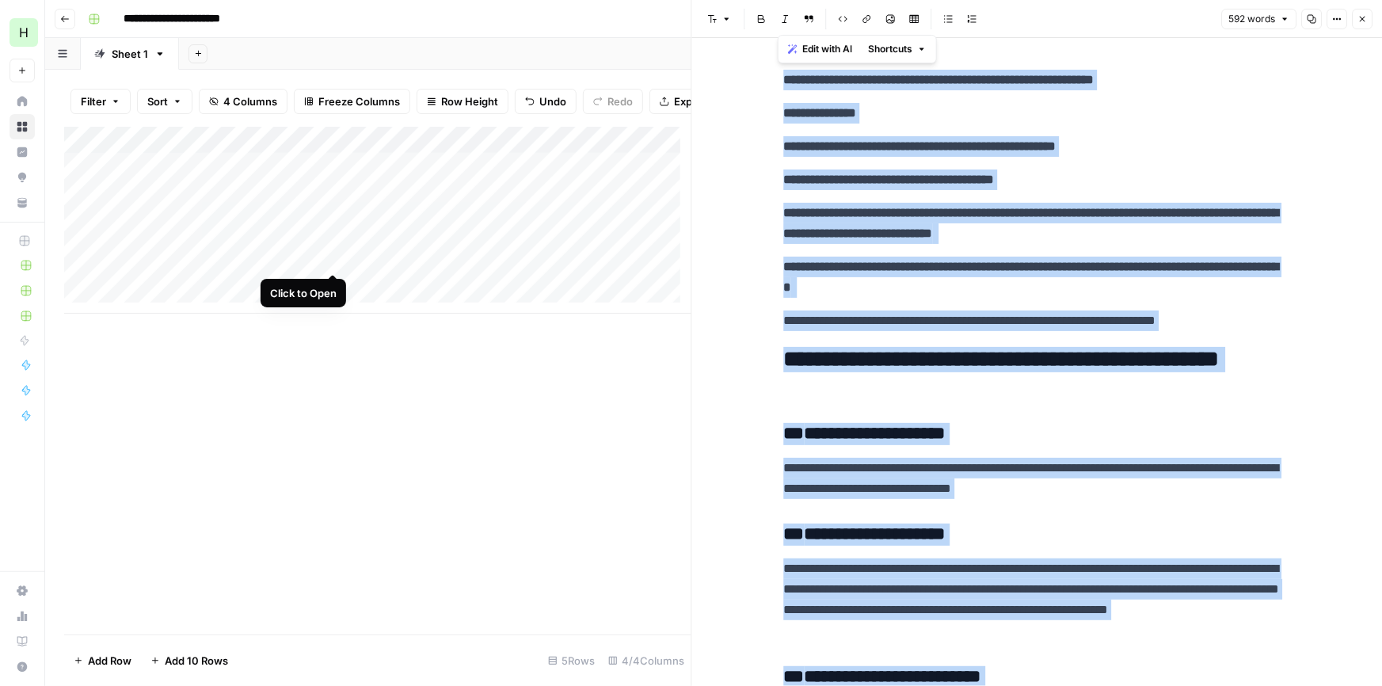
click at [336, 252] on div "Add Column" at bounding box center [377, 220] width 627 height 187
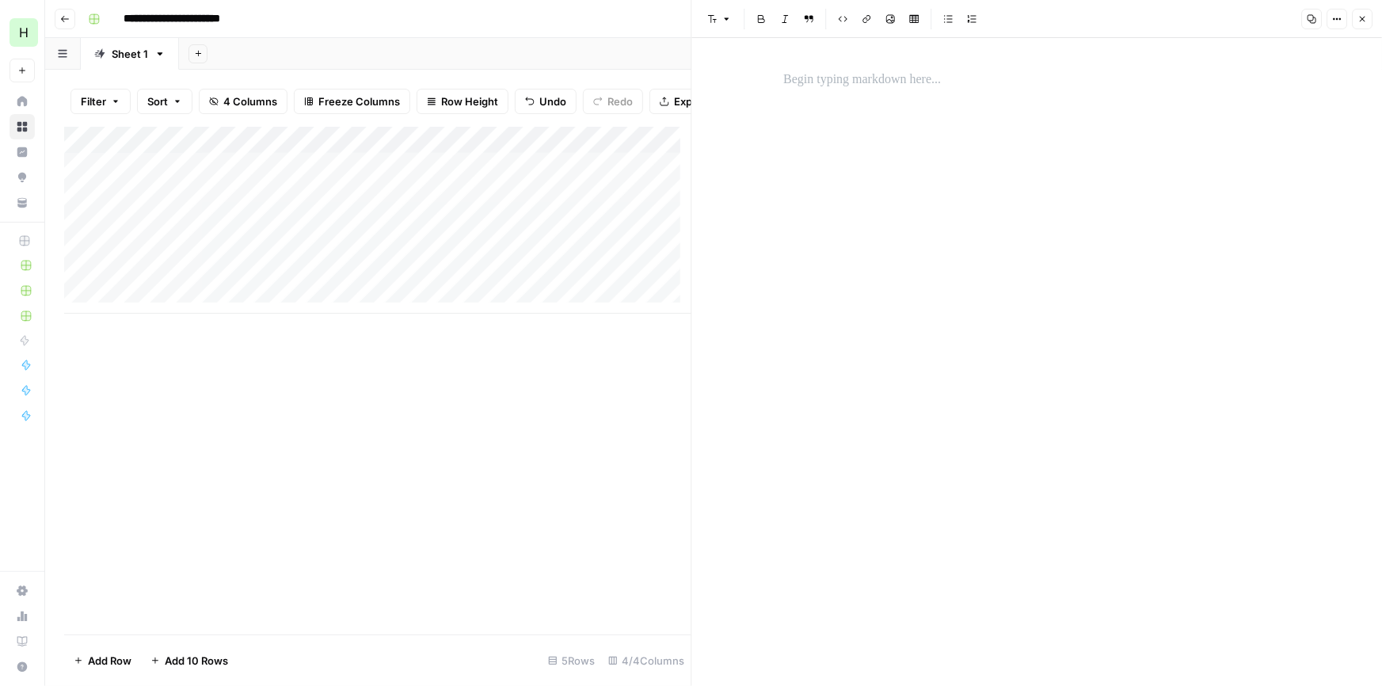
click at [814, 119] on div at bounding box center [1037, 362] width 526 height 648
click at [820, 79] on p at bounding box center [1037, 80] width 507 height 21
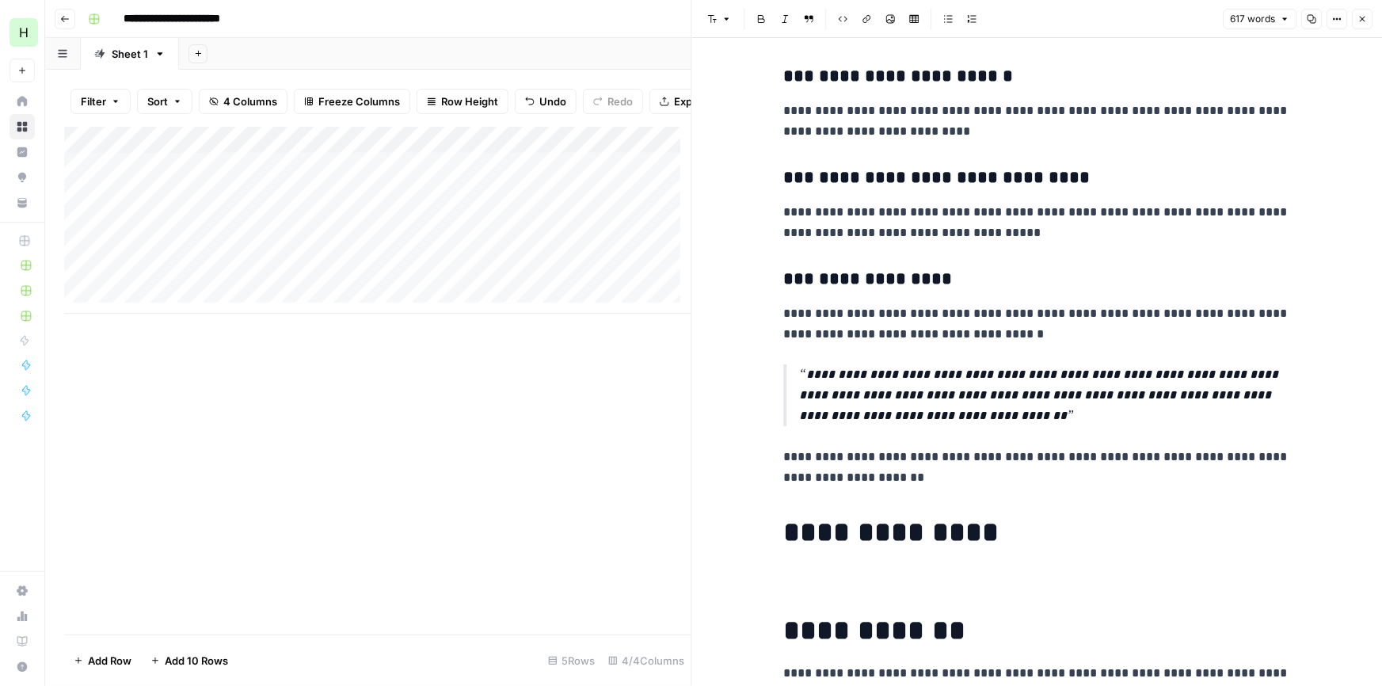
scroll to position [1863, 0]
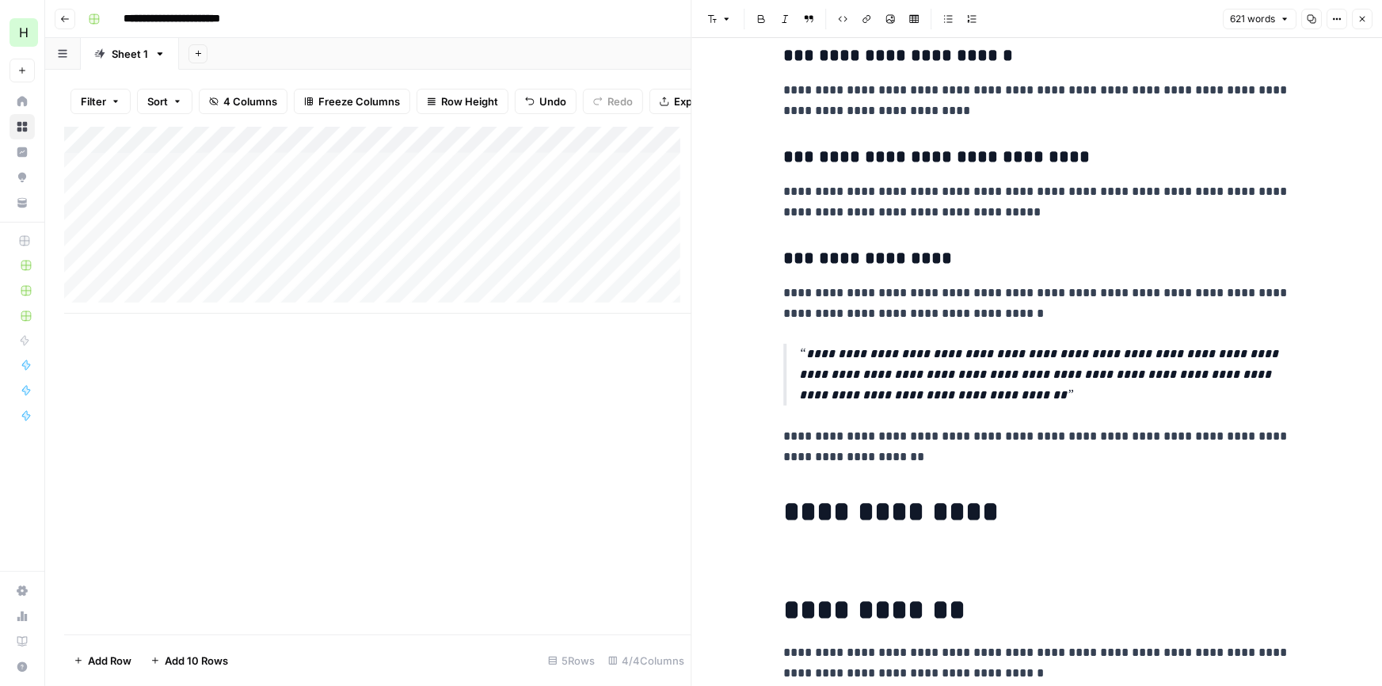
click at [1364, 18] on icon "button" at bounding box center [1363, 19] width 10 height 10
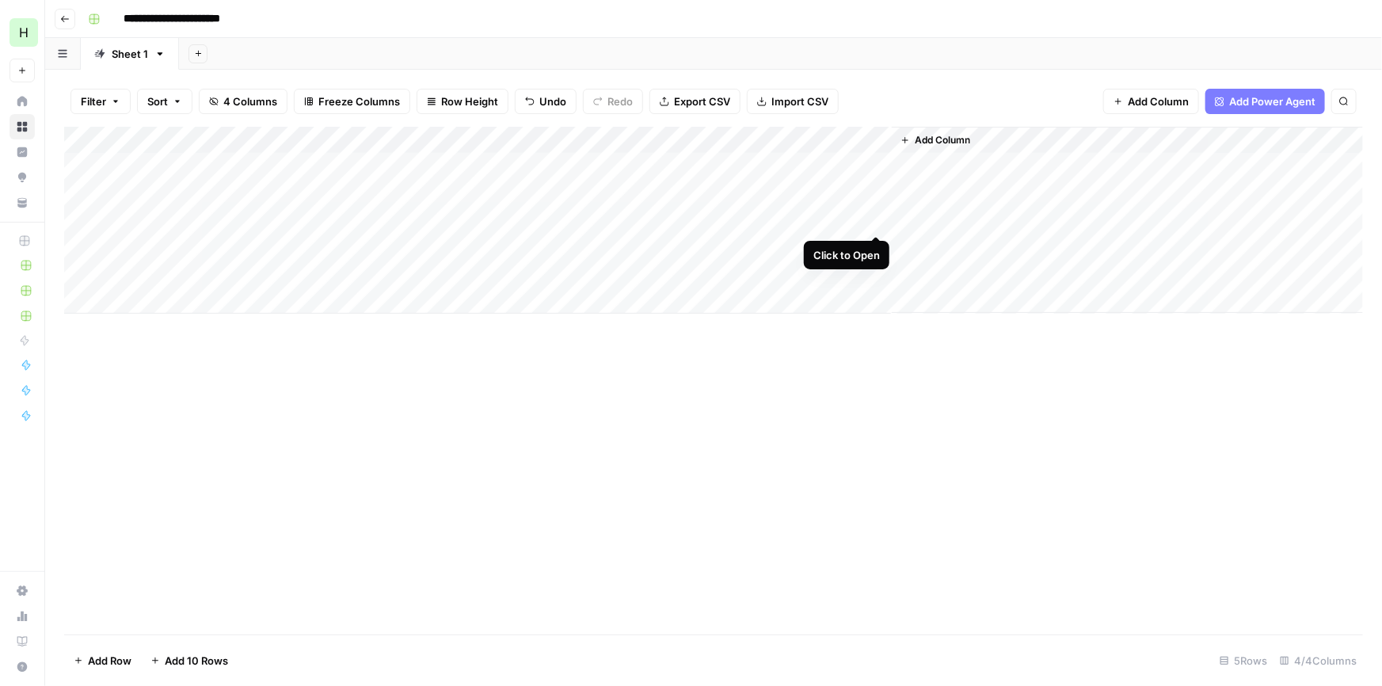
click at [877, 222] on div "Add Column" at bounding box center [713, 220] width 1299 height 187
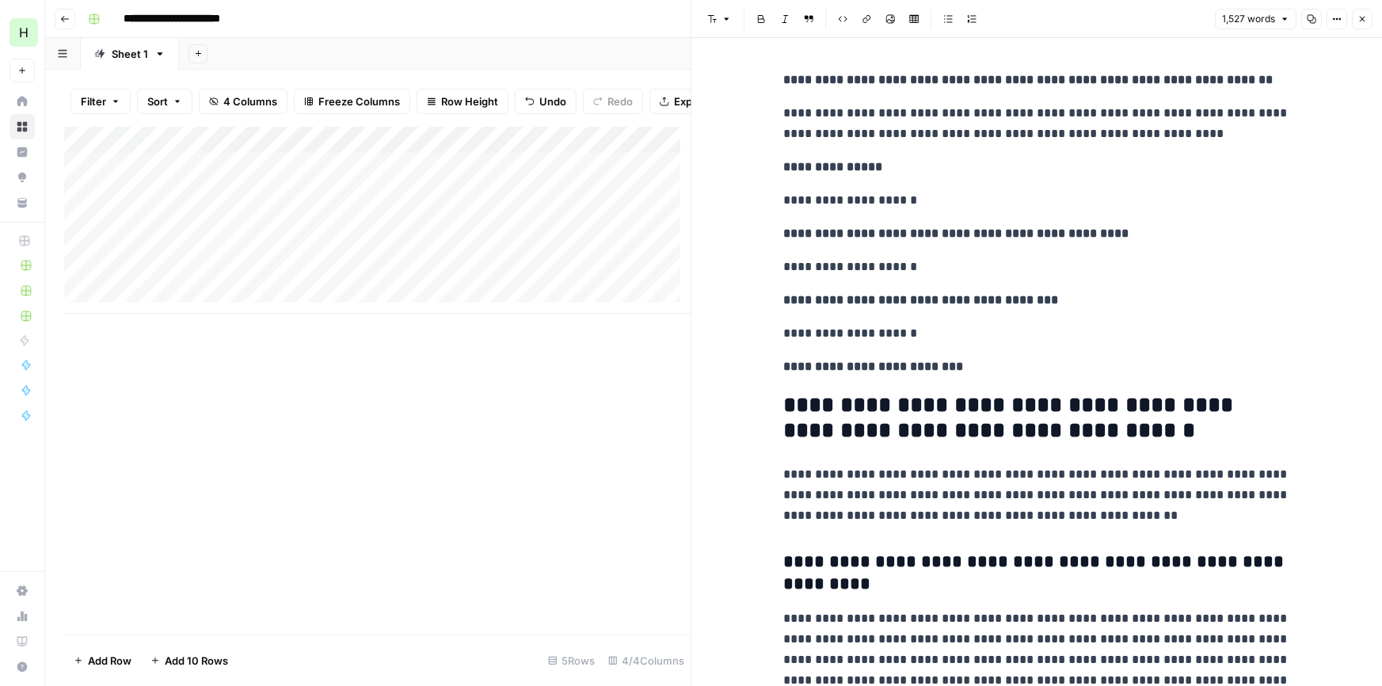
click at [1315, 26] on button "Copy" at bounding box center [1312, 19] width 21 height 21
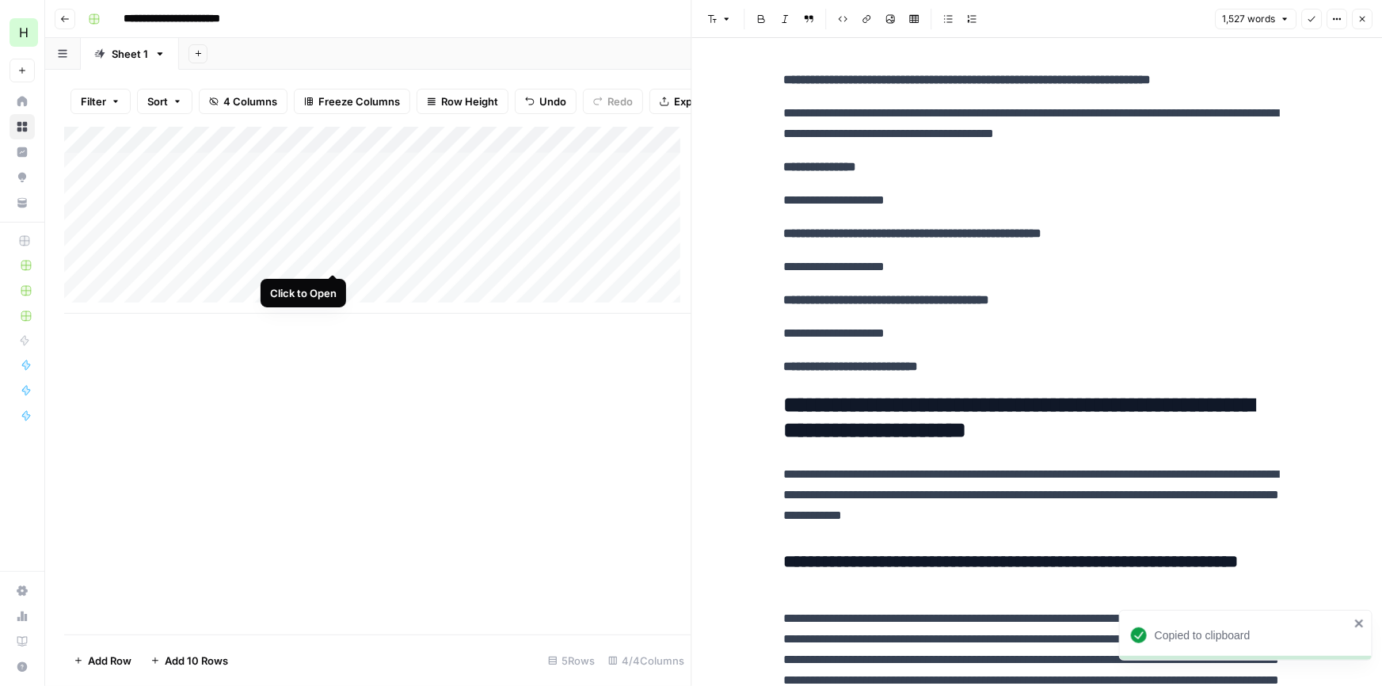
click at [334, 249] on div "Add Column" at bounding box center [377, 220] width 627 height 187
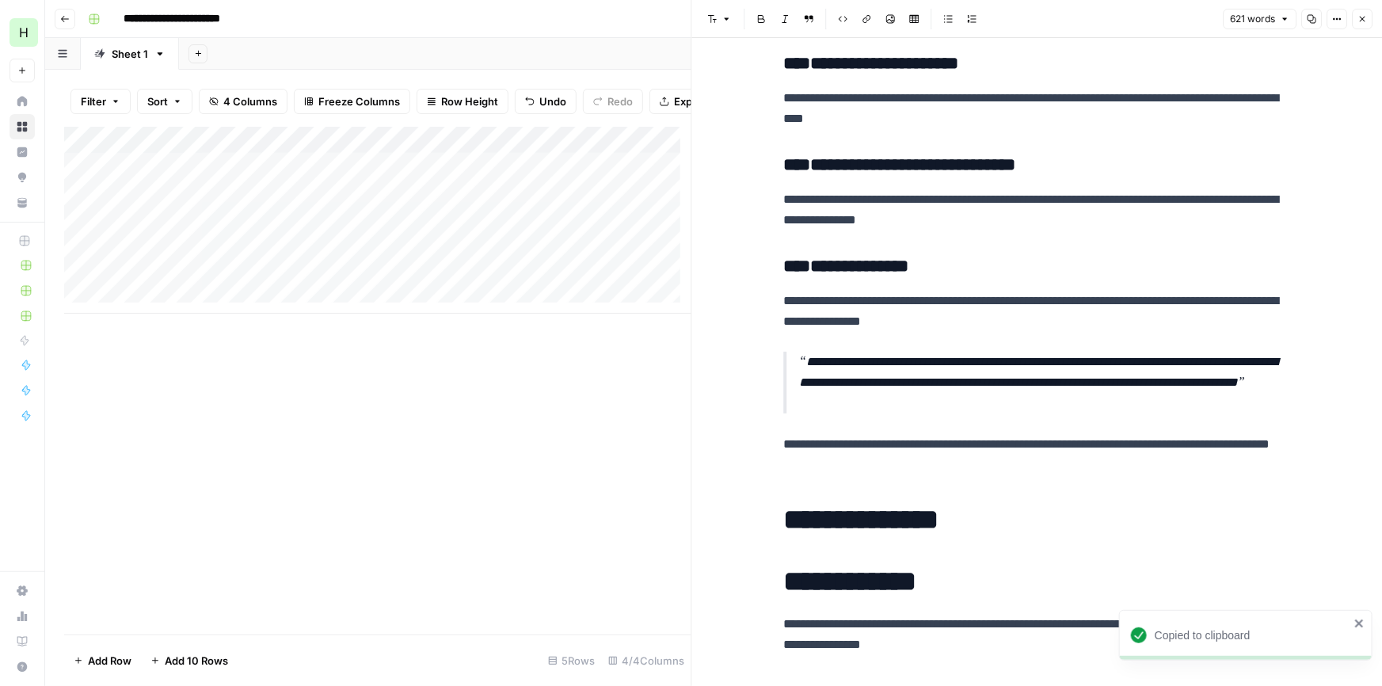
scroll to position [1882, 0]
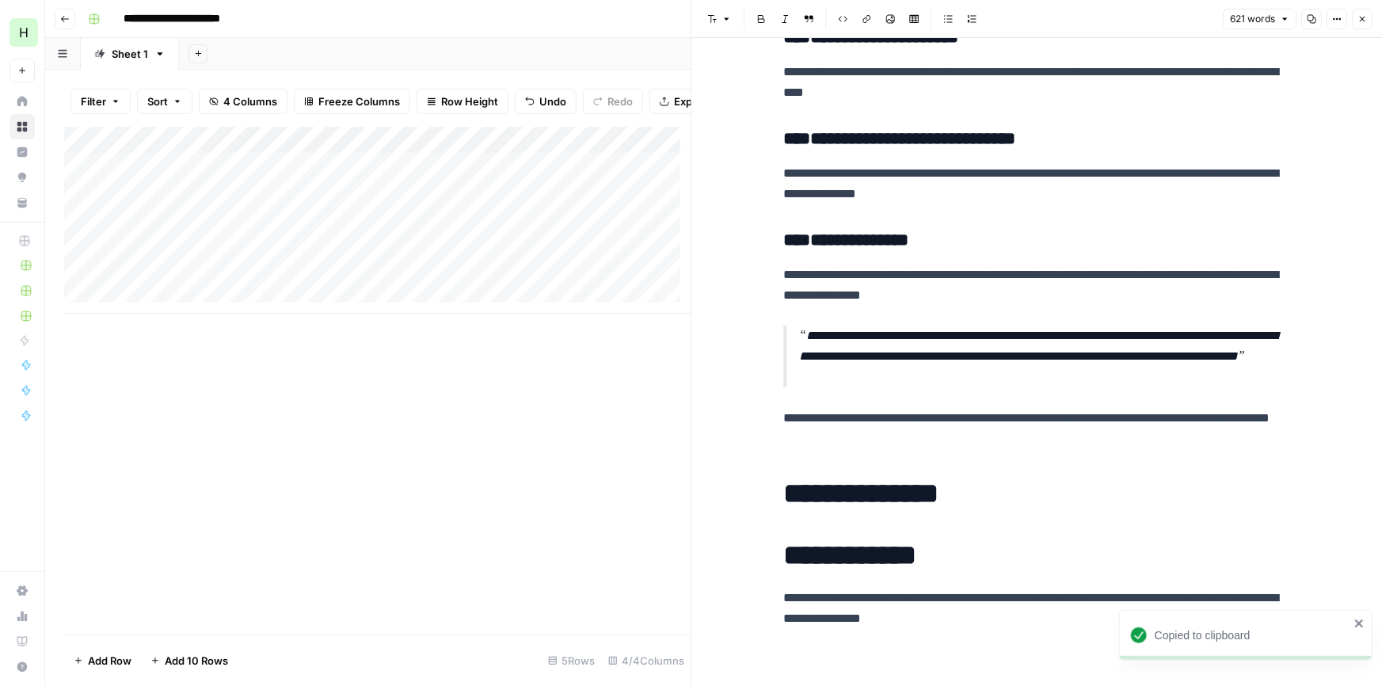
drag, startPoint x: 816, startPoint y: 520, endPoint x: 925, endPoint y: 517, distance: 109.4
click at [1131, 501] on h1 "**********" at bounding box center [1037, 493] width 507 height 33
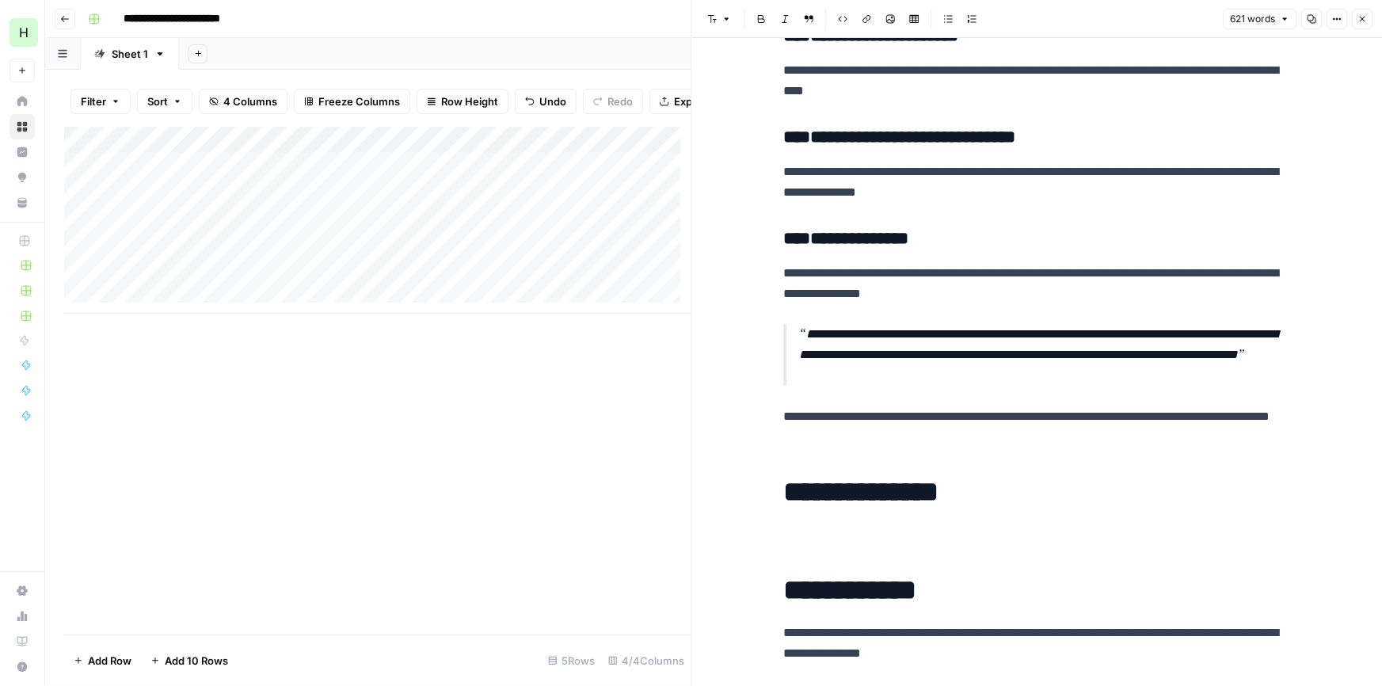
scroll to position [6107, 0]
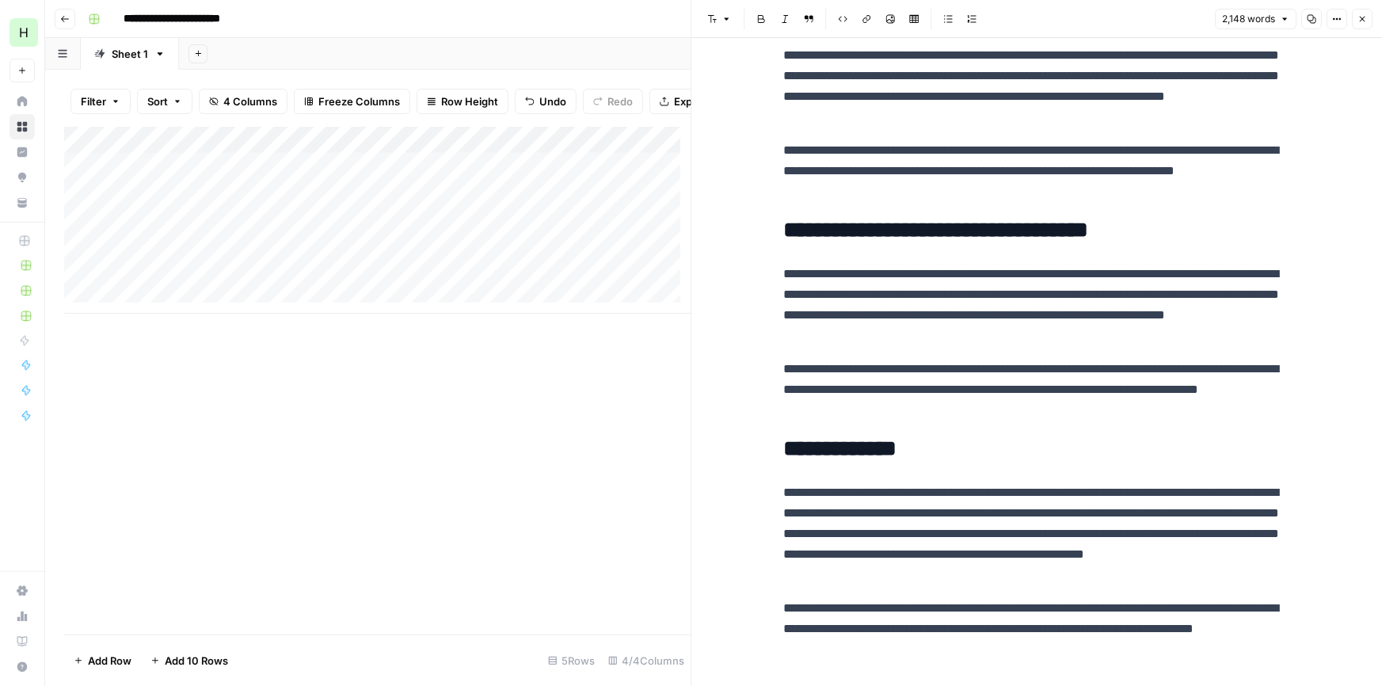
click at [1356, 21] on button "Close" at bounding box center [1362, 19] width 21 height 21
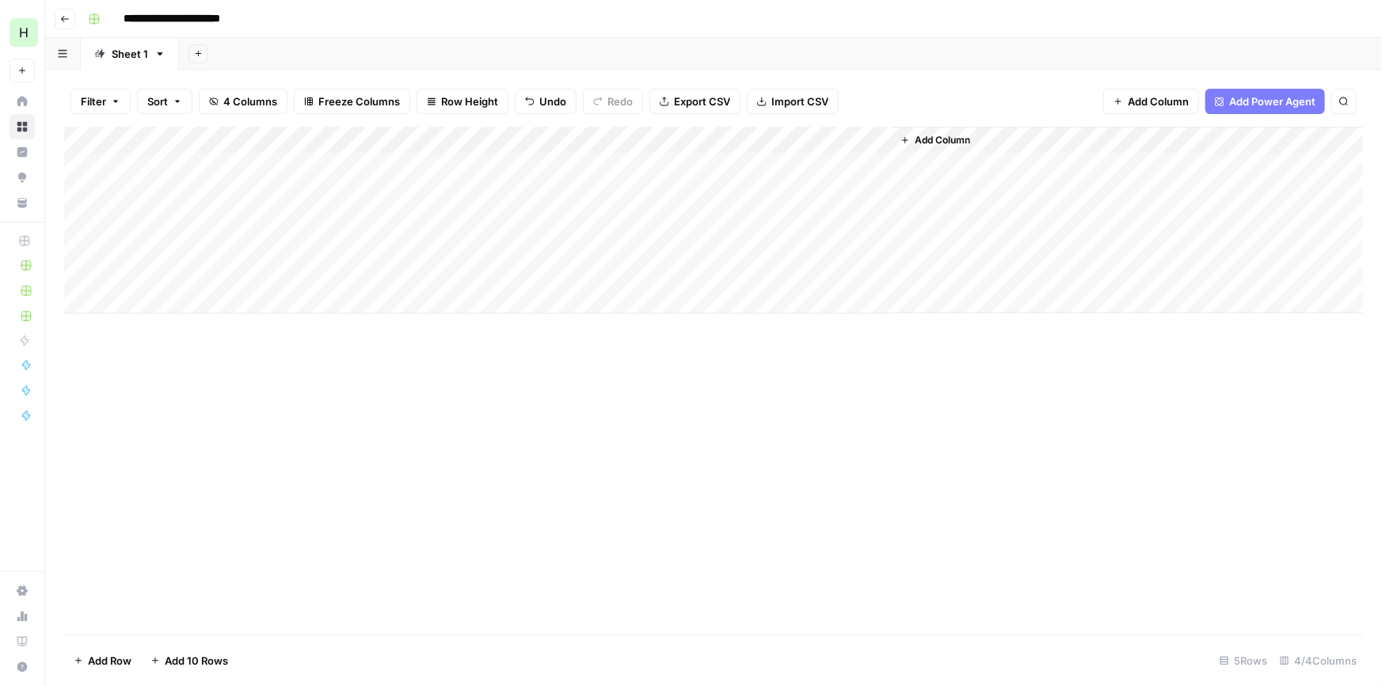
click at [559, 215] on div "Add Column" at bounding box center [713, 220] width 1299 height 187
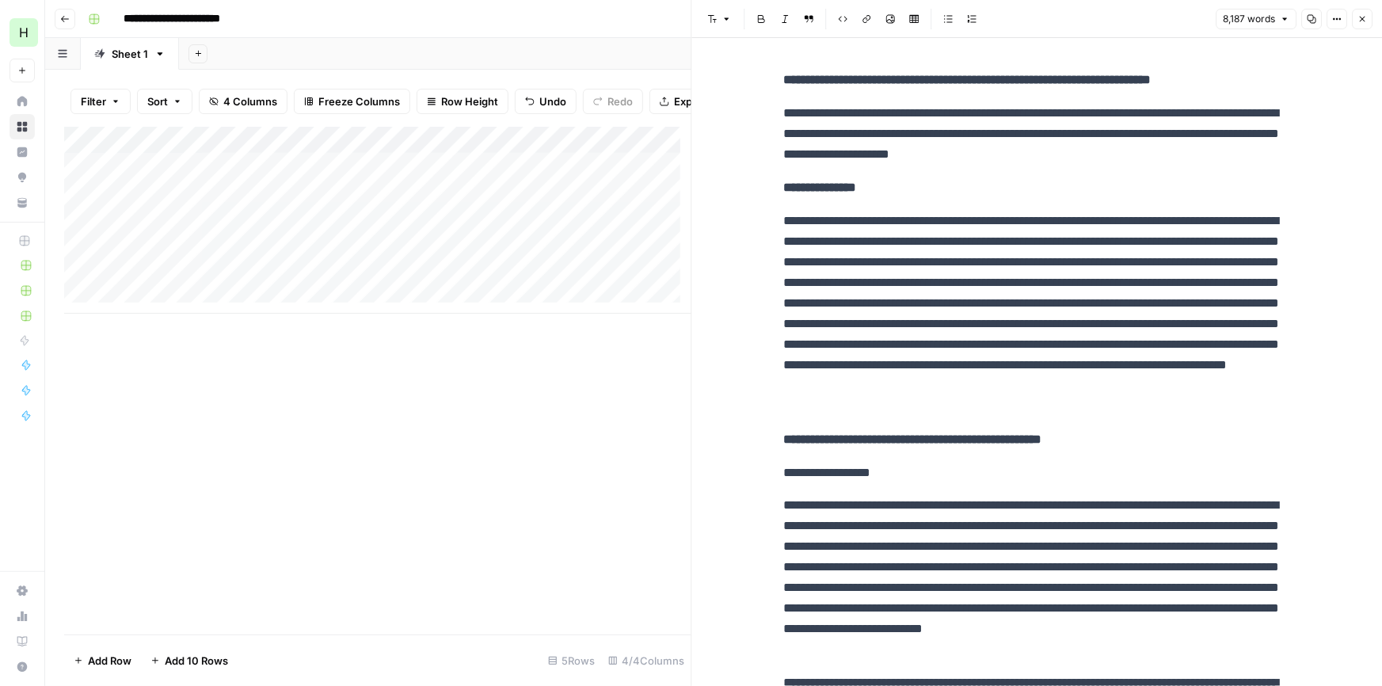
click at [1320, 17] on button "Copy" at bounding box center [1312, 19] width 21 height 21
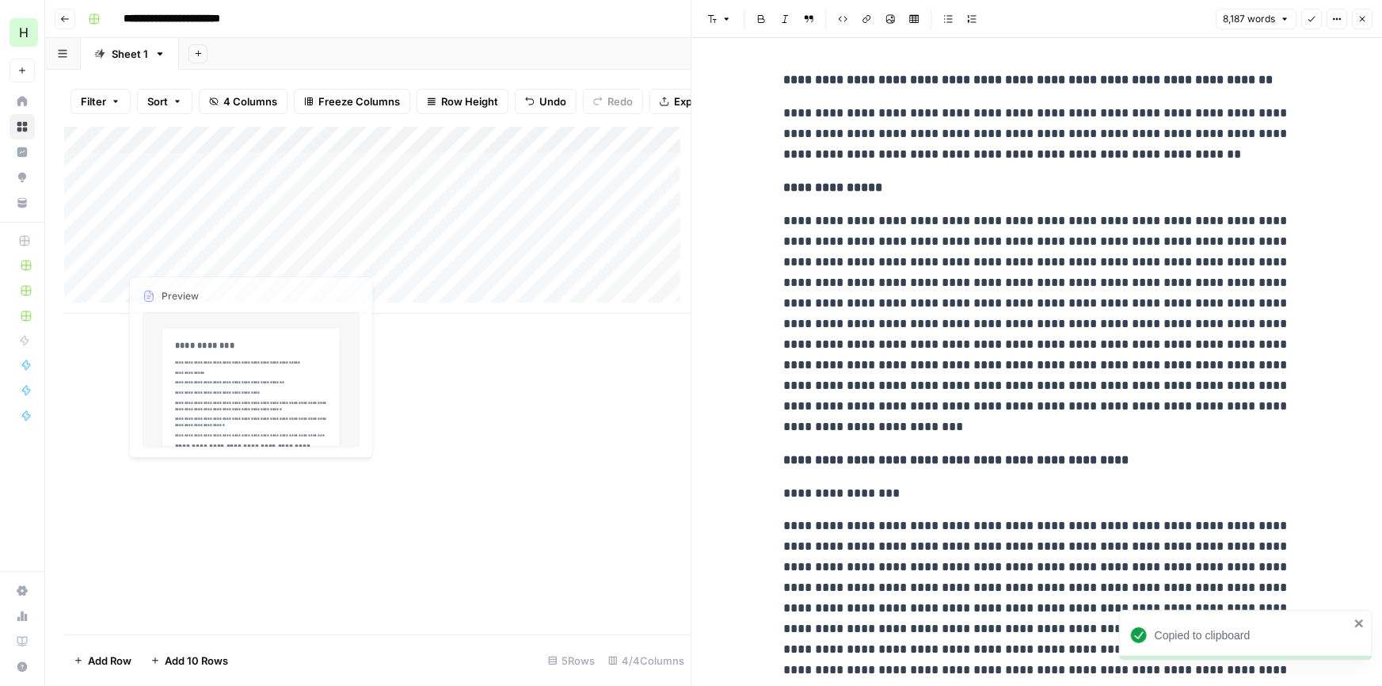
click at [409, 267] on div "Add Column" at bounding box center [377, 220] width 627 height 187
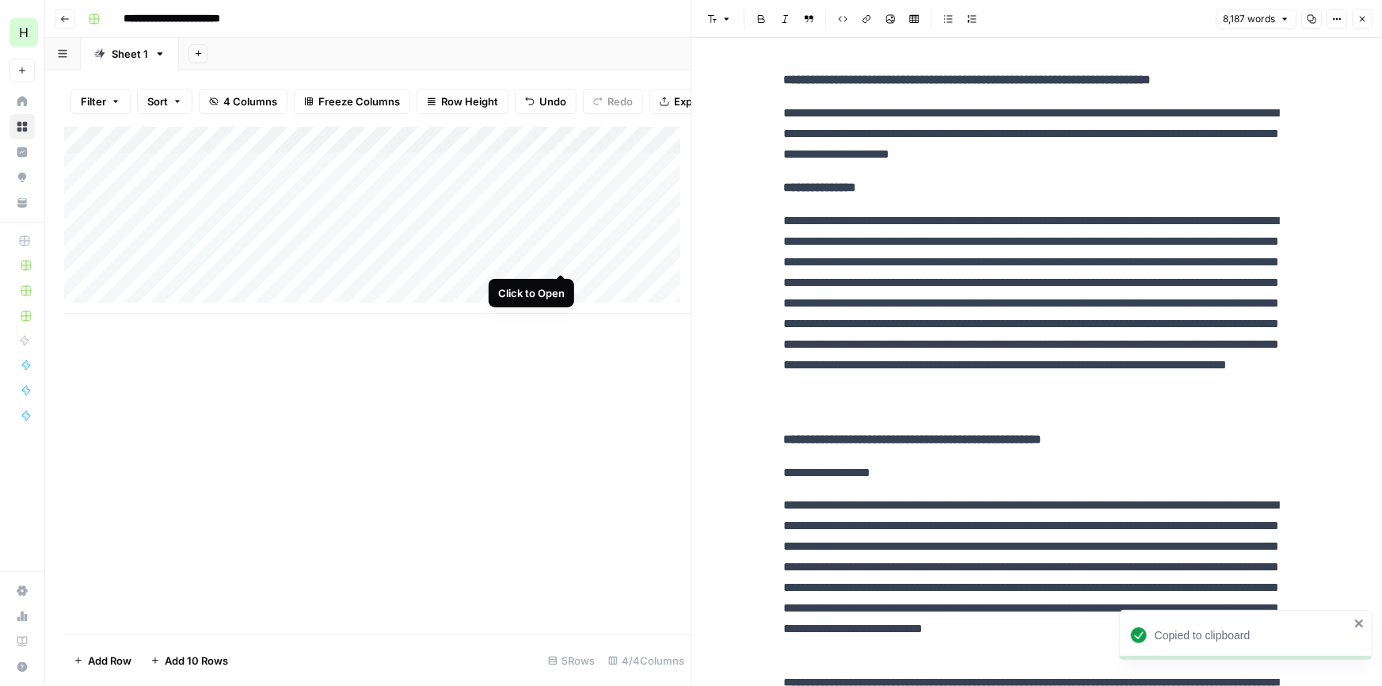
click at [559, 254] on div "Add Column" at bounding box center [377, 220] width 627 height 187
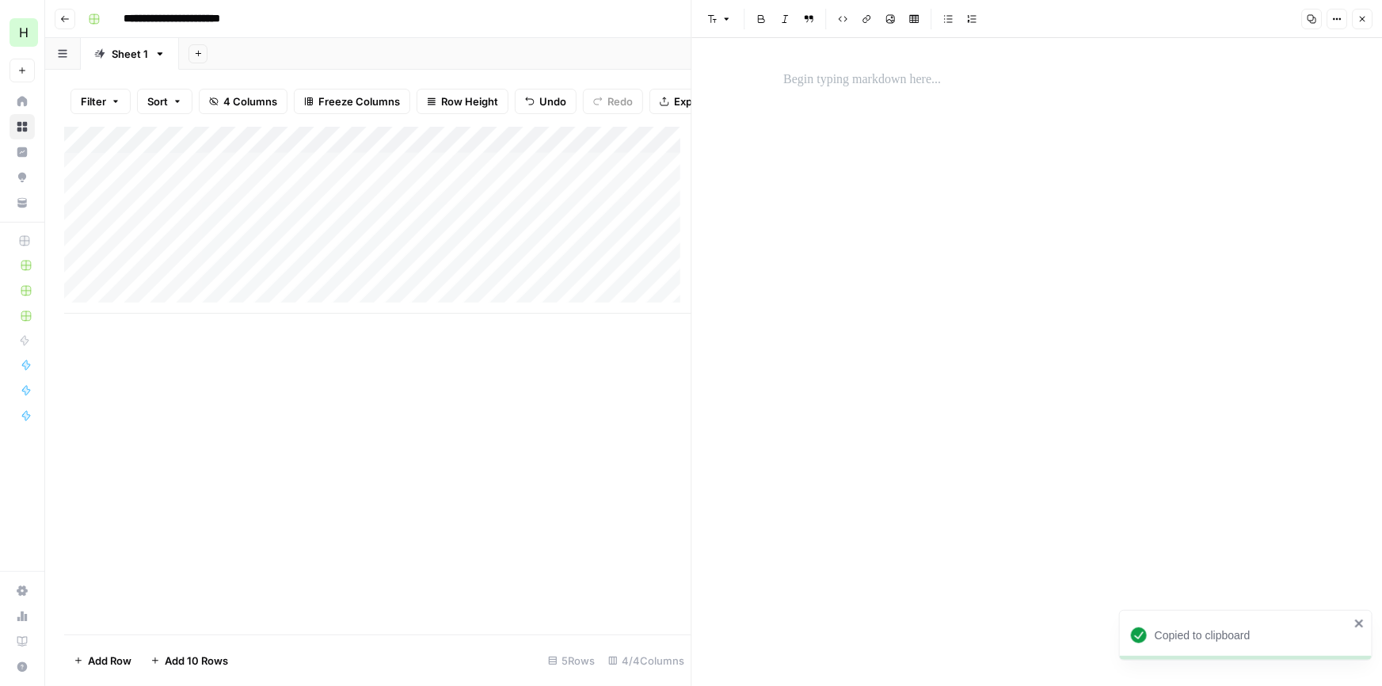
click at [497, 257] on div "Add Column" at bounding box center [377, 220] width 627 height 187
click at [816, 87] on p at bounding box center [1037, 80] width 507 height 21
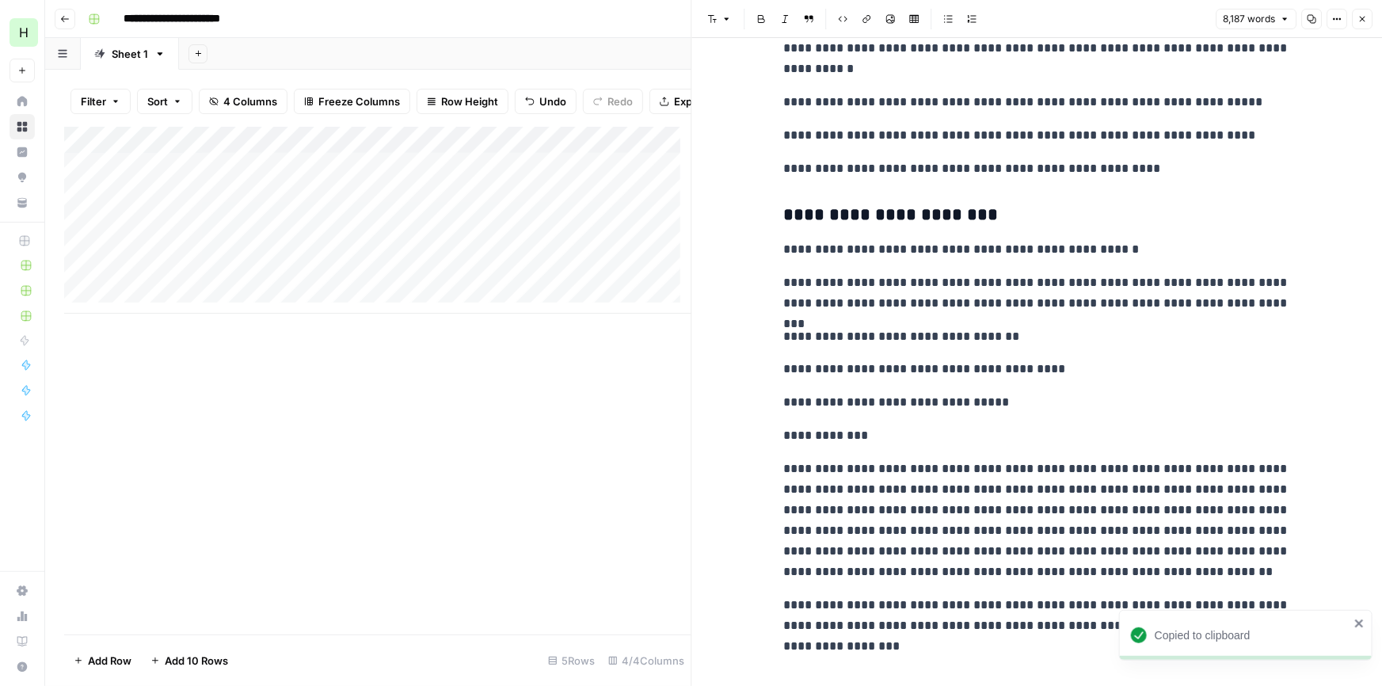
click at [1363, 22] on icon "button" at bounding box center [1363, 19] width 10 height 10
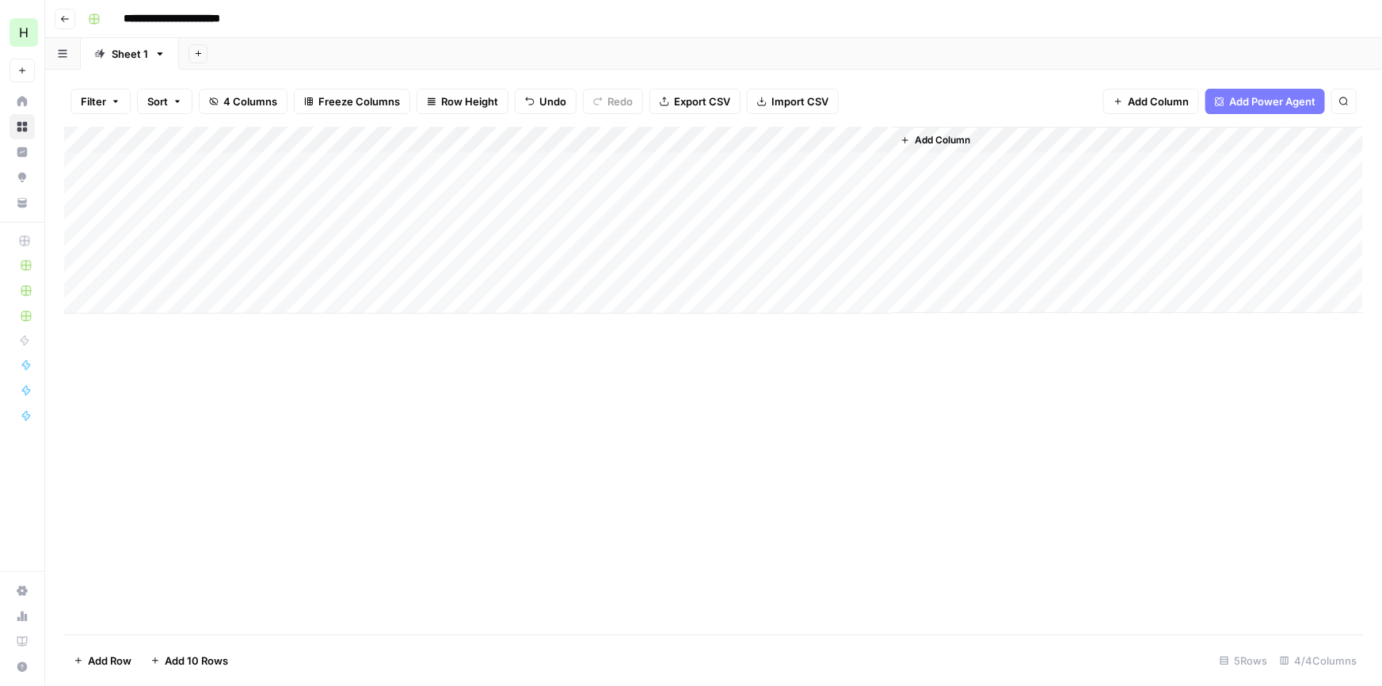
click at [659, 249] on div "Add Column" at bounding box center [713, 220] width 1299 height 187
click at [878, 240] on div "Add Column" at bounding box center [713, 220] width 1299 height 187
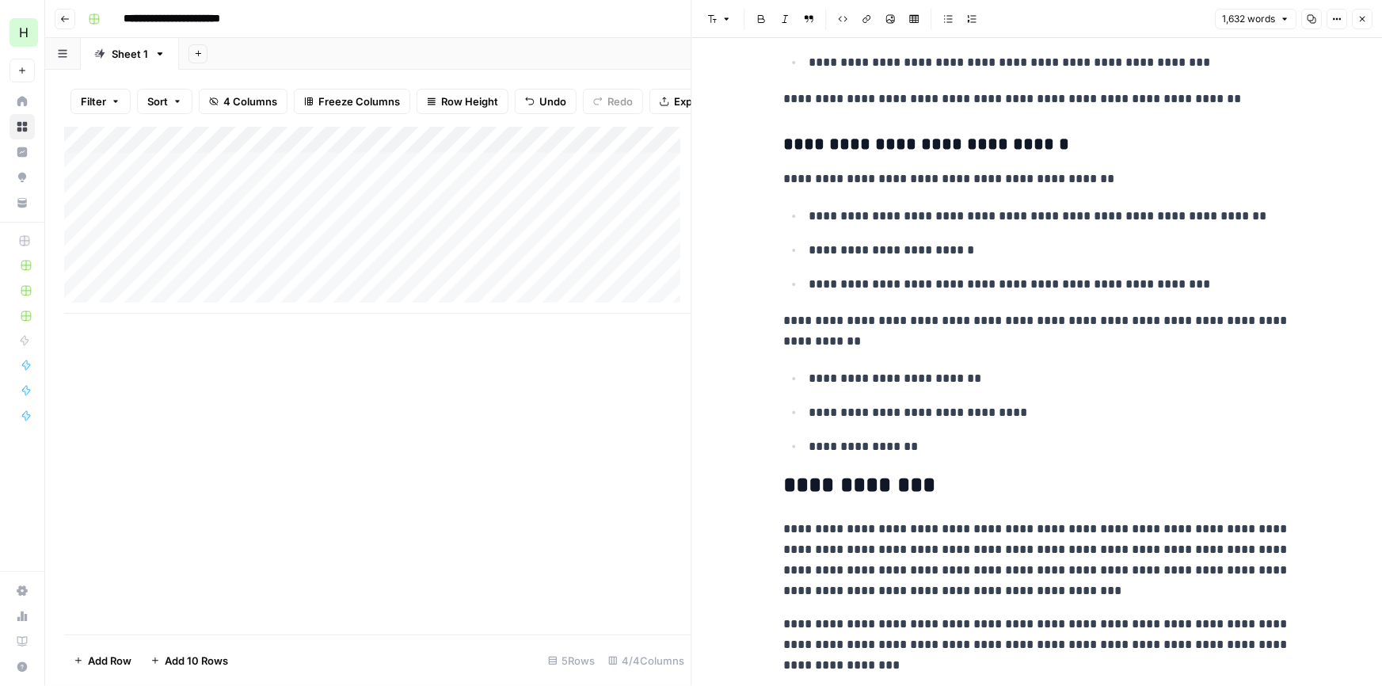
scroll to position [4433, 0]
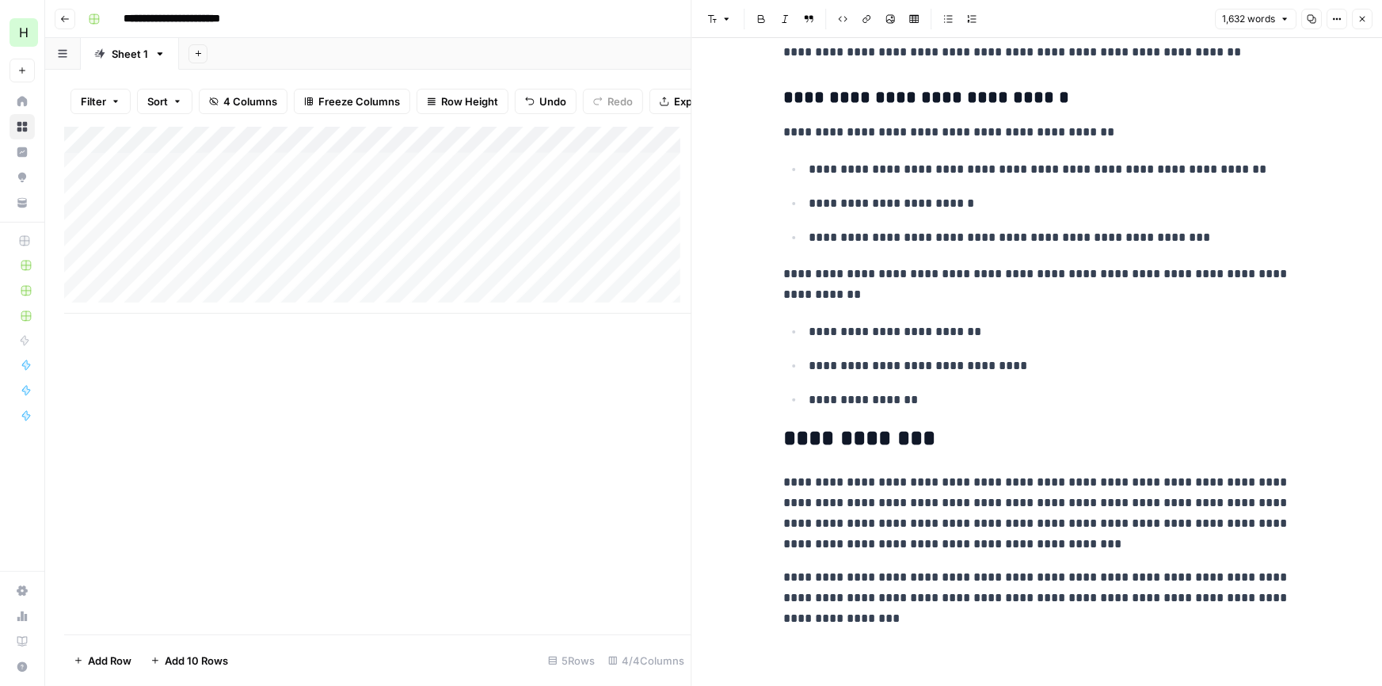
click at [1315, 19] on icon "button" at bounding box center [1312, 19] width 10 height 10
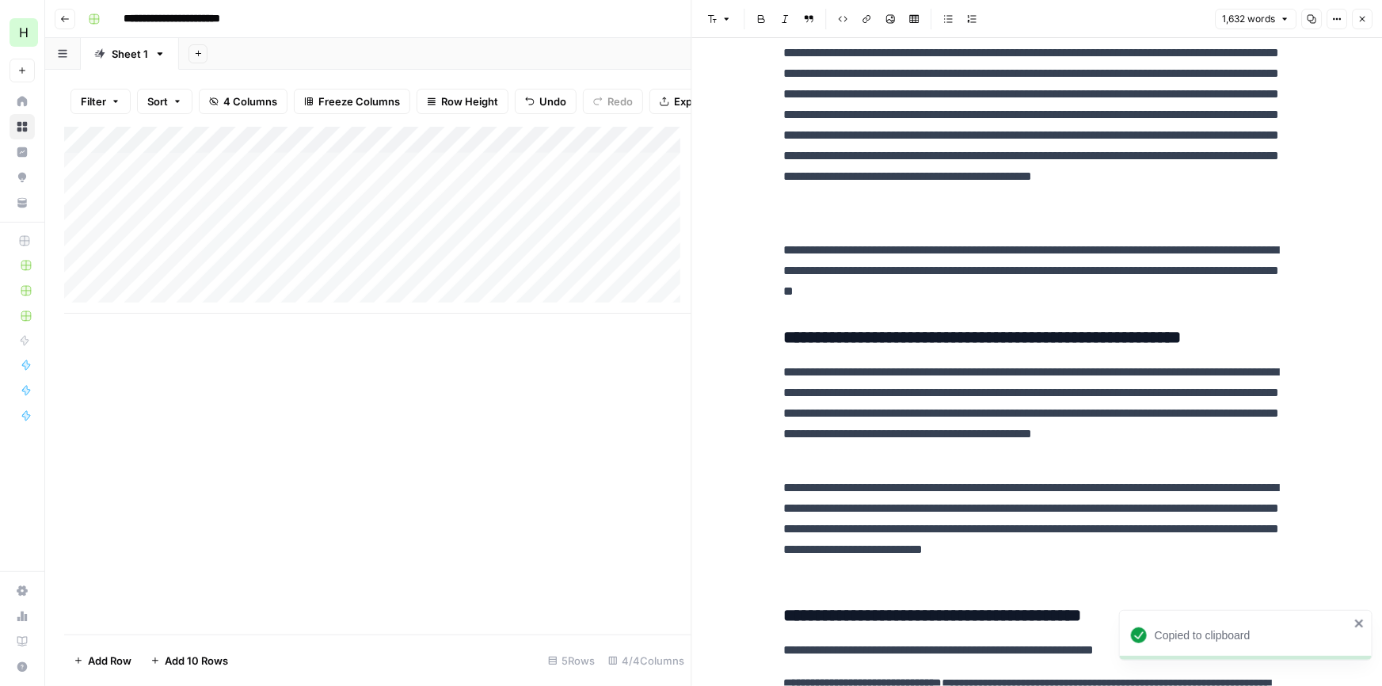
scroll to position [0, 0]
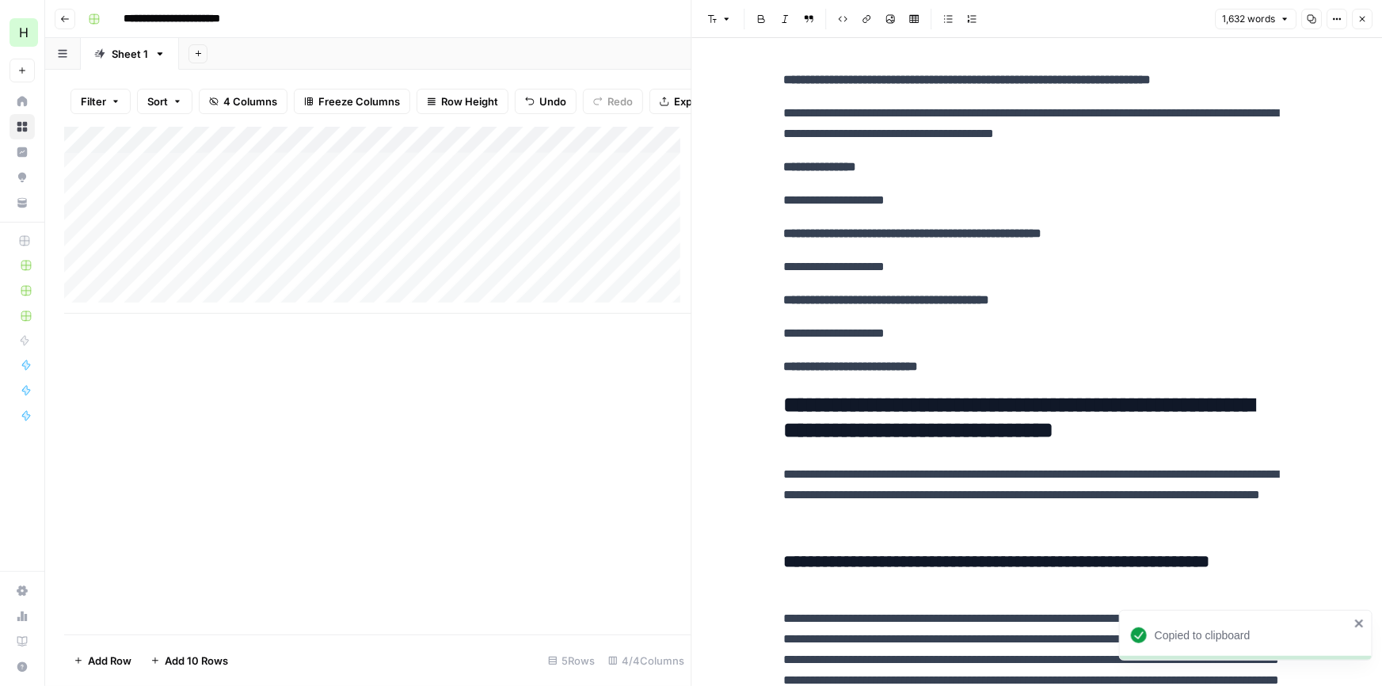
drag, startPoint x: 916, startPoint y: 170, endPoint x: 936, endPoint y: 67, distance: 104.3
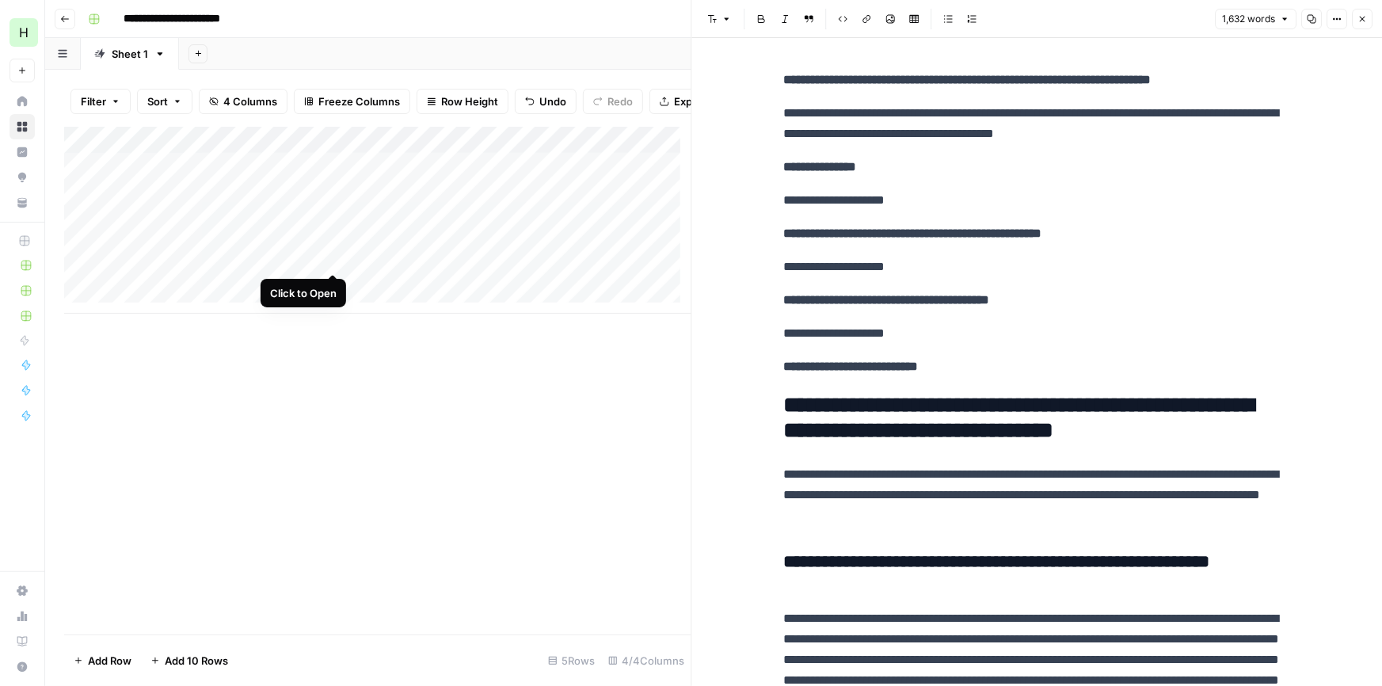
click at [329, 257] on div "Add Column" at bounding box center [377, 220] width 627 height 187
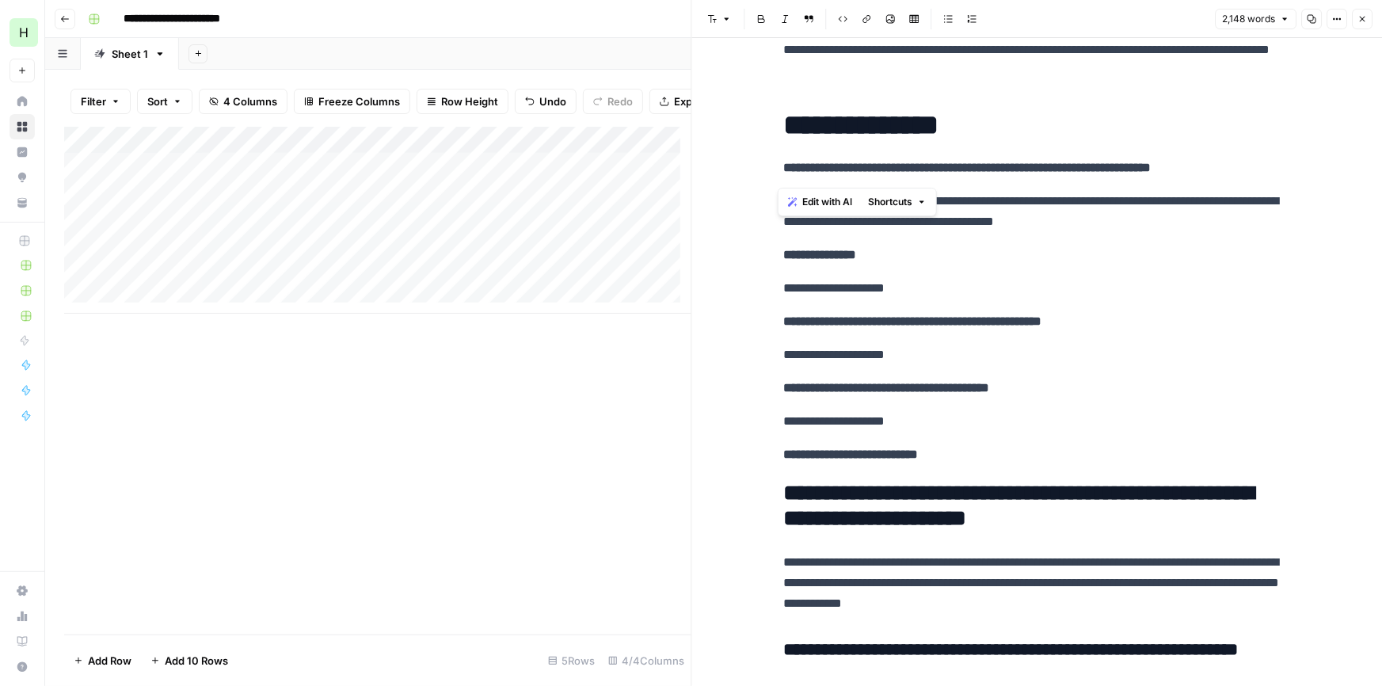
scroll to position [2081, 0]
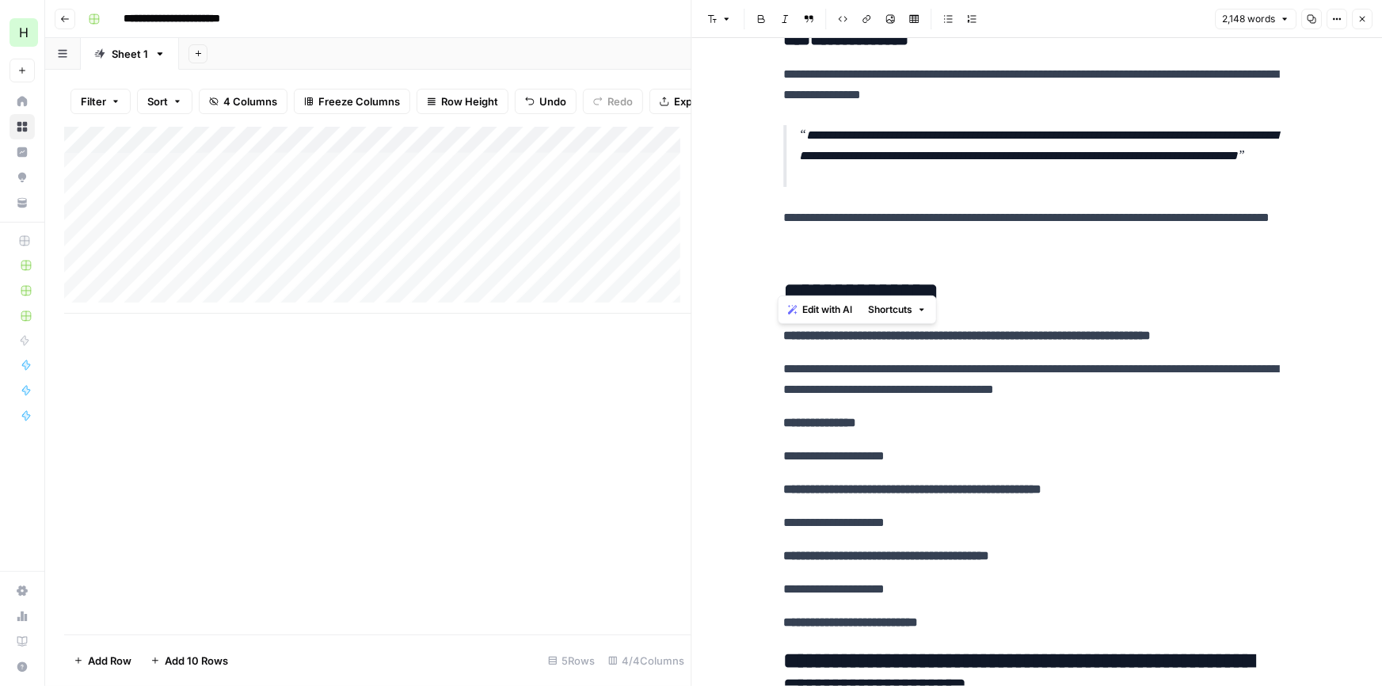
drag, startPoint x: 887, startPoint y: 369, endPoint x: 762, endPoint y: 330, distance: 130.5
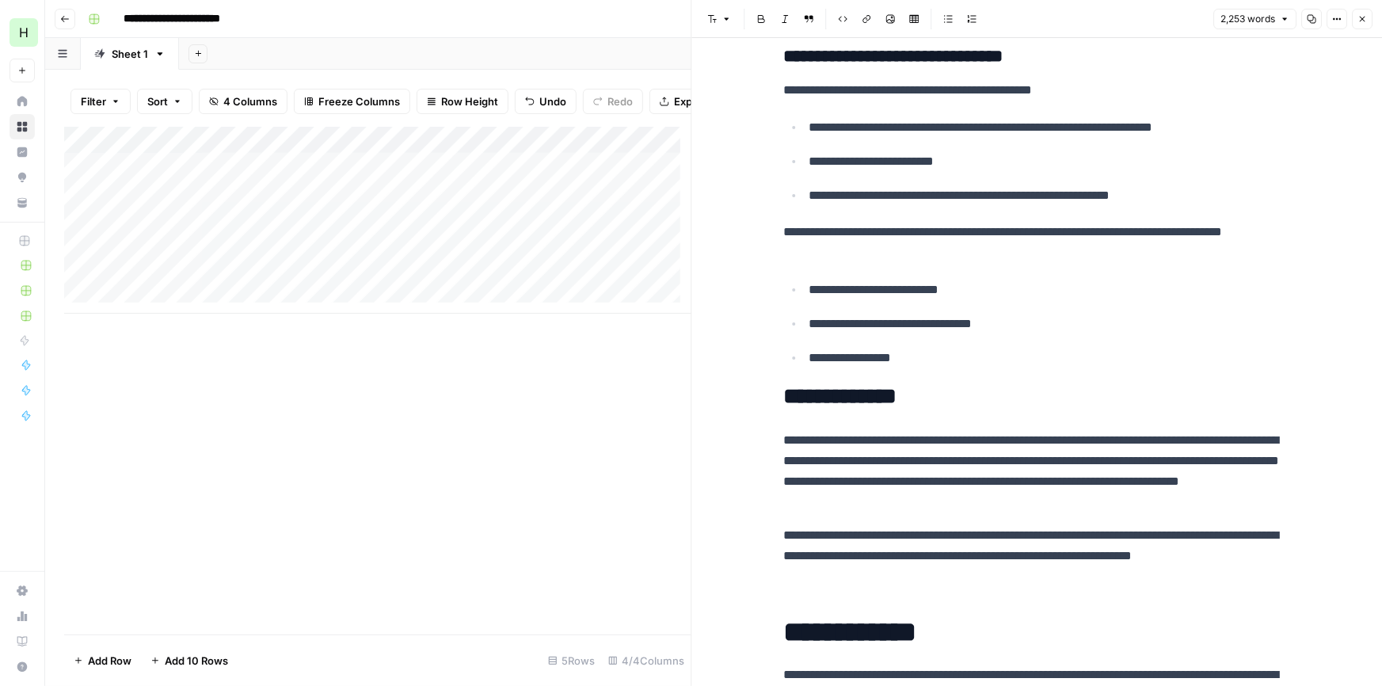
scroll to position [6892, 0]
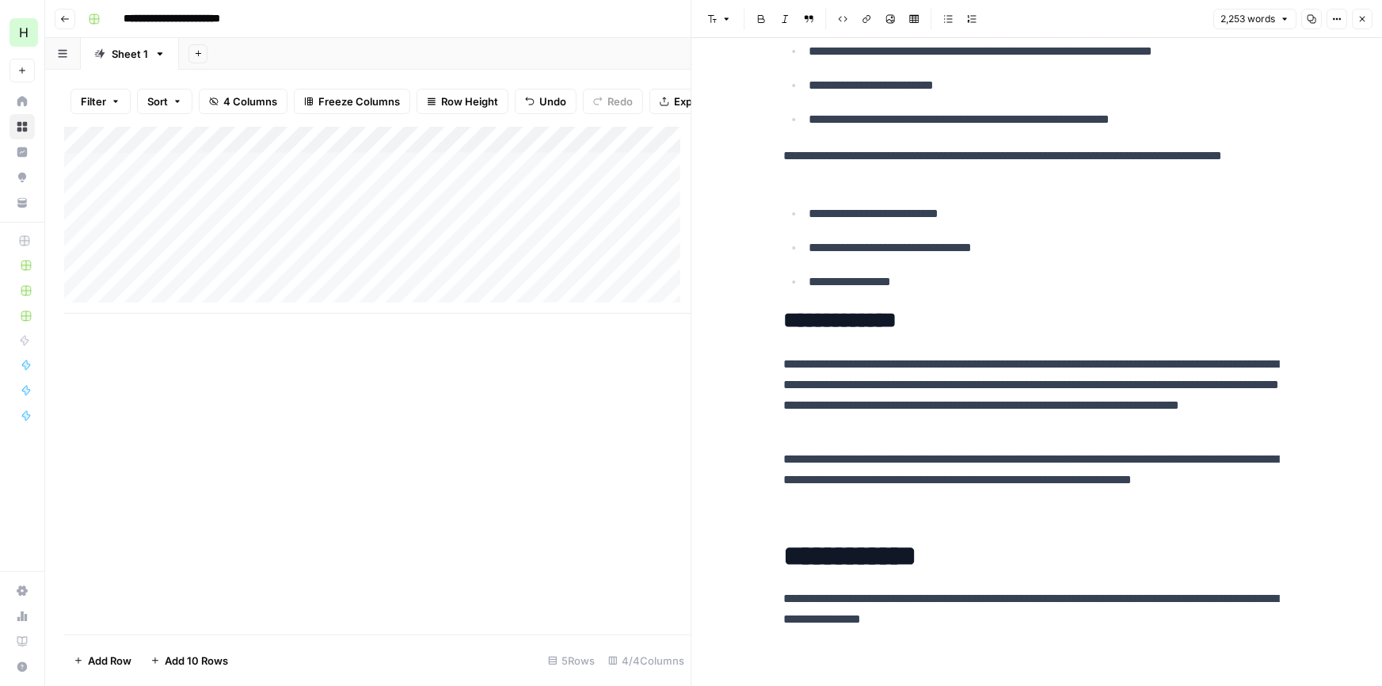
click at [1364, 15] on icon "button" at bounding box center [1363, 19] width 10 height 10
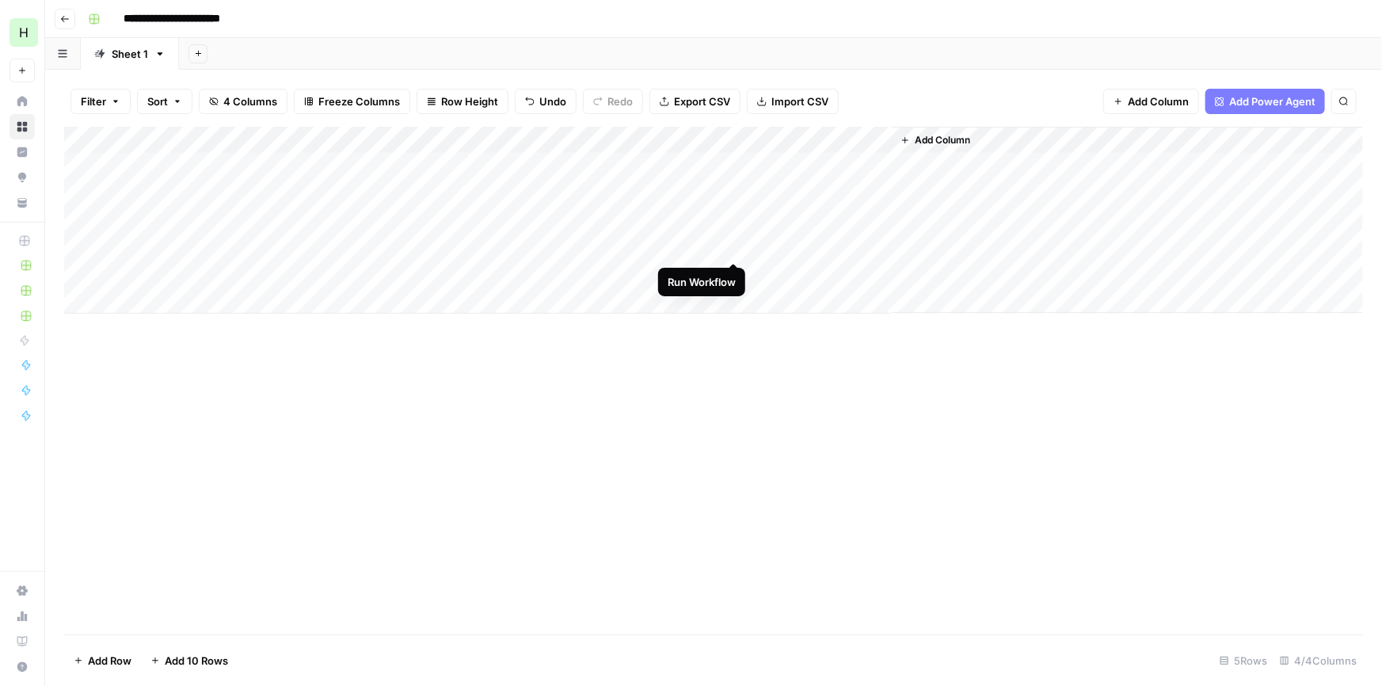
click at [732, 244] on div "Add Column" at bounding box center [713, 220] width 1299 height 187
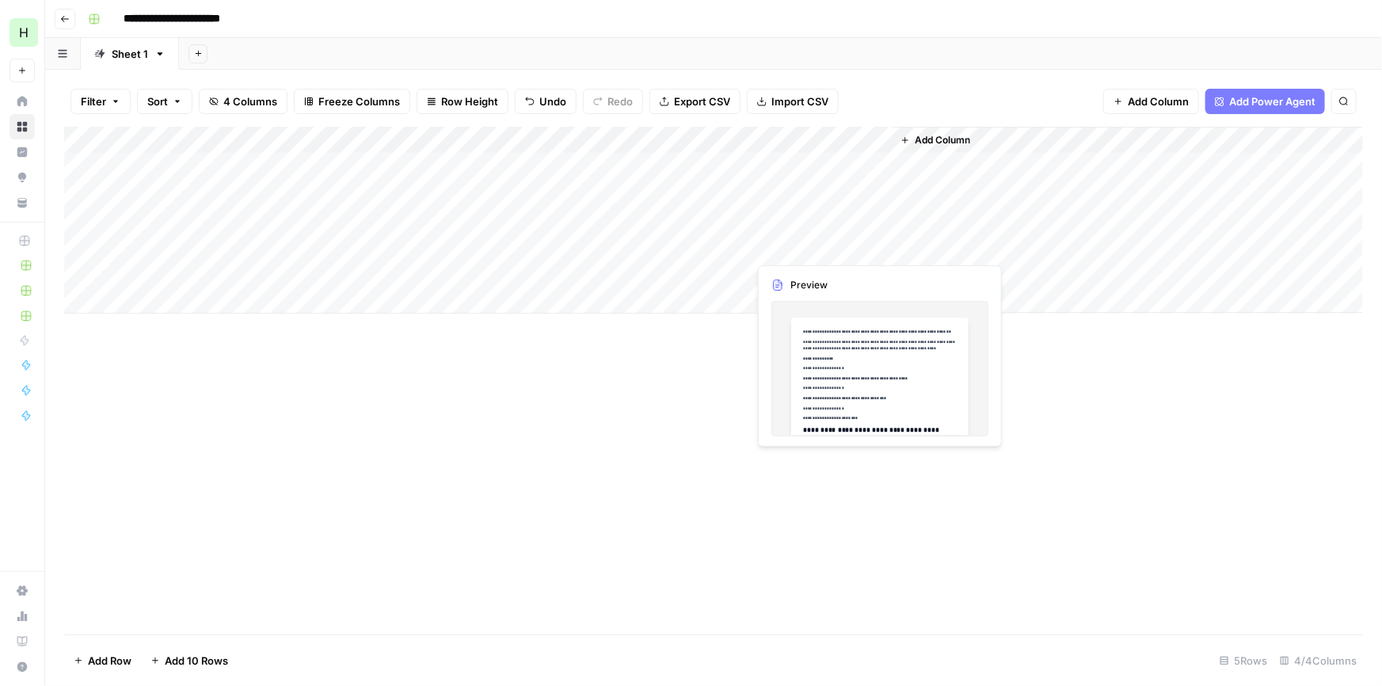
click at [474, 414] on div "Add Column" at bounding box center [713, 381] width 1299 height 508
click at [880, 238] on div "Add Column" at bounding box center [713, 220] width 1299 height 187
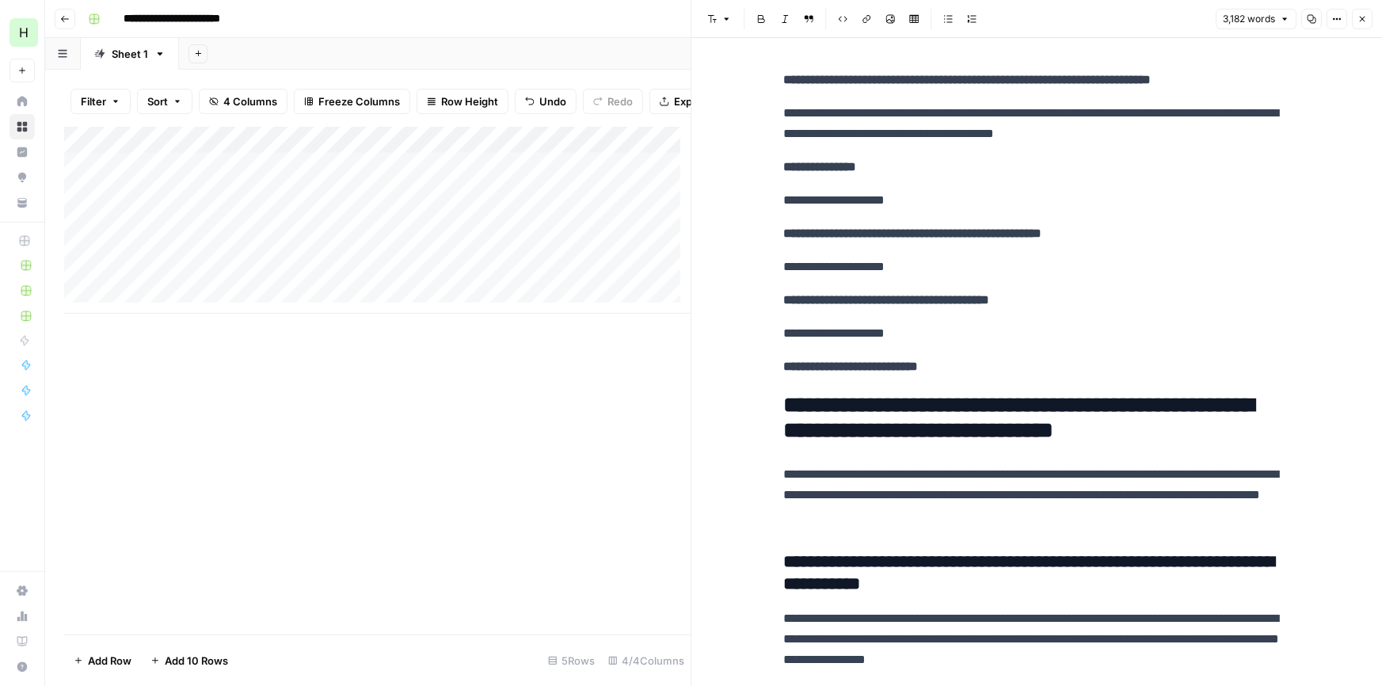
drag, startPoint x: 1073, startPoint y: 469, endPoint x: 1070, endPoint y: 200, distance: 268.6
click at [1315, 25] on button "Copy" at bounding box center [1312, 19] width 21 height 21
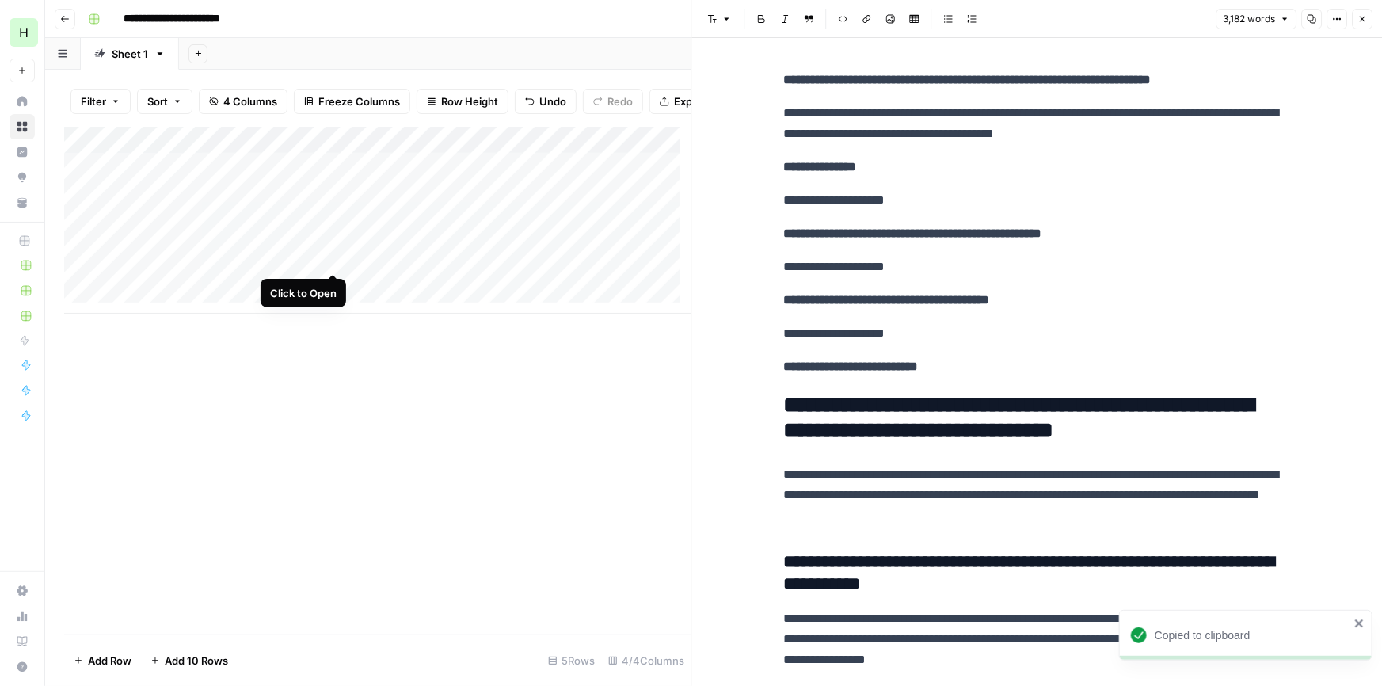
click at [334, 261] on div "Add Column" at bounding box center [377, 220] width 627 height 187
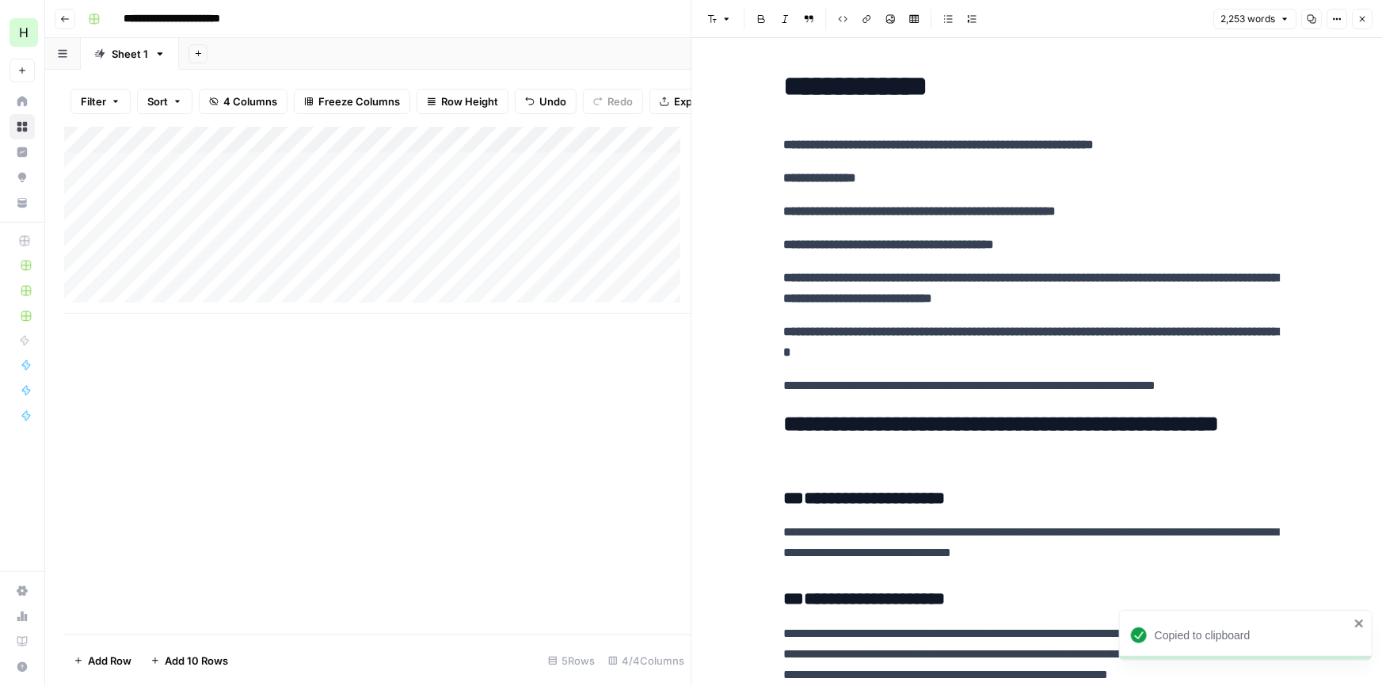
click at [286, 288] on div "Add Column" at bounding box center [377, 220] width 627 height 187
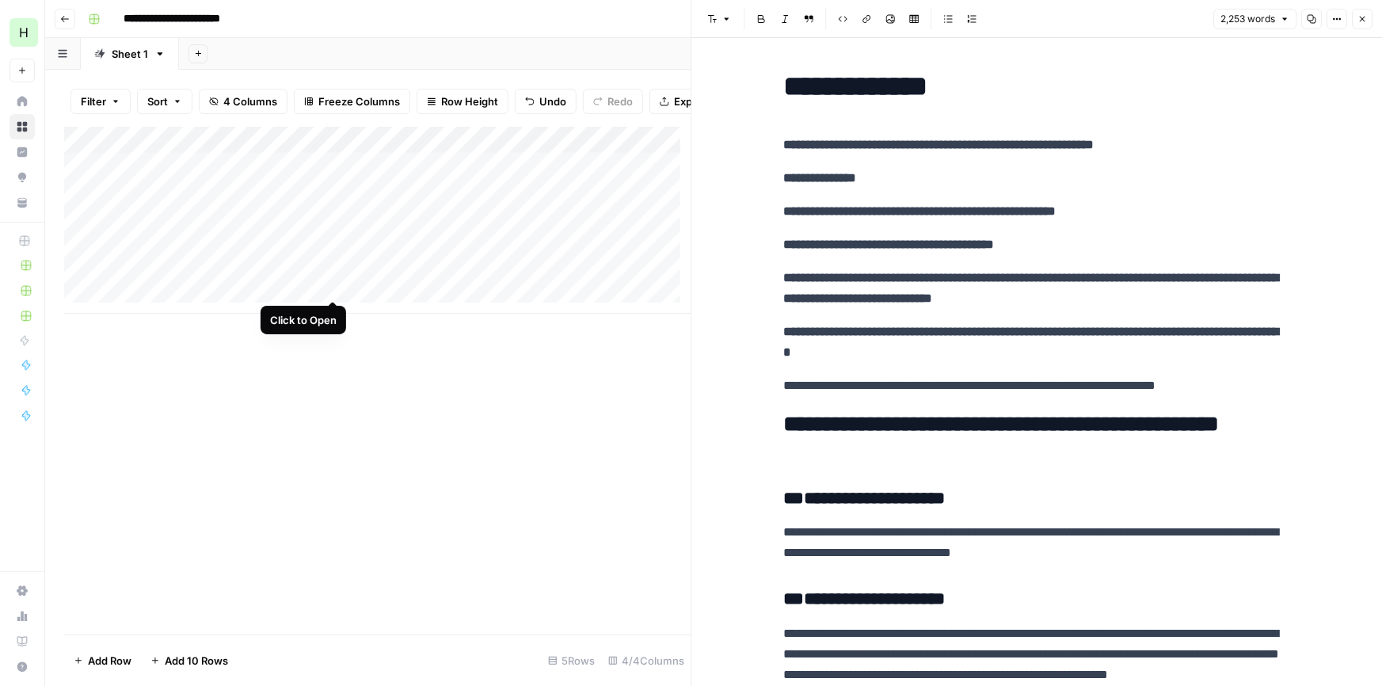
click at [326, 282] on div "Add Column" at bounding box center [377, 220] width 627 height 187
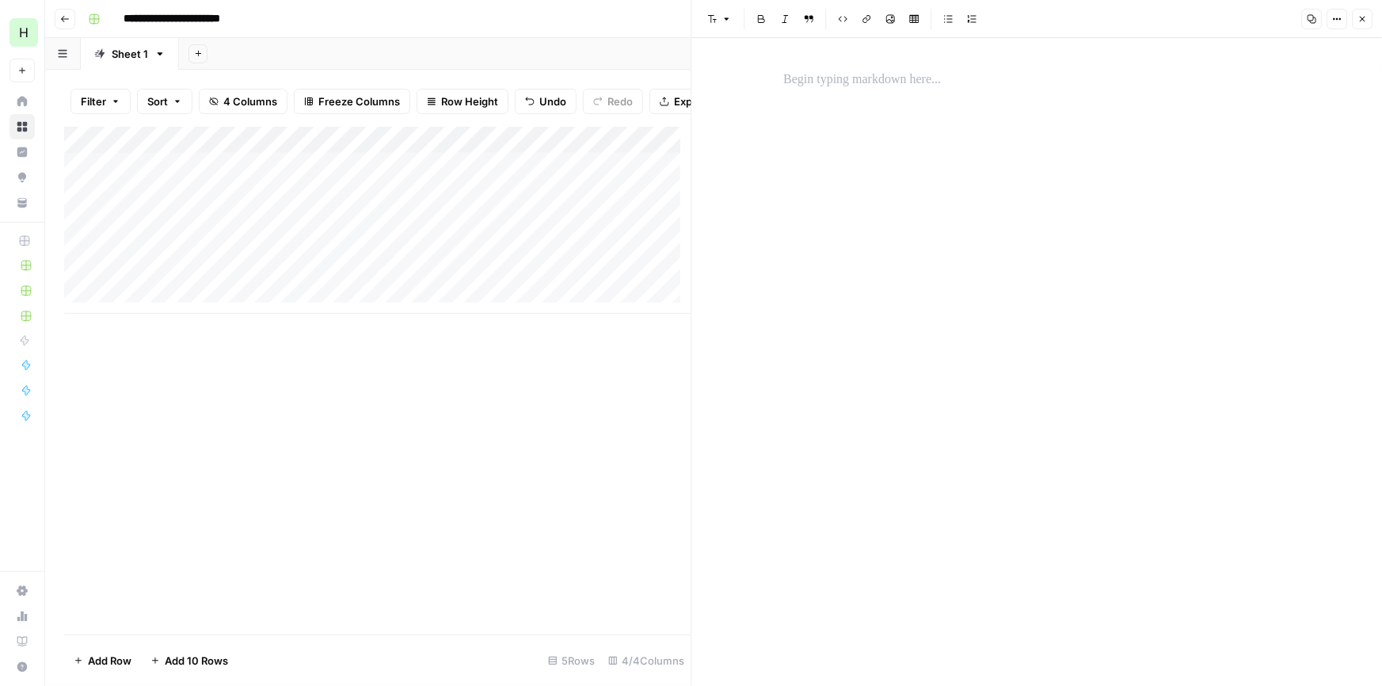
click at [883, 94] on div at bounding box center [1037, 79] width 526 height 33
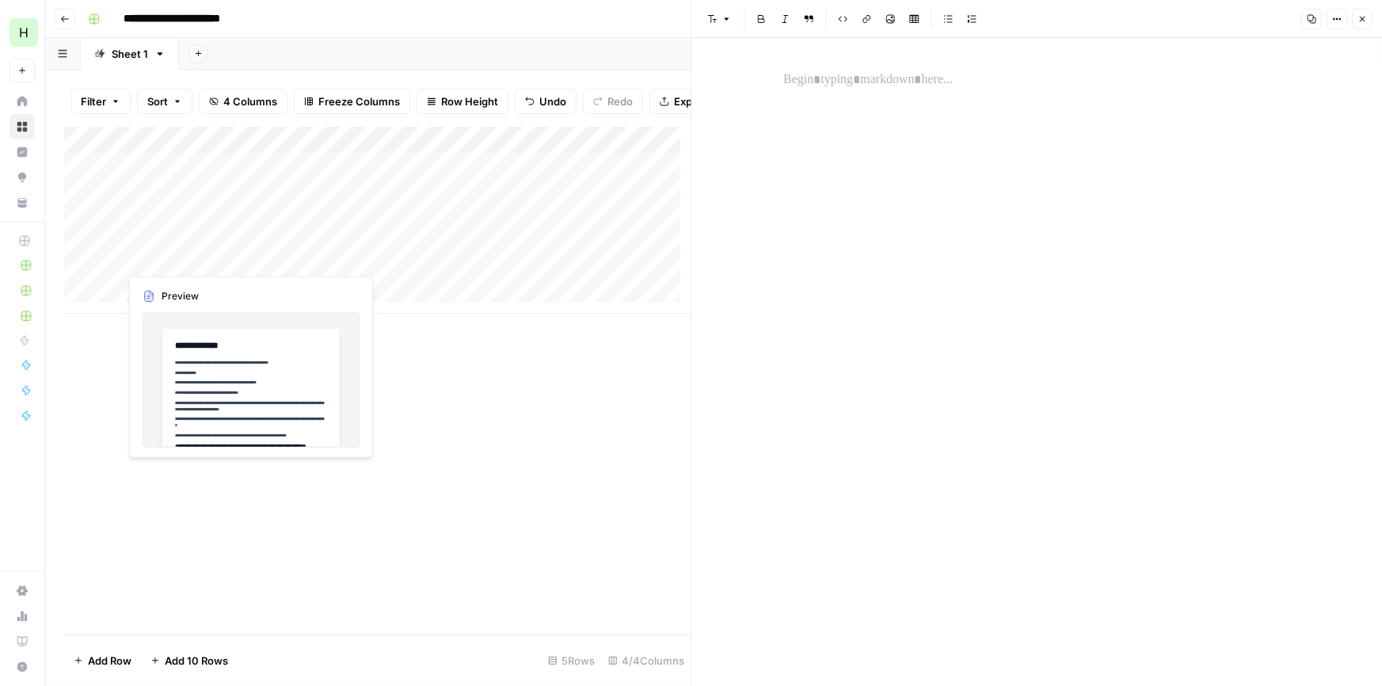
click at [292, 257] on div "Add Column" at bounding box center [377, 220] width 627 height 187
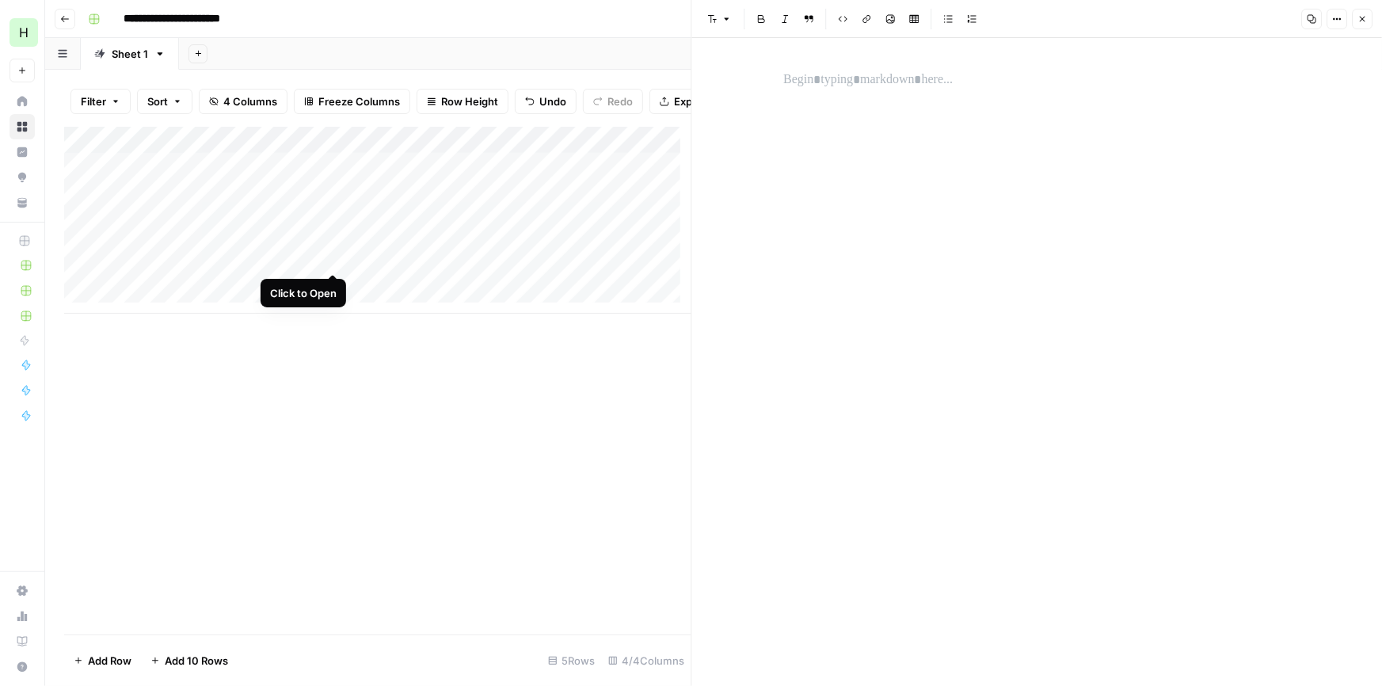
click at [326, 256] on div "Add Column" at bounding box center [377, 220] width 627 height 187
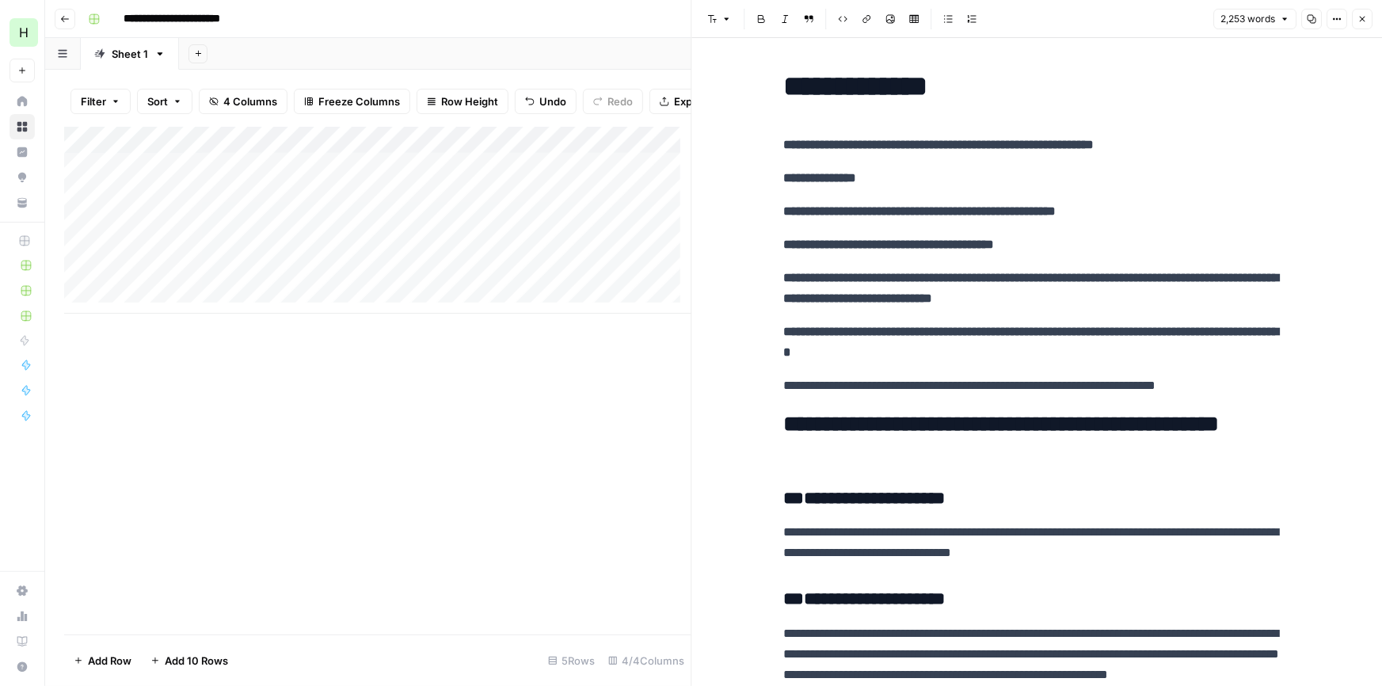
click at [848, 215] on strong "**********" at bounding box center [920, 211] width 273 height 12
copy div "**********"
click at [283, 289] on div "Add Column" at bounding box center [377, 220] width 627 height 187
click at [325, 284] on div "Add Column" at bounding box center [377, 220] width 627 height 187
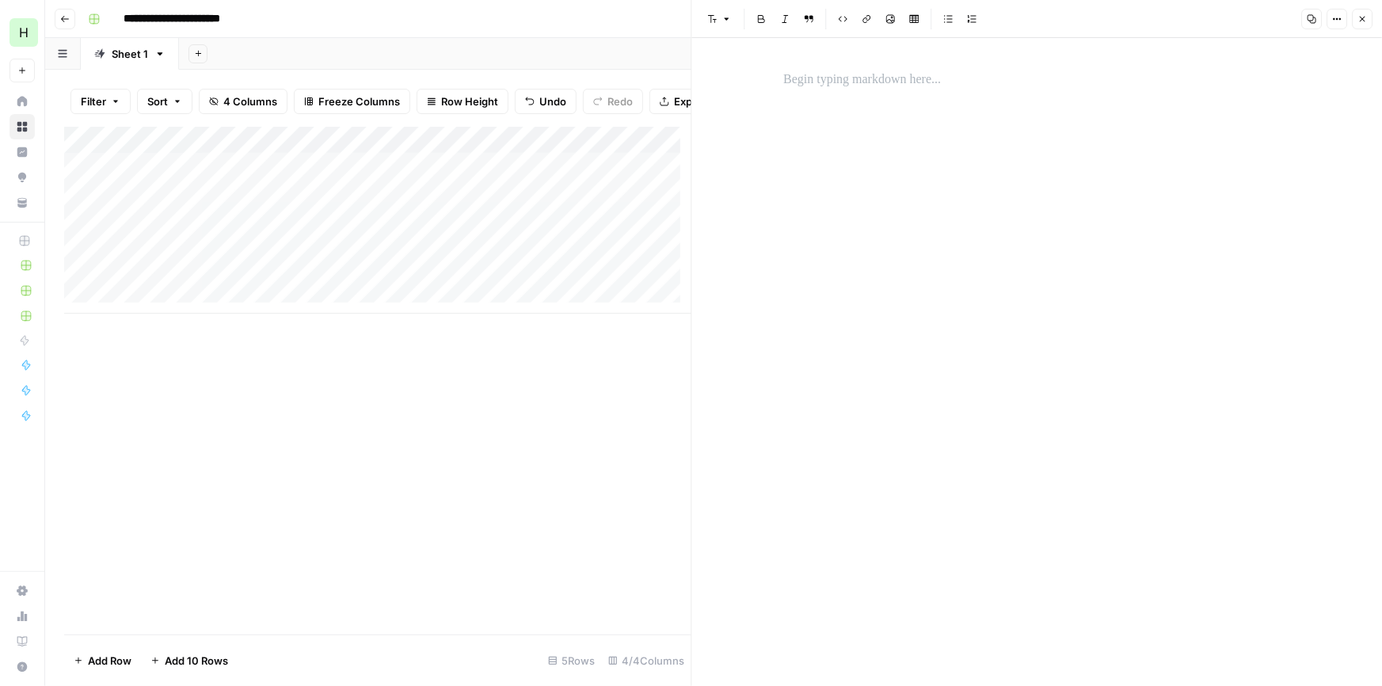
click at [927, 78] on p at bounding box center [1037, 80] width 507 height 21
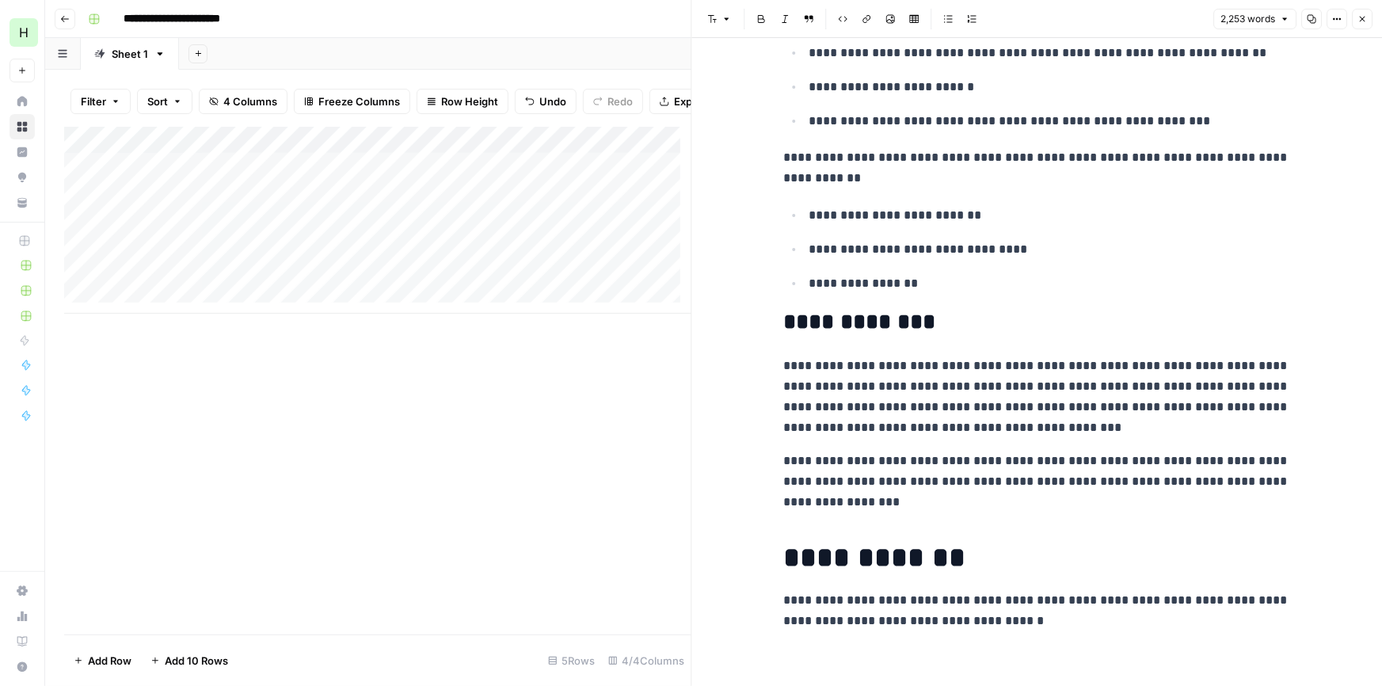
scroll to position [6892, 0]
click at [903, 499] on p "**********" at bounding box center [1037, 480] width 507 height 62
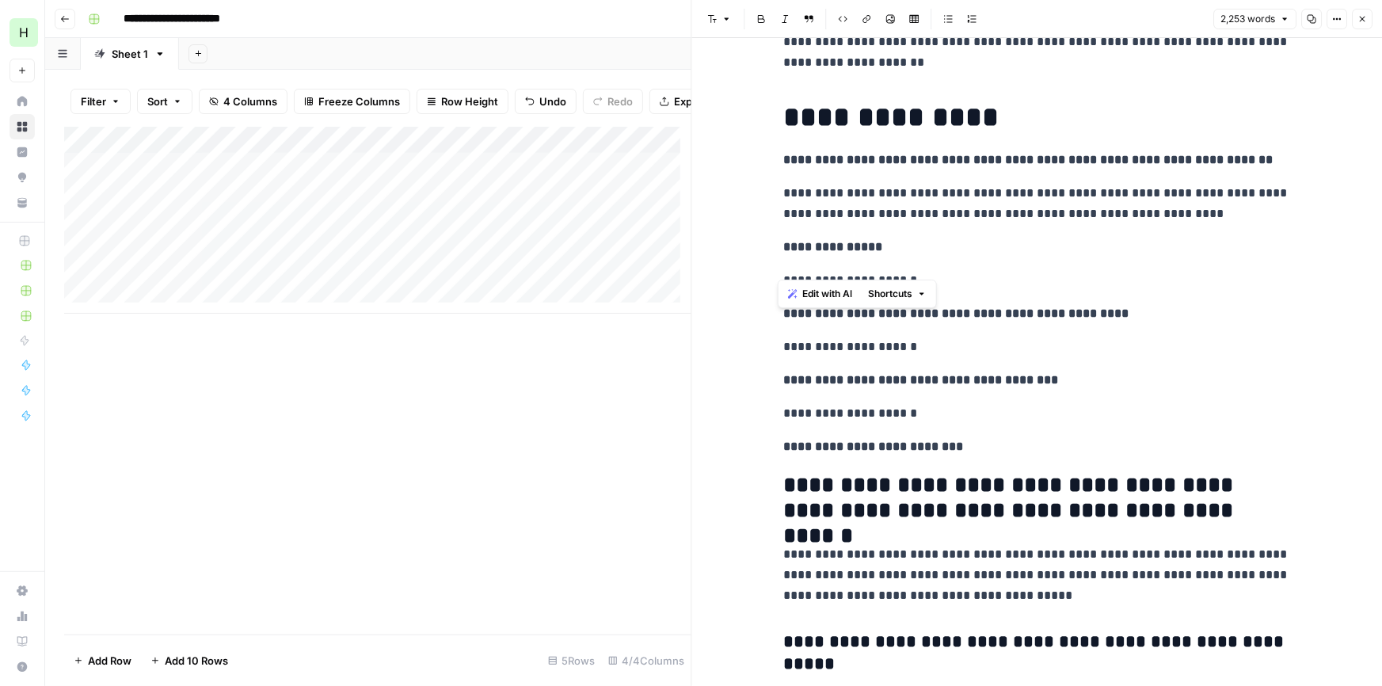
scroll to position [2201, 0]
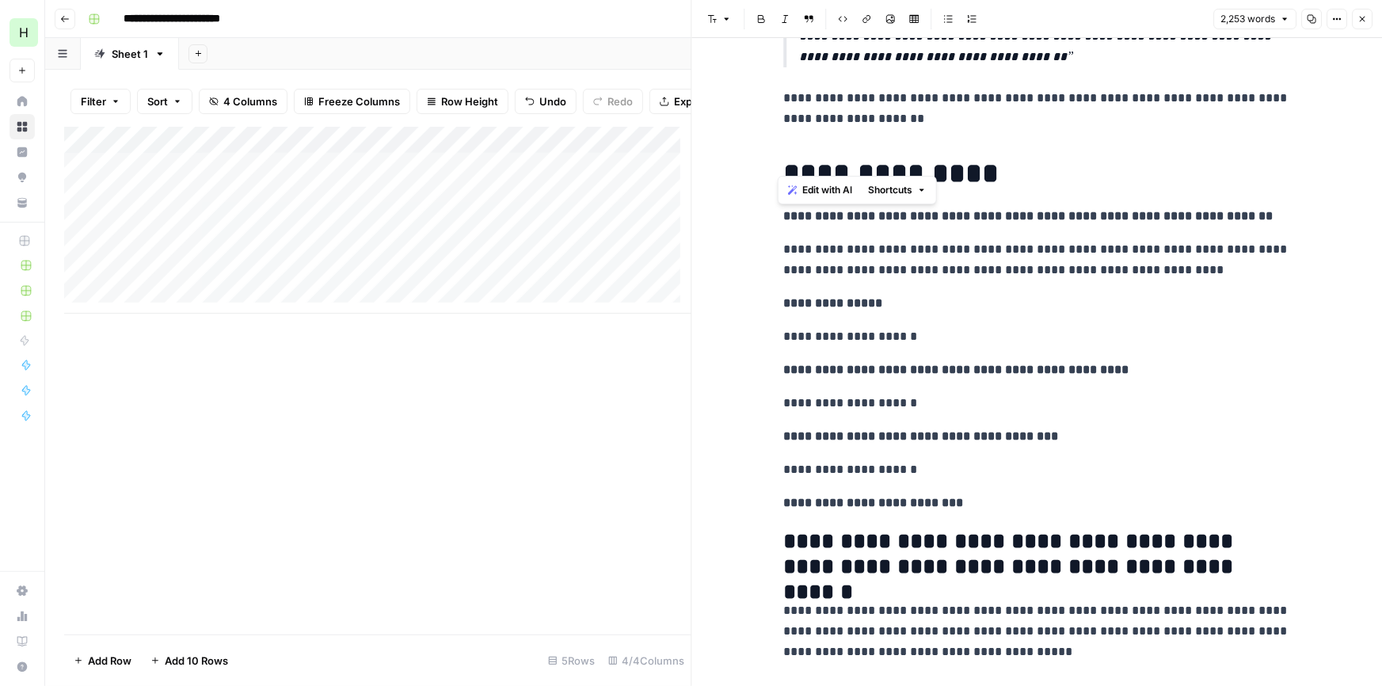
drag, startPoint x: 906, startPoint y: 494, endPoint x: 764, endPoint y: 226, distance: 304.1
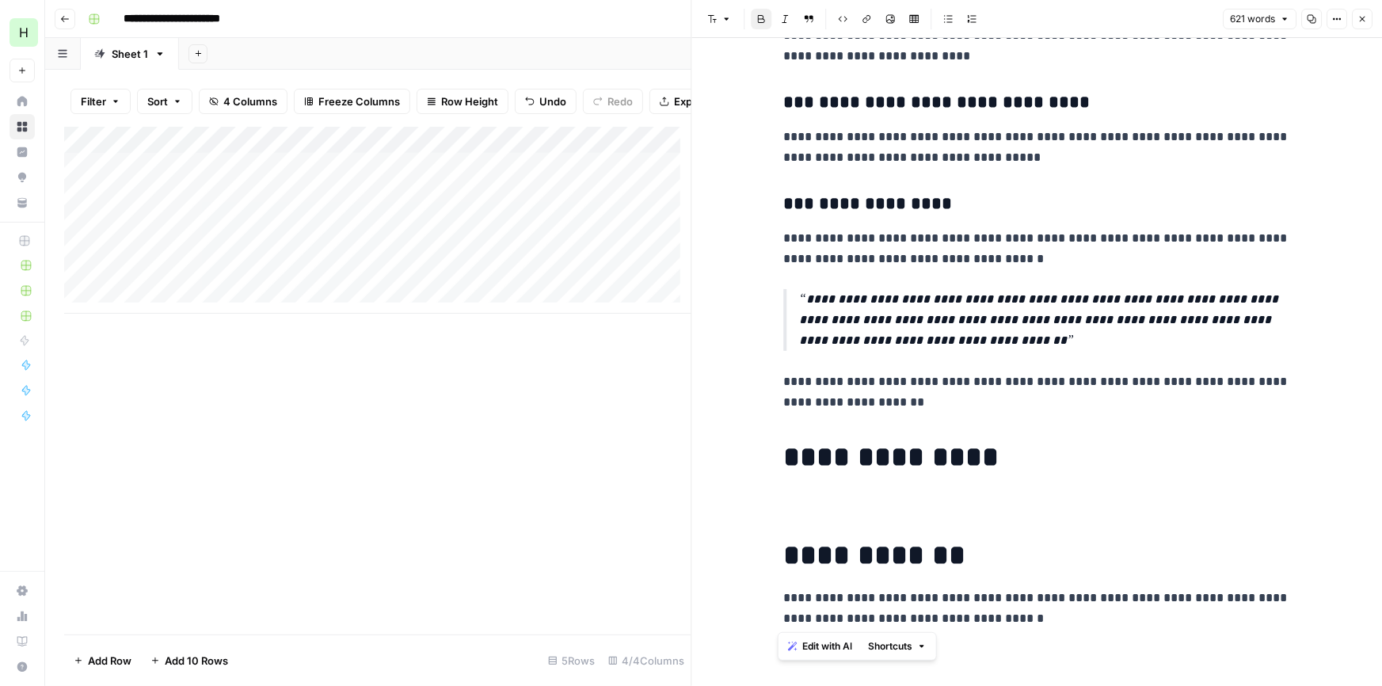
drag, startPoint x: 982, startPoint y: 618, endPoint x: 704, endPoint y: 603, distance: 277.7
drag, startPoint x: 914, startPoint y: 623, endPoint x: 736, endPoint y: 602, distance: 179.5
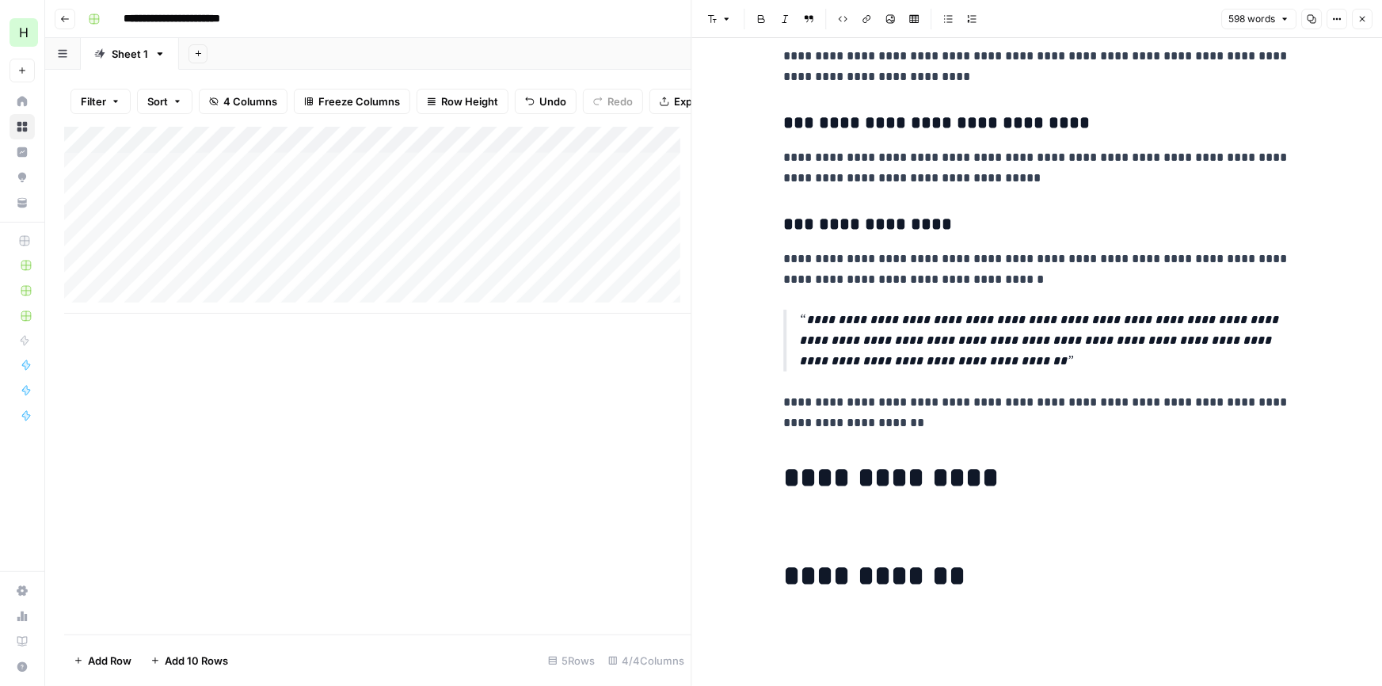
scroll to position [1898, 0]
click at [837, 627] on p at bounding box center [1037, 618] width 507 height 21
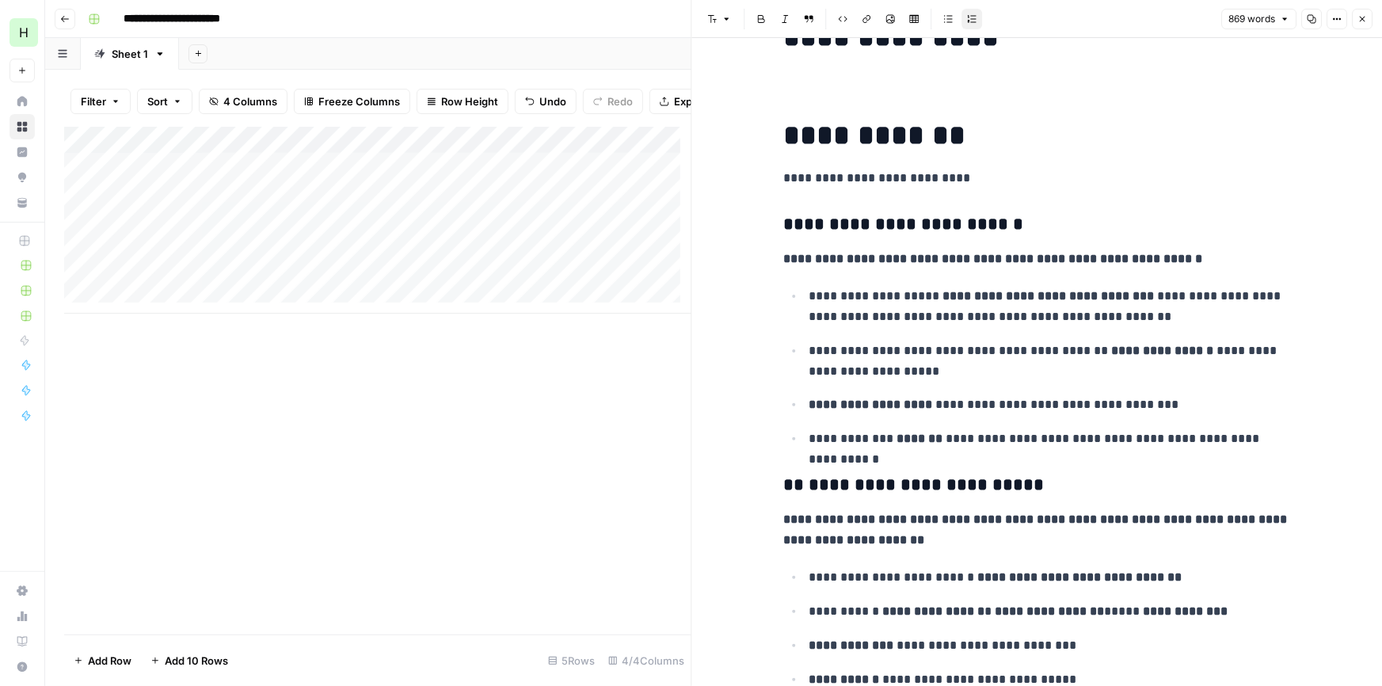
scroll to position [2369, 0]
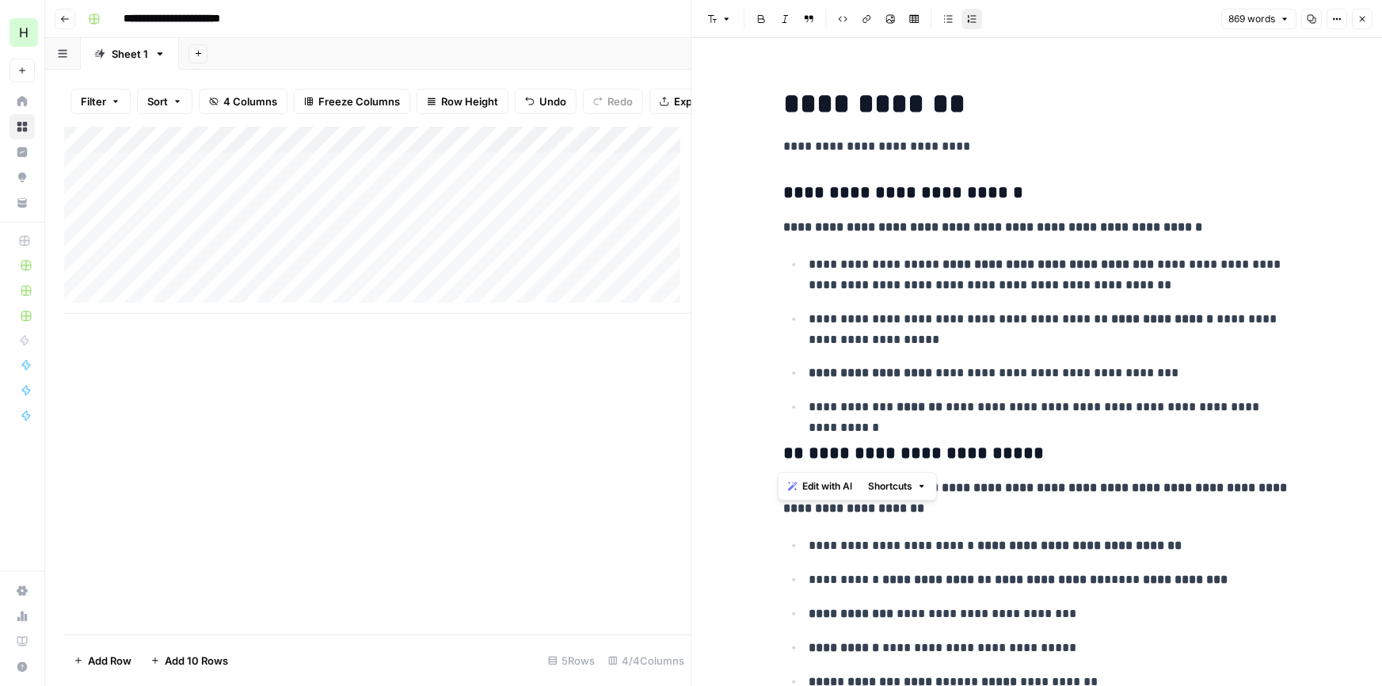
drag, startPoint x: 796, startPoint y: 447, endPoint x: 768, endPoint y: 446, distance: 28.5
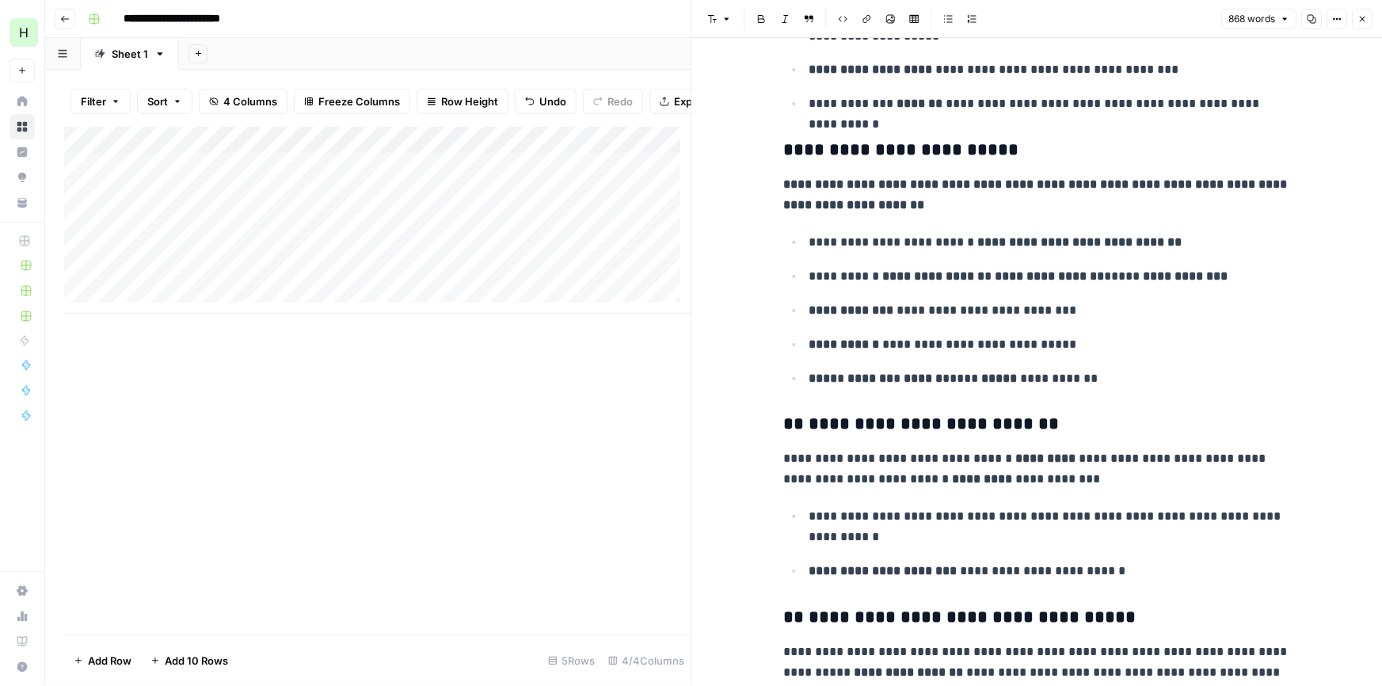
scroll to position [2705, 0]
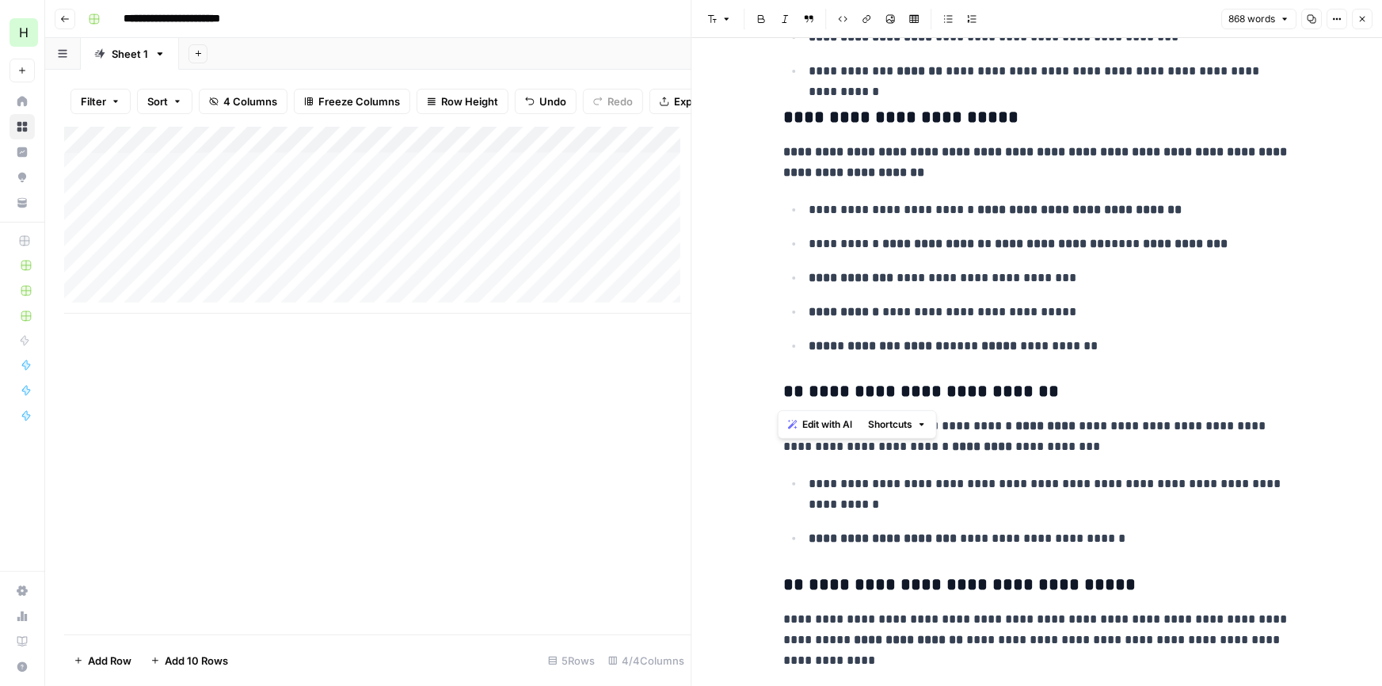
drag, startPoint x: 799, startPoint y: 390, endPoint x: 746, endPoint y: 391, distance: 52.3
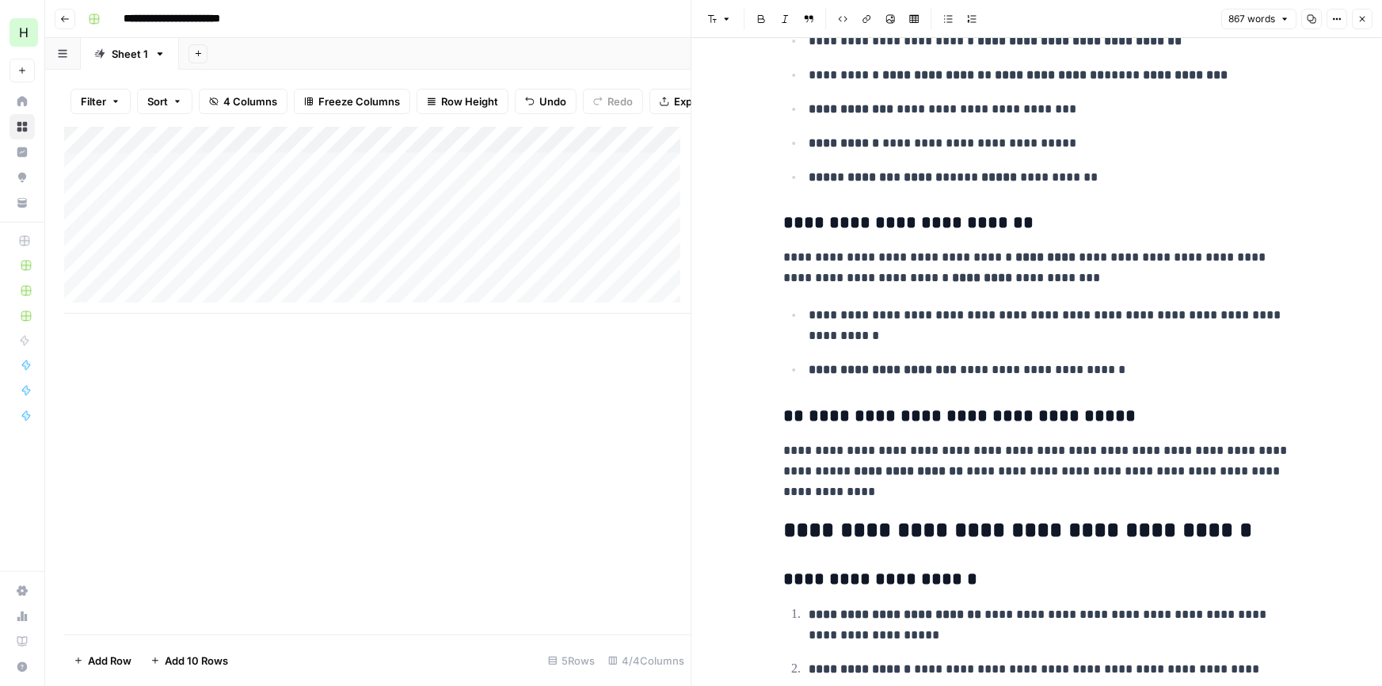
drag, startPoint x: 796, startPoint y: 414, endPoint x: 770, endPoint y: 412, distance: 26.2
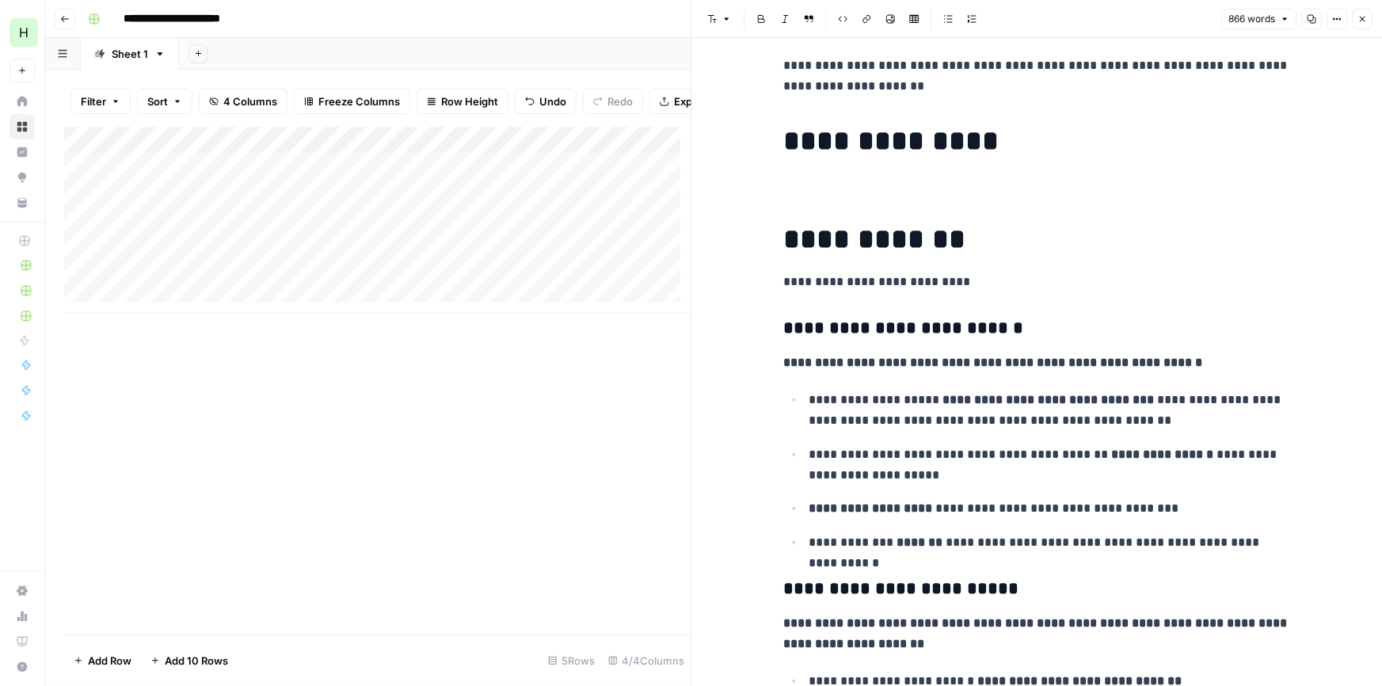
scroll to position [2201, 0]
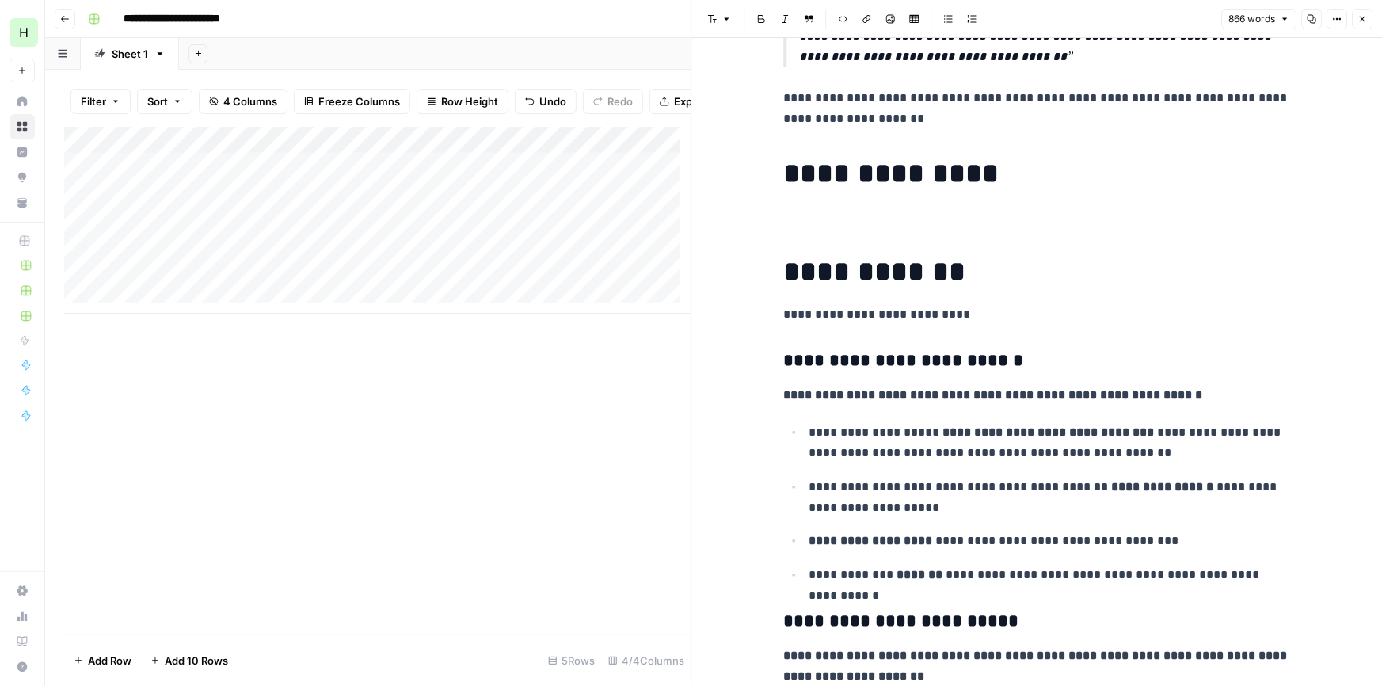
click at [1358, 22] on icon "button" at bounding box center [1363, 19] width 10 height 10
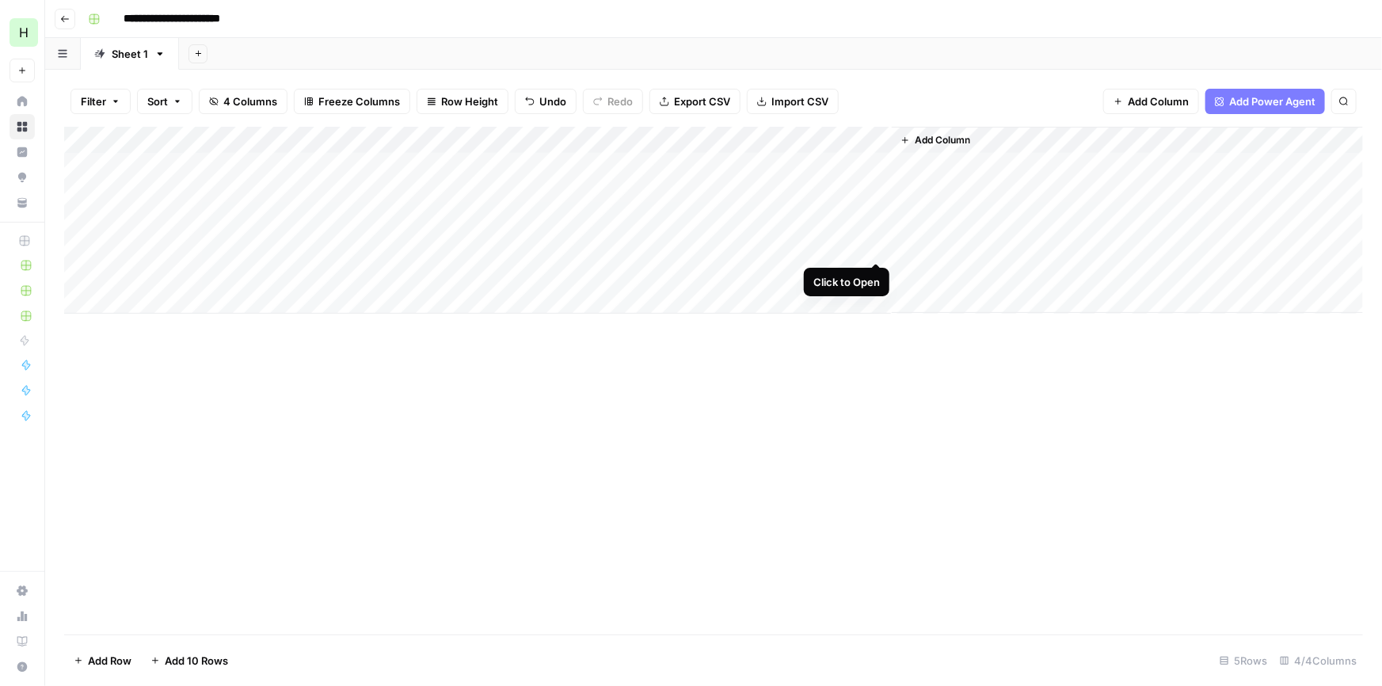
click at [872, 248] on div "Add Column" at bounding box center [713, 220] width 1299 height 187
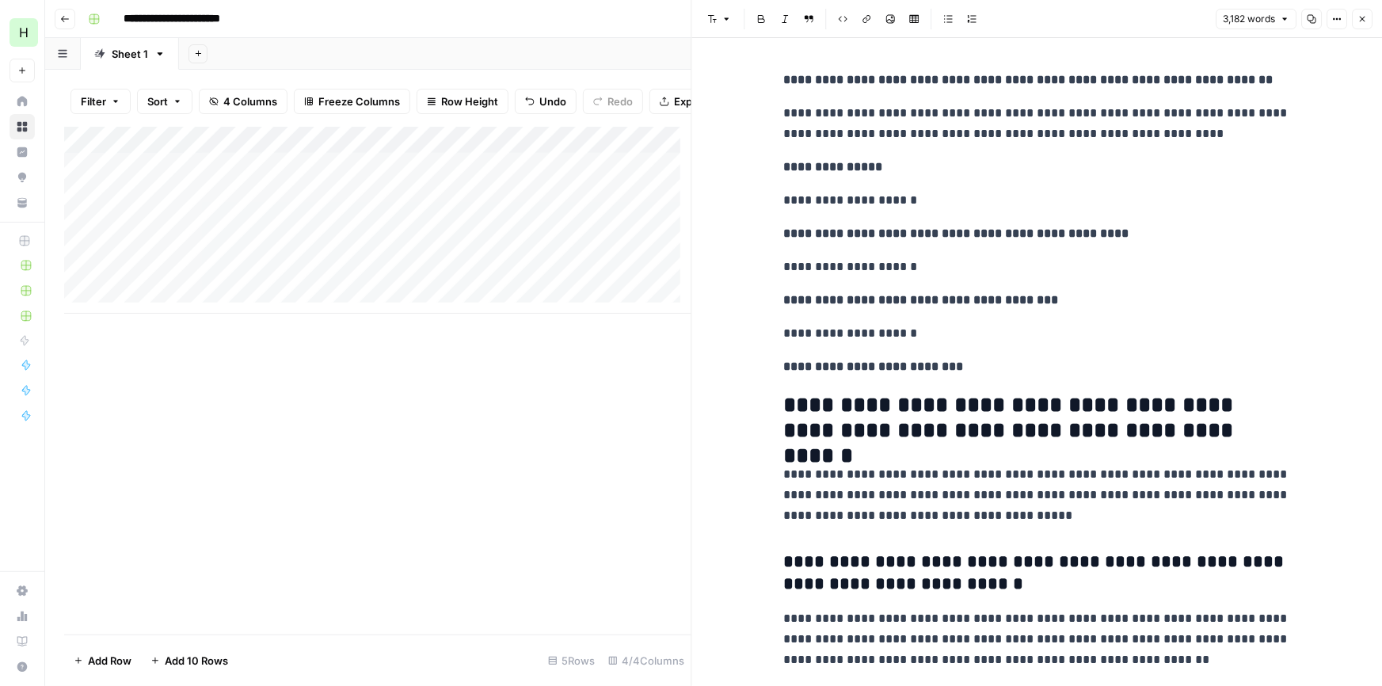
click at [1317, 15] on button "Copy" at bounding box center [1312, 19] width 21 height 21
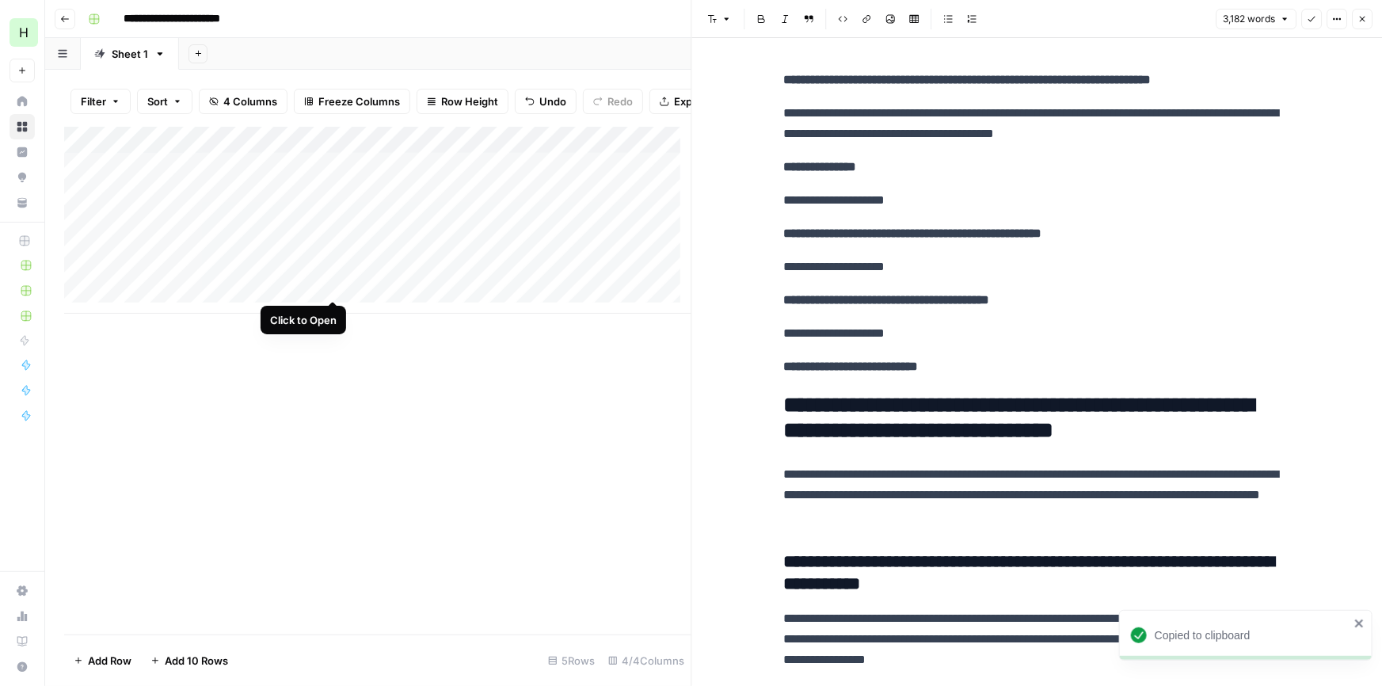
click at [336, 280] on div "Add Column" at bounding box center [377, 220] width 627 height 187
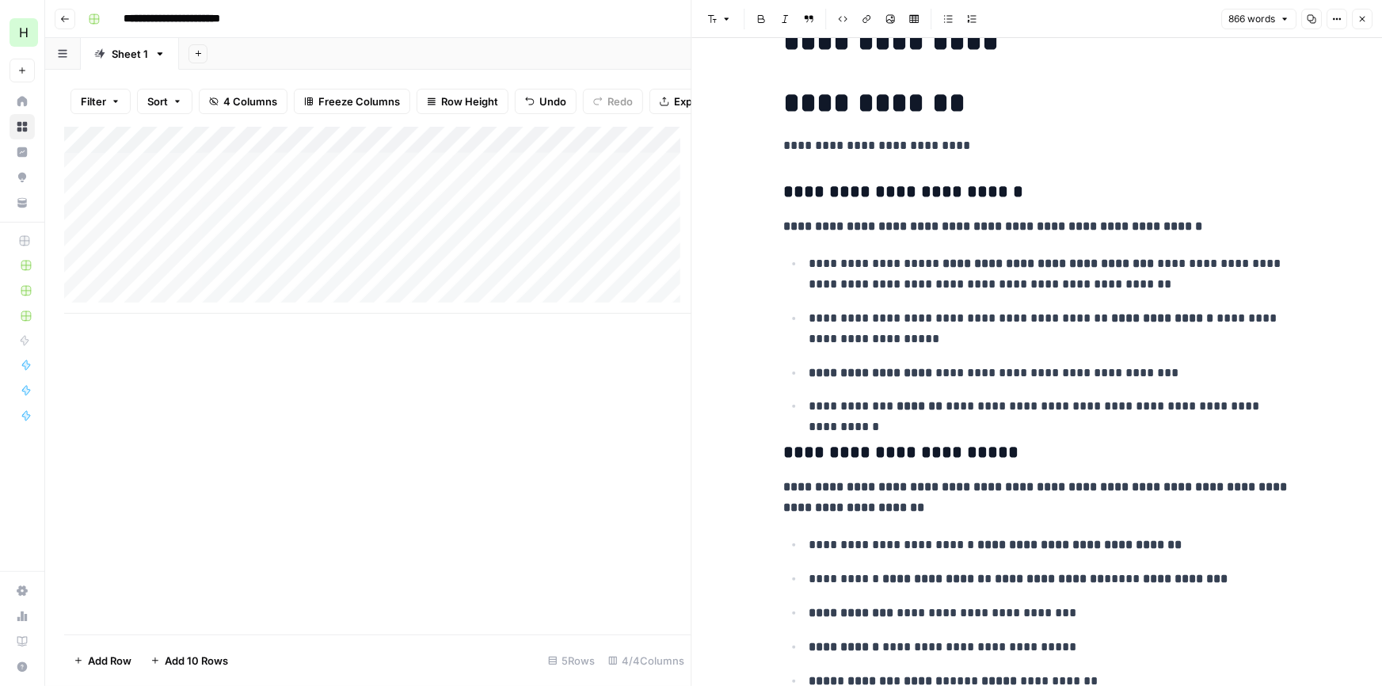
scroll to position [2164, 0]
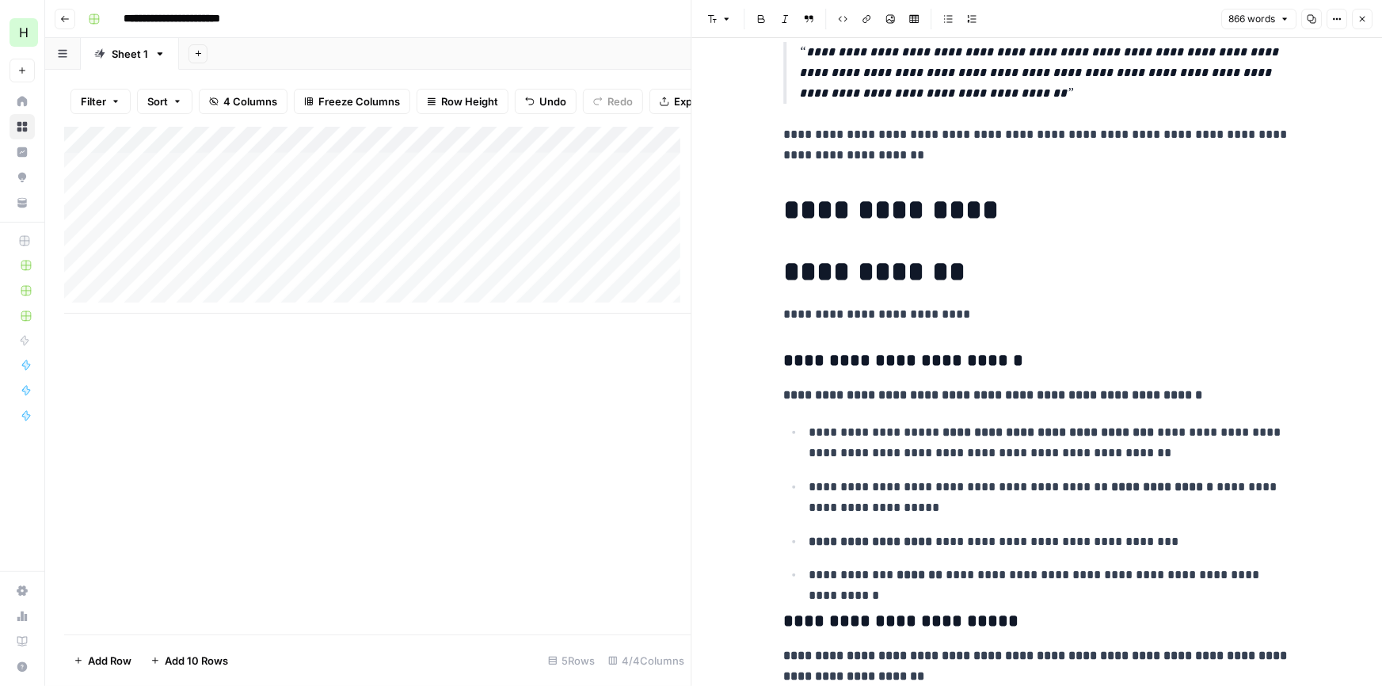
click at [1039, 224] on h1 "**********" at bounding box center [1037, 209] width 507 height 33
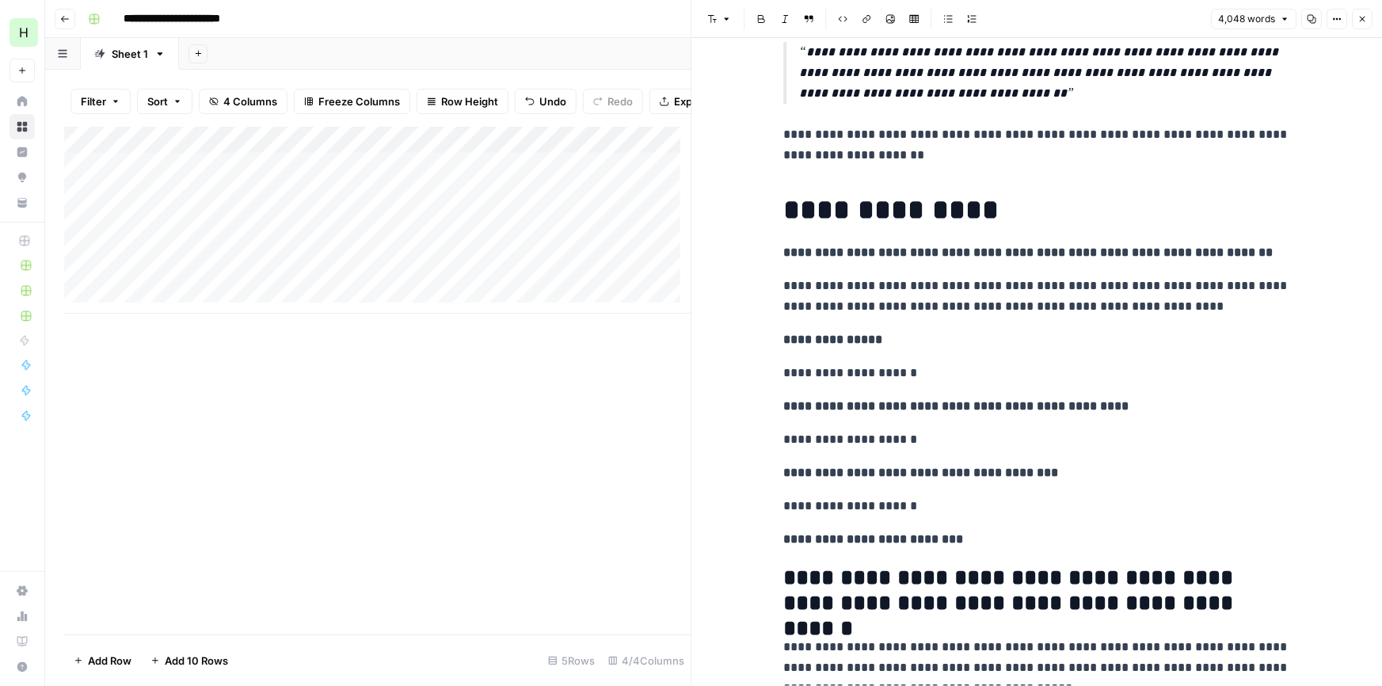
scroll to position [10645, 0]
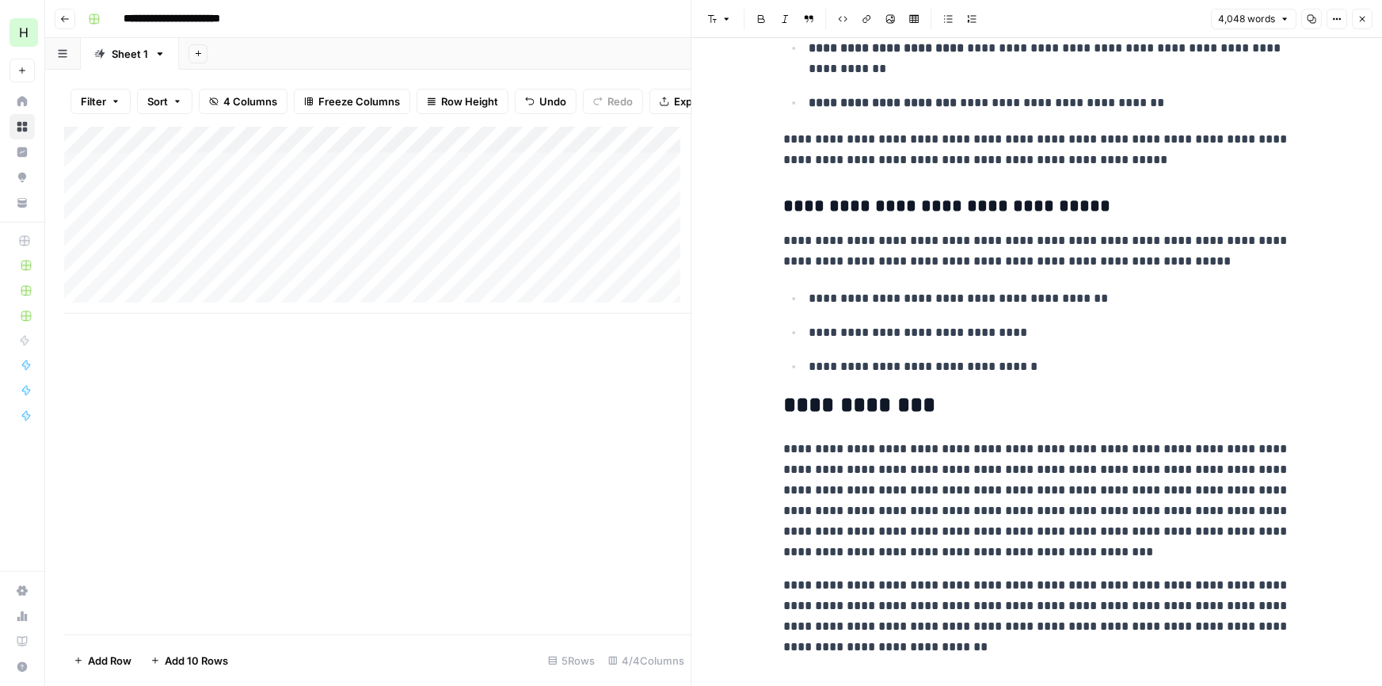
click at [1364, 17] on icon "button" at bounding box center [1363, 20] width 6 height 6
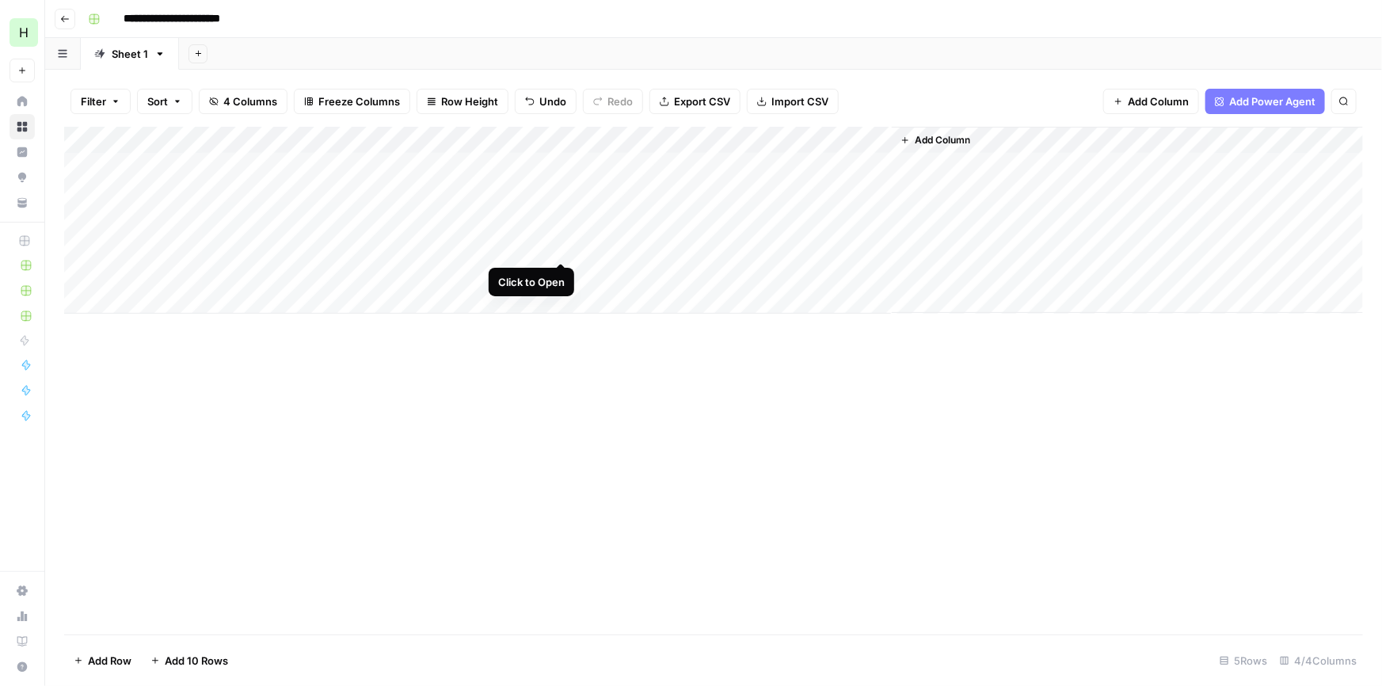
click at [561, 243] on div "Add Column" at bounding box center [713, 220] width 1299 height 187
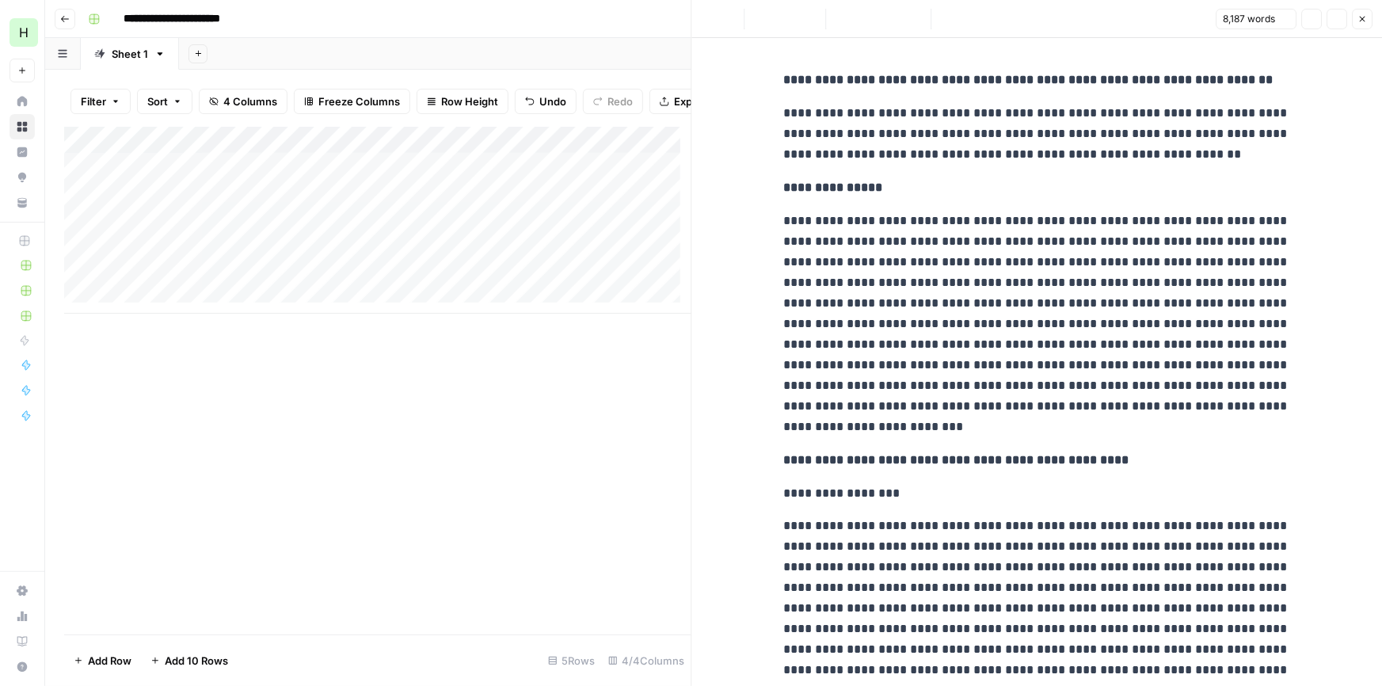
click at [1016, 235] on p "**********" at bounding box center [1037, 324] width 507 height 227
click at [1307, 23] on icon "button" at bounding box center [1312, 19] width 10 height 10
click at [1359, 18] on icon "button" at bounding box center [1363, 19] width 10 height 10
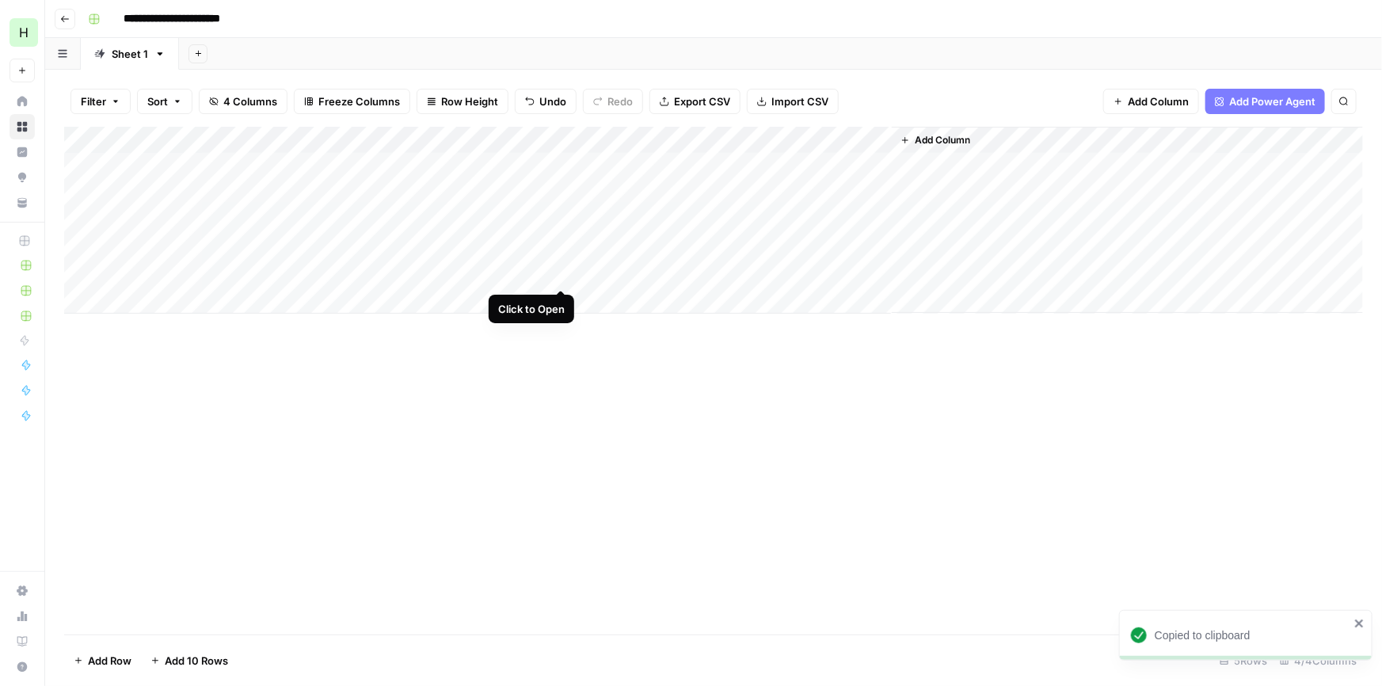
click at [556, 276] on div "Add Column" at bounding box center [713, 220] width 1299 height 187
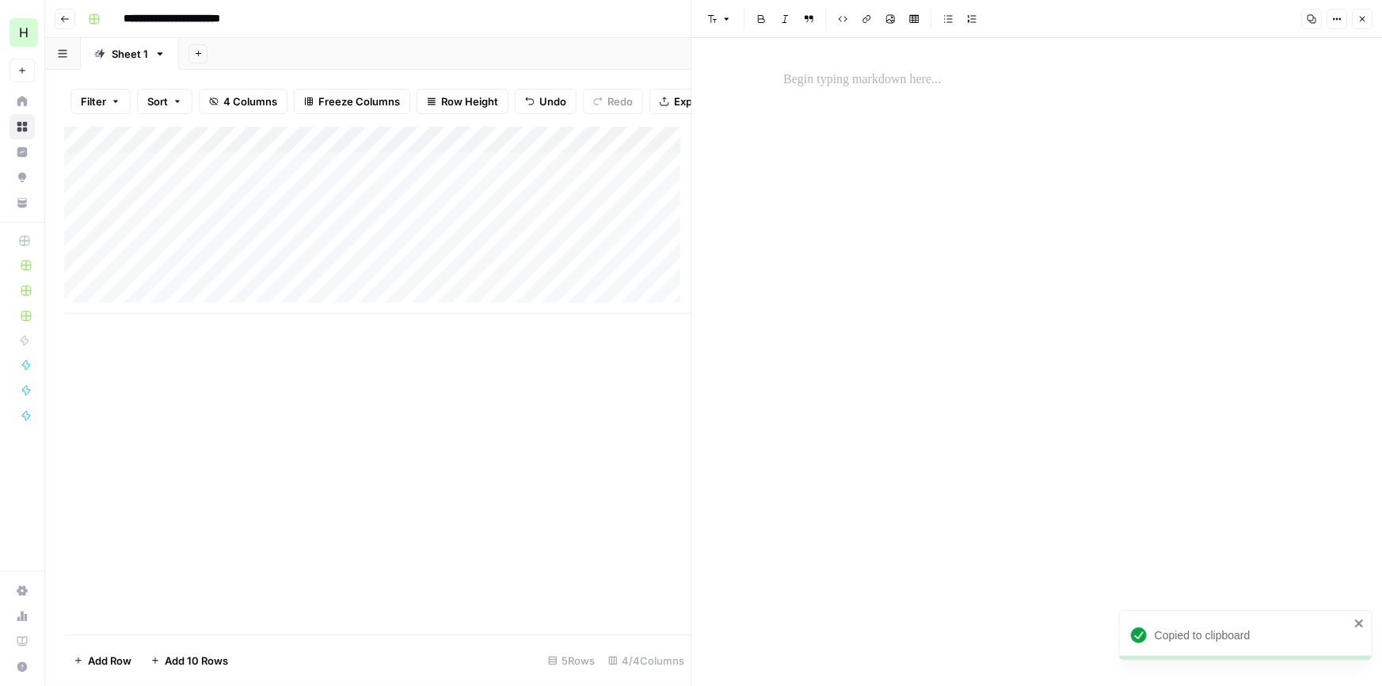
click at [880, 82] on p at bounding box center [1037, 80] width 507 height 21
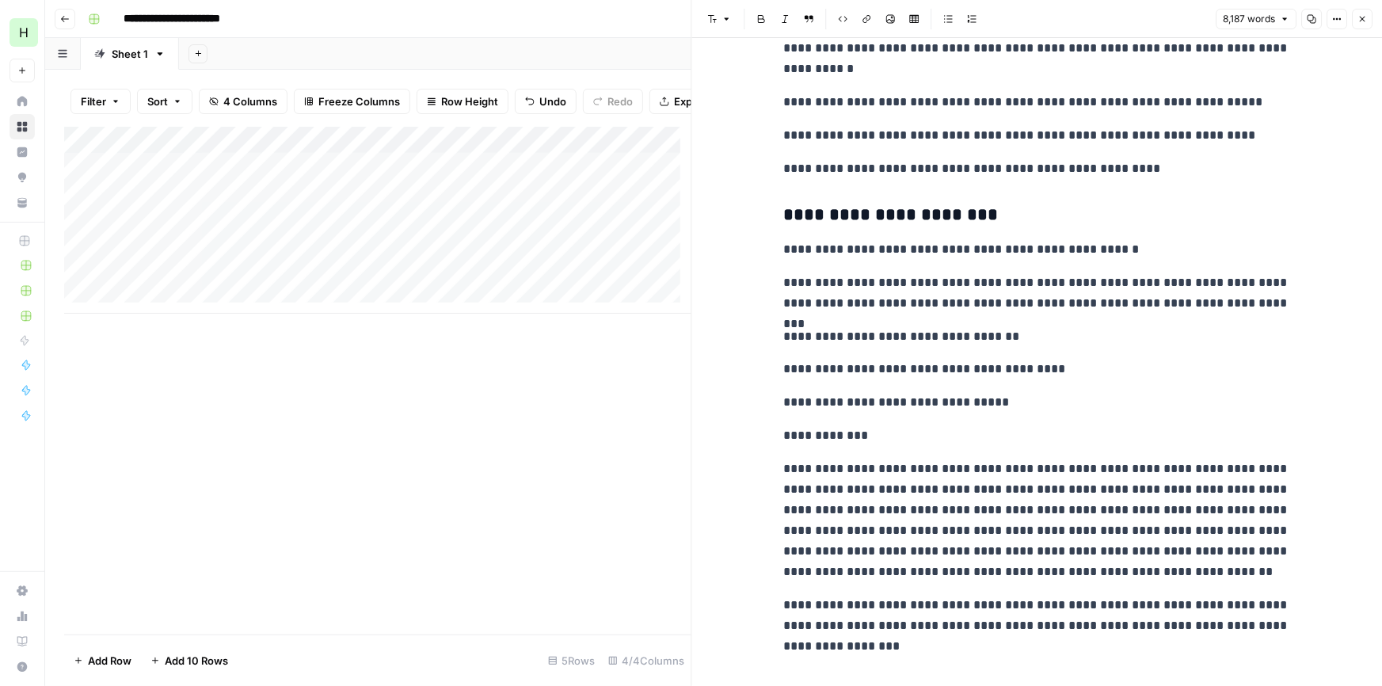
click at [1360, 19] on icon "button" at bounding box center [1363, 19] width 10 height 10
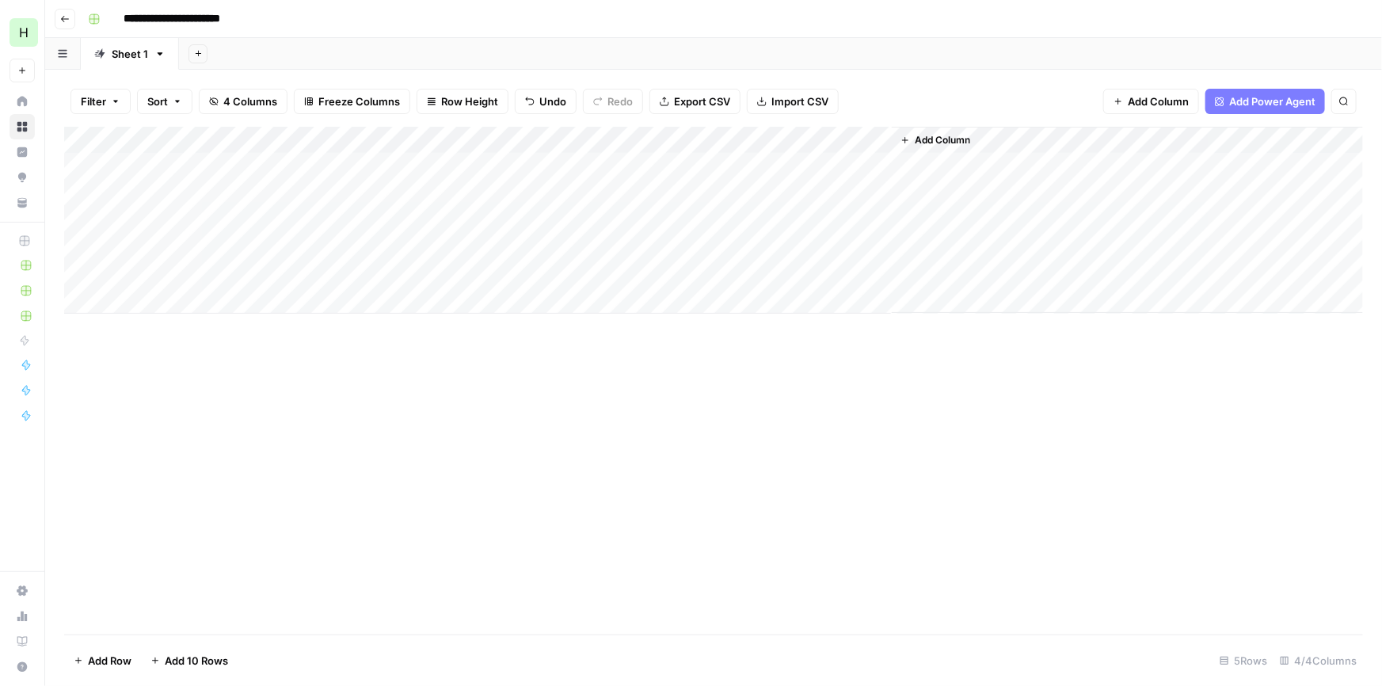
click at [658, 276] on div "Add Column" at bounding box center [713, 220] width 1299 height 187
click at [879, 276] on div "Add Column" at bounding box center [713, 220] width 1299 height 187
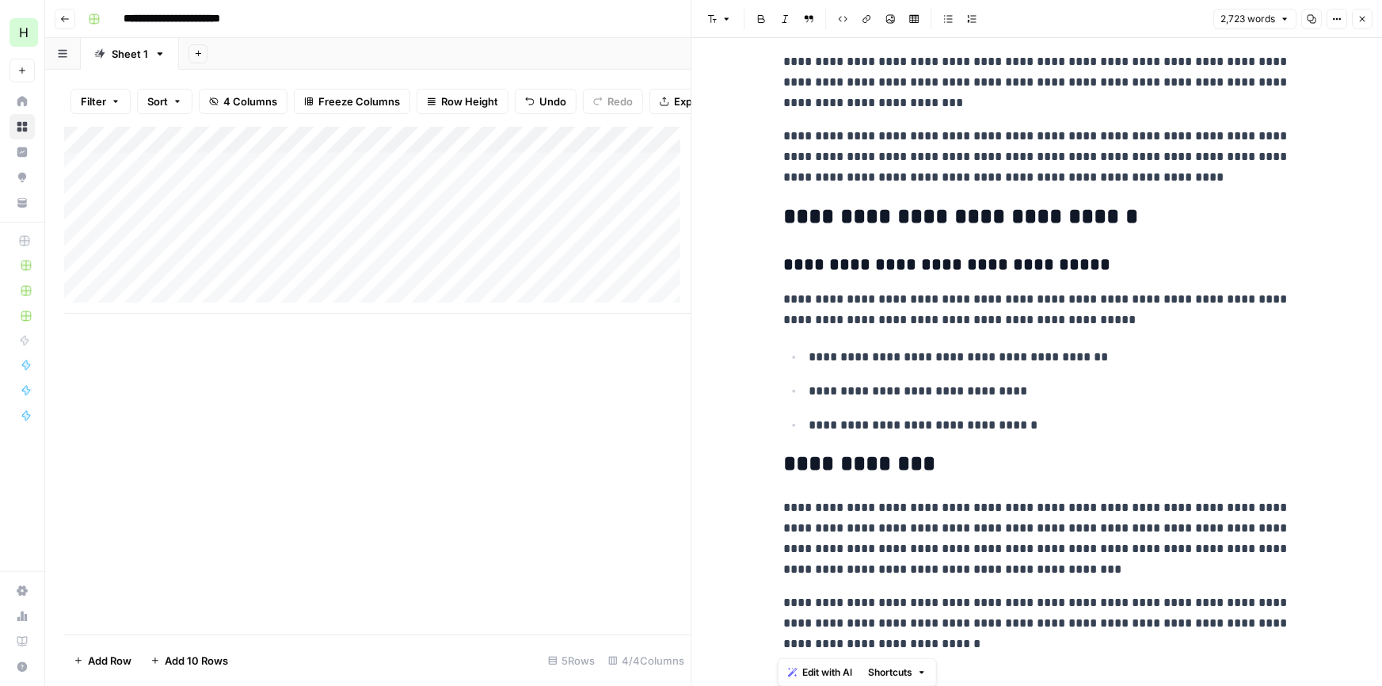
scroll to position [6887, 0]
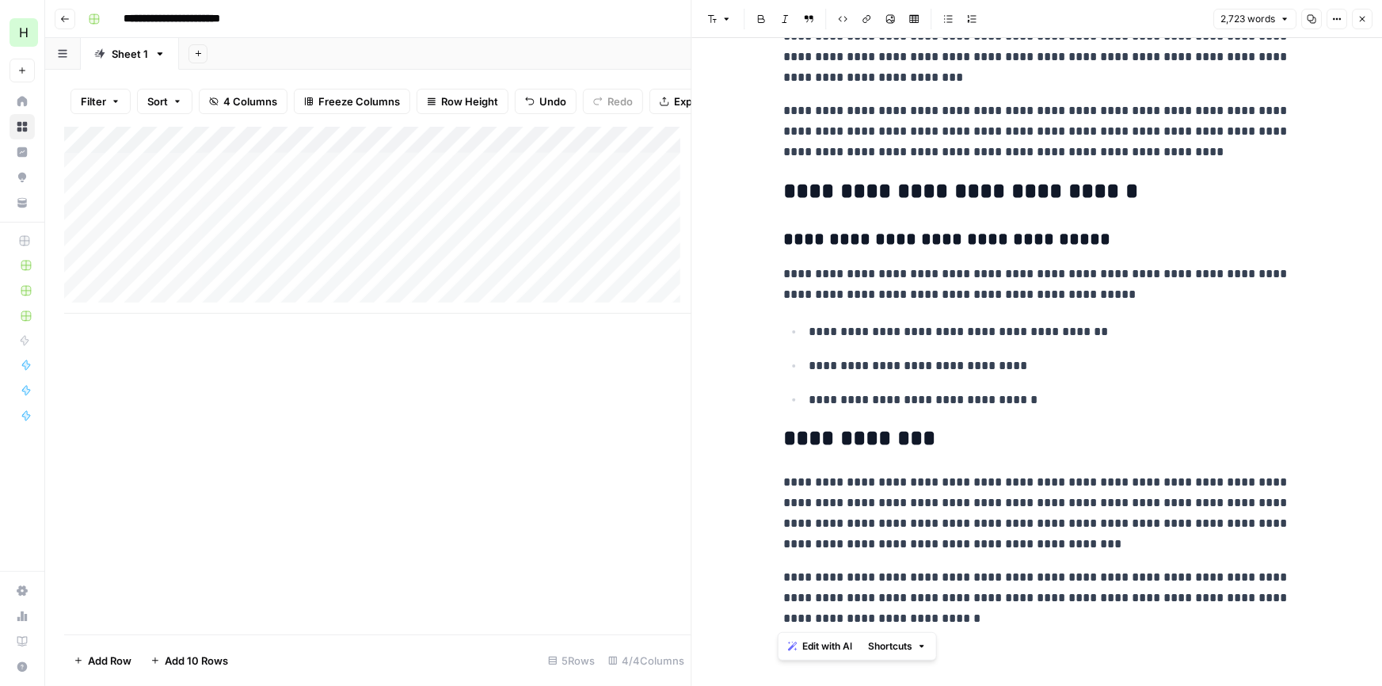
drag, startPoint x: 772, startPoint y: 257, endPoint x: 1221, endPoint y: 645, distance: 593.1
copy div "**********"
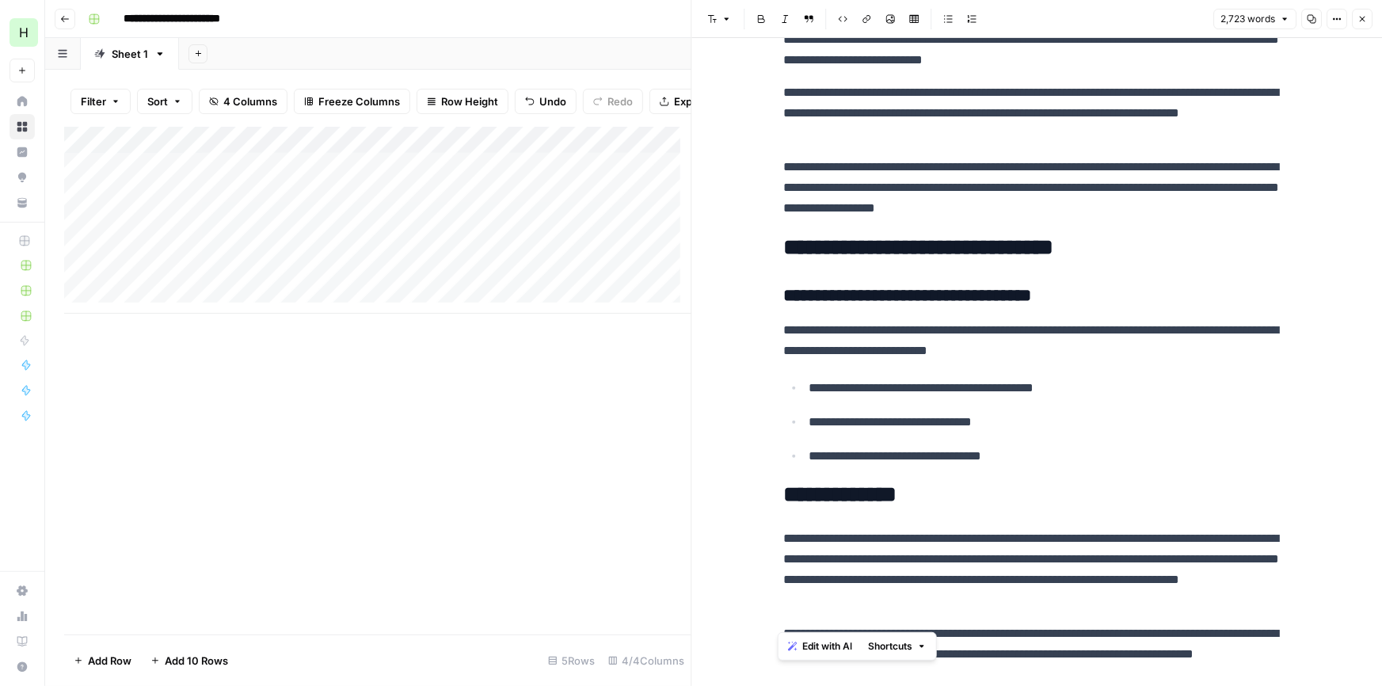
scroll to position [0, 0]
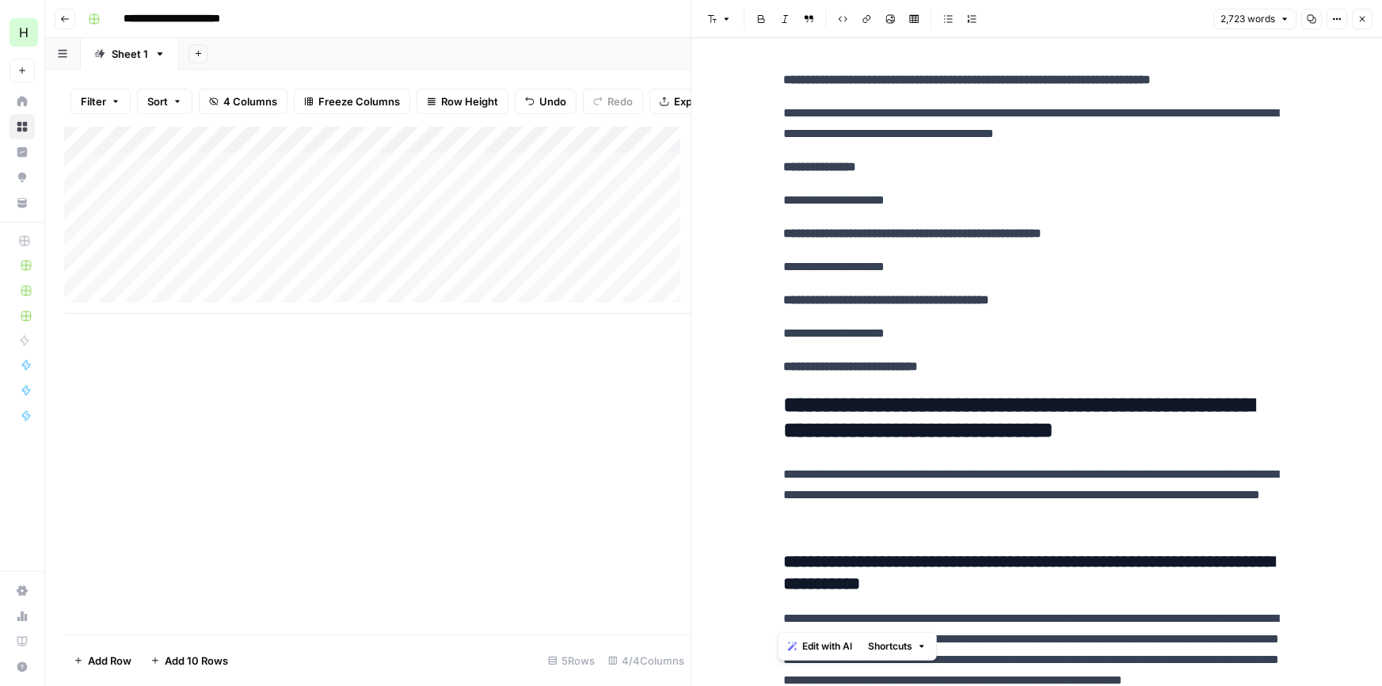
drag, startPoint x: 993, startPoint y: 437, endPoint x: 1035, endPoint y: 197, distance: 242.9
click at [1313, 23] on icon "button" at bounding box center [1312, 19] width 9 height 9
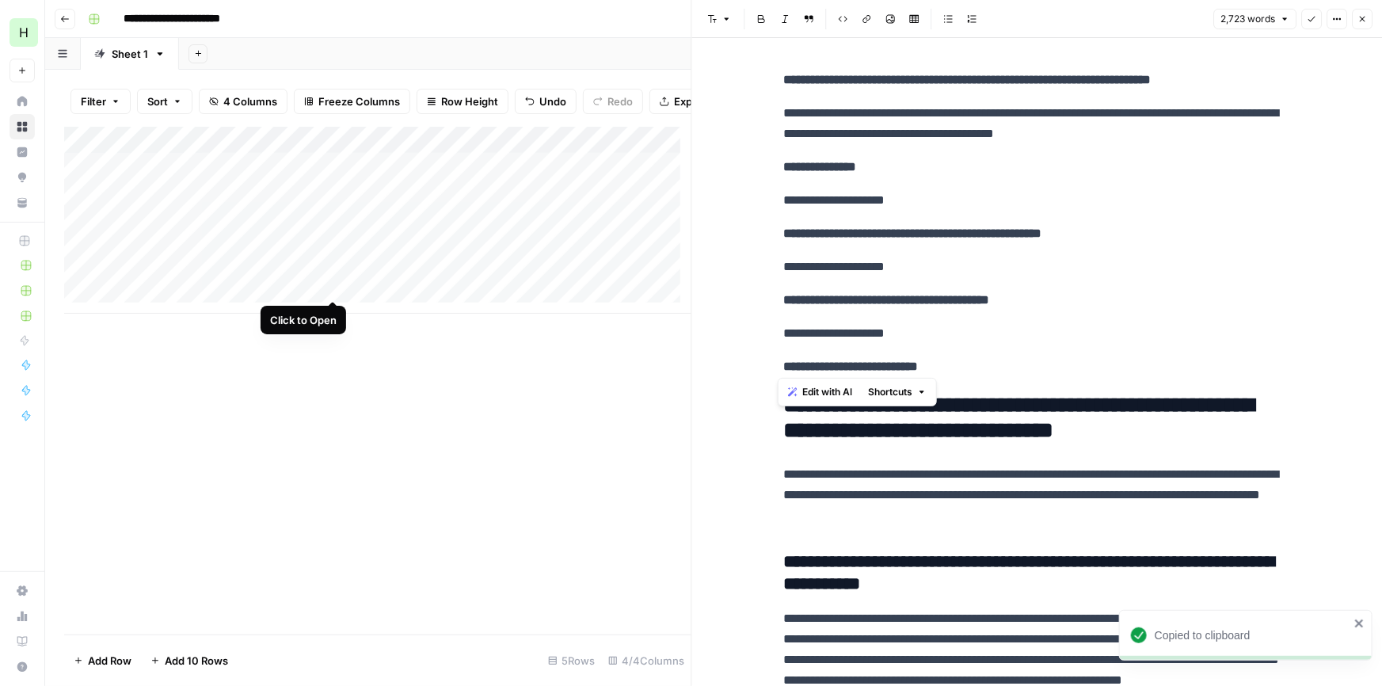
click at [334, 284] on div "Add Column" at bounding box center [377, 220] width 627 height 187
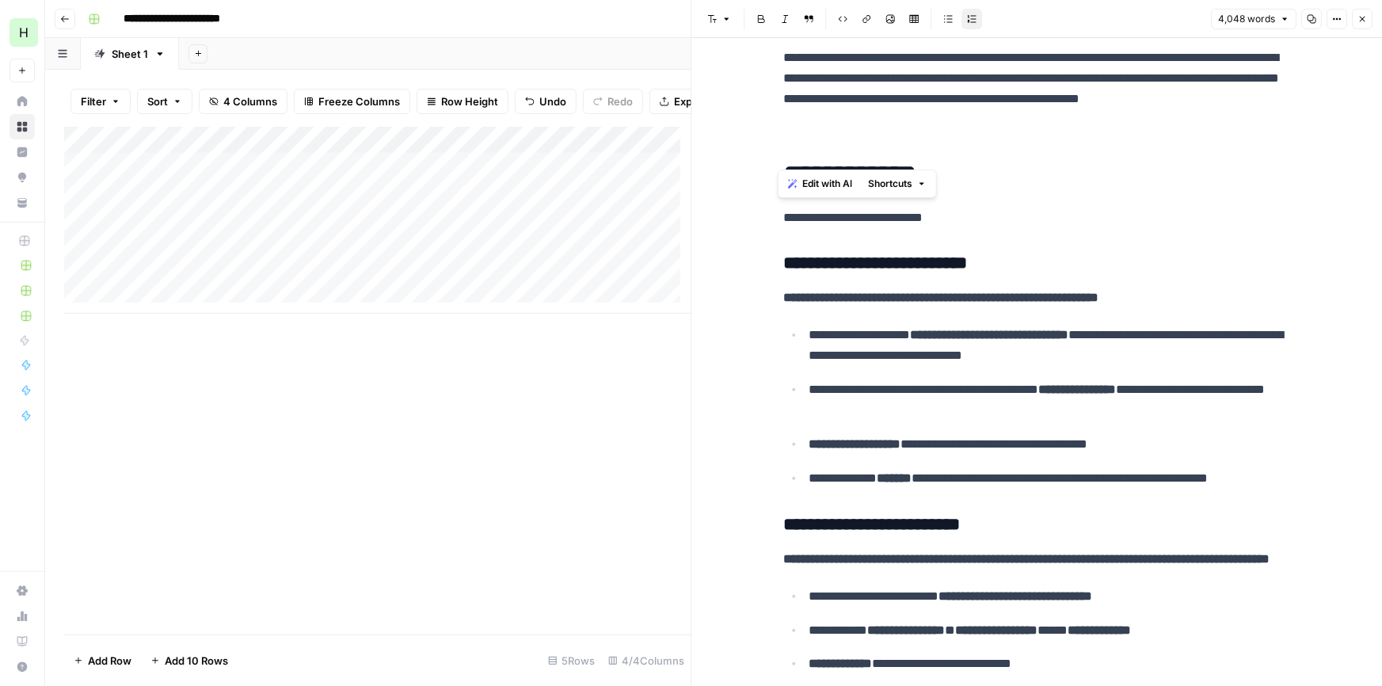
scroll to position [11191, 0]
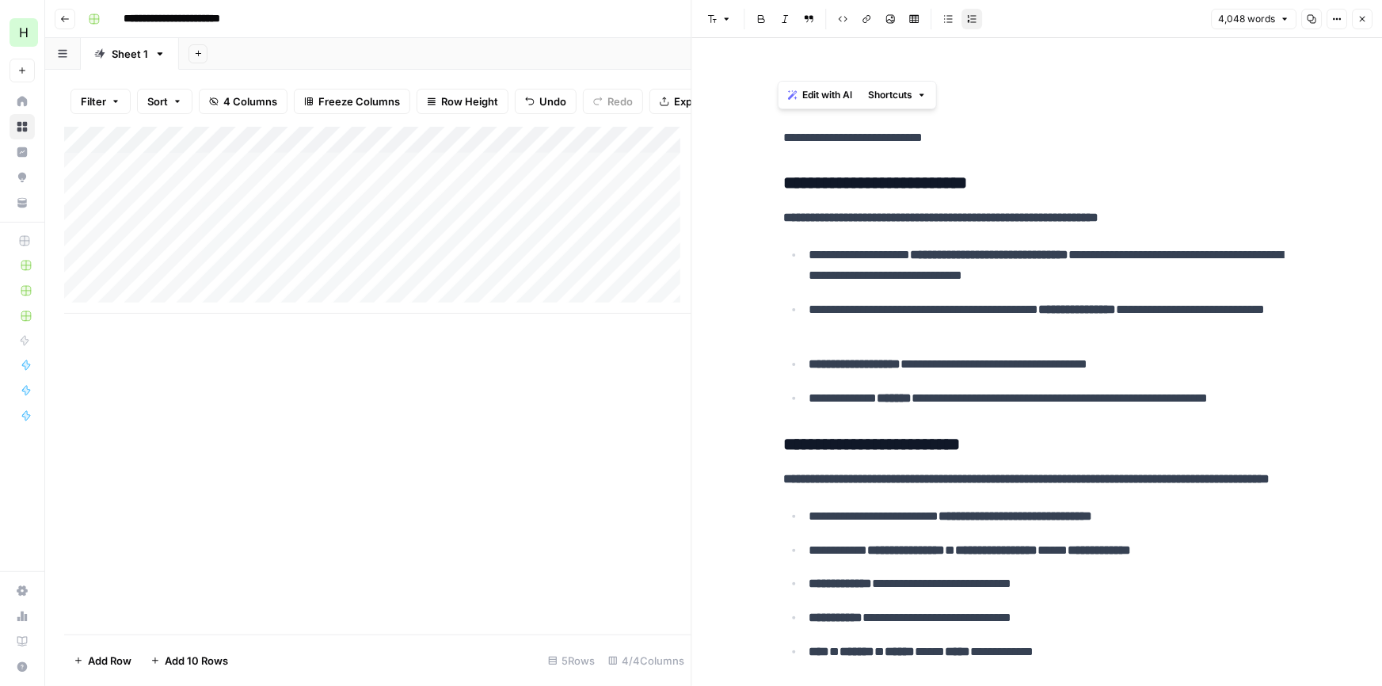
drag, startPoint x: 780, startPoint y: 235, endPoint x: 951, endPoint y: 63, distance: 242.6
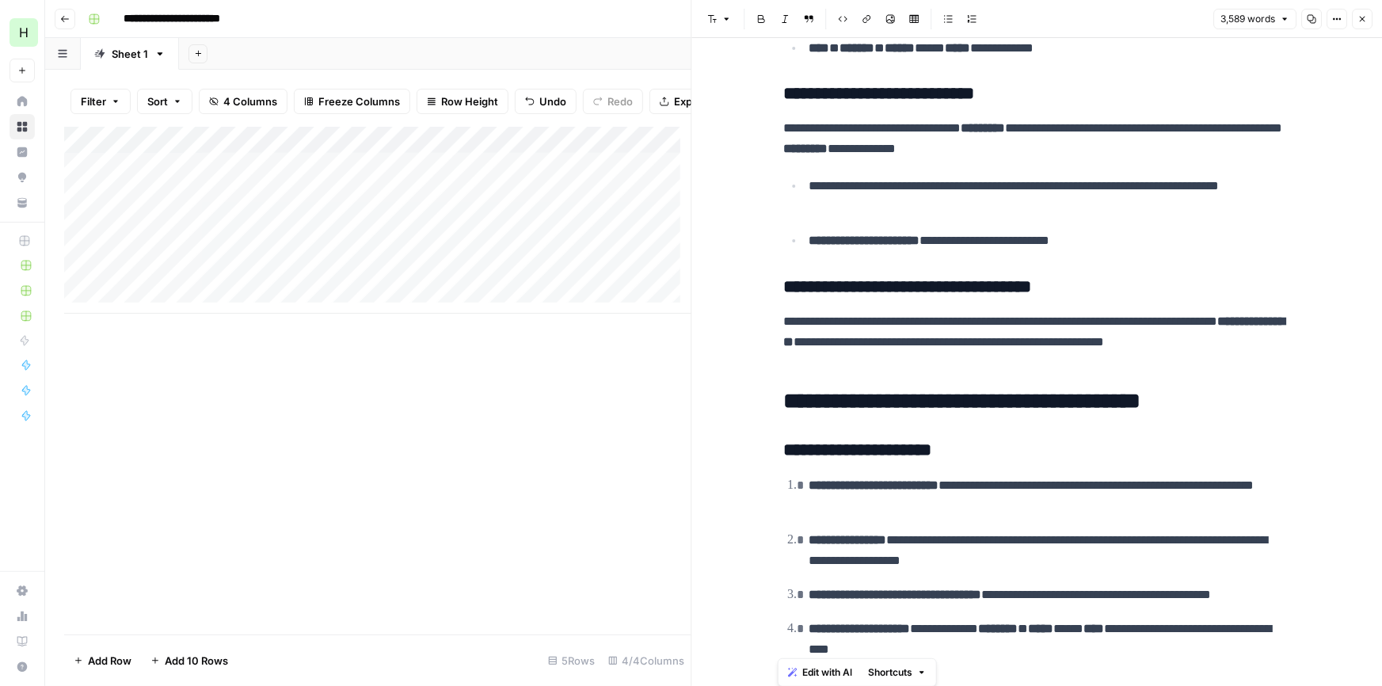
scroll to position [10427, 0]
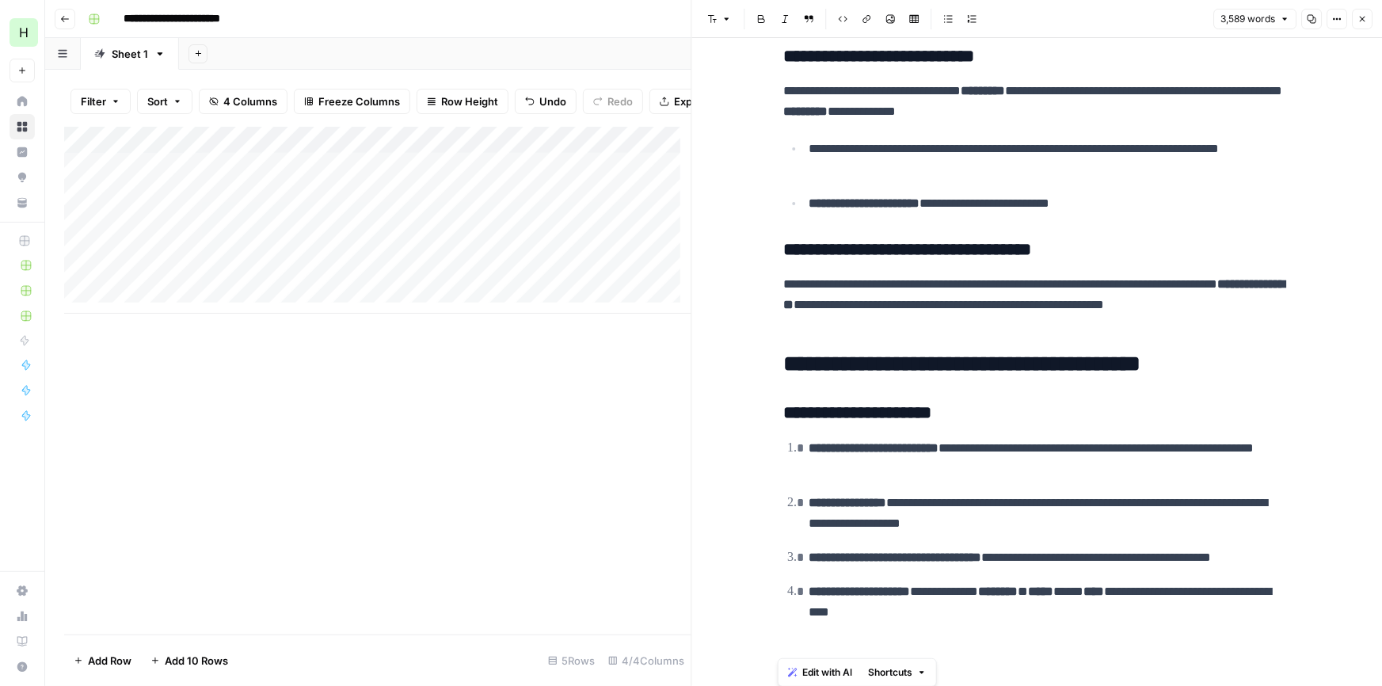
drag, startPoint x: 783, startPoint y: 204, endPoint x: 1125, endPoint y: 714, distance: 614.4
click at [1125, 685] on html "**********" at bounding box center [691, 343] width 1382 height 686
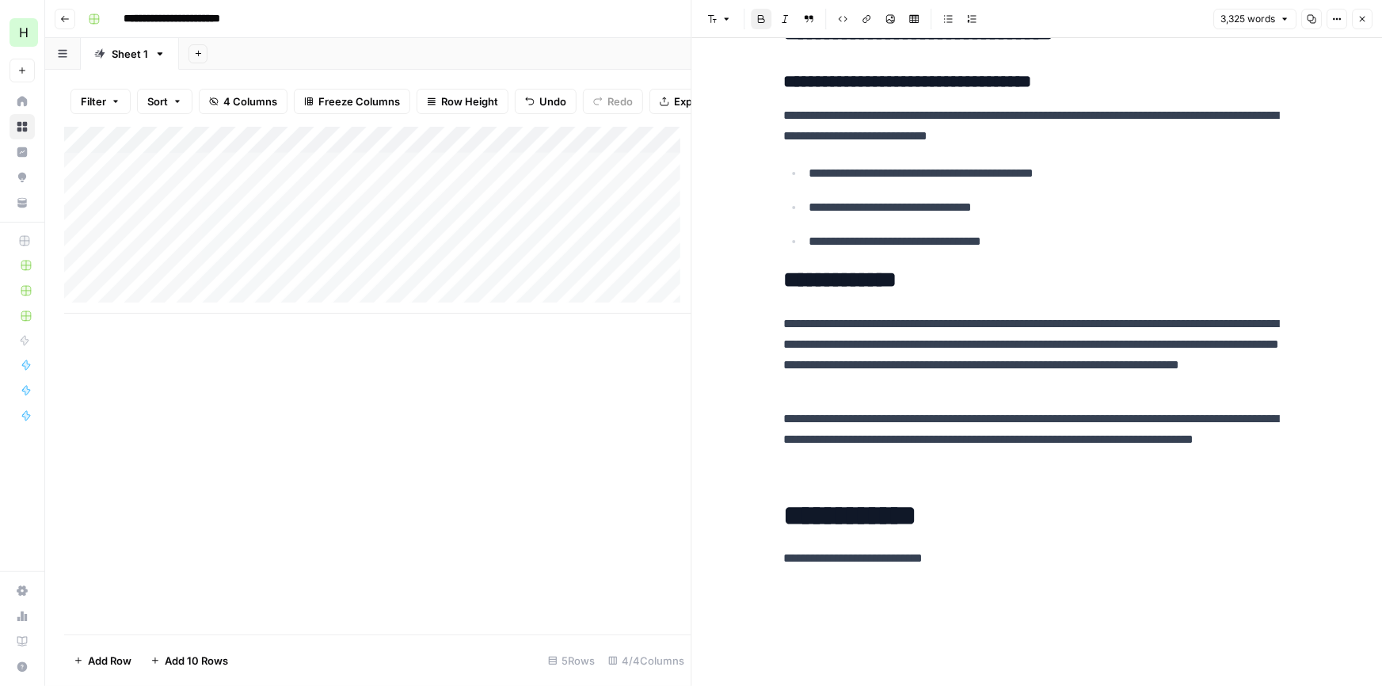
scroll to position [10550, 0]
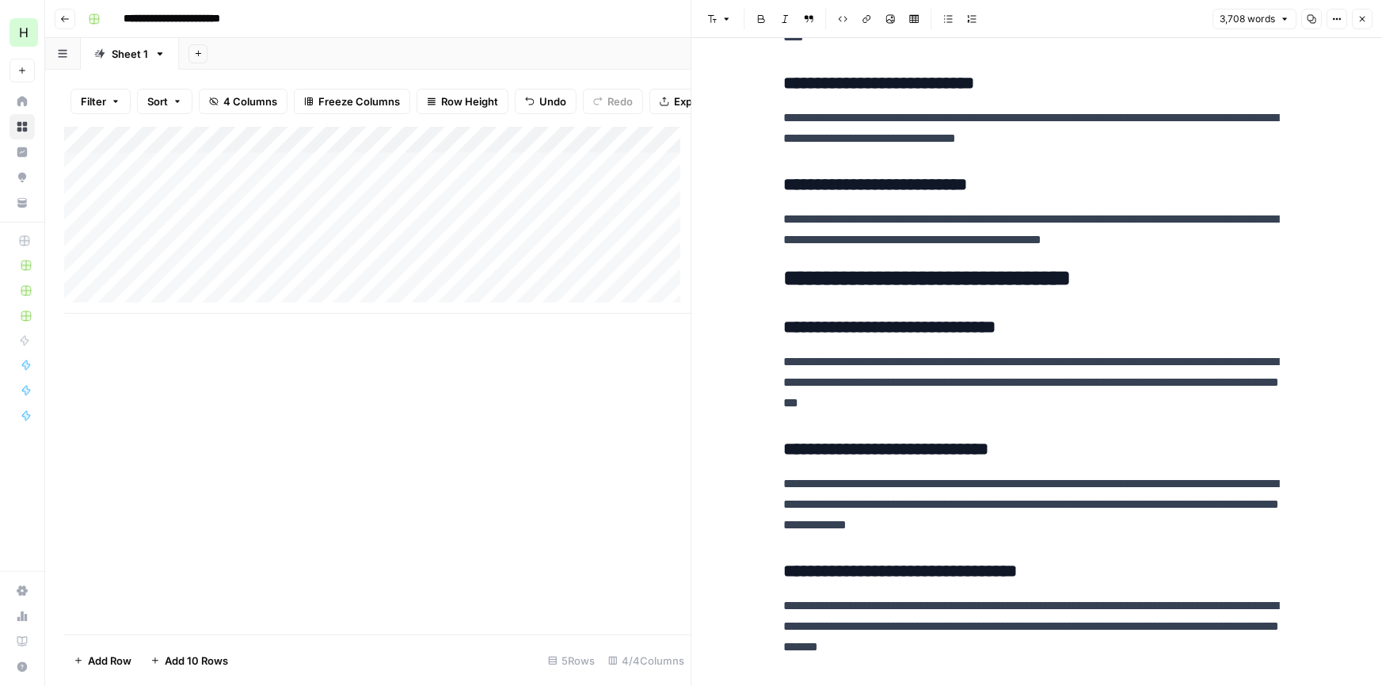
click at [1359, 21] on icon "button" at bounding box center [1363, 19] width 10 height 10
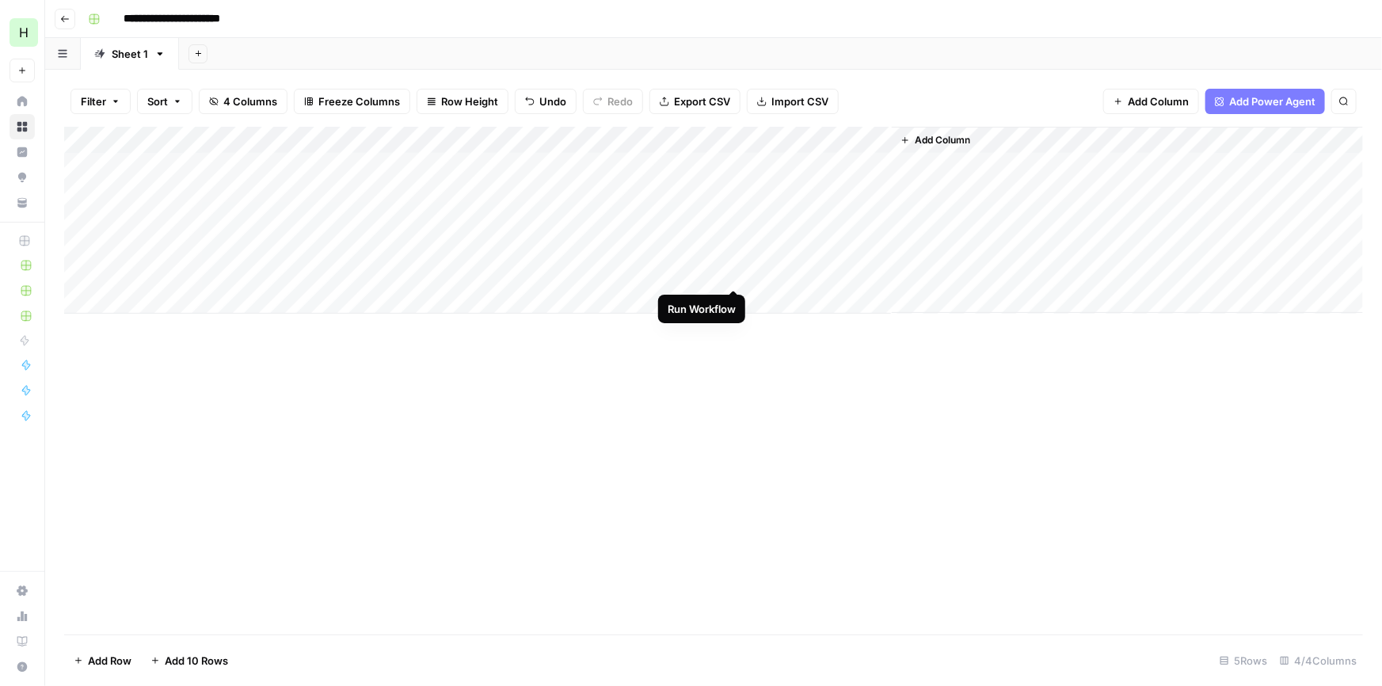
click at [737, 272] on div "Add Column" at bounding box center [713, 220] width 1299 height 187
